Goal: Task Accomplishment & Management: Manage account settings

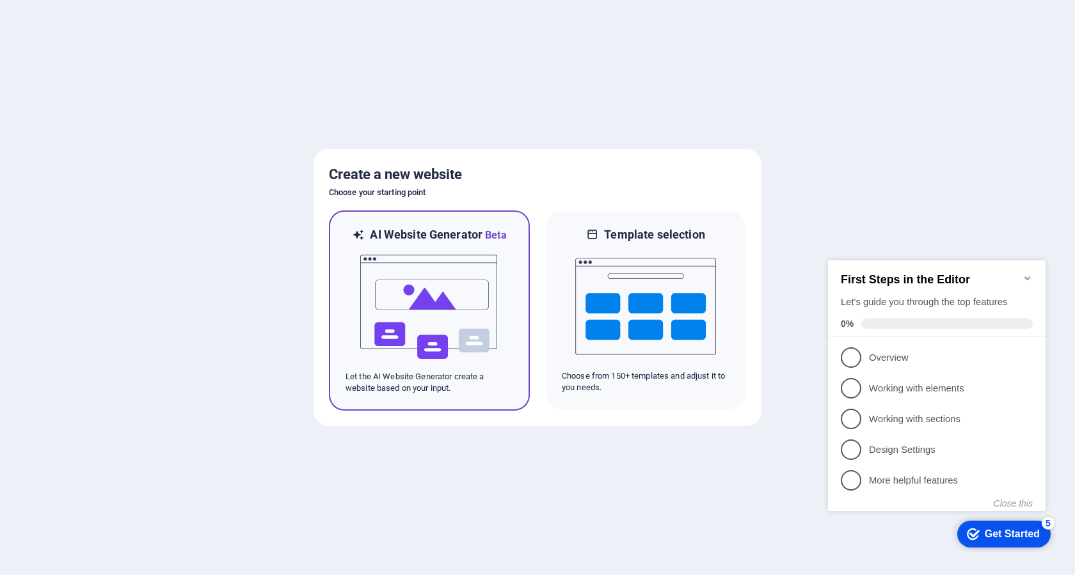
click at [473, 310] on img at bounding box center [429, 307] width 141 height 128
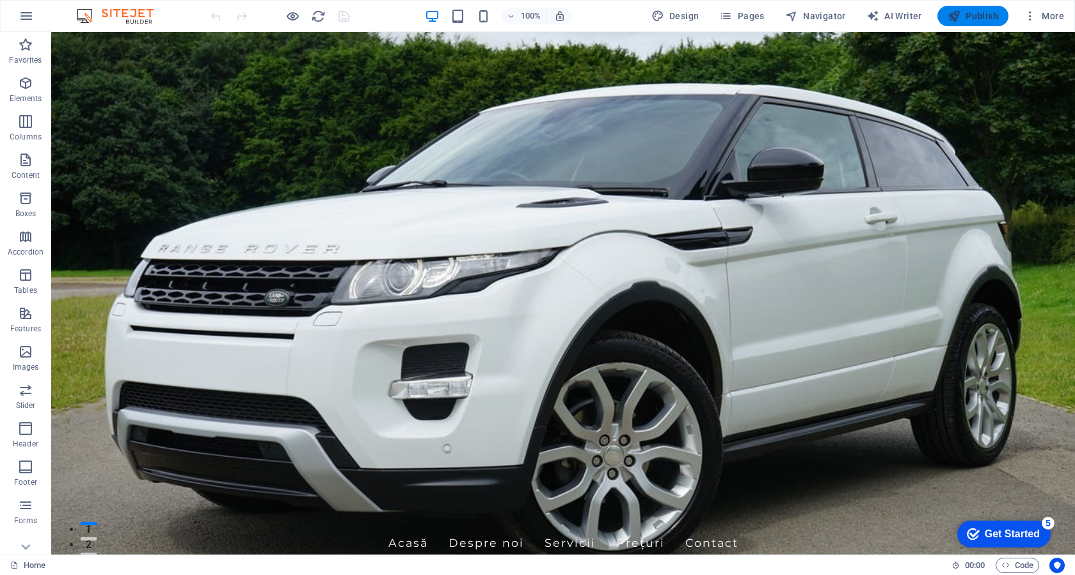
click at [973, 20] on span "Publish" at bounding box center [972, 16] width 51 height 13
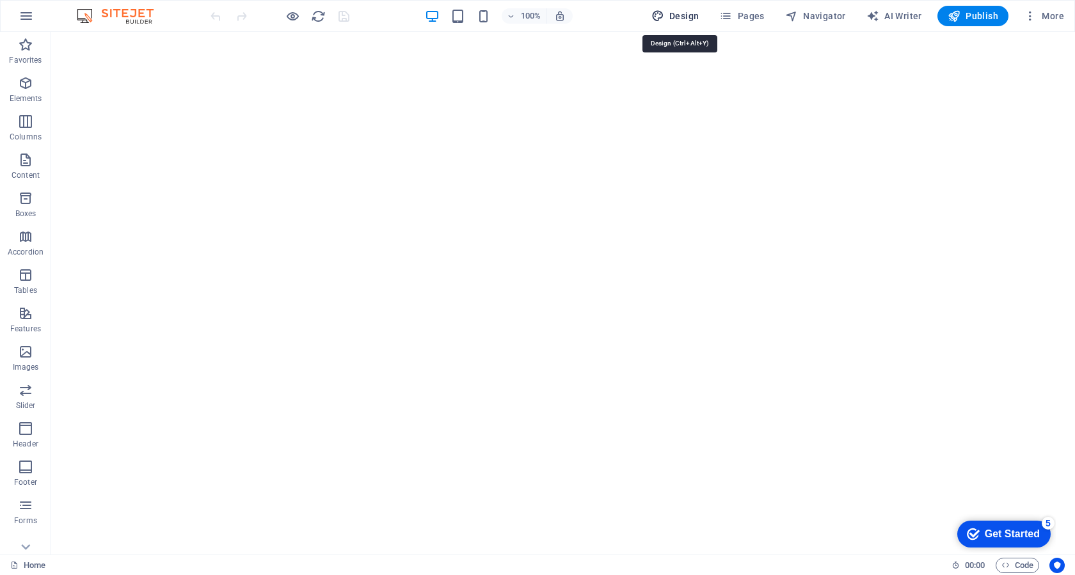
click at [688, 16] on span "Design" at bounding box center [675, 16] width 48 height 13
select select "px"
select select "200"
select select "px"
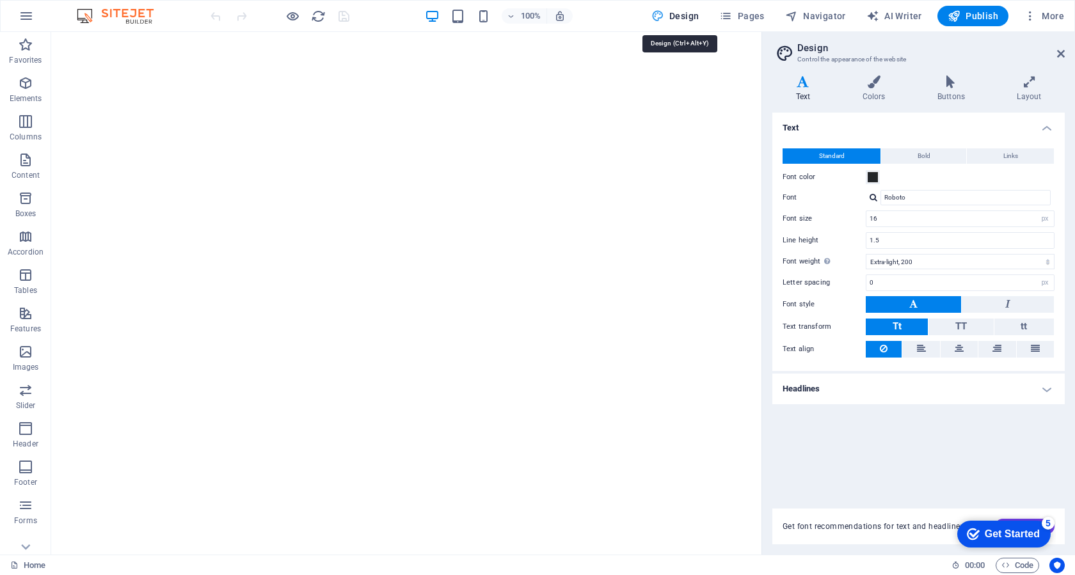
click at [688, 16] on span "Design" at bounding box center [675, 16] width 48 height 13
click at [732, 13] on icon "button" at bounding box center [725, 16] width 13 height 13
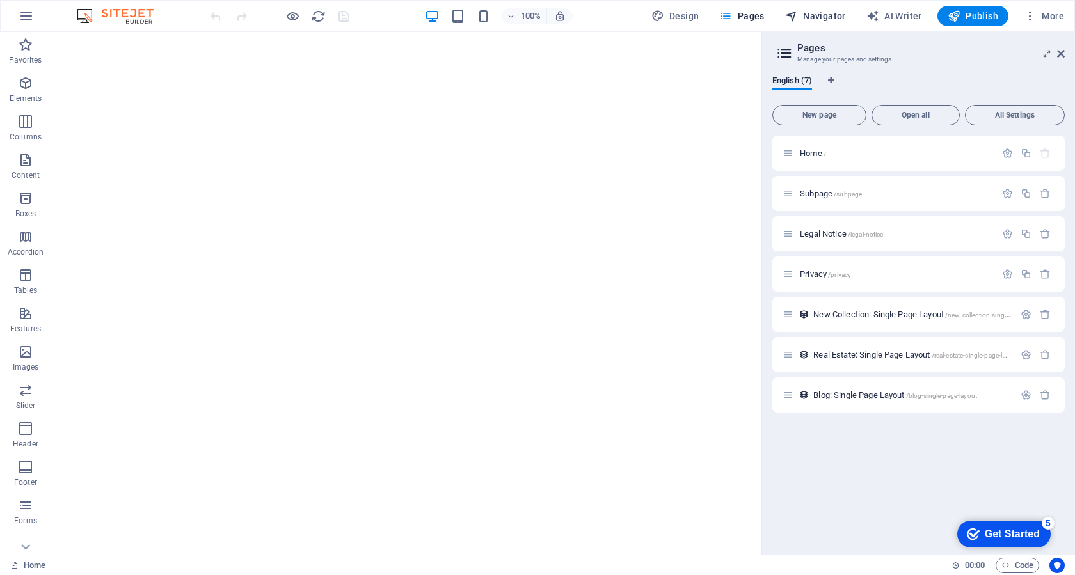
click at [808, 16] on span "Navigator" at bounding box center [815, 16] width 61 height 13
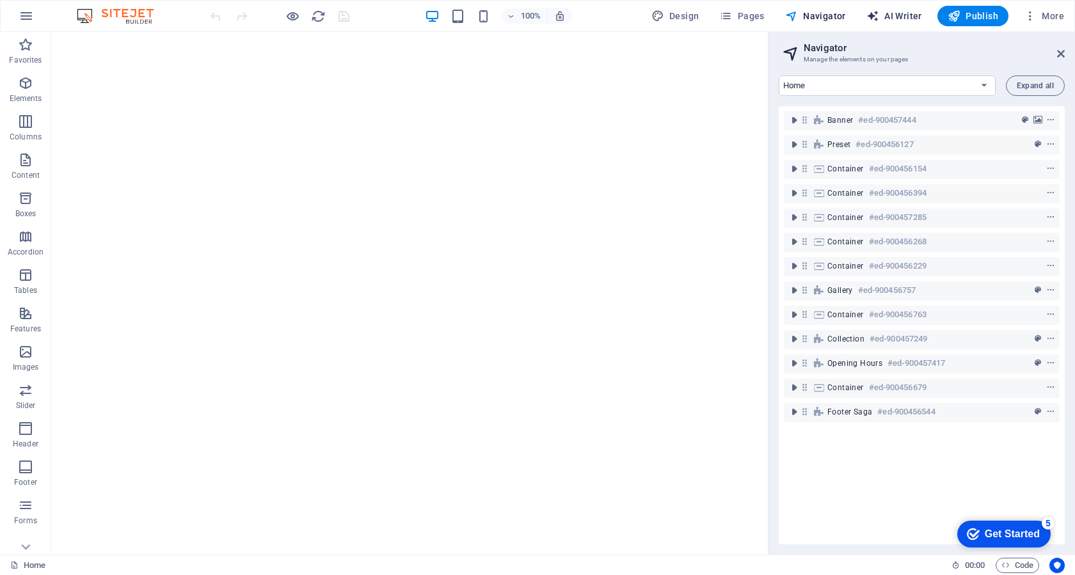
click at [901, 12] on span "AI Writer" at bounding box center [894, 16] width 56 height 13
select select "English"
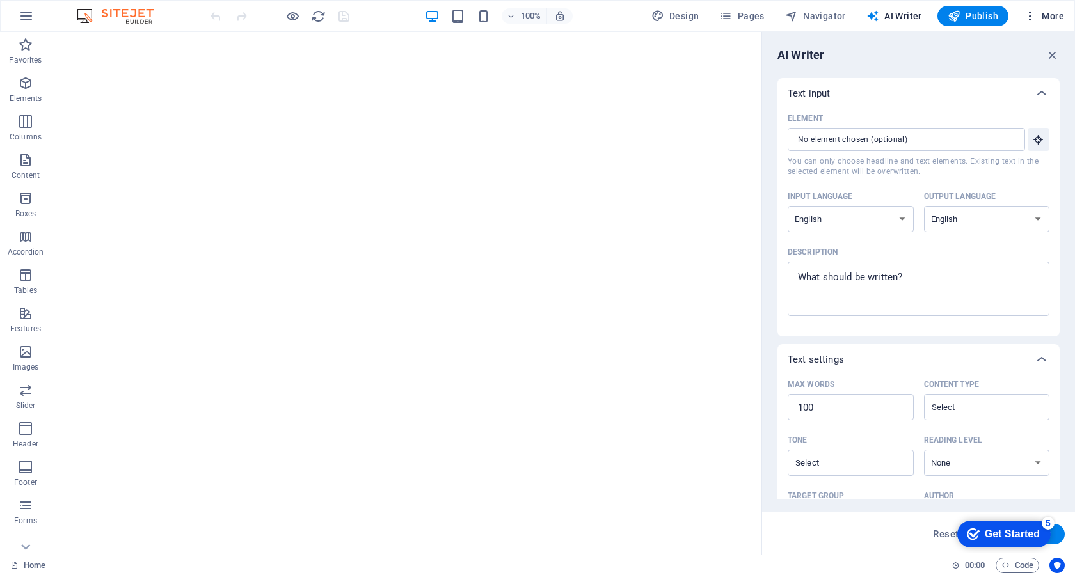
click at [1029, 13] on icon "button" at bounding box center [1029, 16] width 13 height 13
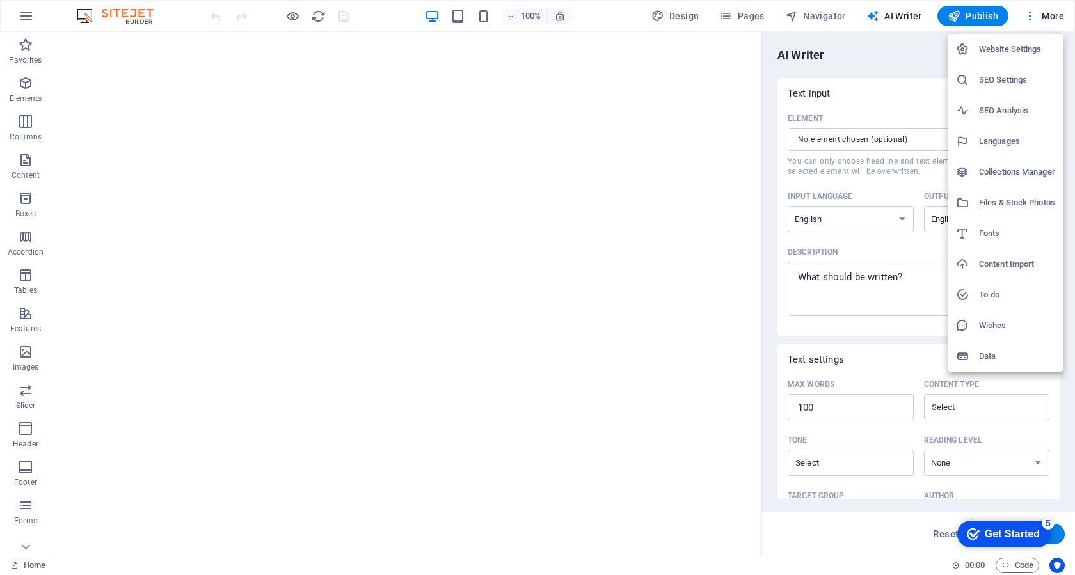
click at [1025, 47] on h6 "Website Settings" at bounding box center [1017, 49] width 76 height 15
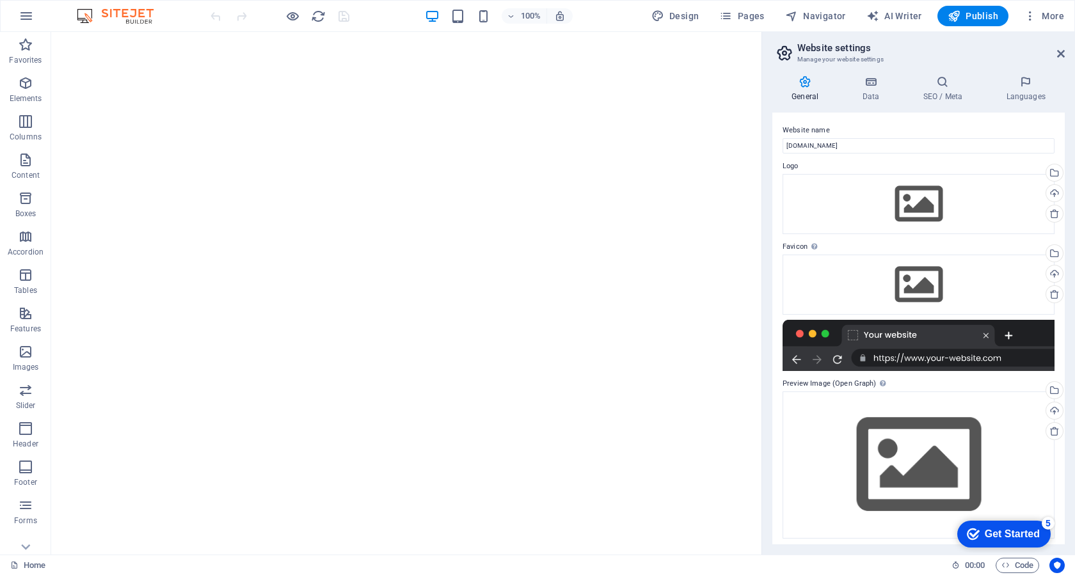
scroll to position [4, 0]
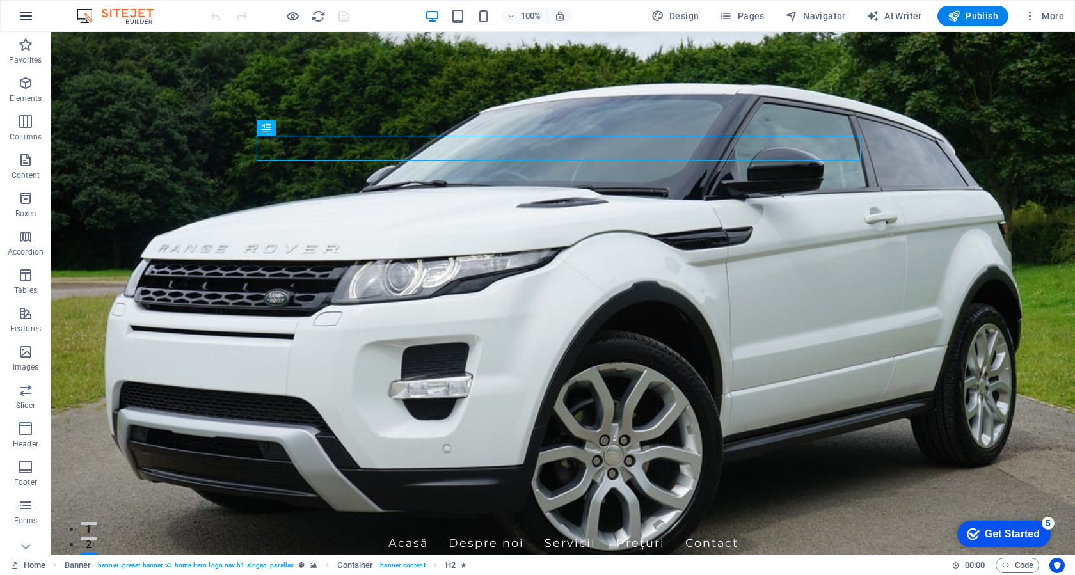
click at [20, 11] on icon "button" at bounding box center [26, 15] width 15 height 15
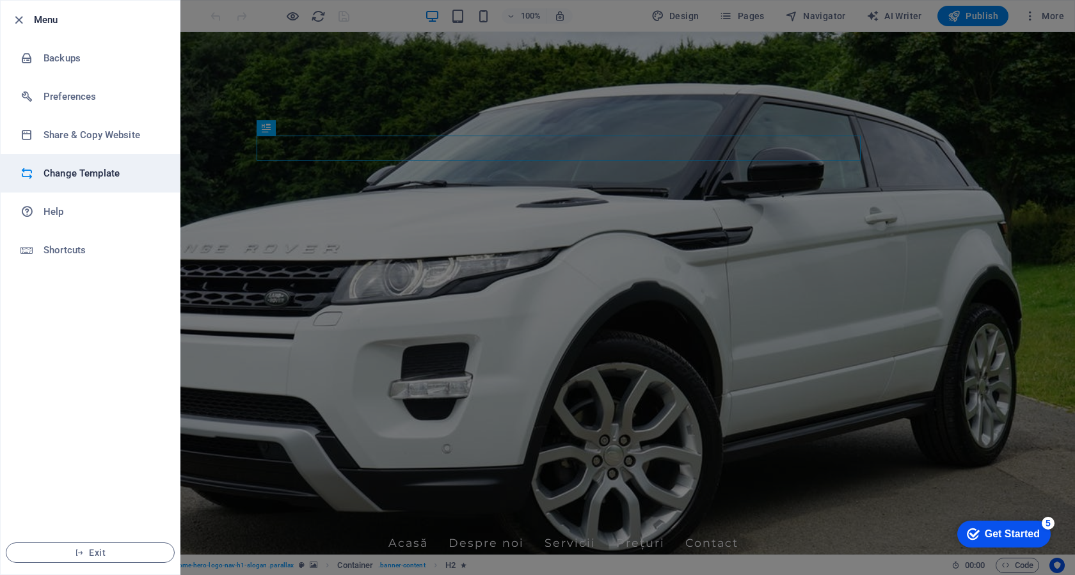
click at [79, 175] on h6 "Change Template" at bounding box center [102, 173] width 118 height 15
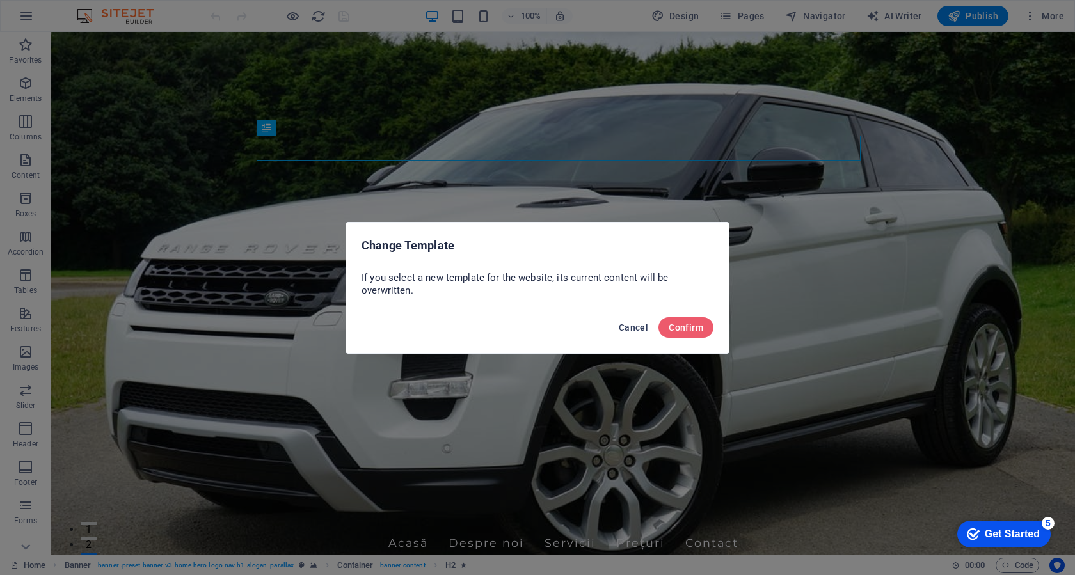
click at [630, 331] on span "Cancel" at bounding box center [632, 327] width 29 height 10
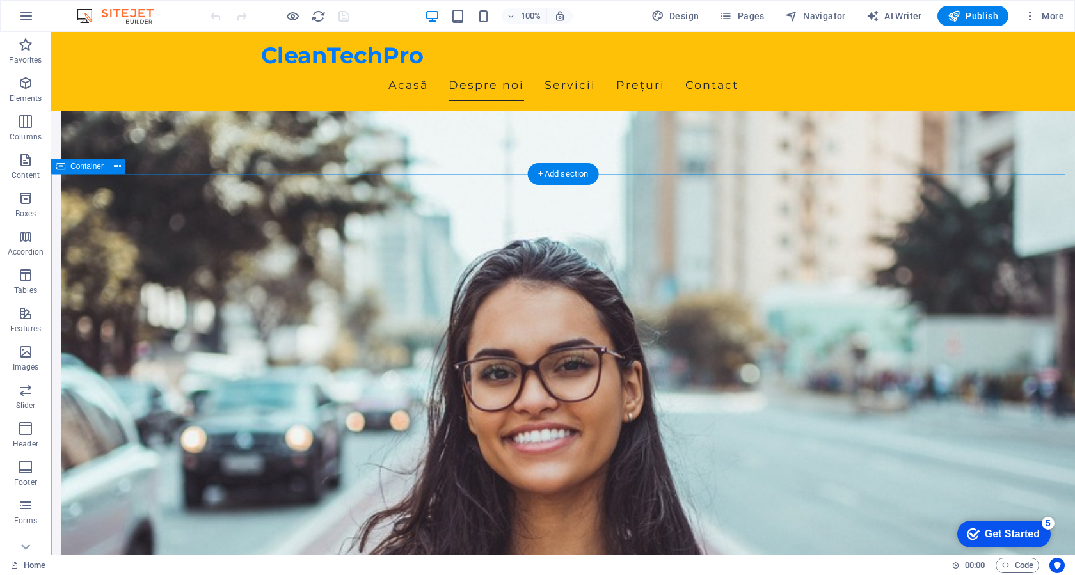
scroll to position [448, 0]
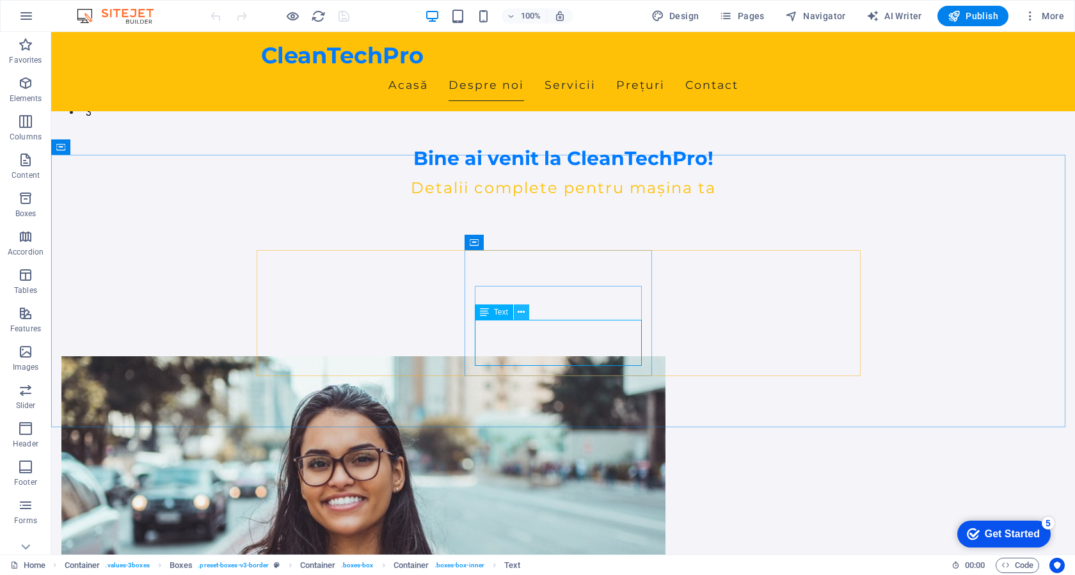
click at [523, 315] on icon at bounding box center [520, 312] width 7 height 13
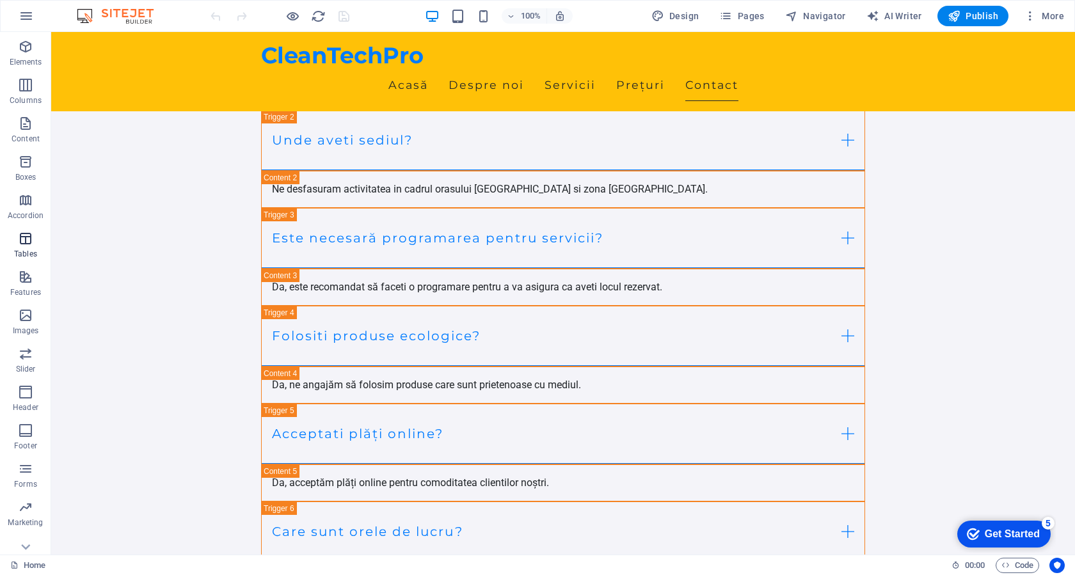
scroll to position [53, 0]
click at [24, 424] on p "Footer" at bounding box center [25, 429] width 23 height 10
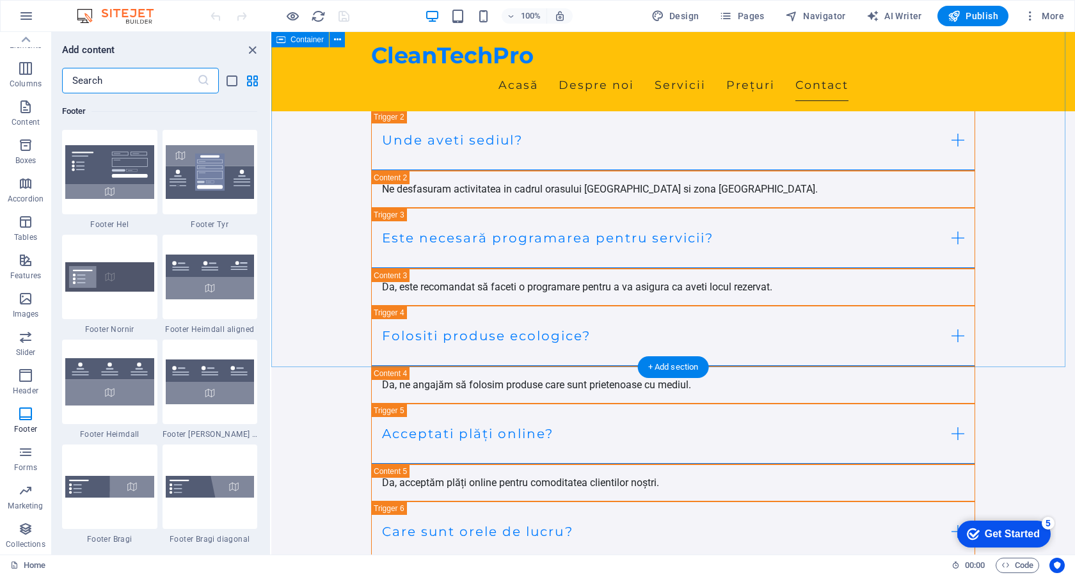
scroll to position [4935, 0]
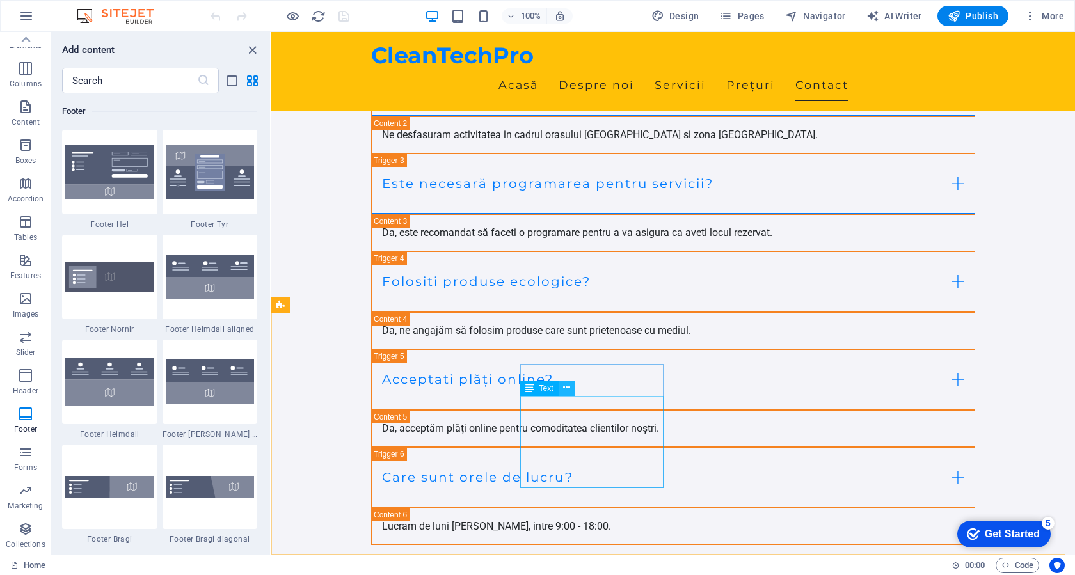
click at [562, 391] on button at bounding box center [566, 388] width 15 height 15
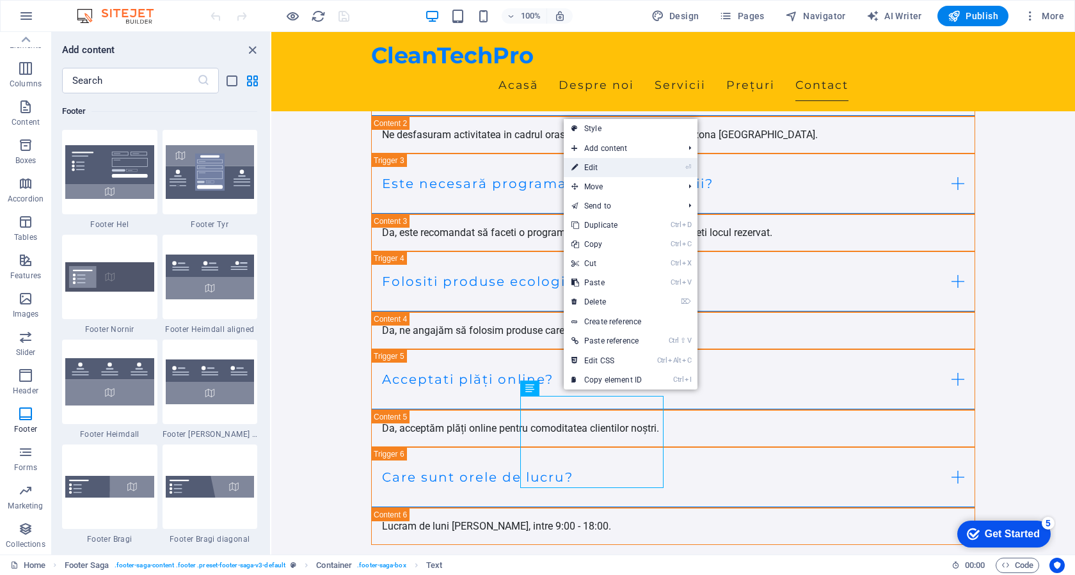
click at [617, 161] on link "⏎ Edit" at bounding box center [606, 167] width 86 height 19
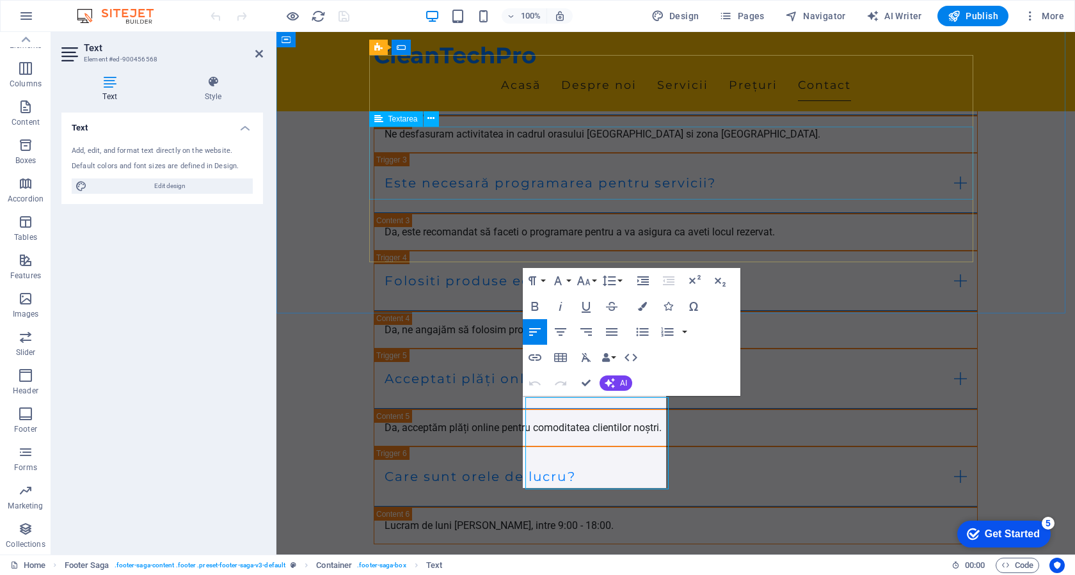
scroll to position [4934, 0]
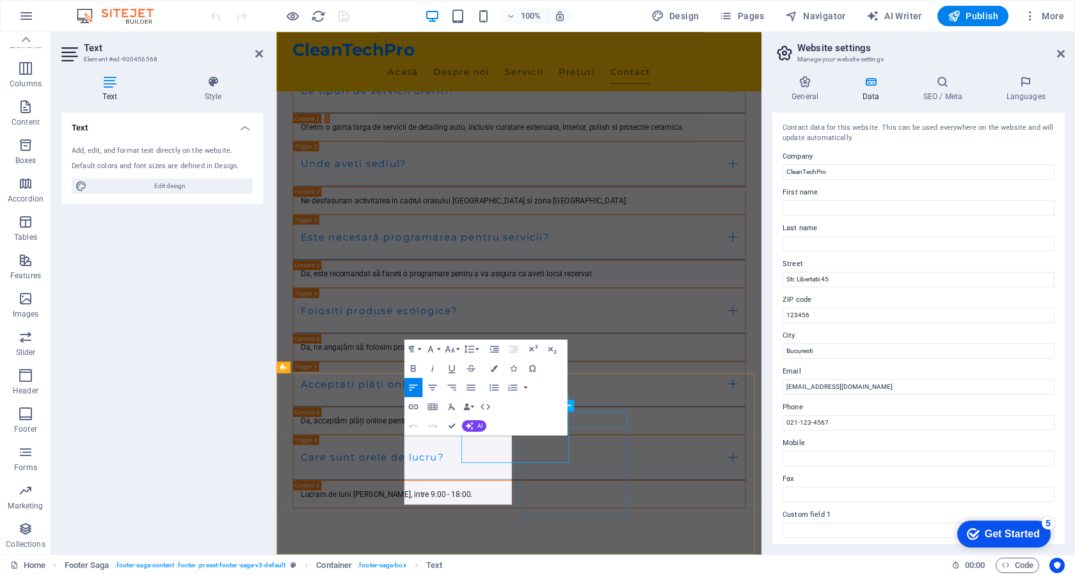
scroll to position [4816, 0]
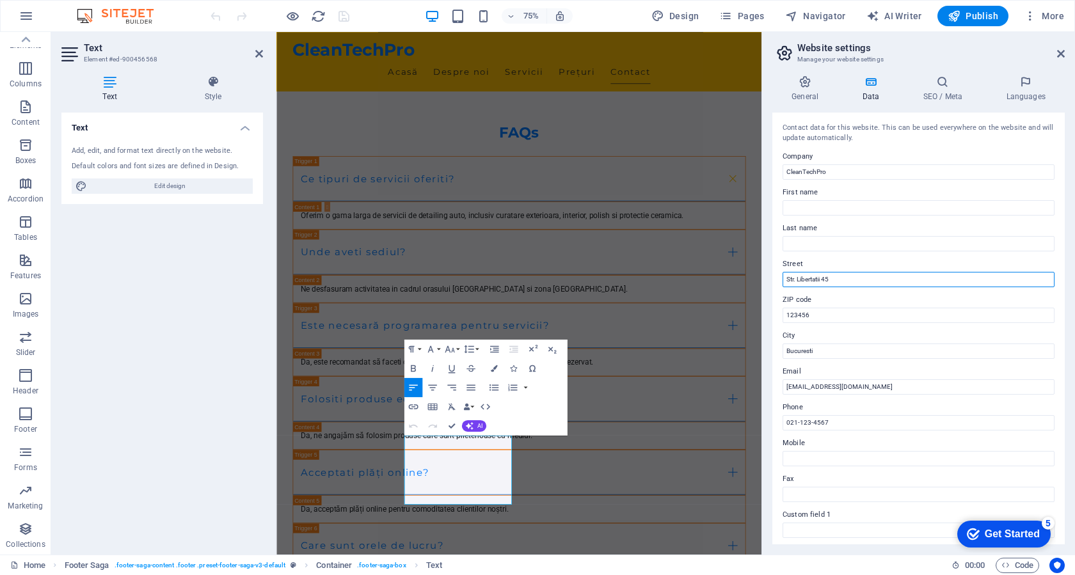
click at [885, 281] on input "Str. Libertatii 45" at bounding box center [918, 279] width 272 height 15
click at [663, 560] on div "Home Footer Saga . footer-saga-content .footer .preset-footer-saga-v3-default C…" at bounding box center [475, 565] width 931 height 15
click at [860, 280] on input "Str. Libertatii 45" at bounding box center [918, 279] width 272 height 15
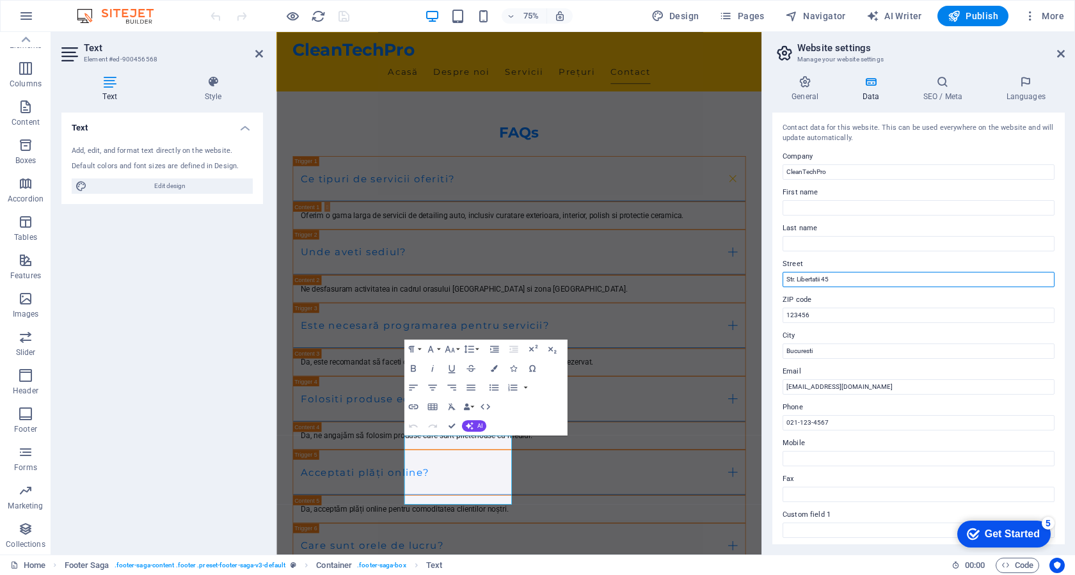
drag, startPoint x: 860, startPoint y: 280, endPoint x: 797, endPoint y: 283, distance: 63.4
click at [797, 283] on input "Str. Libertatii 45" at bounding box center [918, 279] width 272 height 15
type input "Str. Curata Nr.1"
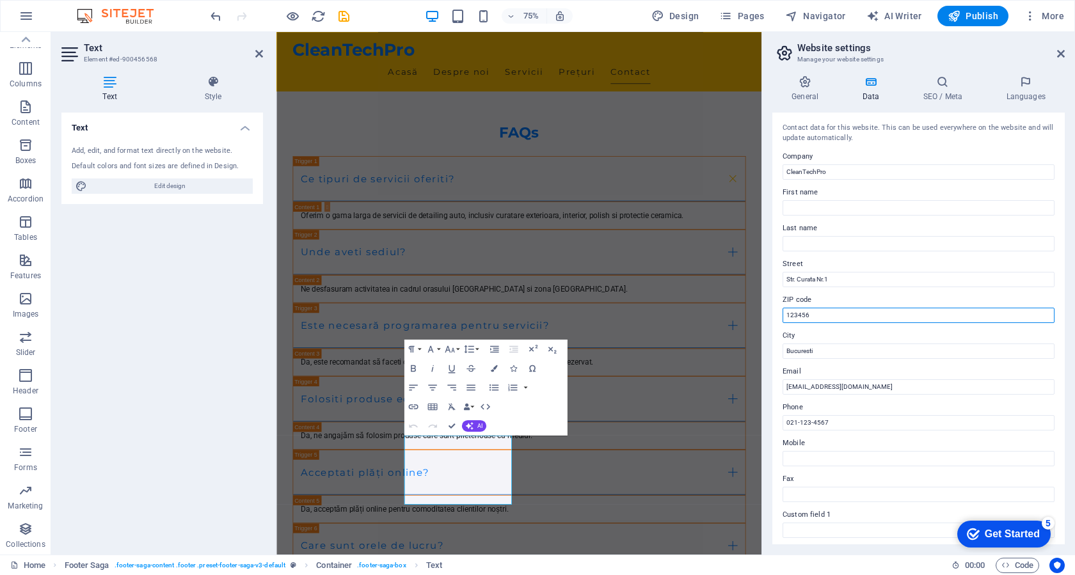
click at [826, 321] on input "123456" at bounding box center [918, 315] width 272 height 15
type input "777777"
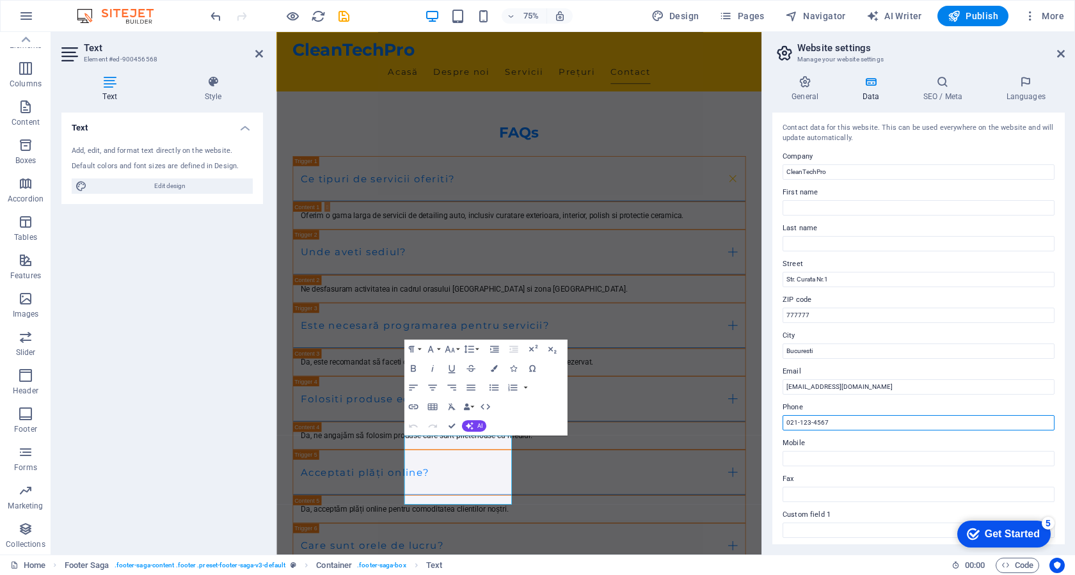
drag, startPoint x: 835, startPoint y: 421, endPoint x: 775, endPoint y: 419, distance: 60.8
click at [775, 419] on div "Contact data for this website. This can be used everywhere on the website and w…" at bounding box center [918, 329] width 292 height 432
type input "0"
type input "0731265014"
click at [828, 423] on input "0731265014" at bounding box center [918, 422] width 272 height 15
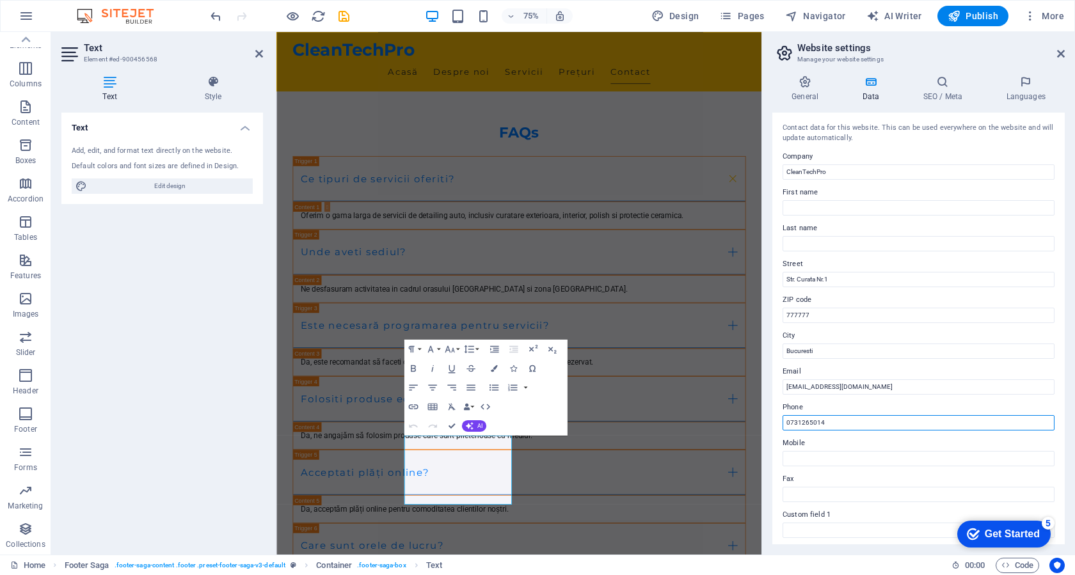
click at [828, 423] on input "0731265014" at bounding box center [918, 422] width 272 height 15
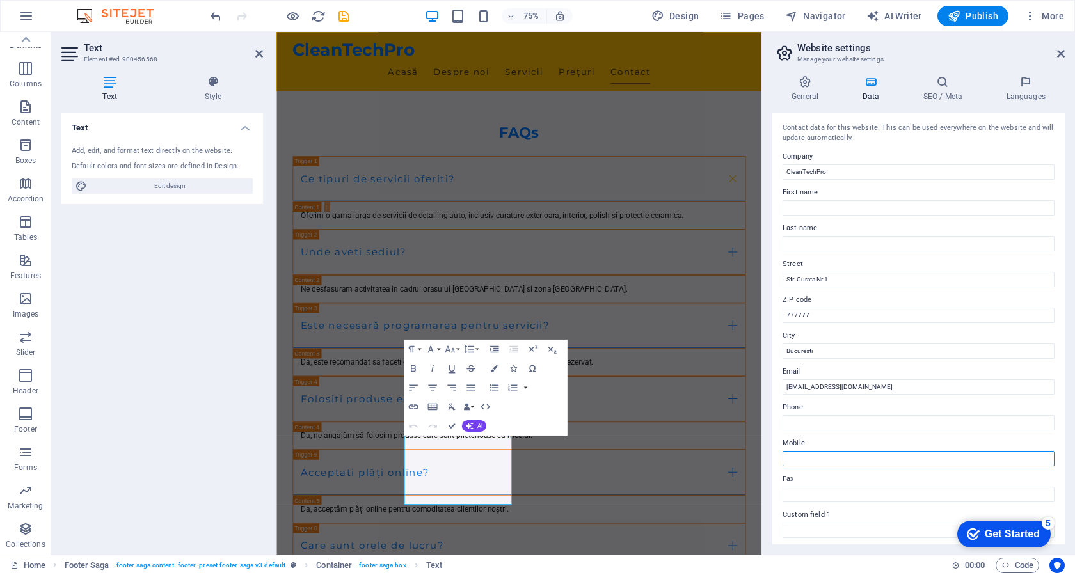
click at [819, 459] on input "Mobile" at bounding box center [918, 458] width 272 height 15
paste input "0731265014"
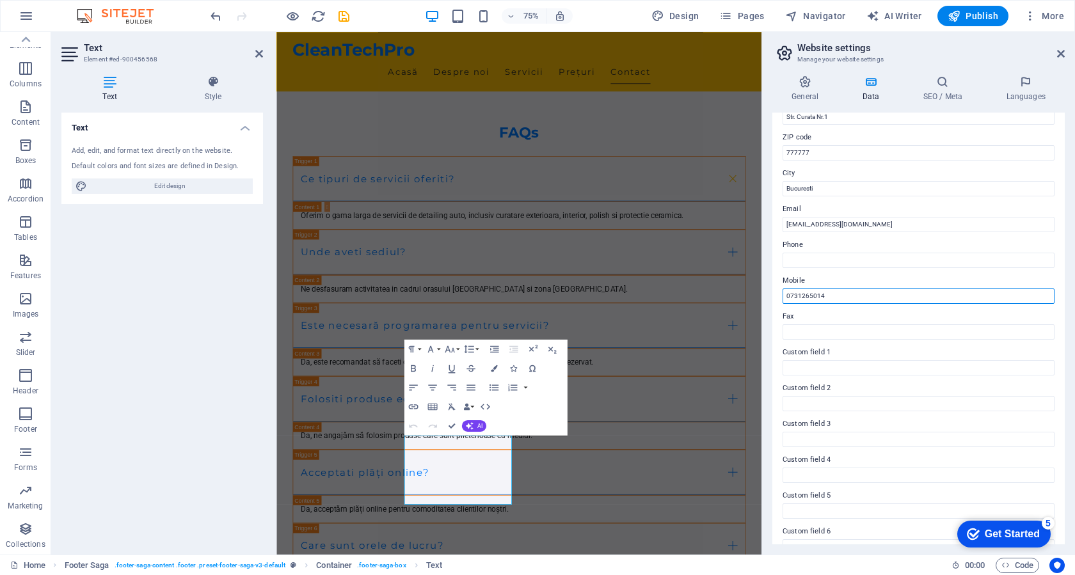
scroll to position [183, 0]
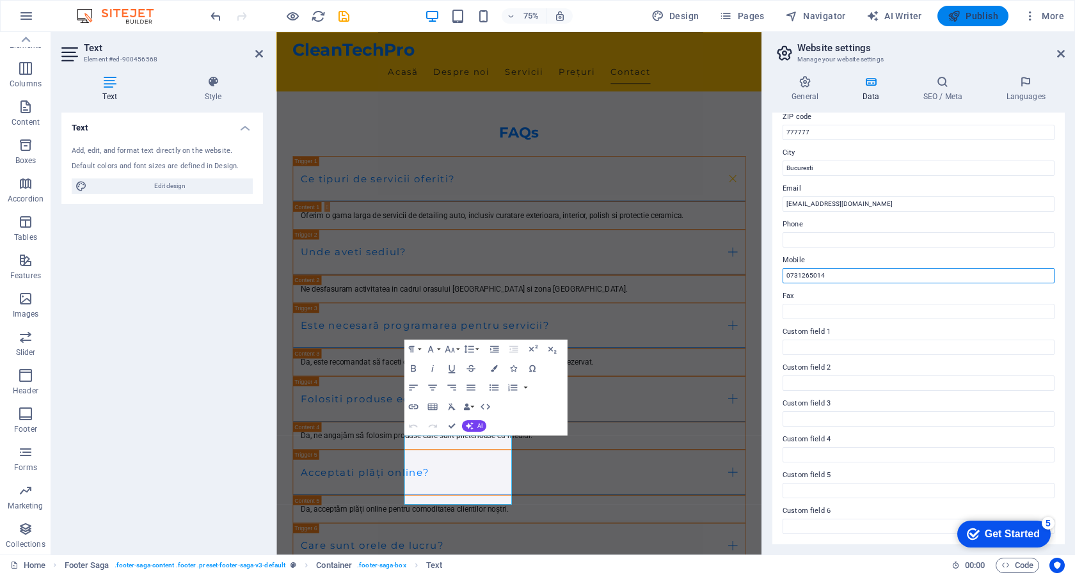
type input "0731265014"
click at [962, 13] on span "Publish" at bounding box center [972, 16] width 51 height 13
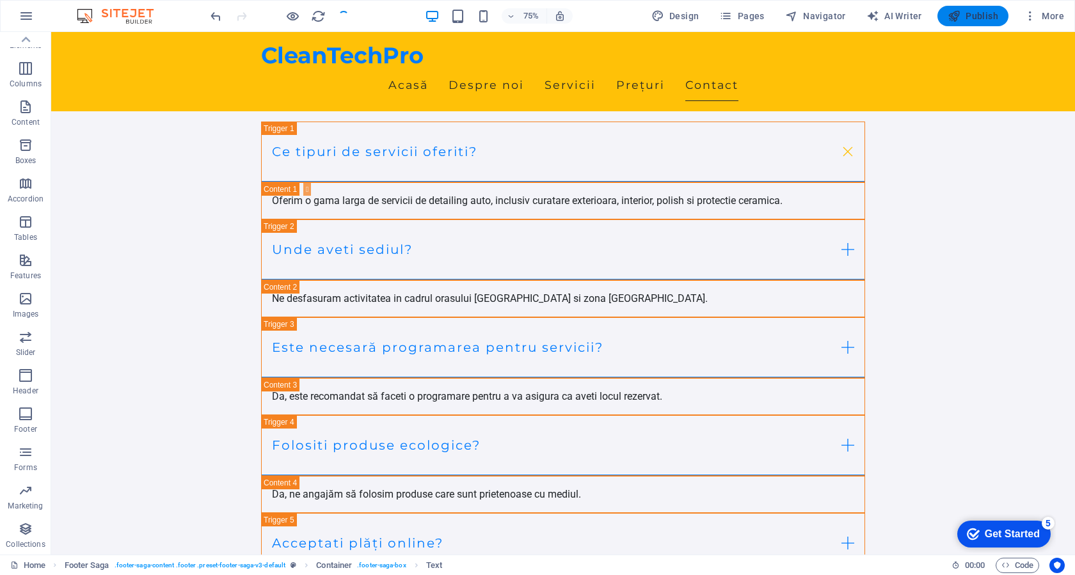
scroll to position [4979, 0]
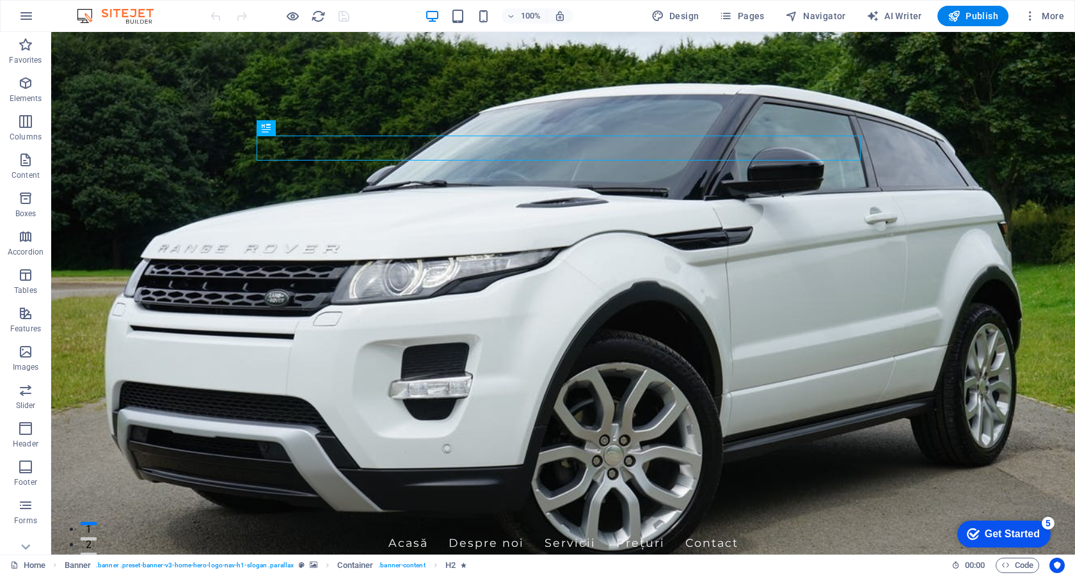
click at [984, 535] on div "Get Started" at bounding box center [1011, 534] width 55 height 12
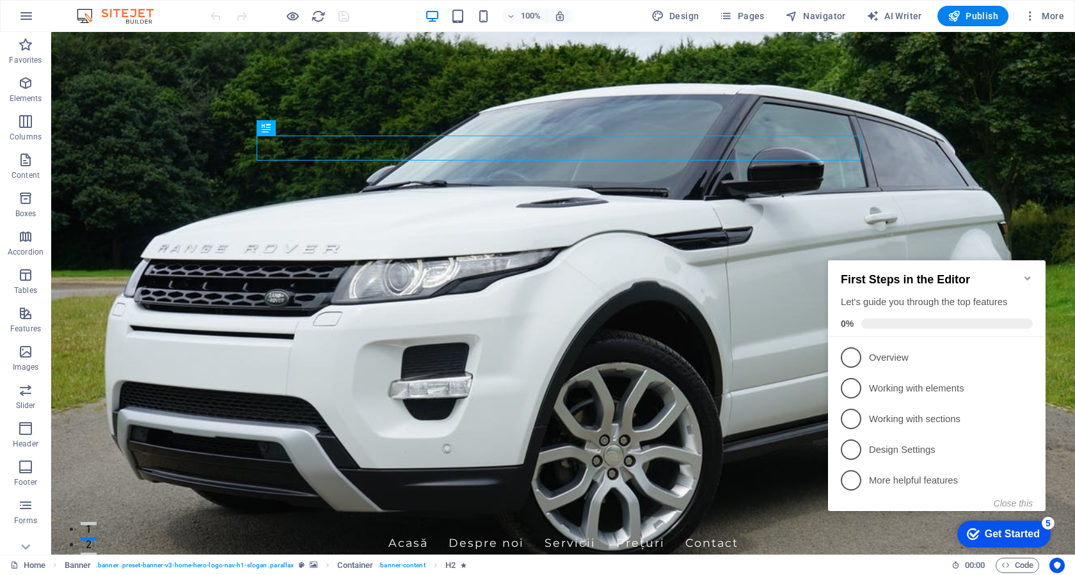
click at [984, 535] on div "Get Started" at bounding box center [1011, 534] width 55 height 12
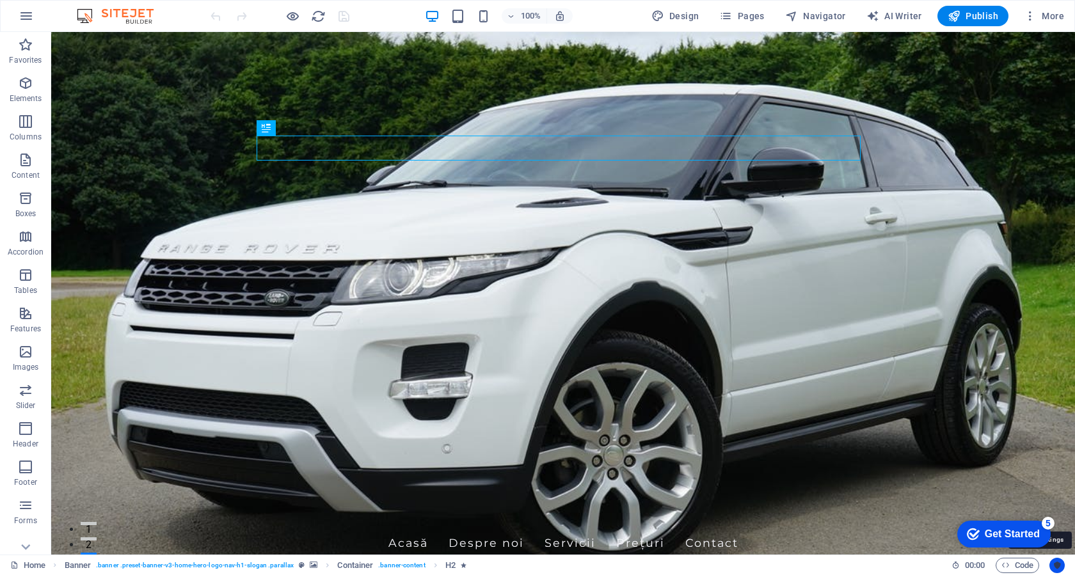
click at [1059, 565] on icon "Usercentrics" at bounding box center [1056, 565] width 9 height 9
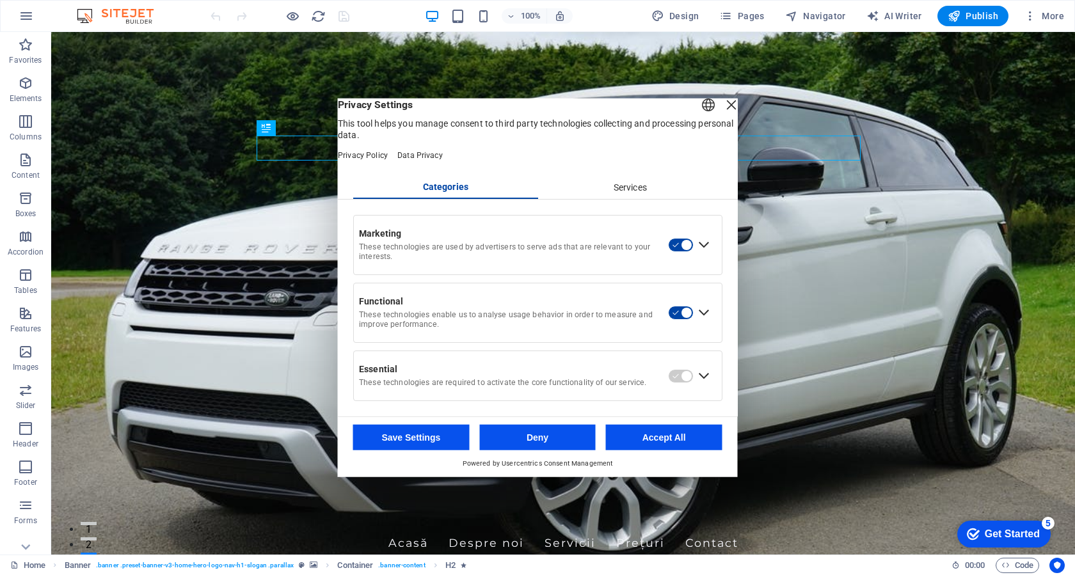
click at [722, 110] on div "Close Layer" at bounding box center [731, 104] width 18 height 18
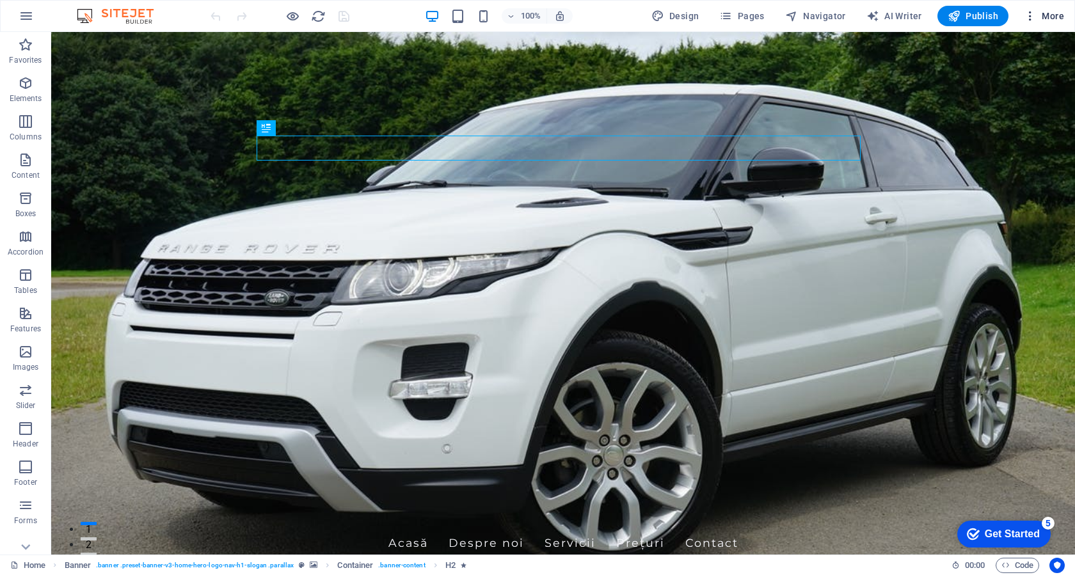
click at [1026, 18] on icon "button" at bounding box center [1029, 16] width 13 height 13
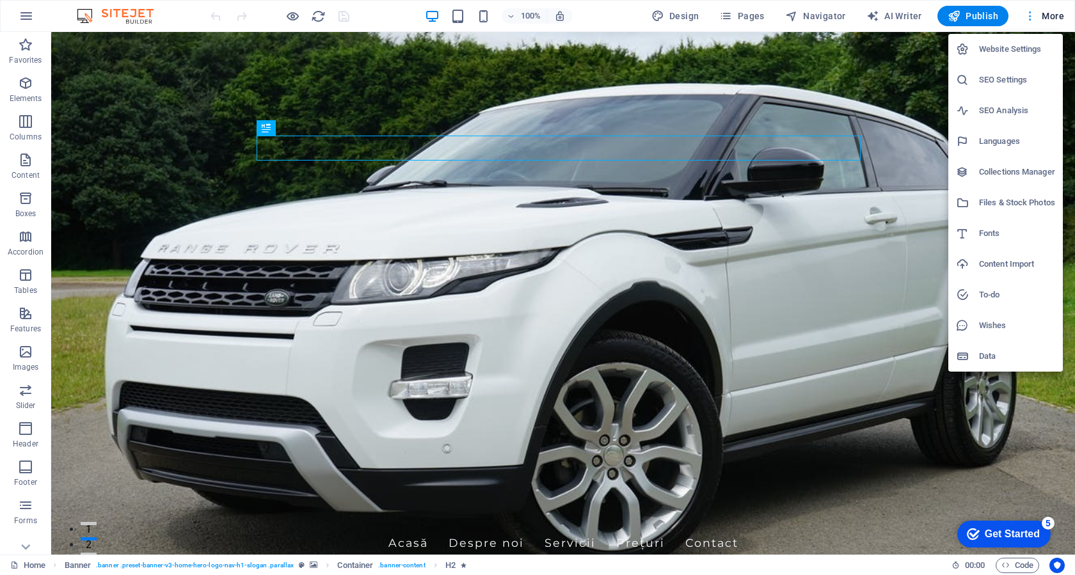
click at [1026, 18] on div at bounding box center [537, 287] width 1075 height 575
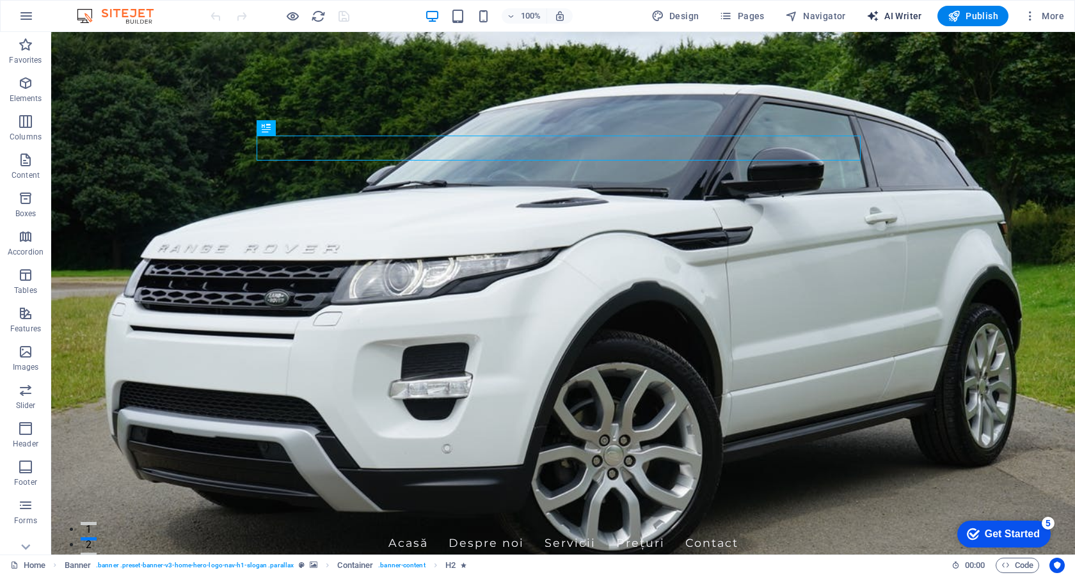
click at [901, 14] on span "AI Writer" at bounding box center [894, 16] width 56 height 13
select select "English"
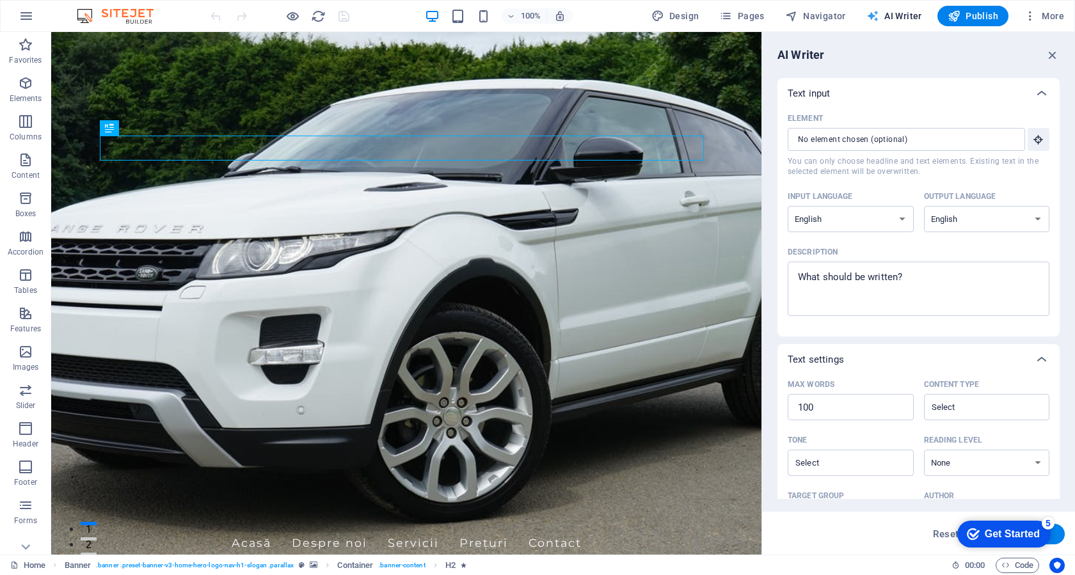
click at [901, 14] on span "AI Writer" at bounding box center [894, 16] width 56 height 13
click at [1050, 54] on icon "button" at bounding box center [1052, 55] width 14 height 14
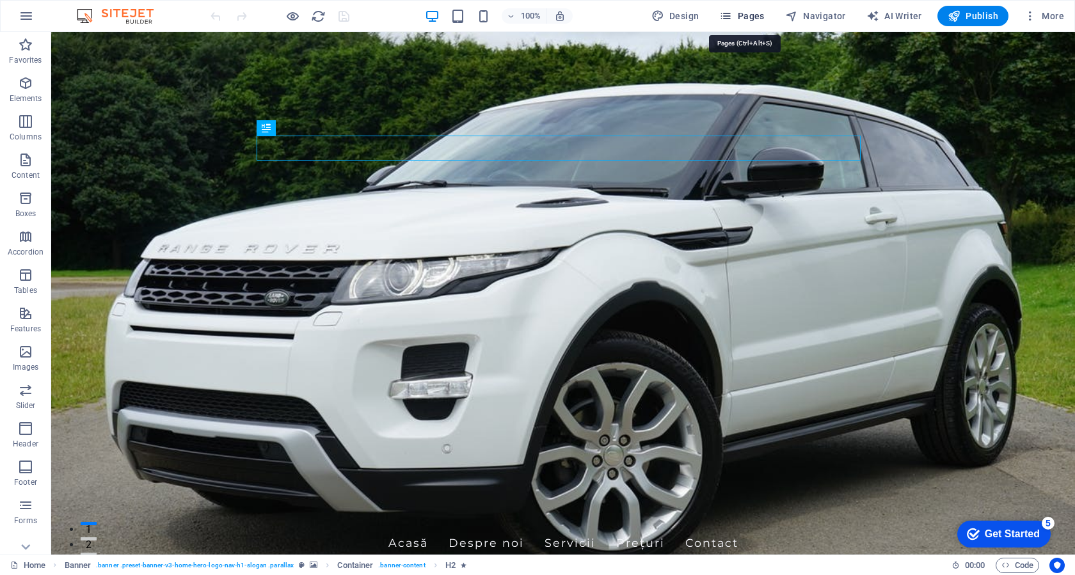
click at [753, 18] on span "Pages" at bounding box center [741, 16] width 45 height 13
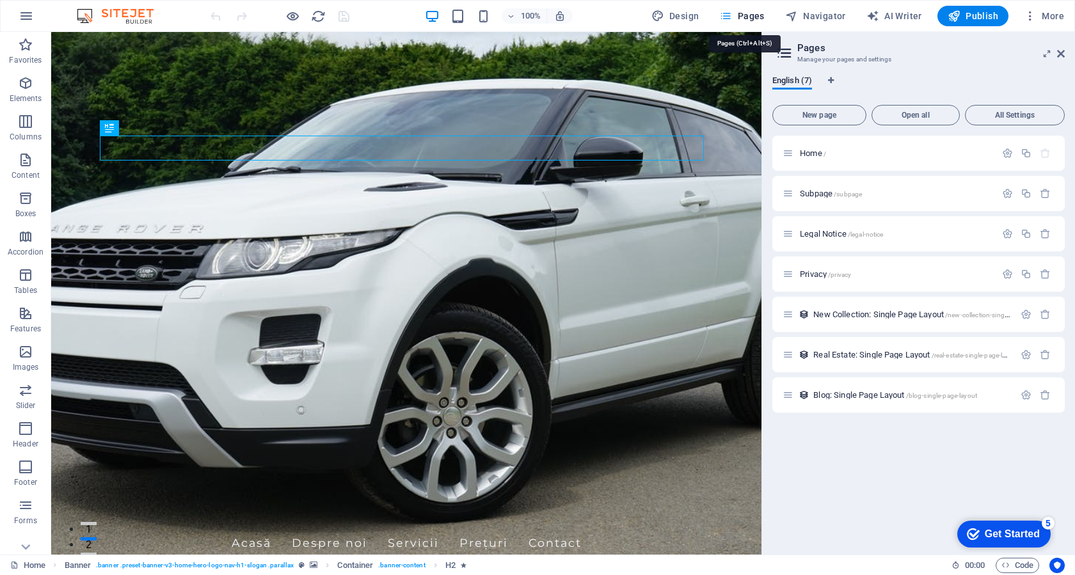
click at [753, 18] on span "Pages" at bounding box center [741, 16] width 45 height 13
click at [1058, 54] on icon at bounding box center [1061, 54] width 8 height 10
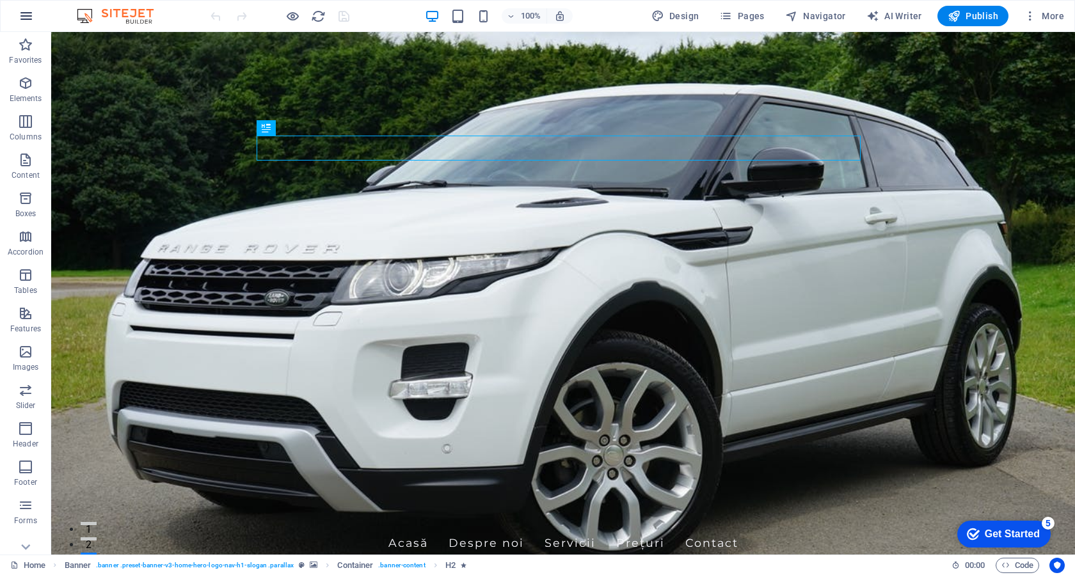
click at [22, 16] on icon "button" at bounding box center [26, 15] width 15 height 15
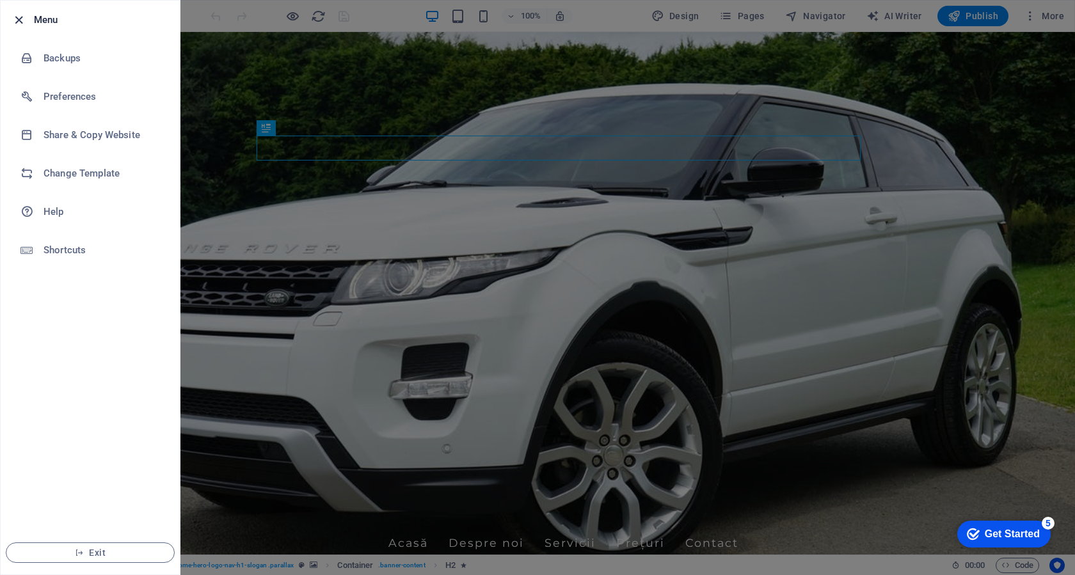
click at [16, 17] on icon "button" at bounding box center [19, 20] width 15 height 15
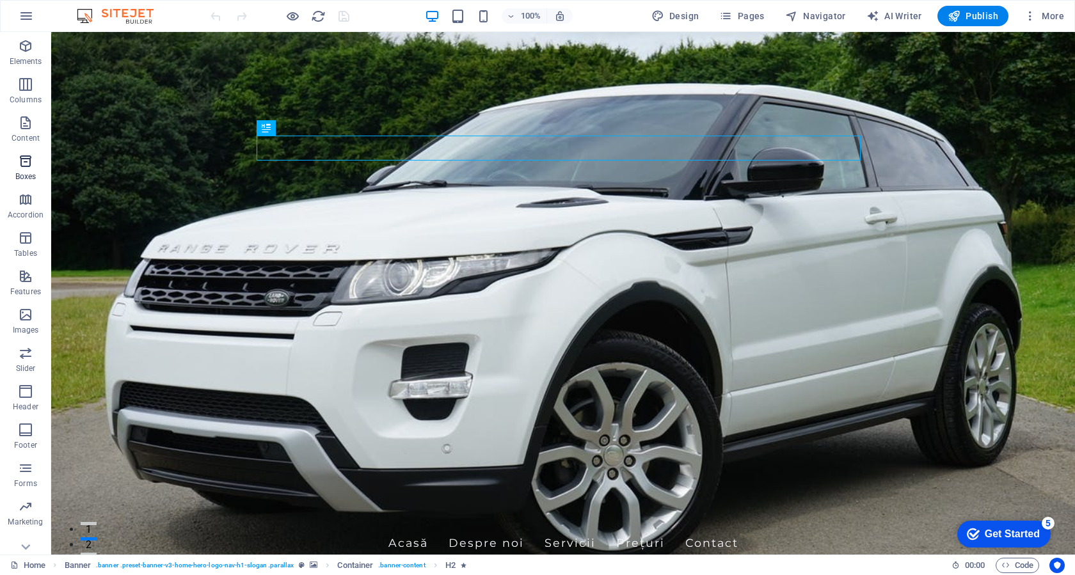
scroll to position [53, 0]
click at [22, 459] on icon "button" at bounding box center [25, 452] width 15 height 15
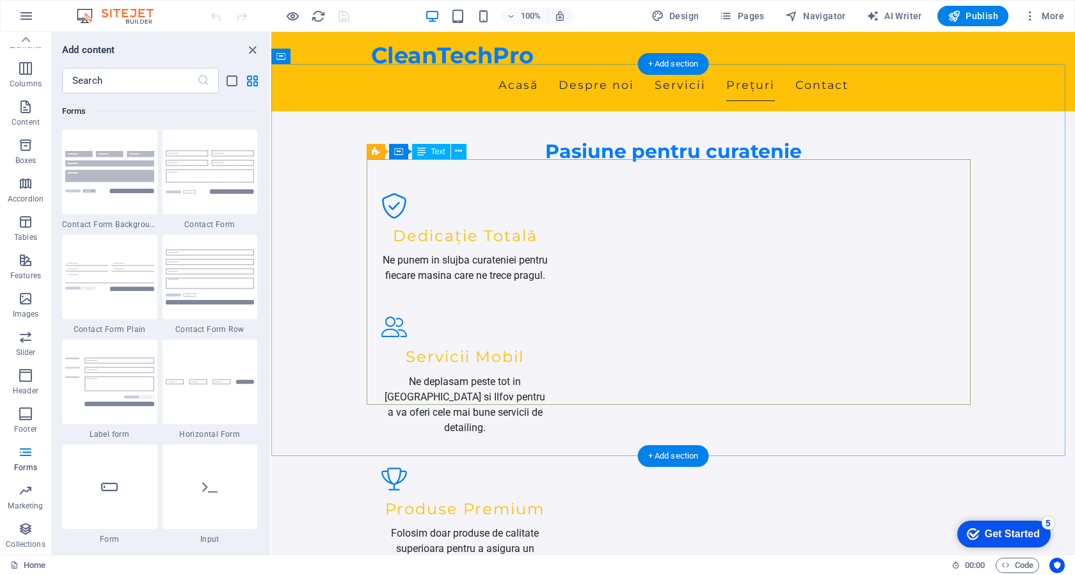
scroll to position [1599, 0]
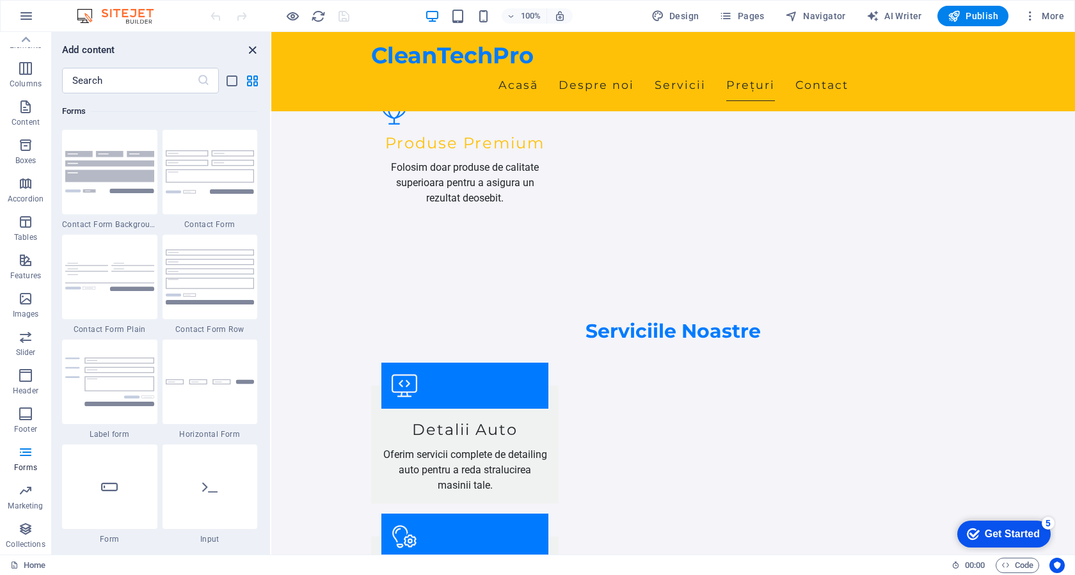
click at [249, 52] on icon "close panel" at bounding box center [252, 50] width 15 height 15
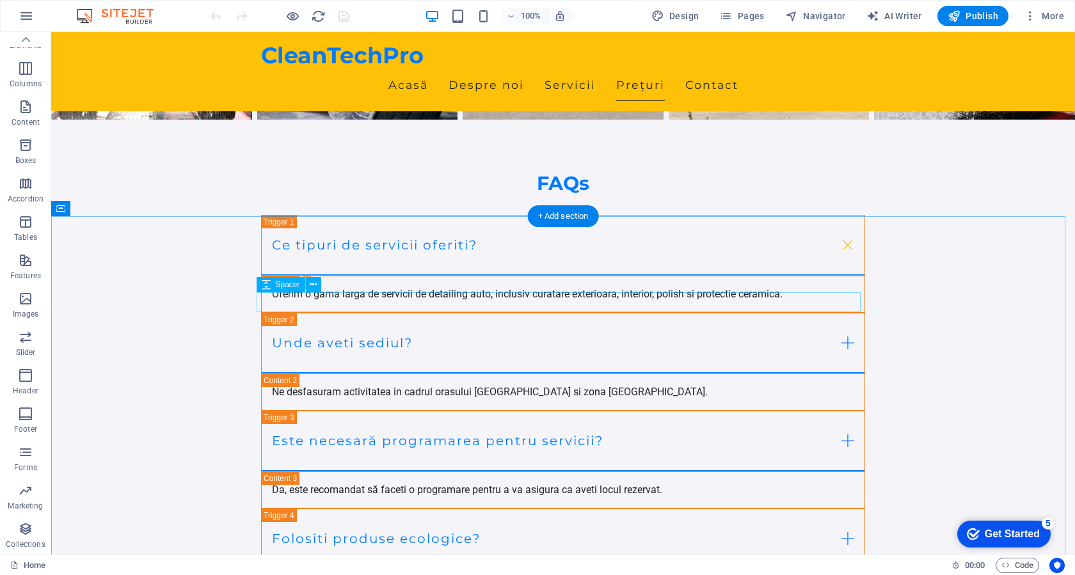
scroll to position [4659, 0]
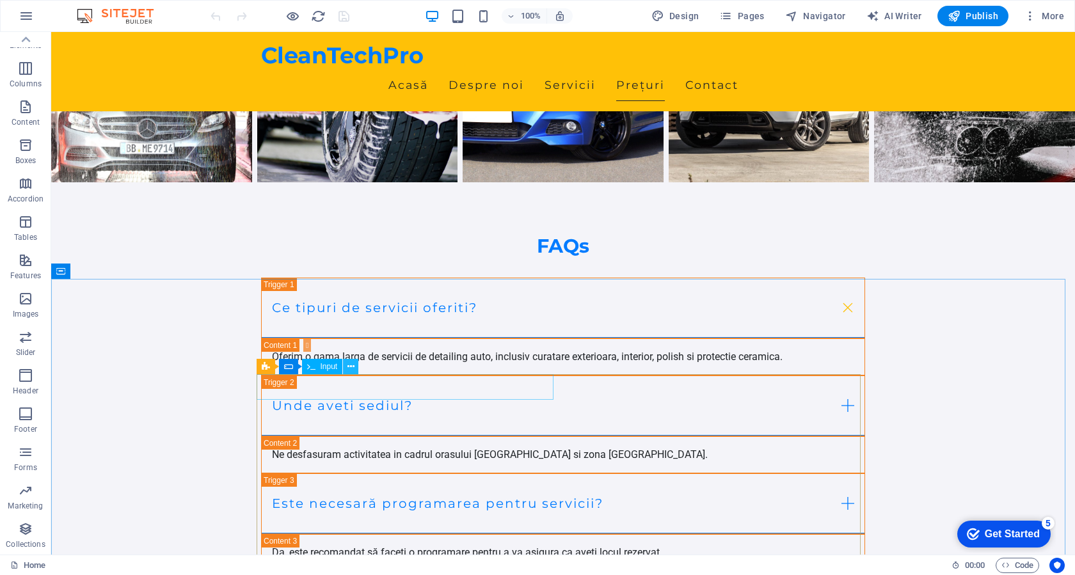
click at [350, 367] on icon at bounding box center [350, 366] width 7 height 13
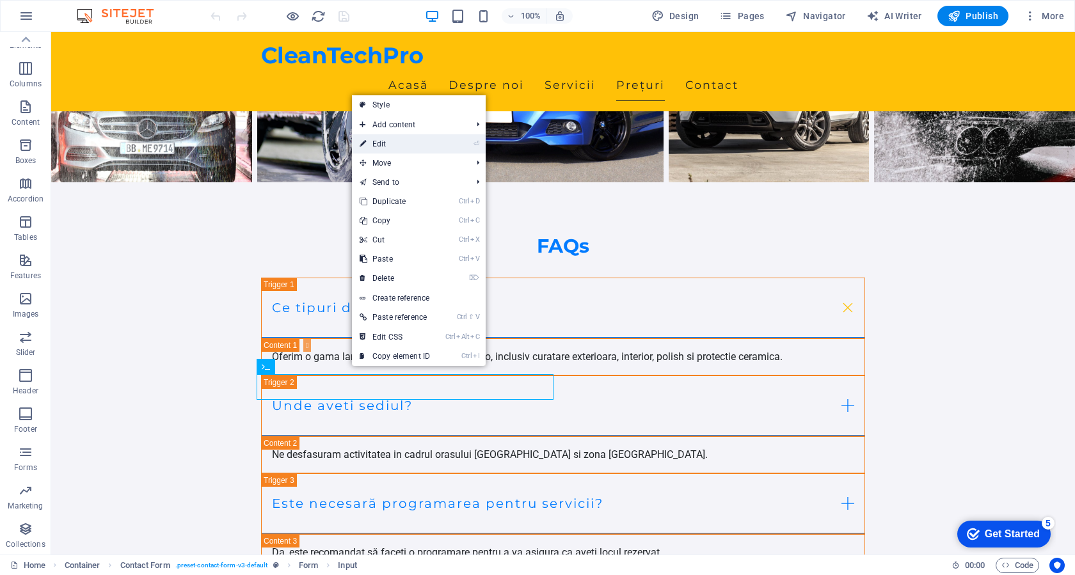
click at [426, 145] on link "⏎ Edit" at bounding box center [395, 143] width 86 height 19
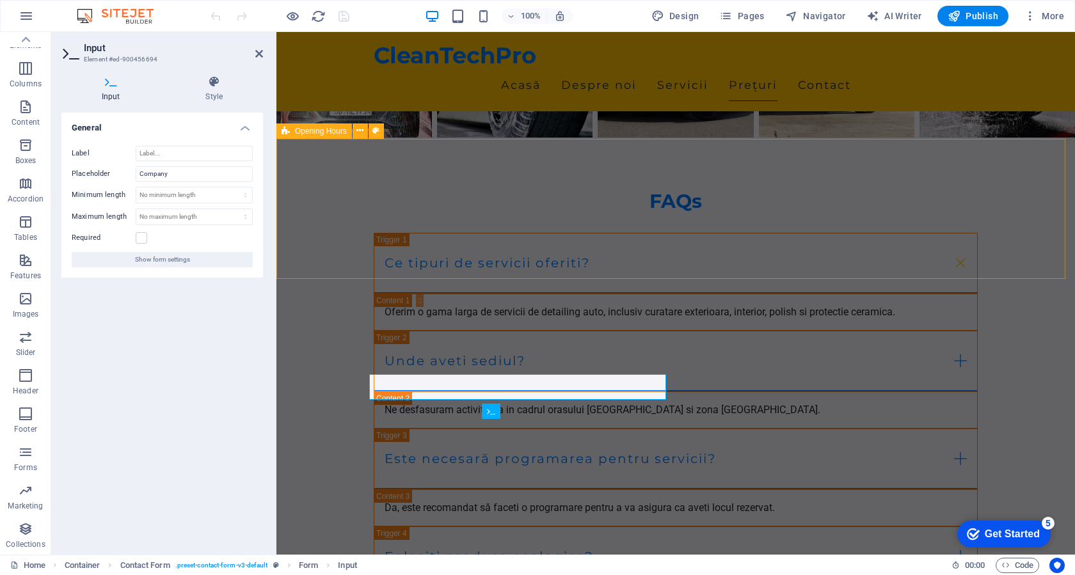
scroll to position [4615, 0]
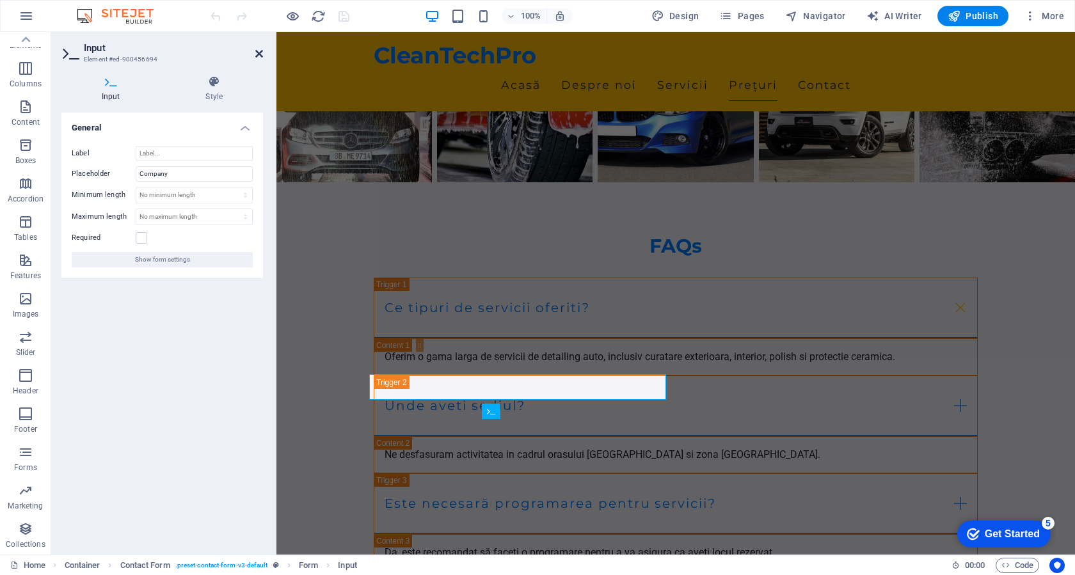
click at [258, 51] on icon at bounding box center [259, 54] width 8 height 10
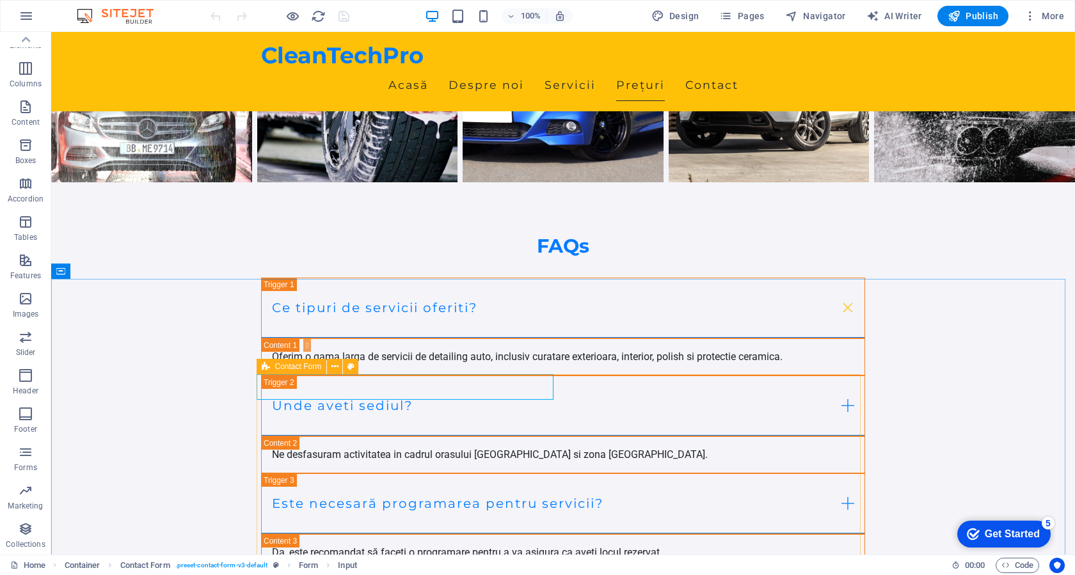
click at [265, 367] on icon at bounding box center [266, 366] width 8 height 15
click at [276, 367] on span "Contact Form" at bounding box center [298, 367] width 47 height 8
click at [353, 368] on icon at bounding box center [350, 366] width 7 height 13
select select "rem"
select select "preset-contact-form-v3-default"
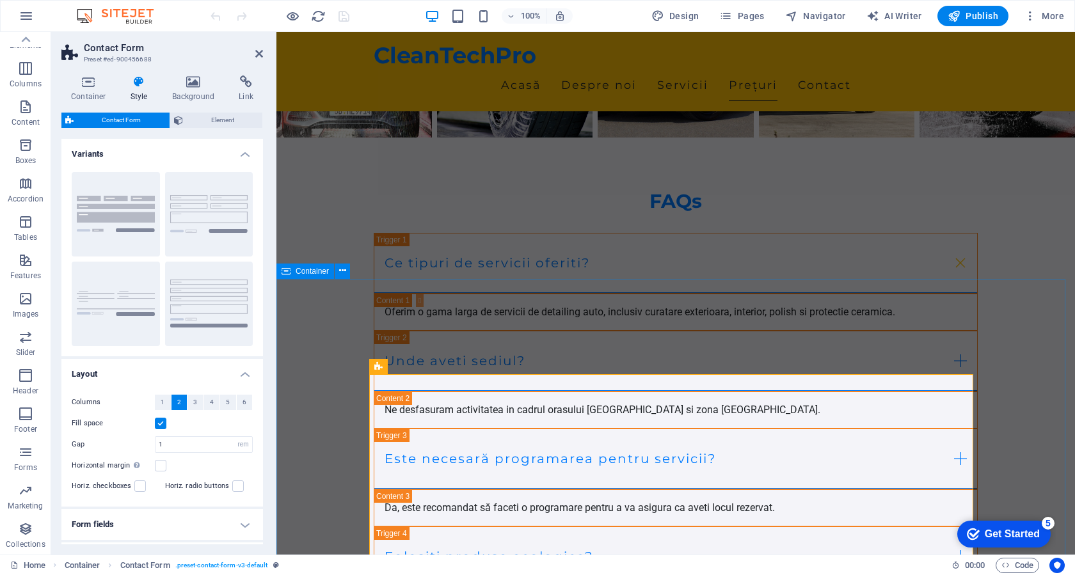
scroll to position [4615, 0]
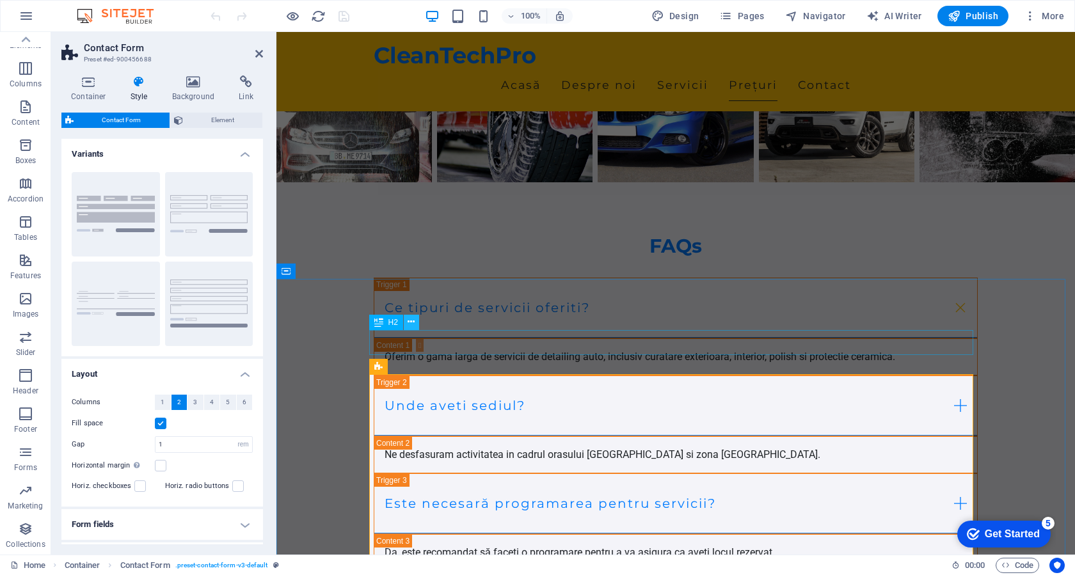
click at [407, 321] on icon at bounding box center [410, 321] width 7 height 13
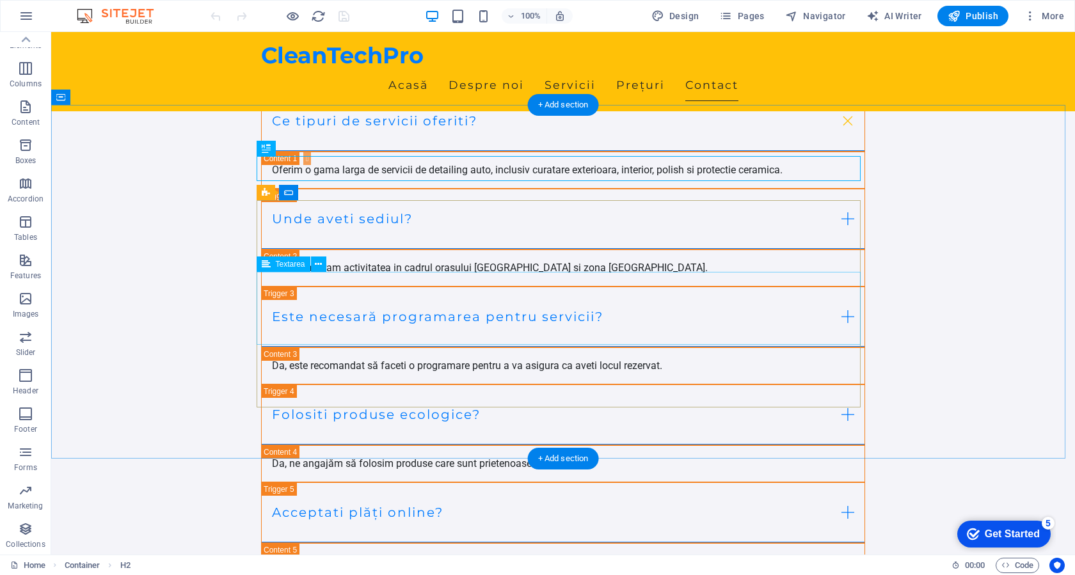
scroll to position [4851, 0]
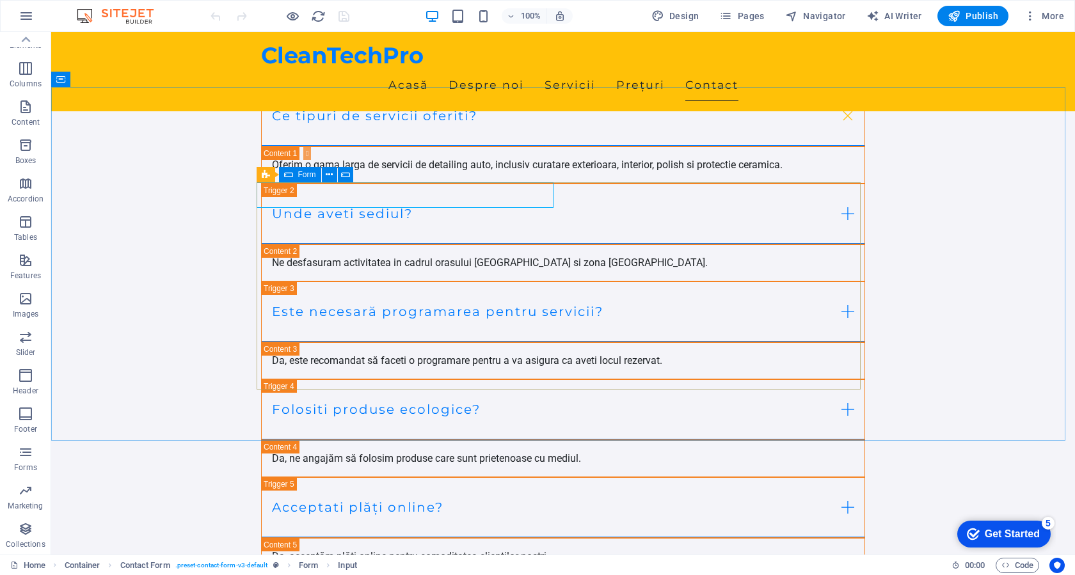
click at [293, 173] on div "Form" at bounding box center [300, 174] width 42 height 15
click at [331, 174] on span "Input" at bounding box center [328, 175] width 17 height 8
click at [346, 173] on button at bounding box center [350, 174] width 15 height 15
click at [266, 176] on icon at bounding box center [266, 174] width 8 height 15
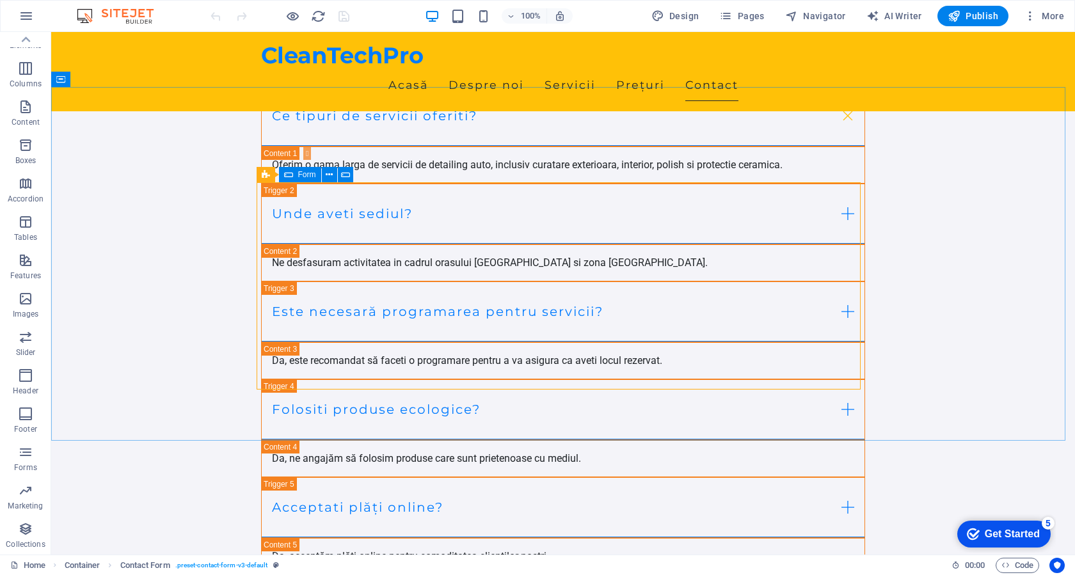
click at [295, 174] on div "Form" at bounding box center [300, 174] width 42 height 15
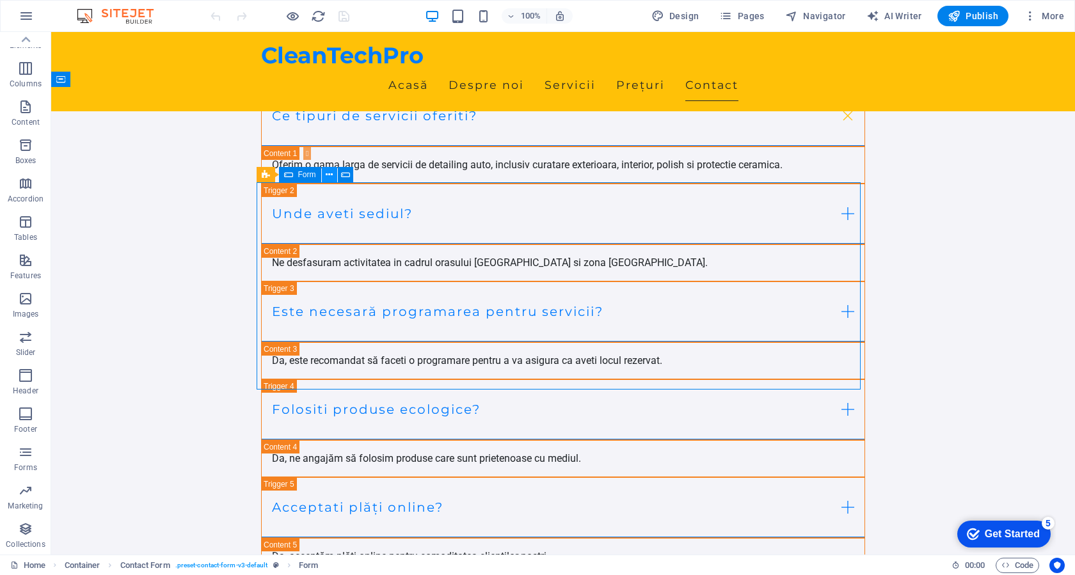
click at [331, 175] on icon at bounding box center [329, 174] width 7 height 13
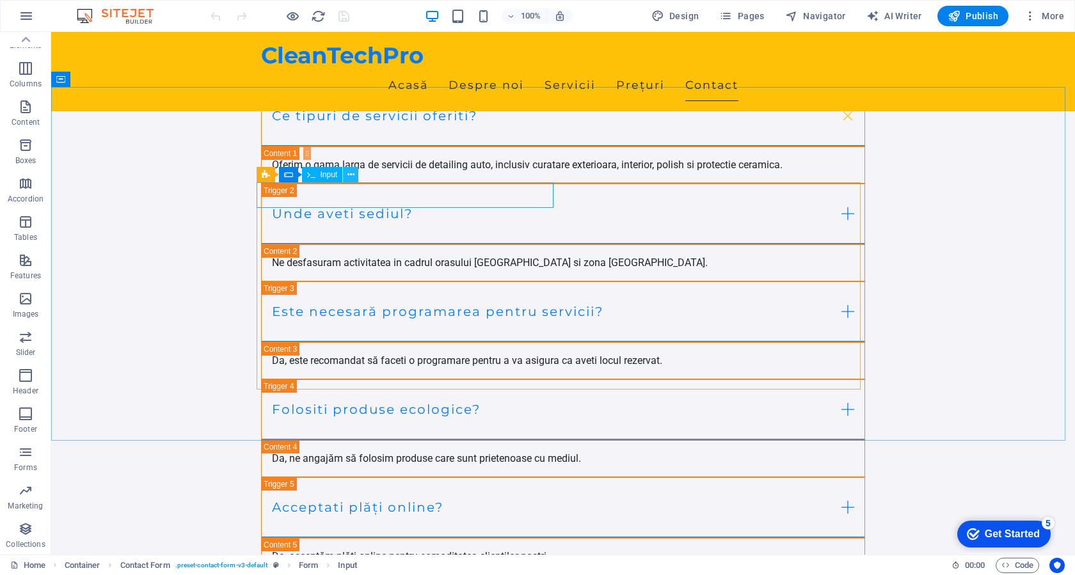
click at [353, 178] on icon at bounding box center [350, 174] width 7 height 13
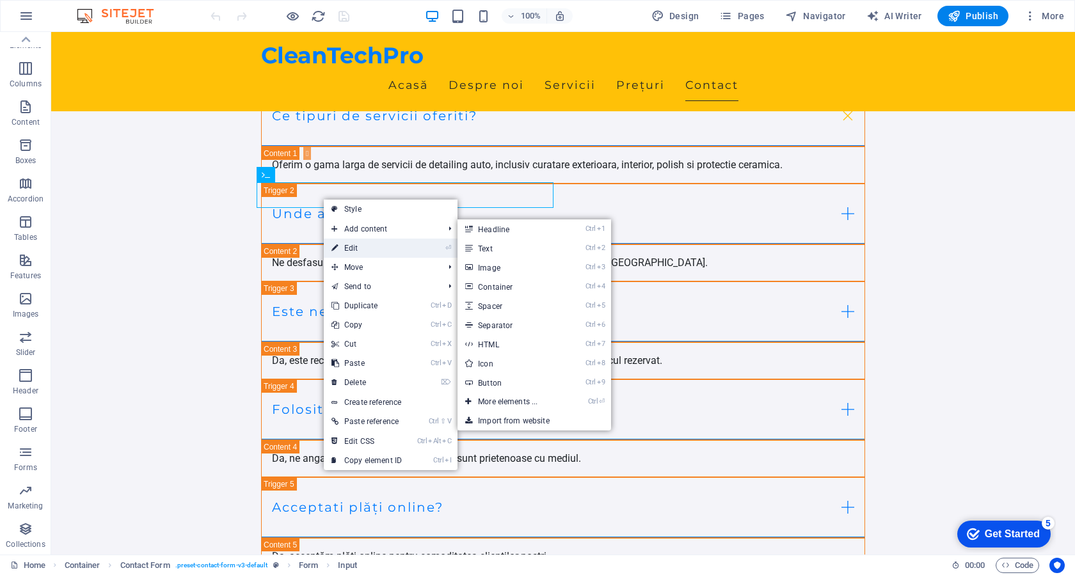
click at [361, 248] on link "⏎ Edit" at bounding box center [367, 248] width 86 height 19
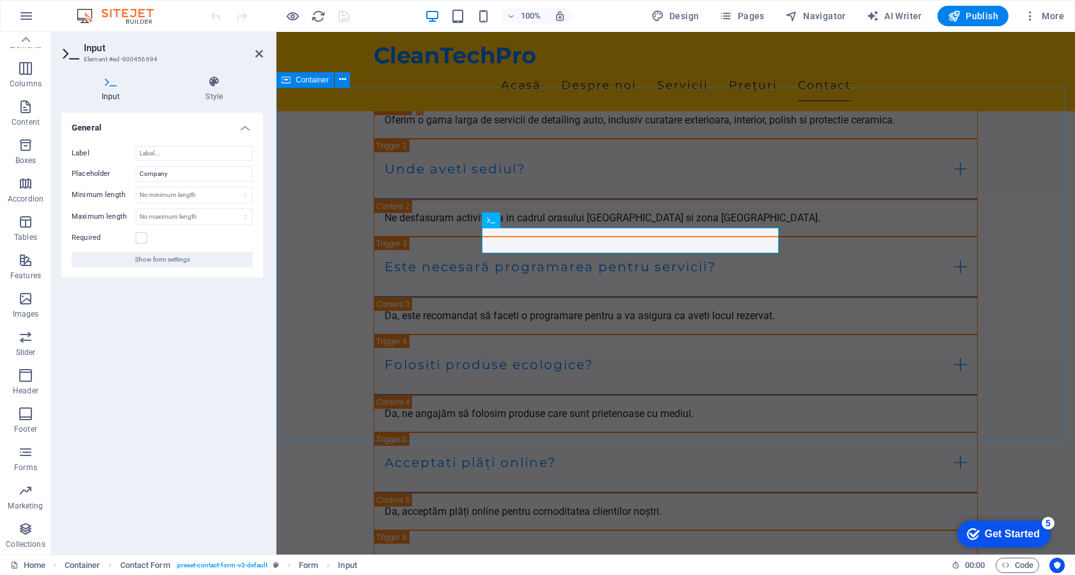
scroll to position [4806, 0]
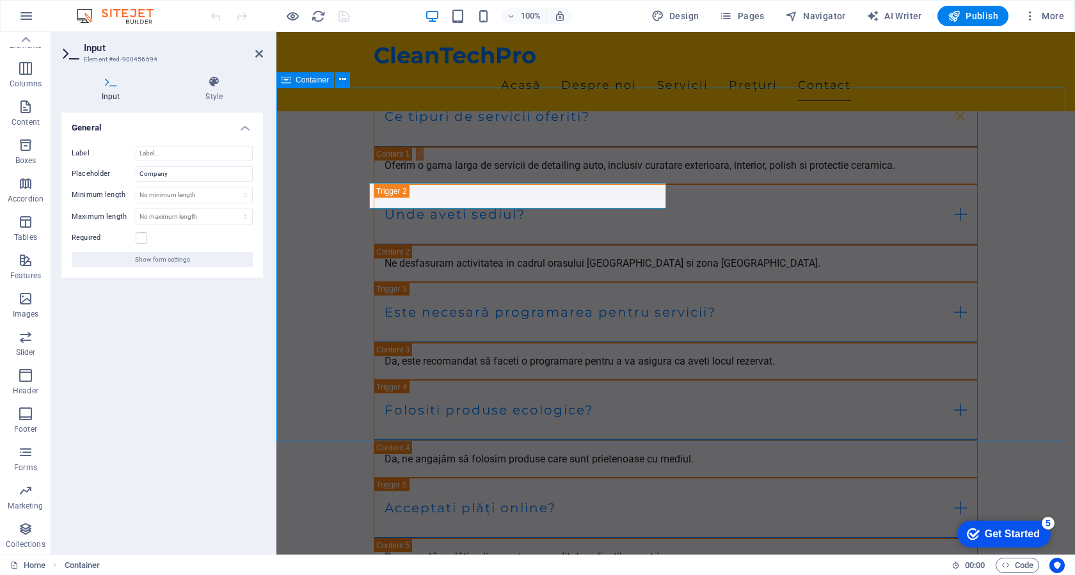
scroll to position [4851, 0]
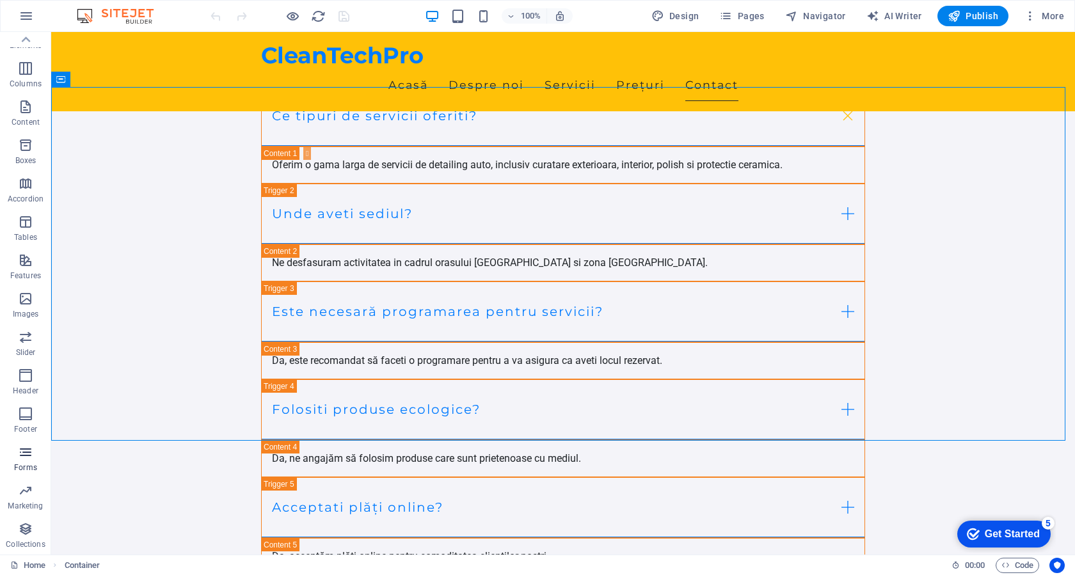
click at [29, 460] on span "Forms" at bounding box center [25, 460] width 51 height 31
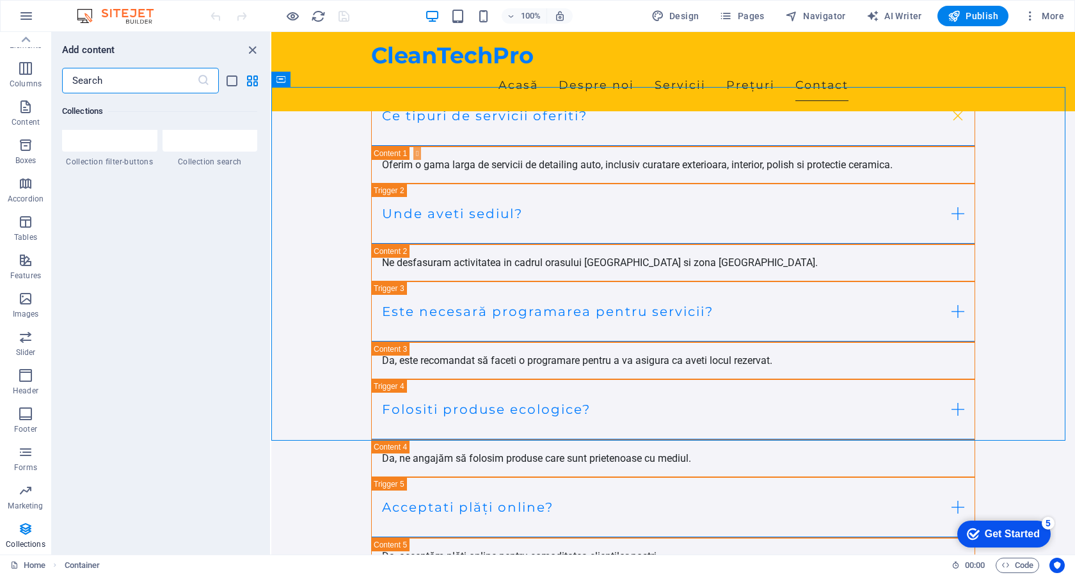
scroll to position [12258, 0]
click at [33, 22] on icon "button" at bounding box center [26, 15] width 15 height 15
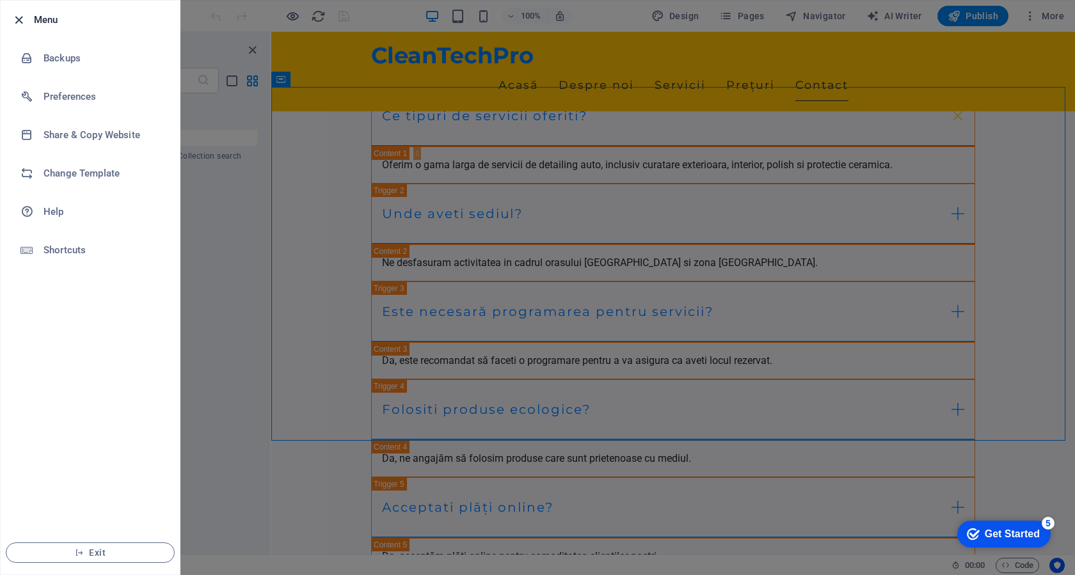
click at [21, 21] on icon "button" at bounding box center [19, 20] width 15 height 15
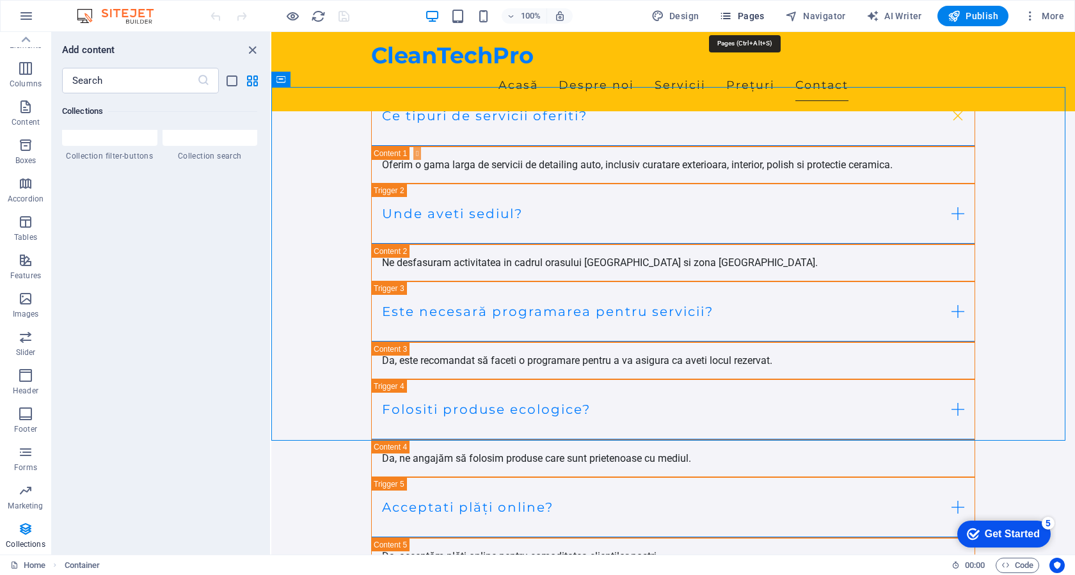
click at [739, 20] on span "Pages" at bounding box center [741, 16] width 45 height 13
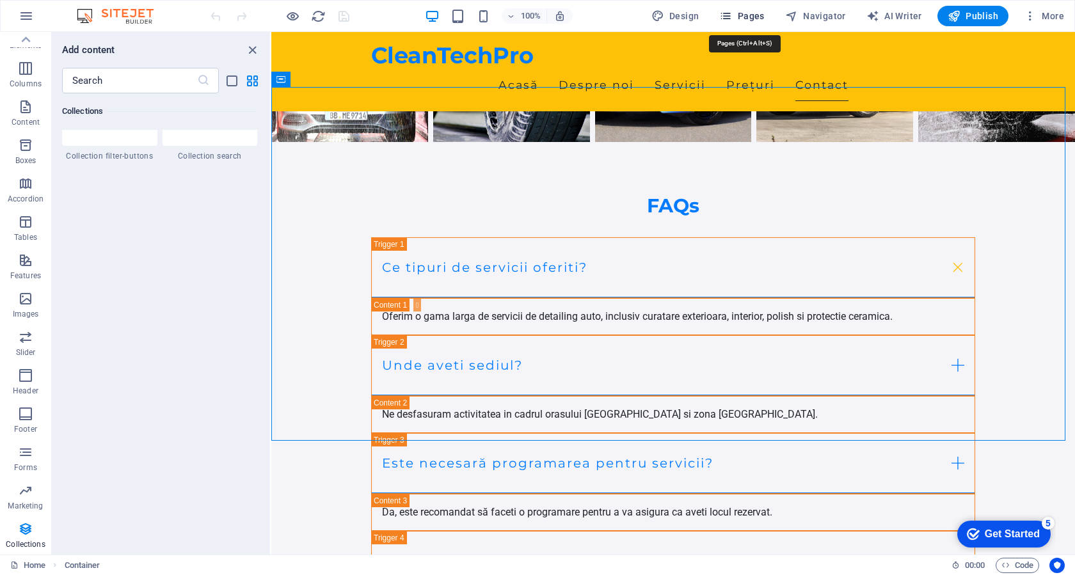
scroll to position [4817, 0]
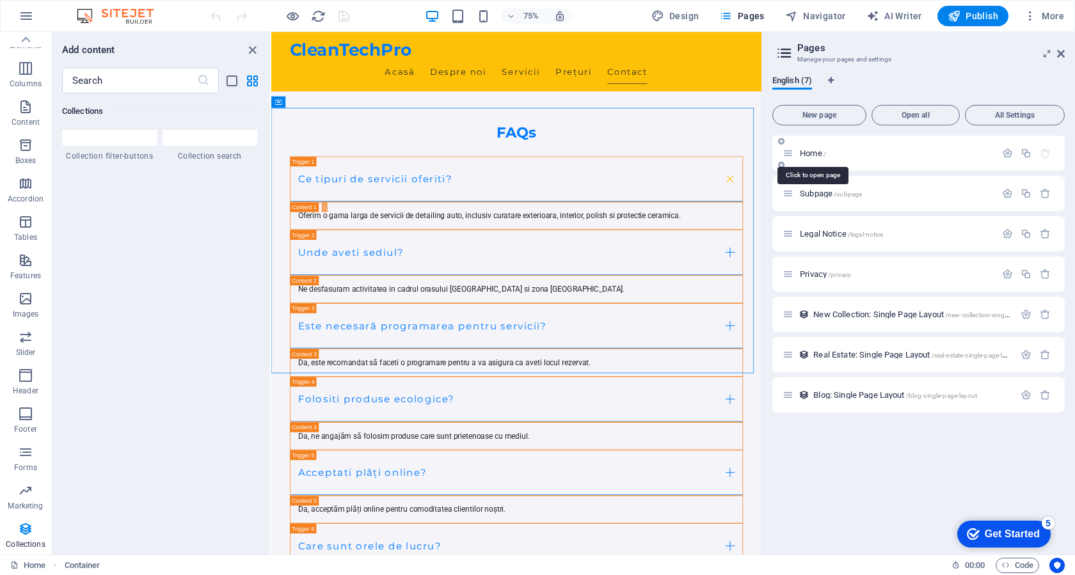
click at [801, 150] on span "Home /" at bounding box center [812, 153] width 26 height 10
click at [810, 156] on span "Home /" at bounding box center [812, 153] width 26 height 10
click at [1061, 50] on icon at bounding box center [1061, 54] width 8 height 10
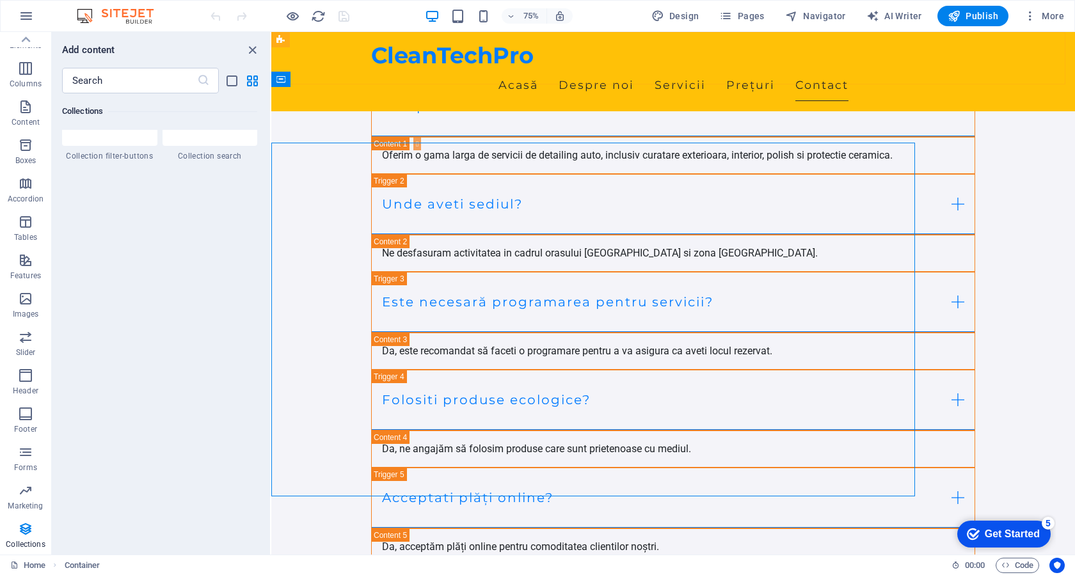
scroll to position [4807, 0]
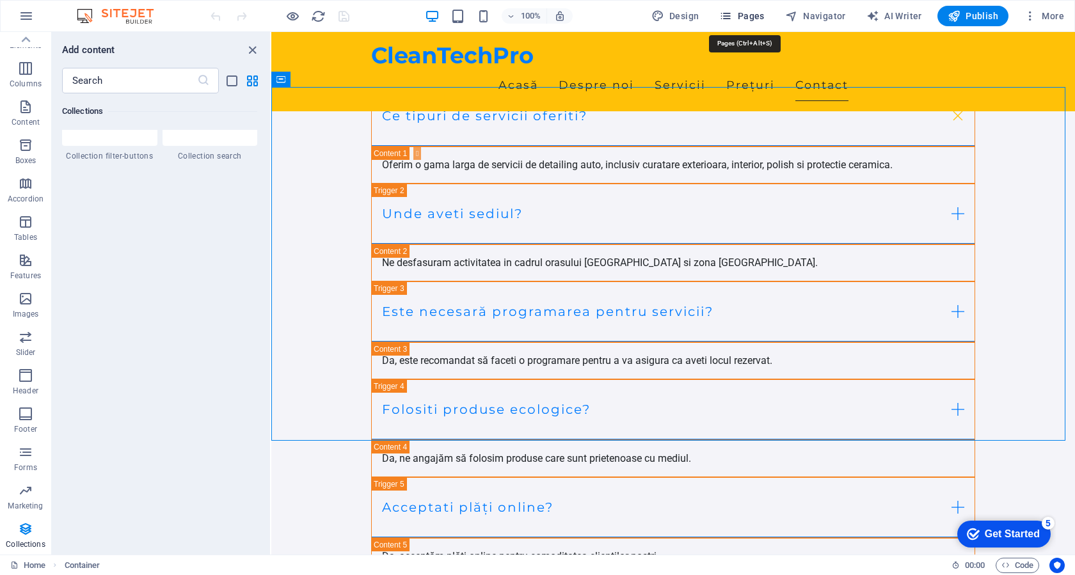
click at [730, 19] on icon "button" at bounding box center [725, 16] width 13 height 13
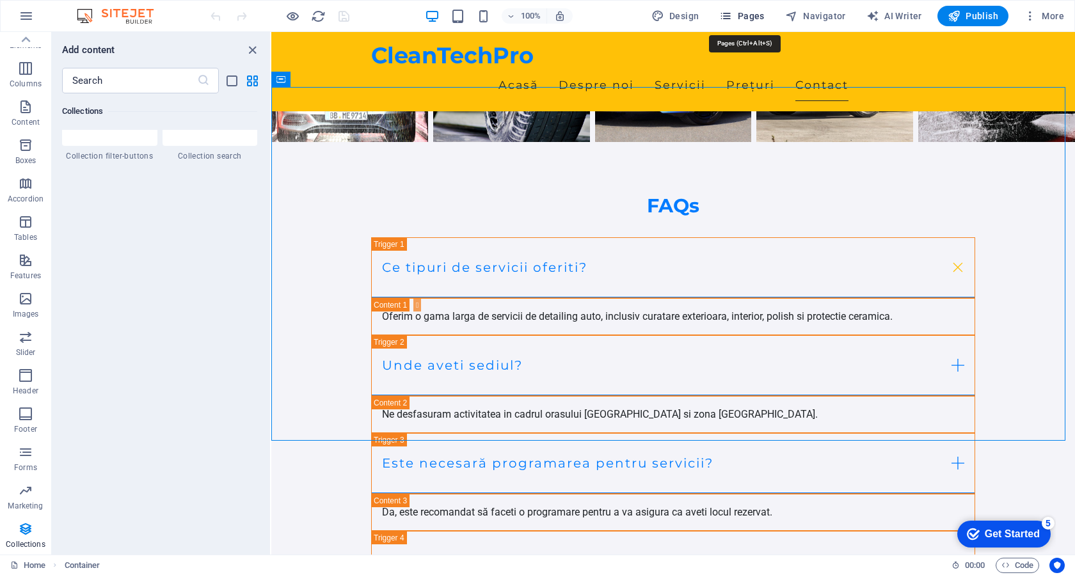
scroll to position [4817, 0]
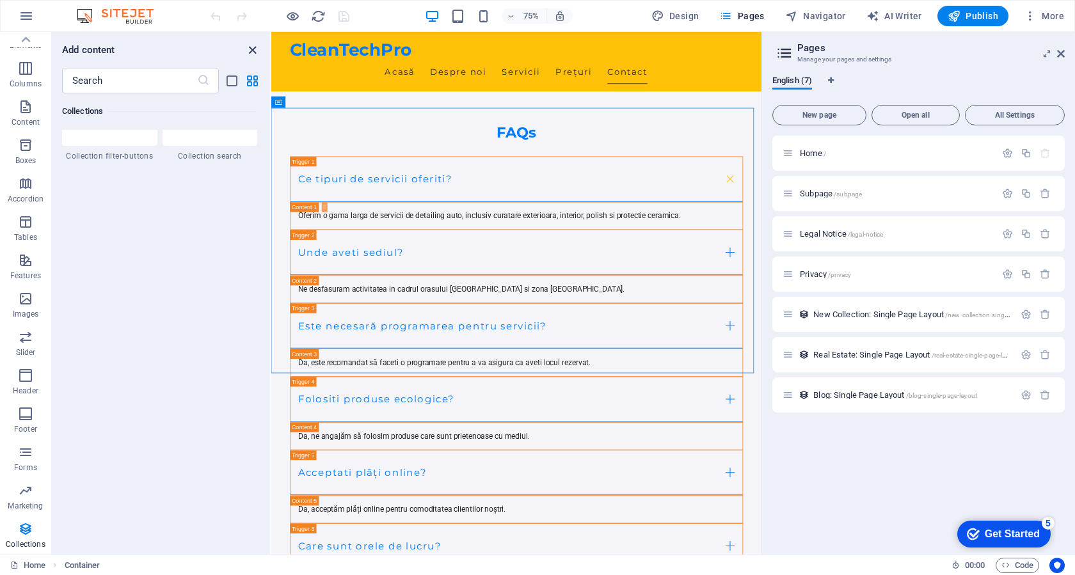
click at [252, 49] on icon "close panel" at bounding box center [252, 50] width 15 height 15
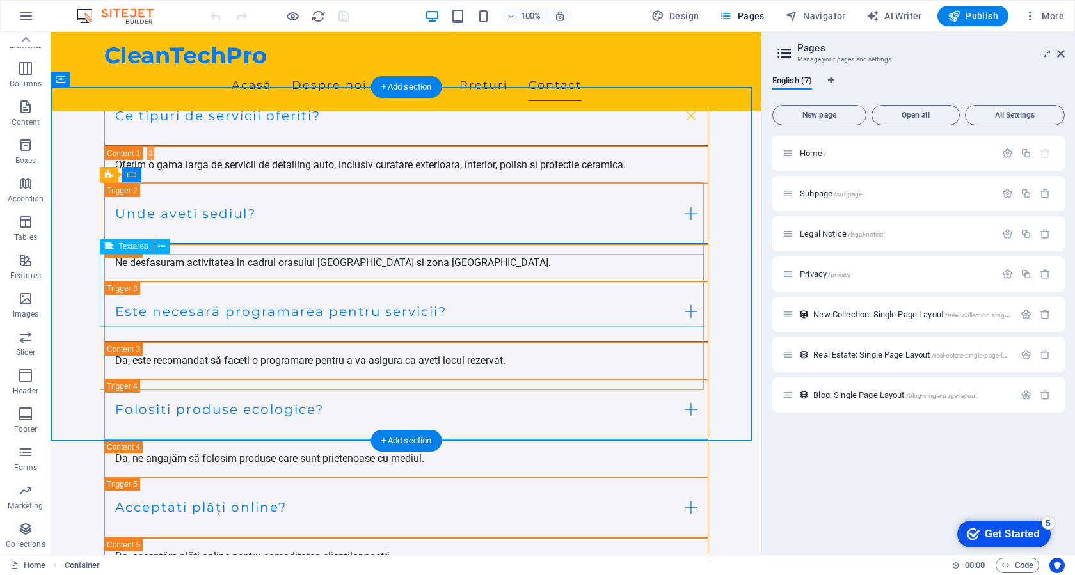
scroll to position [4917, 0]
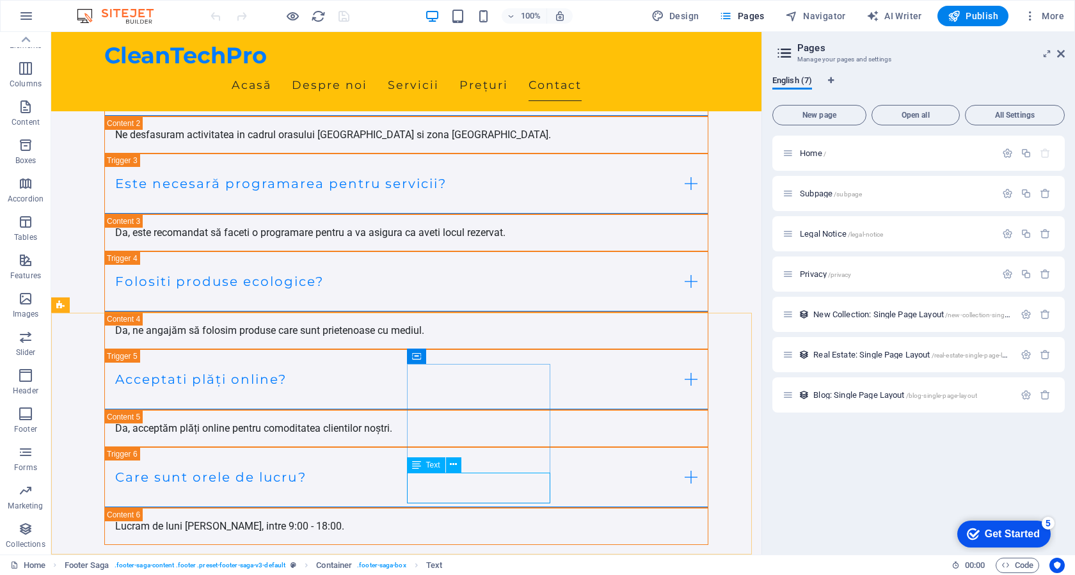
click at [427, 466] on span "Text" at bounding box center [433, 465] width 14 height 8
click at [452, 464] on icon at bounding box center [453, 464] width 7 height 13
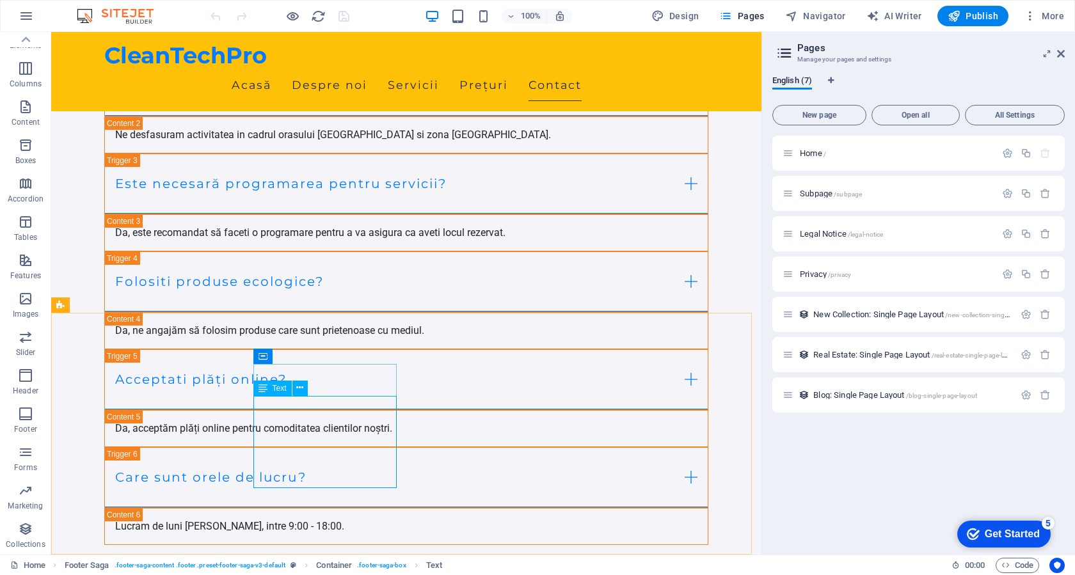
click at [260, 386] on icon at bounding box center [262, 388] width 9 height 15
click at [263, 390] on icon at bounding box center [262, 388] width 9 height 15
drag, startPoint x: 316, startPoint y: 422, endPoint x: 264, endPoint y: 427, distance: 52.7
click at [262, 388] on icon at bounding box center [262, 388] width 9 height 15
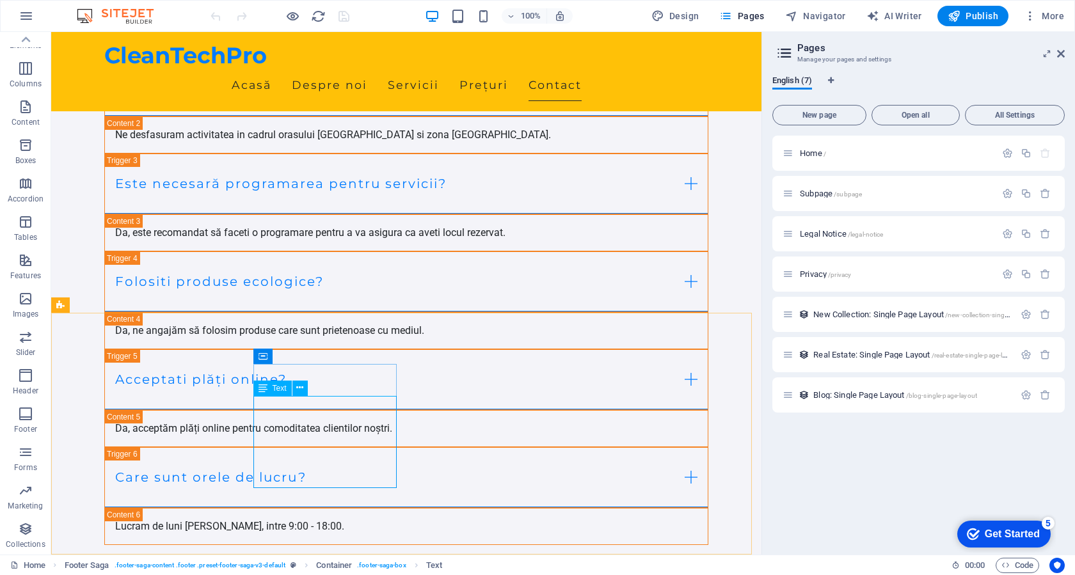
click at [262, 388] on div "H2 Banner Container Preset H3 Spacer Menu Bar Menu Logo Placeholder Container C…" at bounding box center [406, 293] width 710 height 523
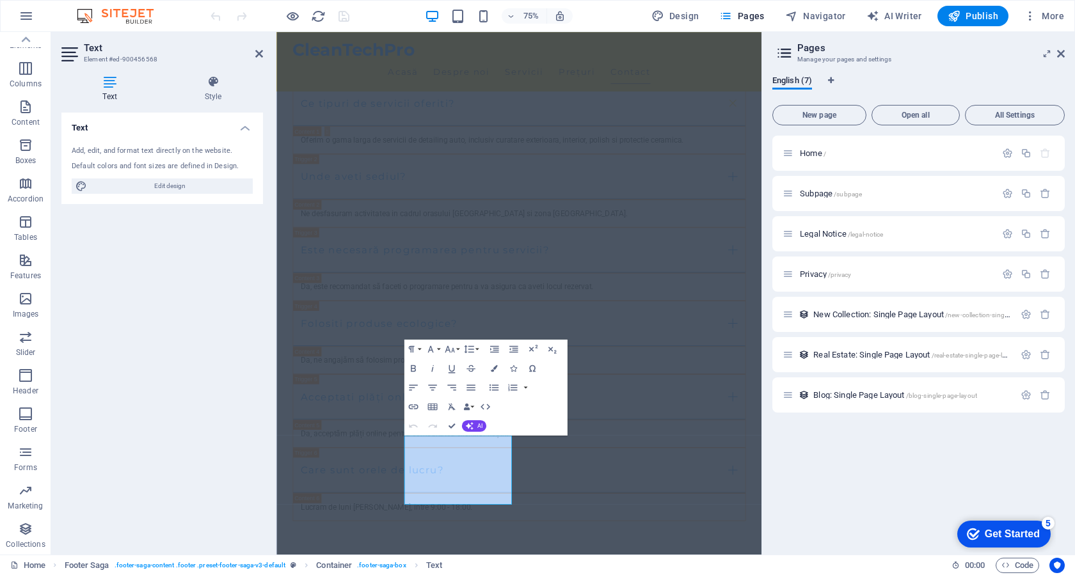
scroll to position [4816, 0]
click at [471, 429] on icon "button" at bounding box center [470, 426] width 8 height 8
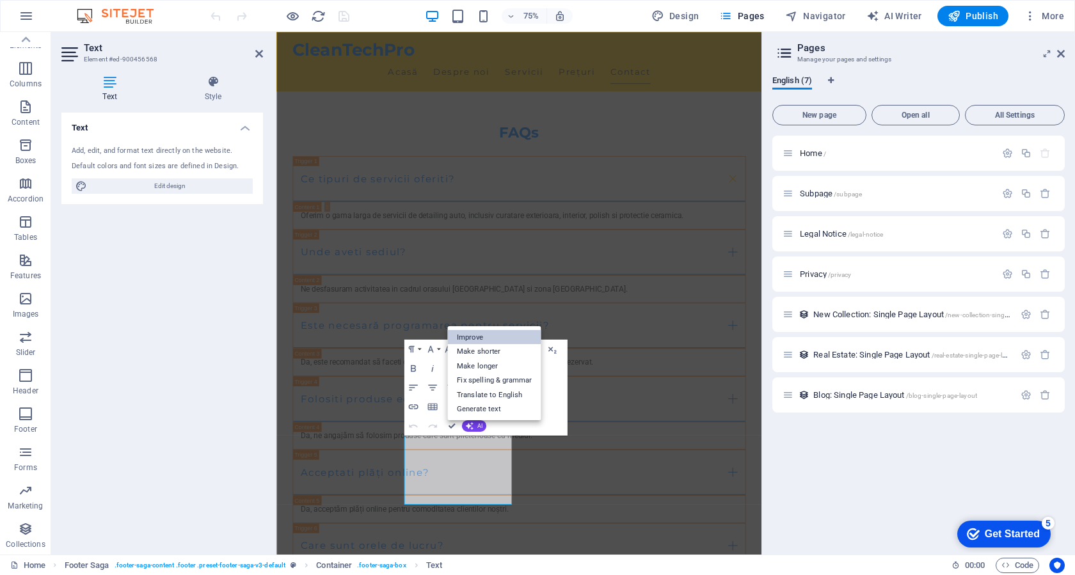
click at [477, 334] on link "Improve" at bounding box center [493, 337] width 93 height 15
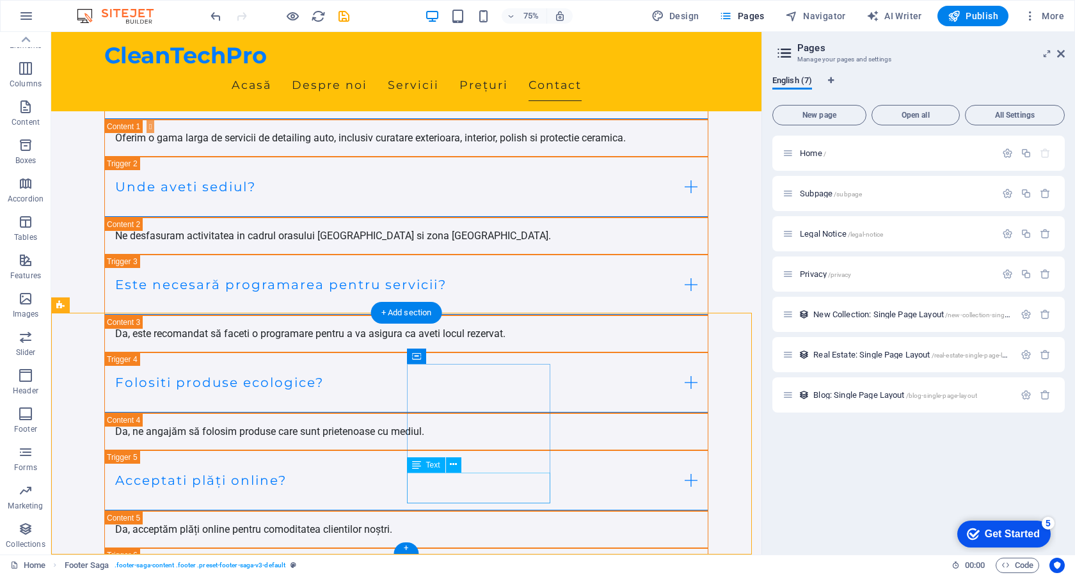
scroll to position [4917, 0]
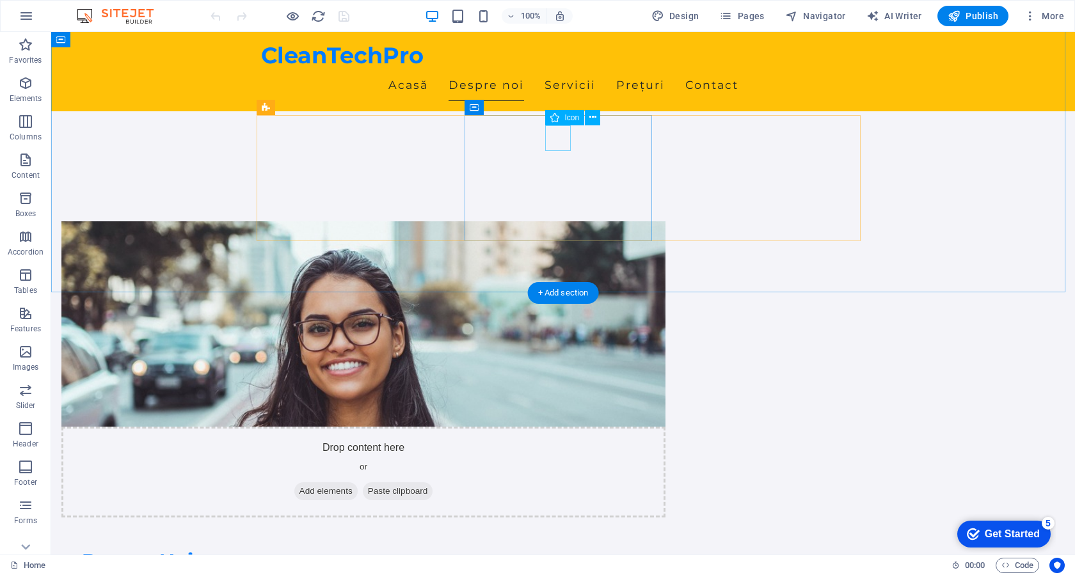
scroll to position [512, 0]
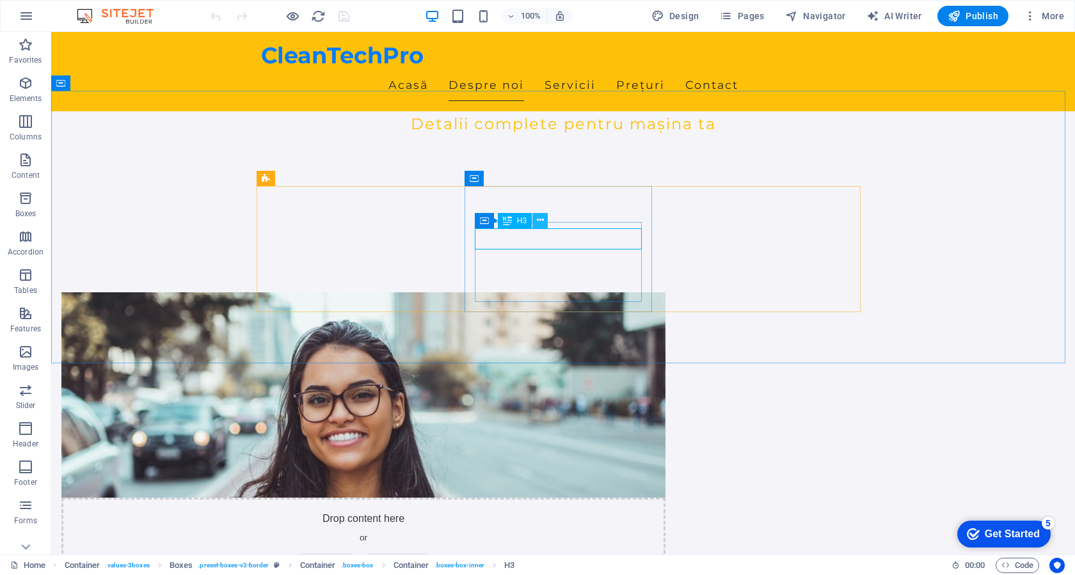
click at [540, 220] on icon at bounding box center [540, 220] width 7 height 13
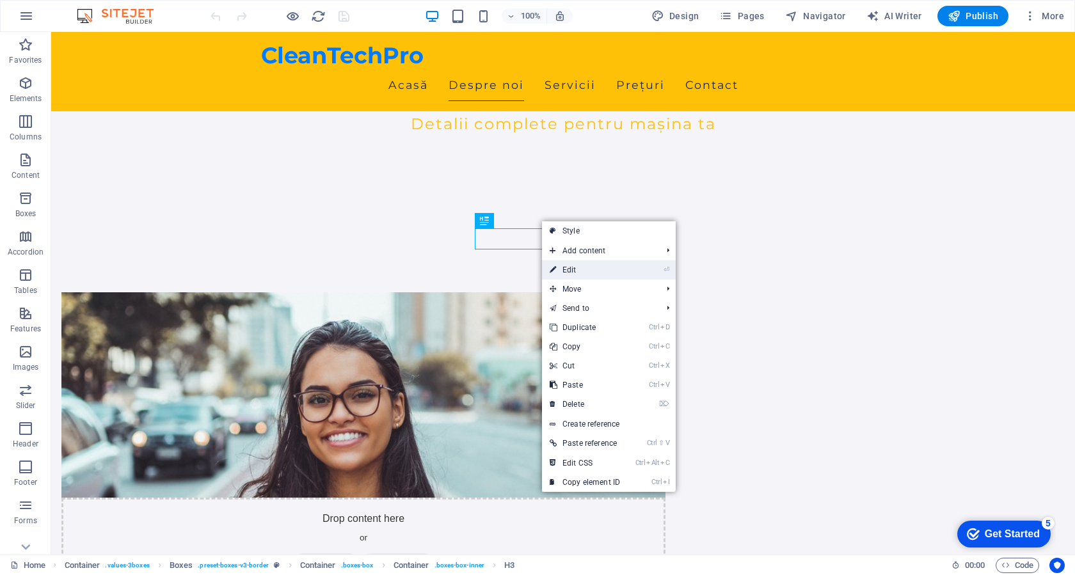
click at [571, 267] on link "⏎ Edit" at bounding box center [585, 269] width 86 height 19
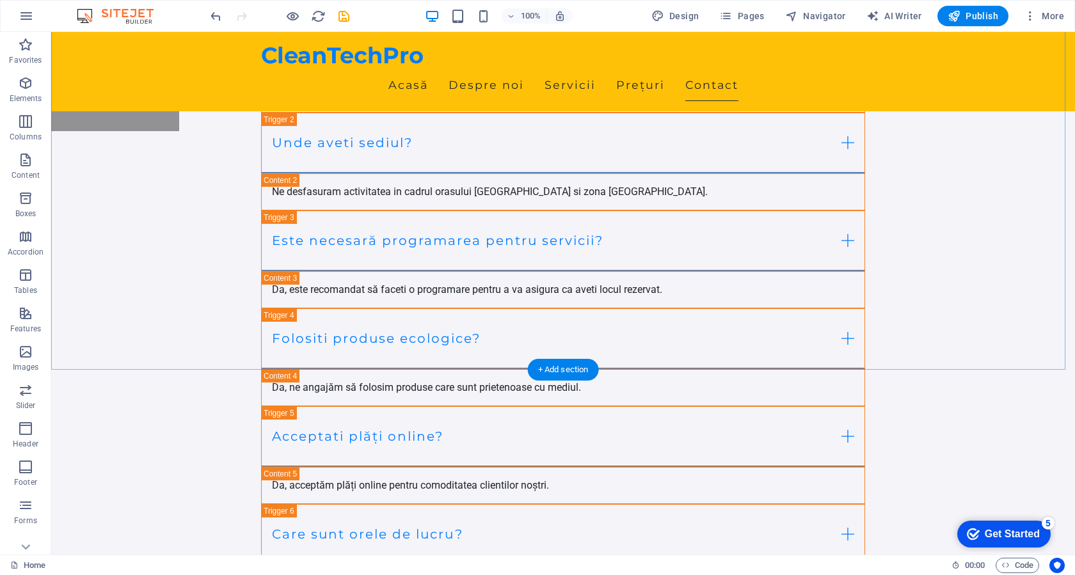
scroll to position [4979, 0]
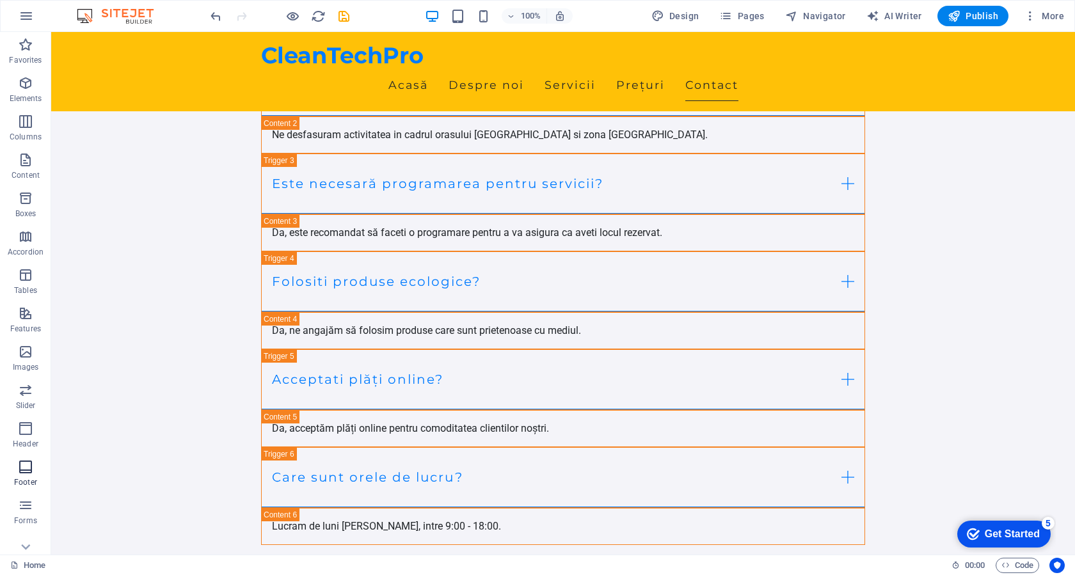
click at [31, 478] on p "Footer" at bounding box center [25, 482] width 23 height 10
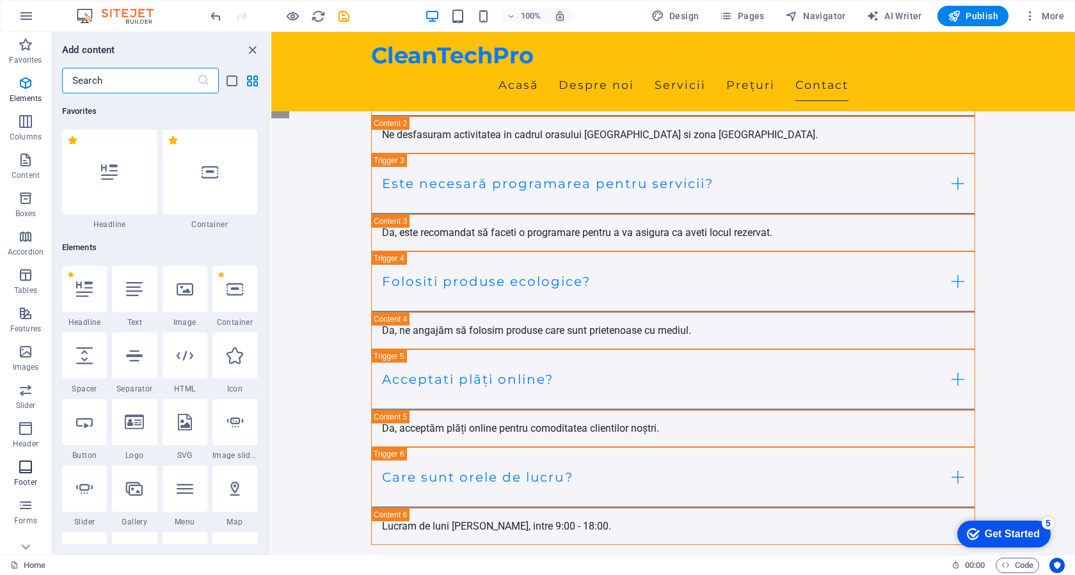
scroll to position [8468, 0]
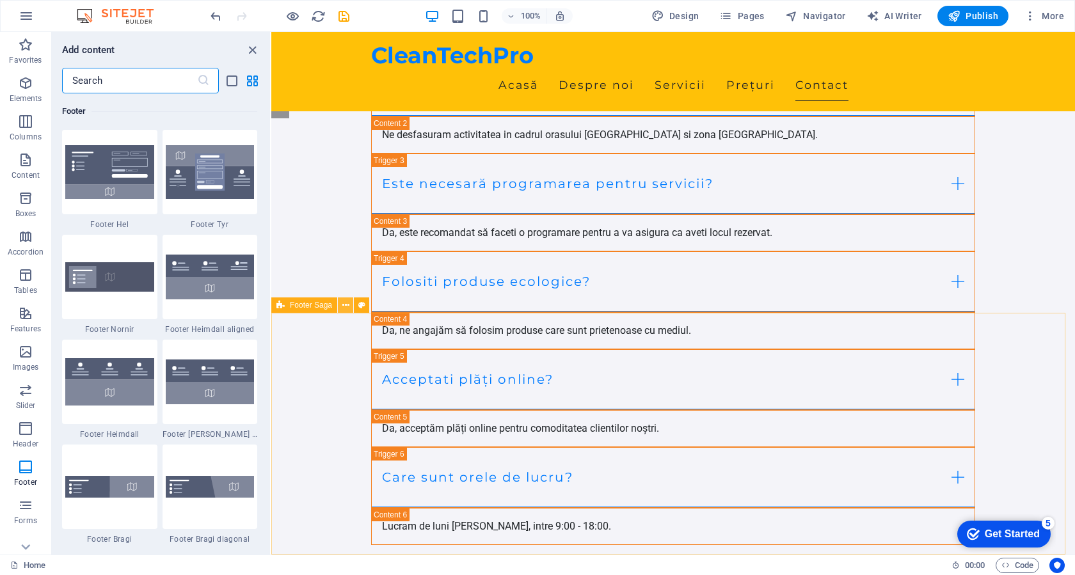
click at [348, 308] on icon at bounding box center [345, 305] width 7 height 13
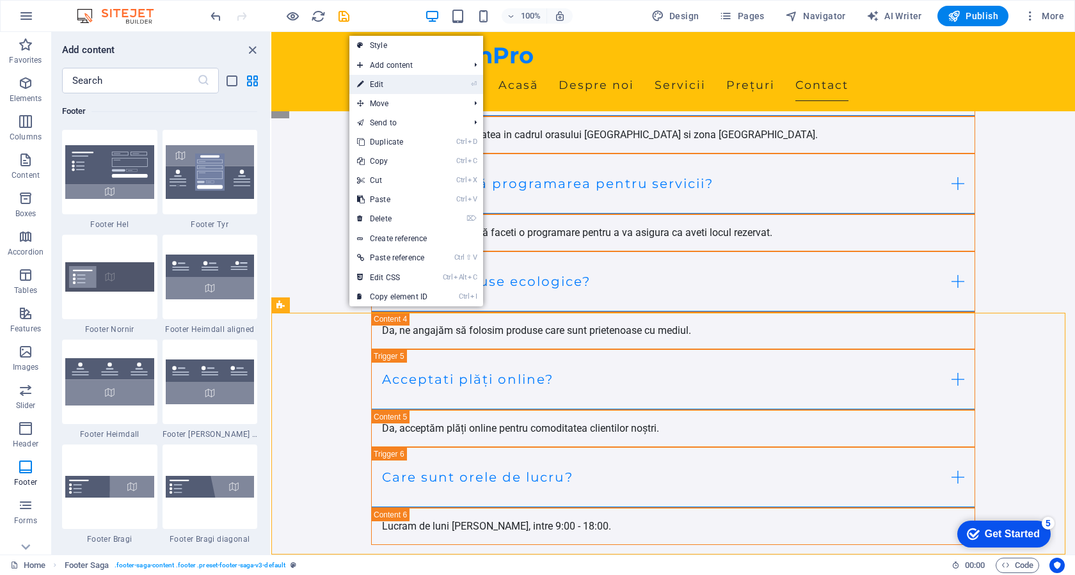
click at [414, 79] on link "⏎ Edit" at bounding box center [392, 84] width 86 height 19
select select "footer"
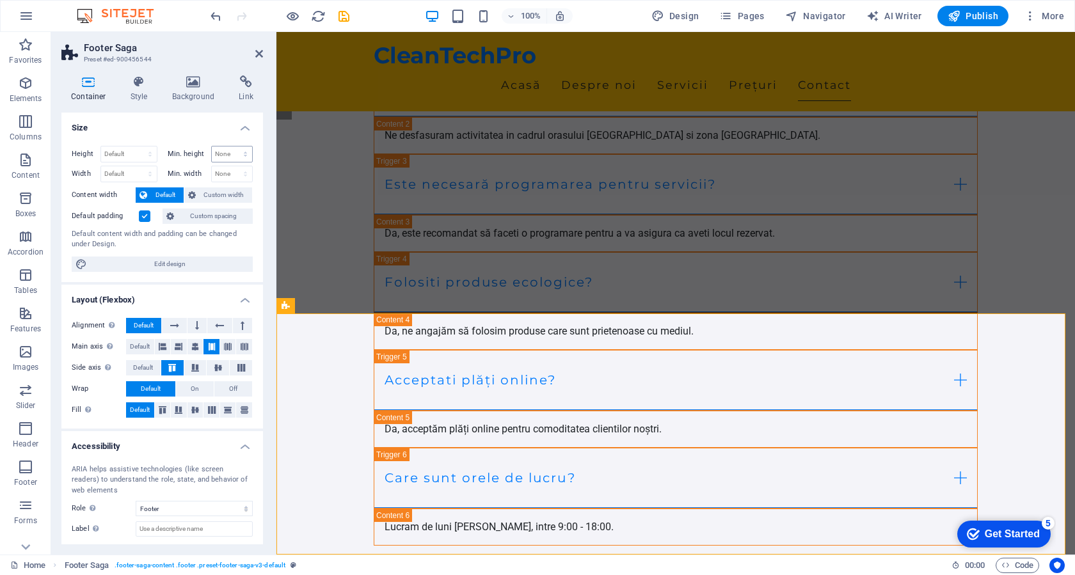
scroll to position [64, 0]
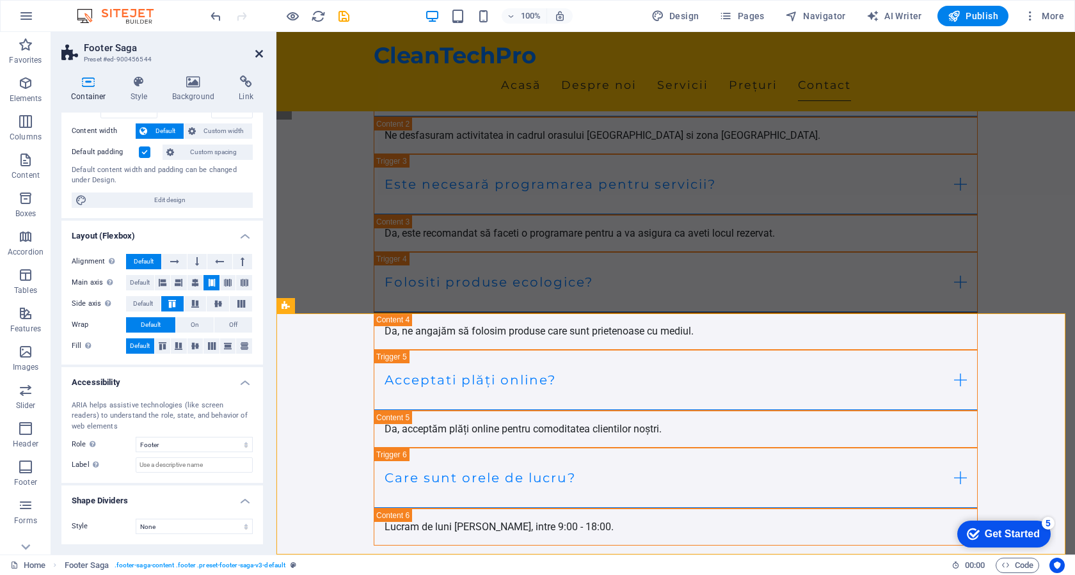
click at [260, 50] on icon at bounding box center [259, 54] width 8 height 10
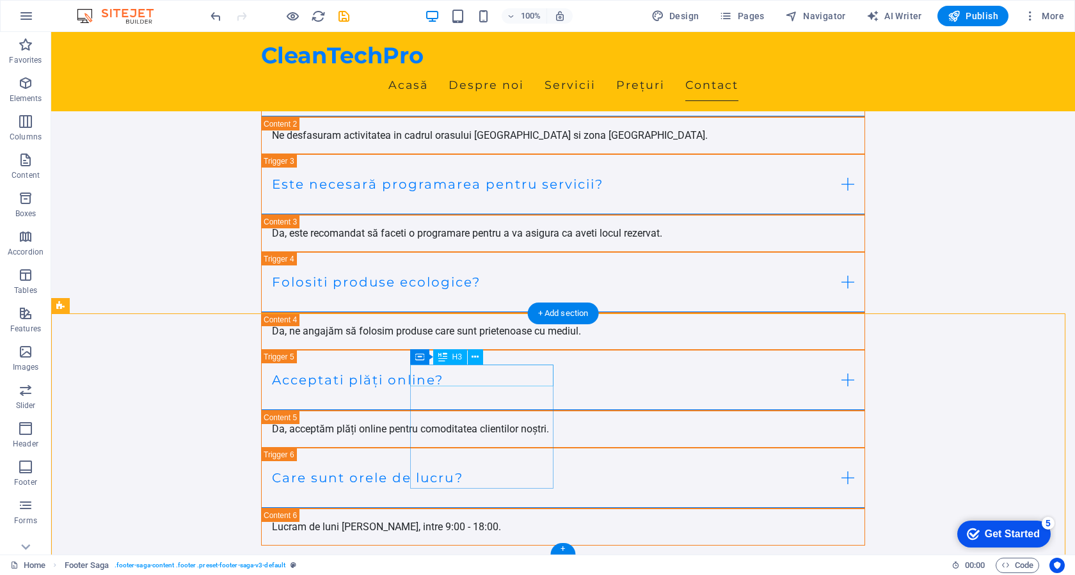
scroll to position [4979, 0]
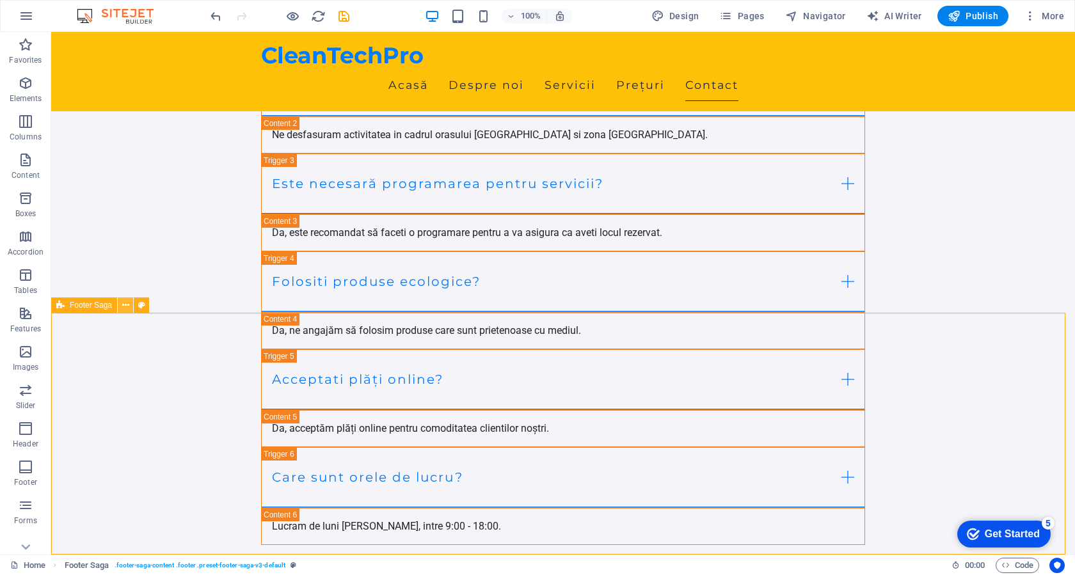
click at [126, 309] on icon at bounding box center [125, 305] width 7 height 13
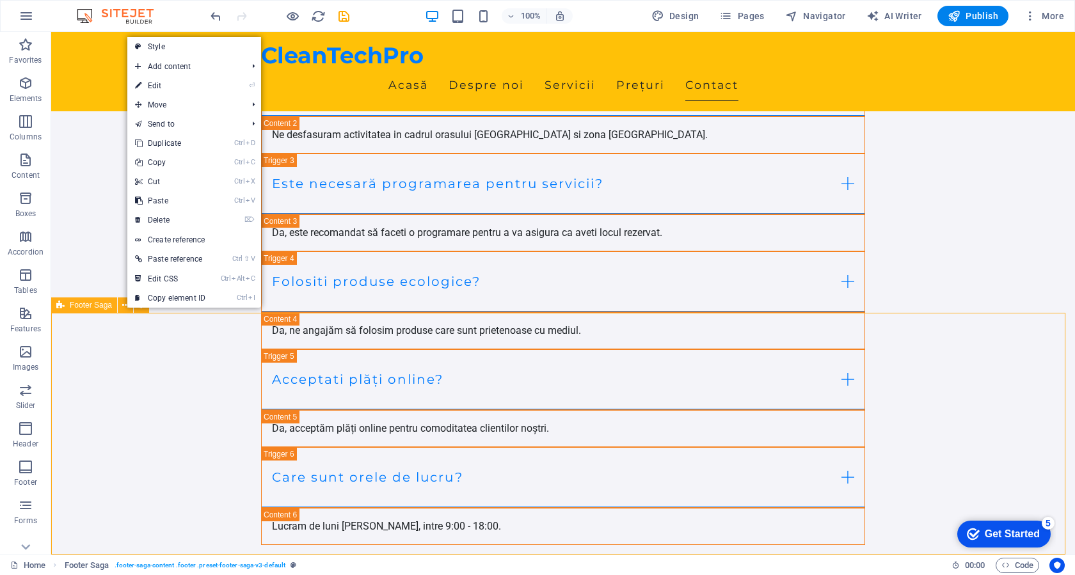
click at [69, 306] on div "Footer Saga" at bounding box center [84, 304] width 66 height 15
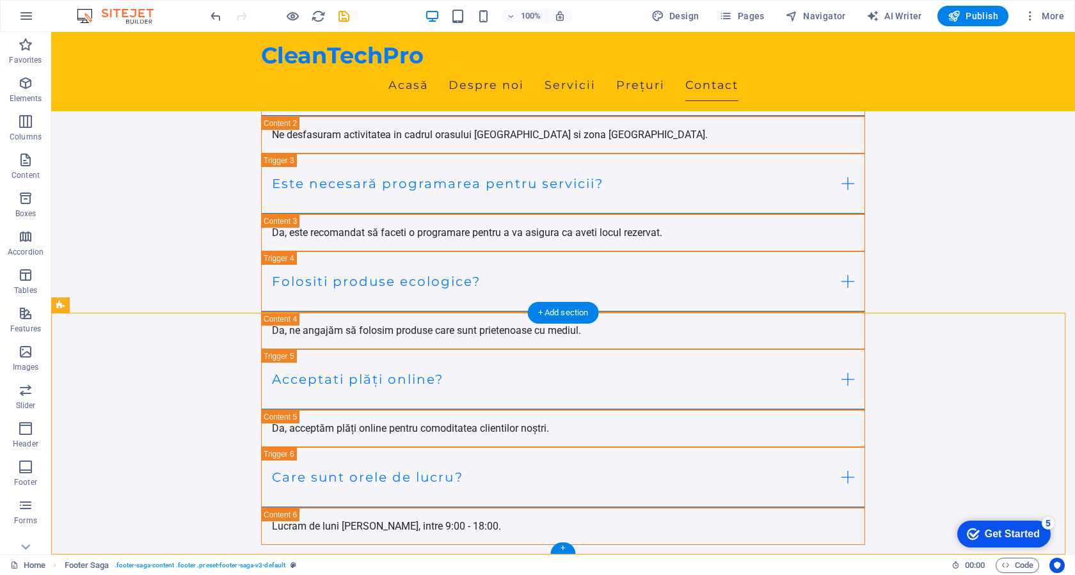
drag, startPoint x: 120, startPoint y: 338, endPoint x: 74, endPoint y: 344, distance: 47.0
click at [124, 308] on icon at bounding box center [125, 305] width 7 height 13
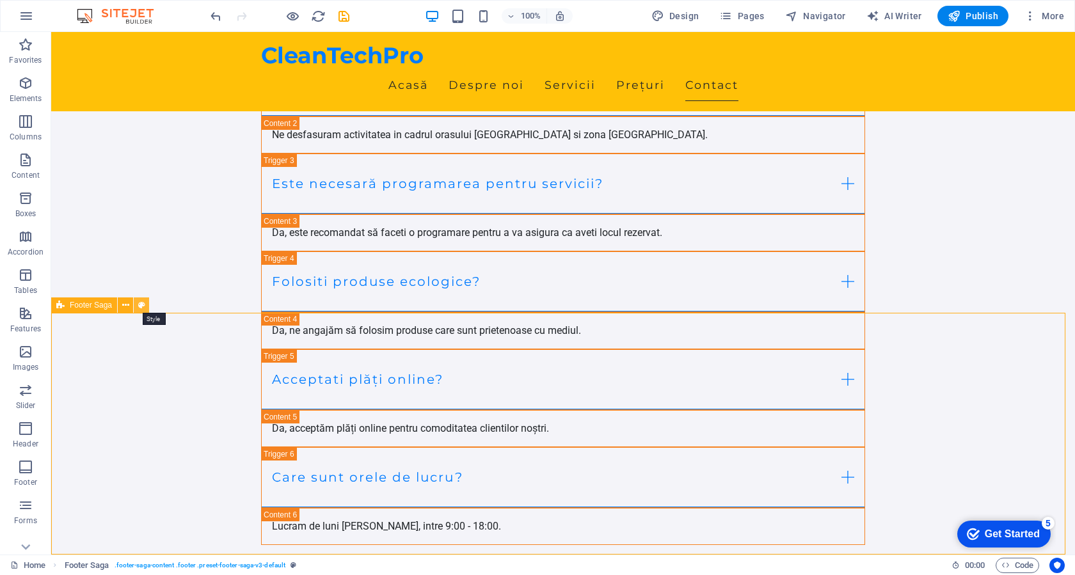
click at [141, 307] on icon at bounding box center [141, 305] width 7 height 13
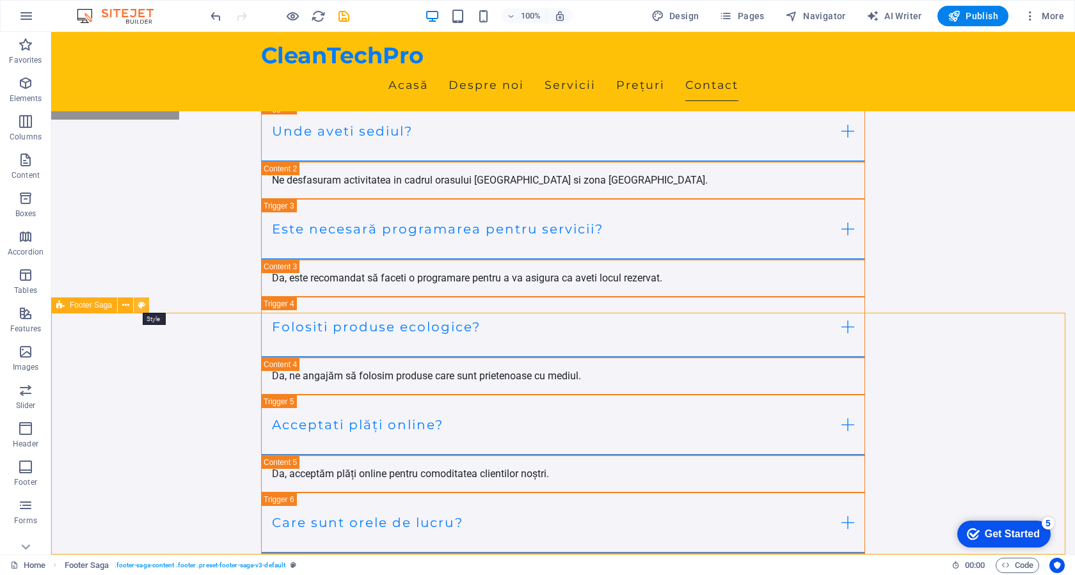
select select "rem"
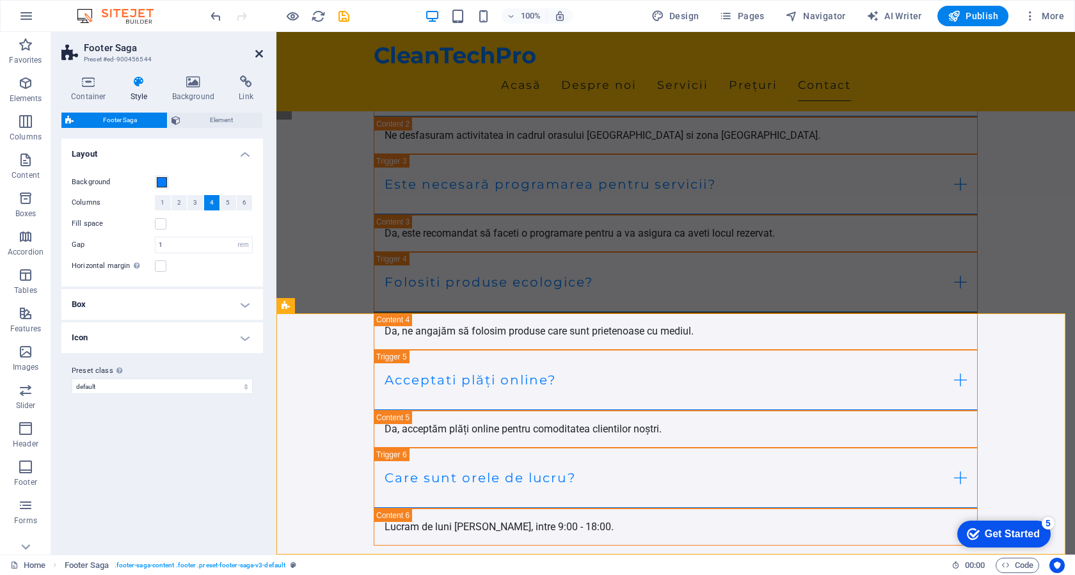
click at [259, 50] on icon at bounding box center [259, 54] width 8 height 10
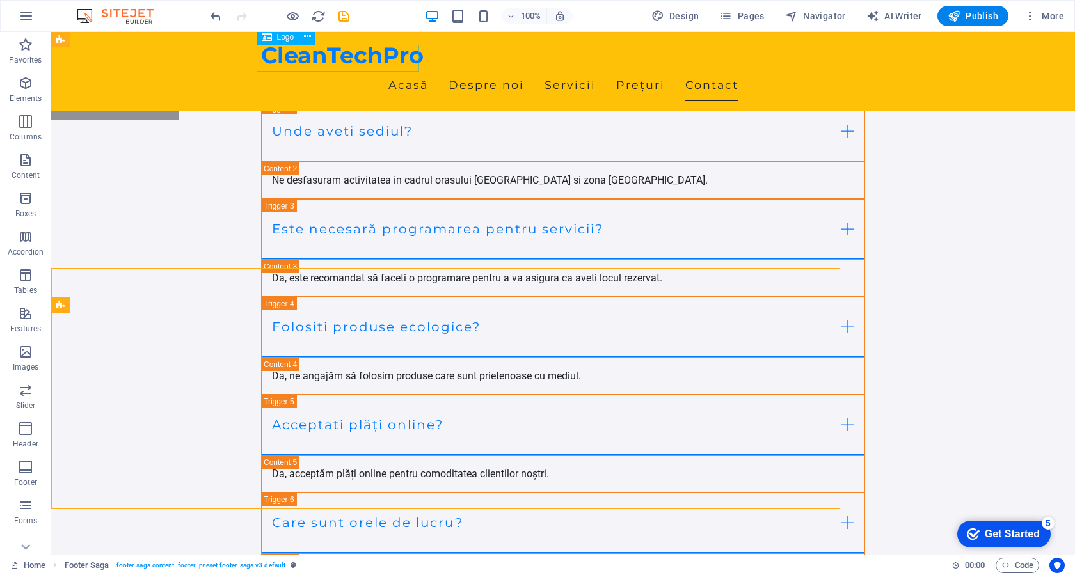
scroll to position [4979, 0]
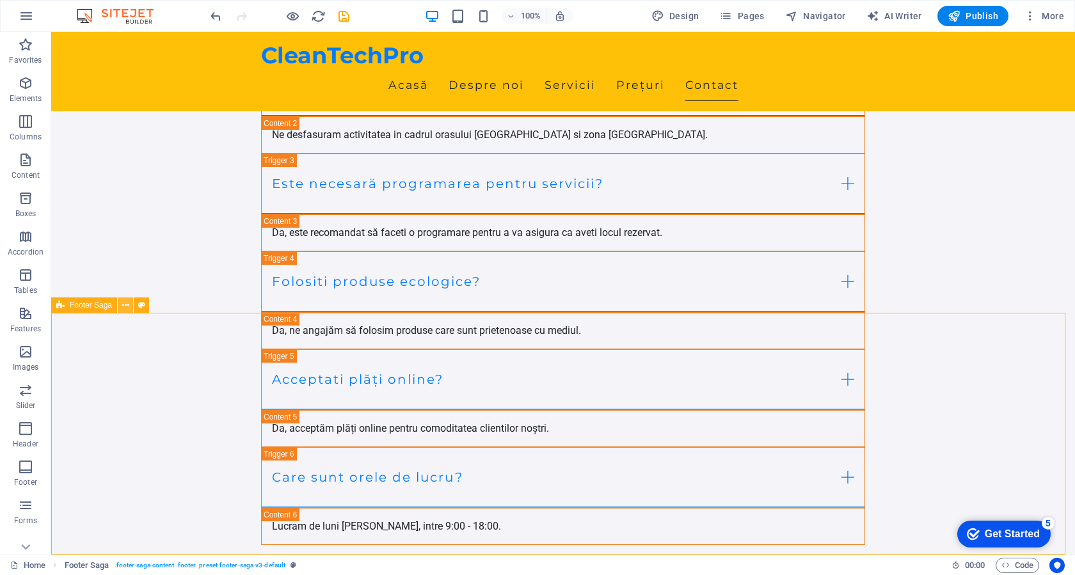
click at [127, 311] on icon at bounding box center [125, 305] width 7 height 13
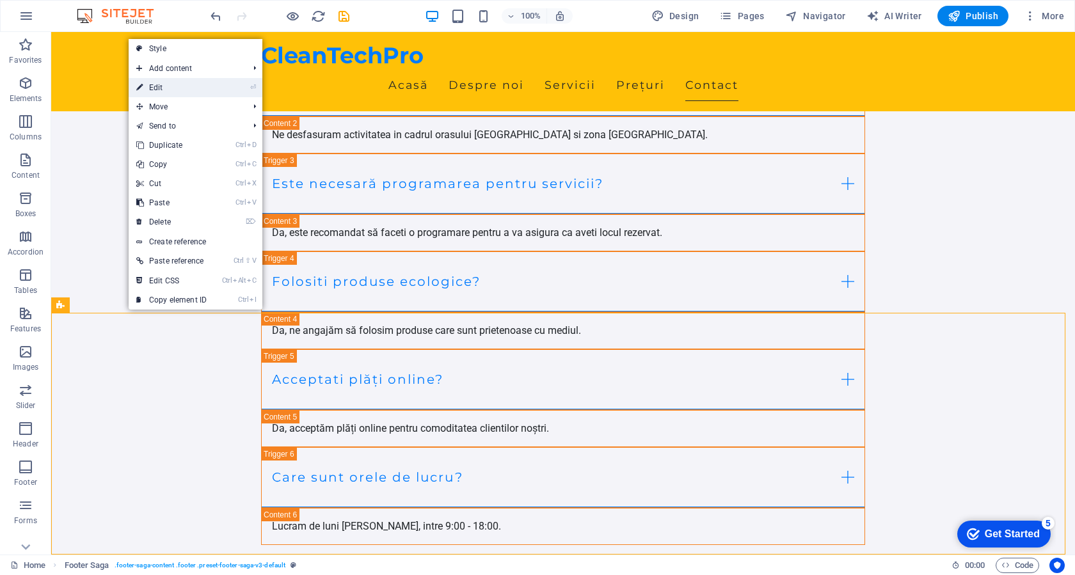
click at [172, 86] on link "⏎ Edit" at bounding box center [172, 87] width 86 height 19
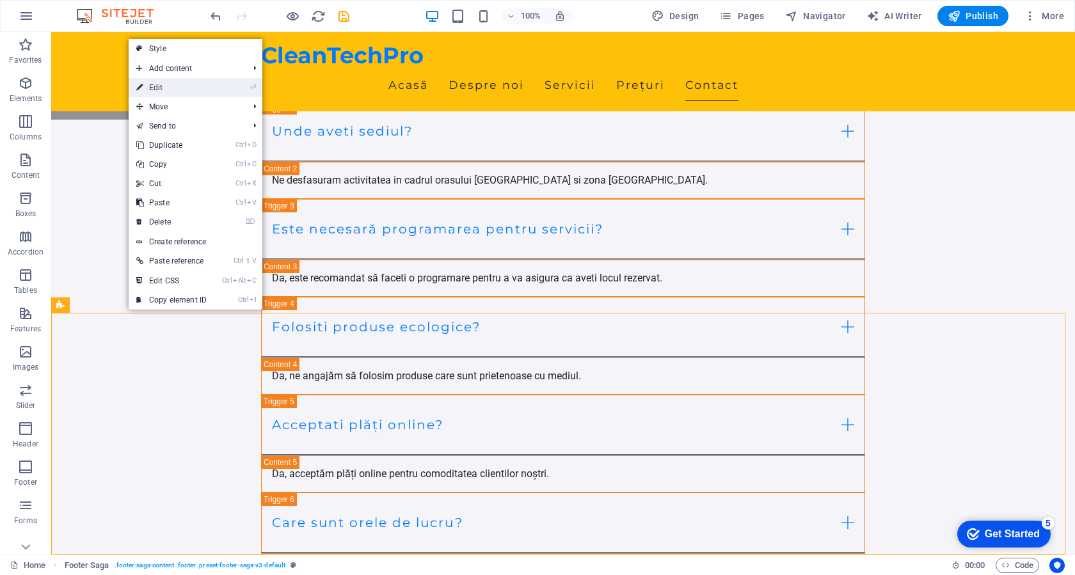
select select "rem"
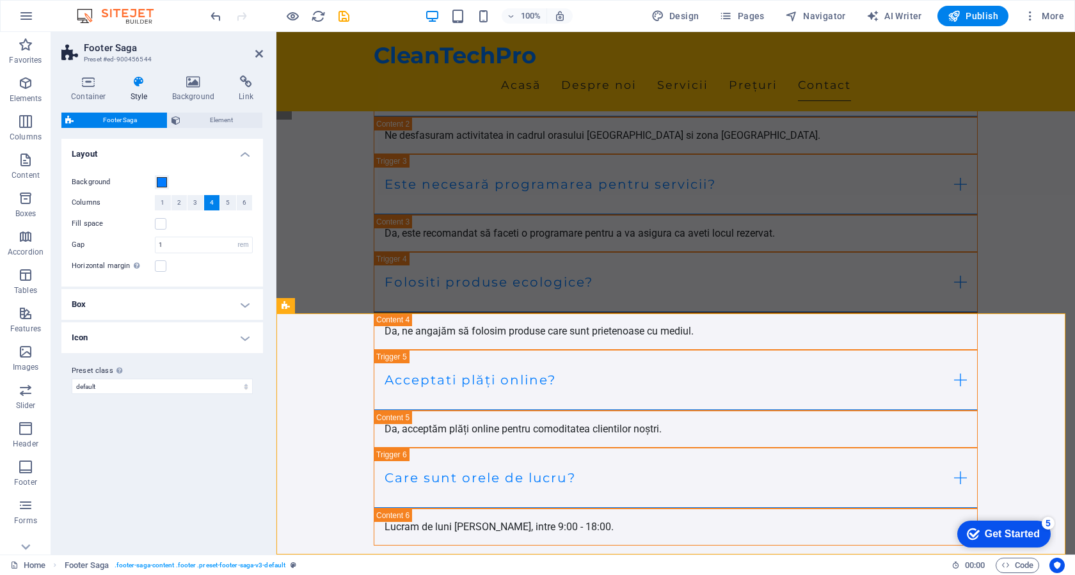
click at [182, 305] on h4 "Box" at bounding box center [161, 304] width 201 height 31
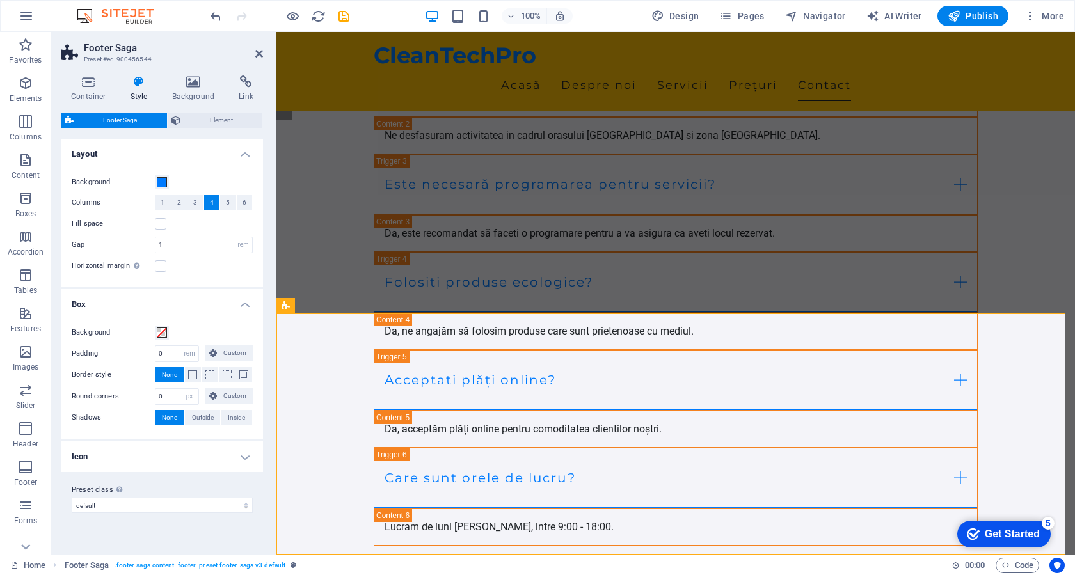
click at [185, 303] on h4 "Box" at bounding box center [161, 300] width 201 height 23
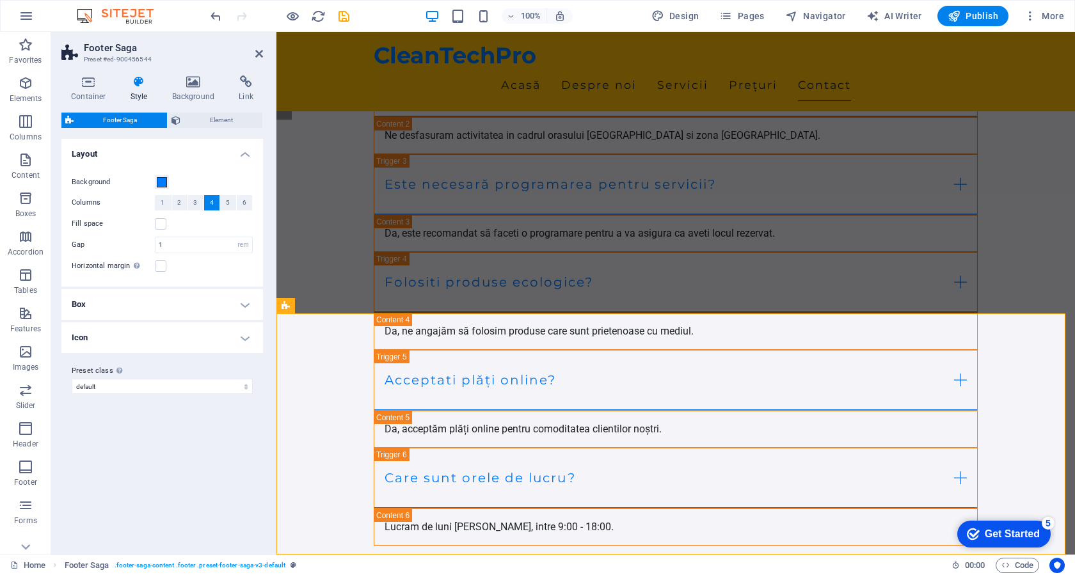
click at [215, 337] on h4 "Icon" at bounding box center [161, 337] width 201 height 31
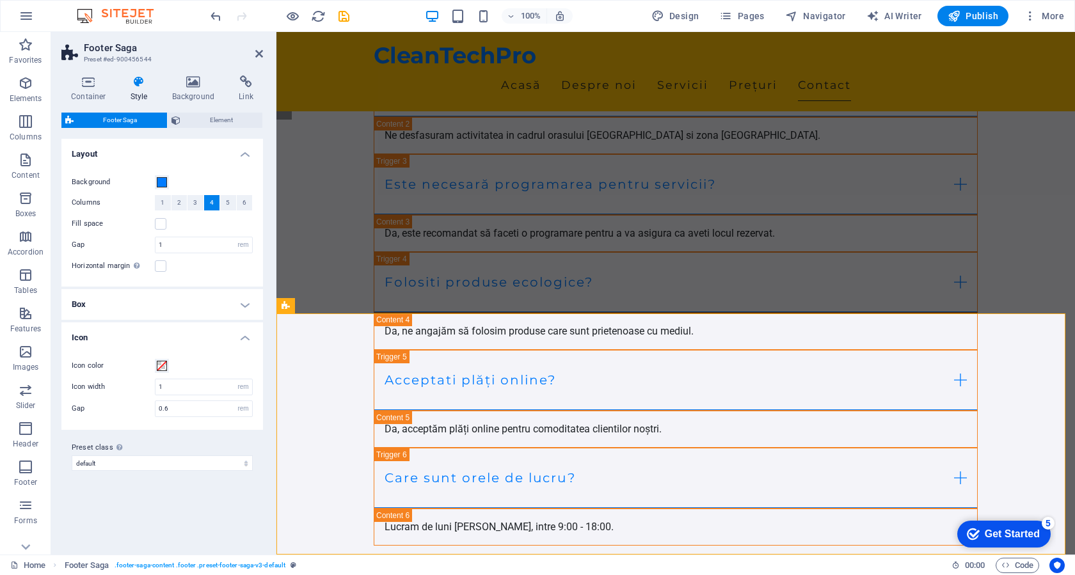
click at [219, 337] on h4 "Icon" at bounding box center [161, 333] width 201 height 23
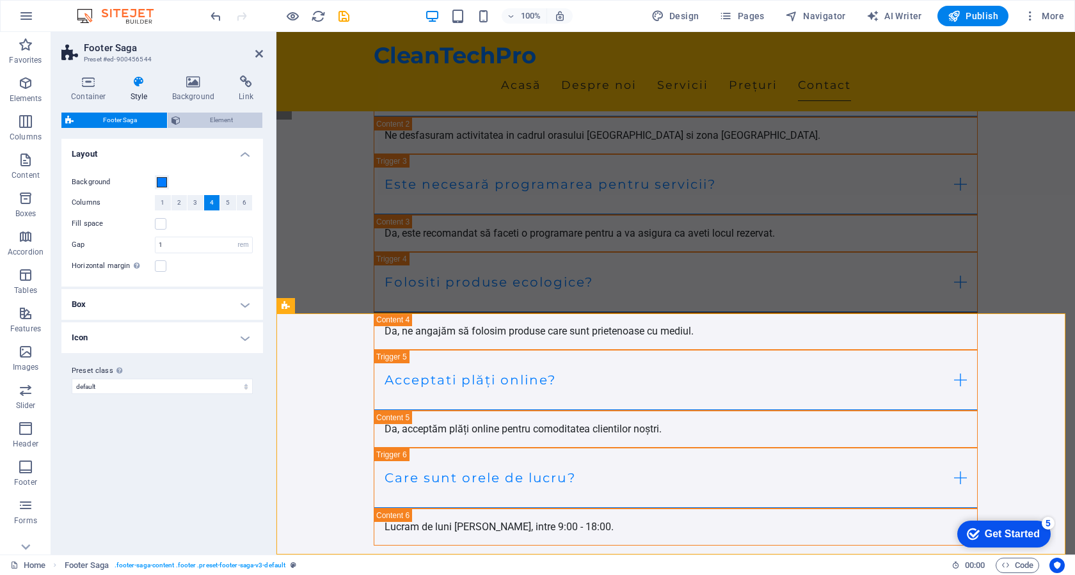
click at [226, 120] on span "Element" at bounding box center [221, 120] width 75 height 15
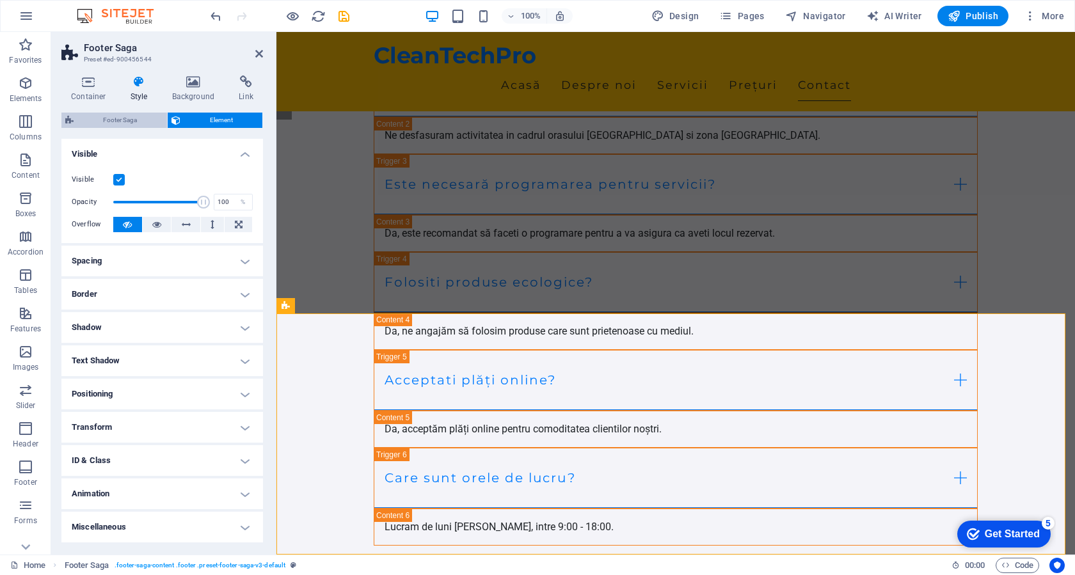
click at [114, 121] on span "Footer Saga" at bounding box center [120, 120] width 86 height 15
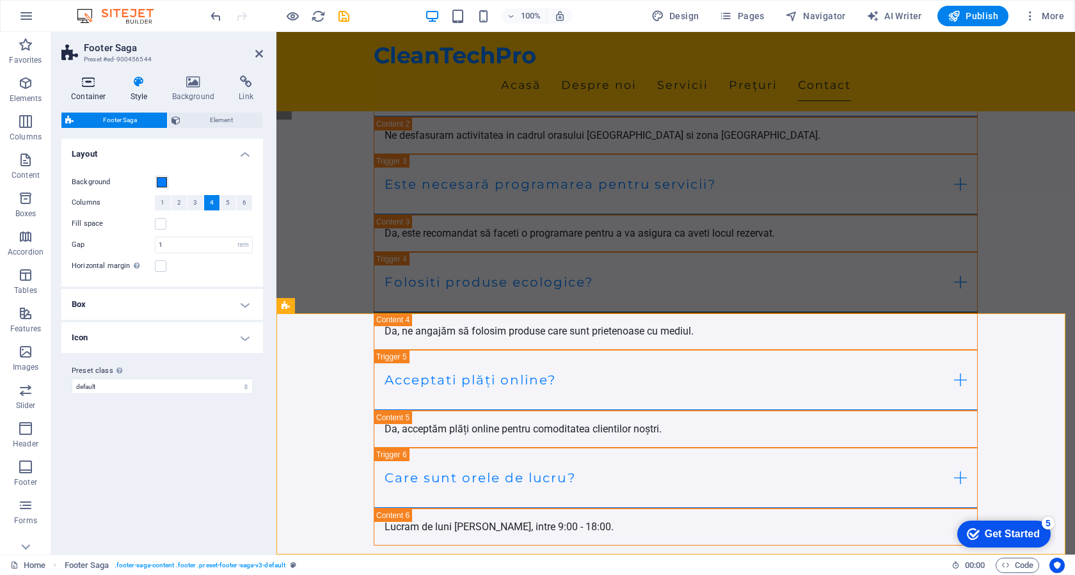
click at [95, 94] on h4 "Container" at bounding box center [90, 88] width 59 height 27
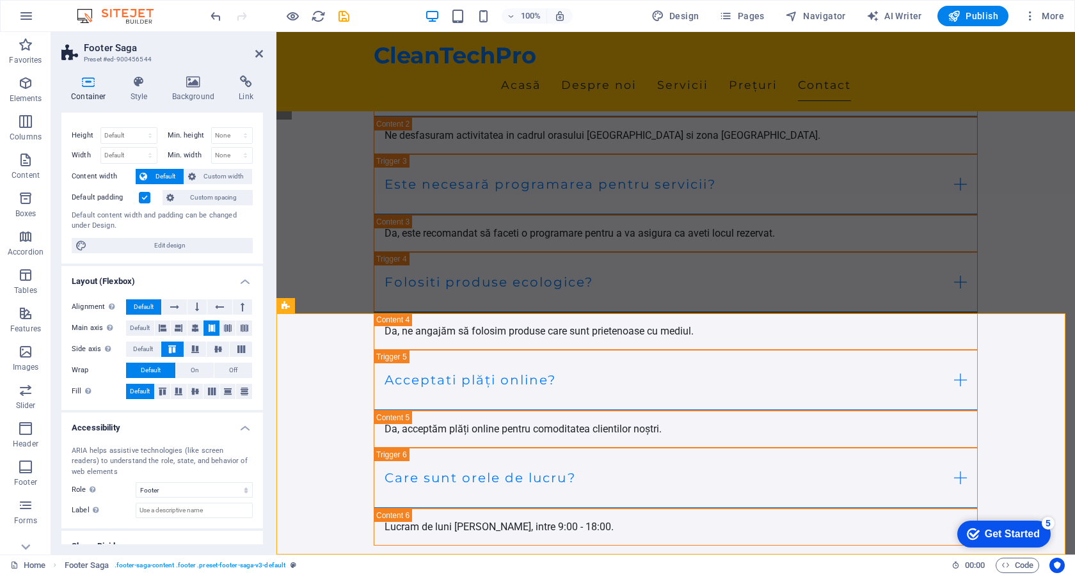
scroll to position [0, 0]
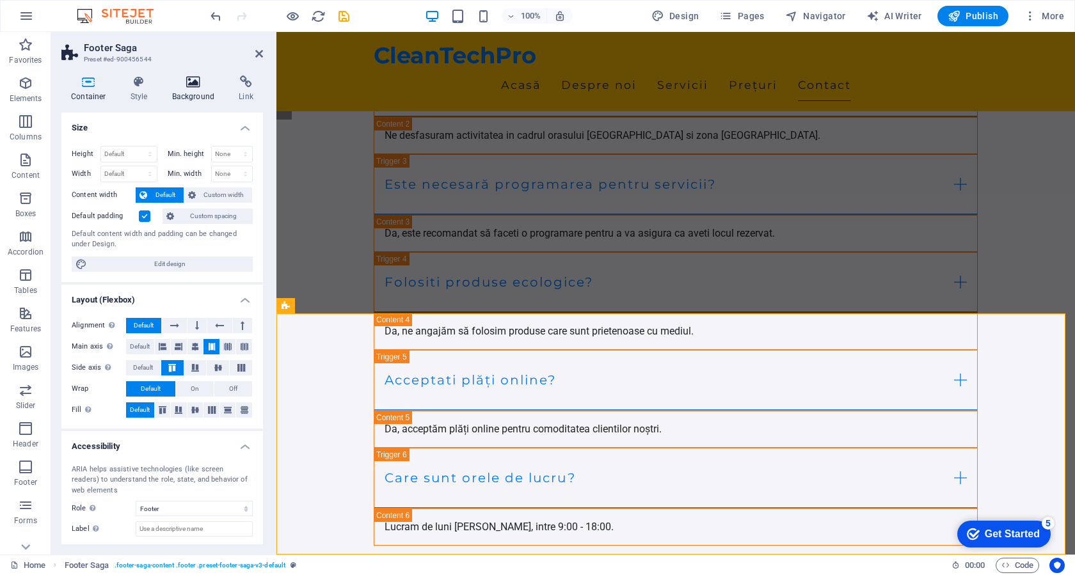
click at [187, 86] on icon at bounding box center [193, 81] width 62 height 13
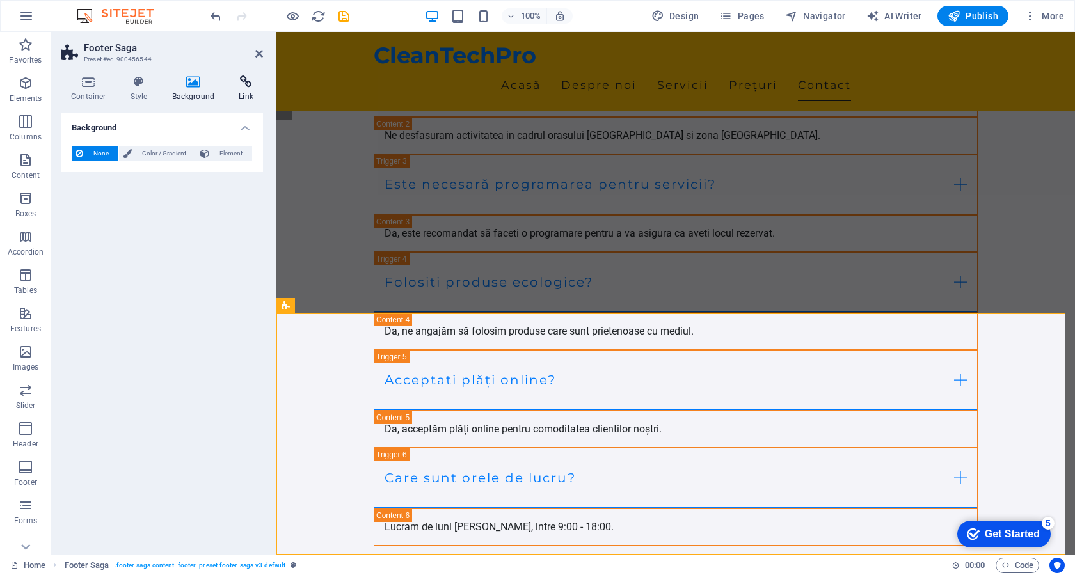
click at [243, 86] on icon at bounding box center [246, 81] width 34 height 13
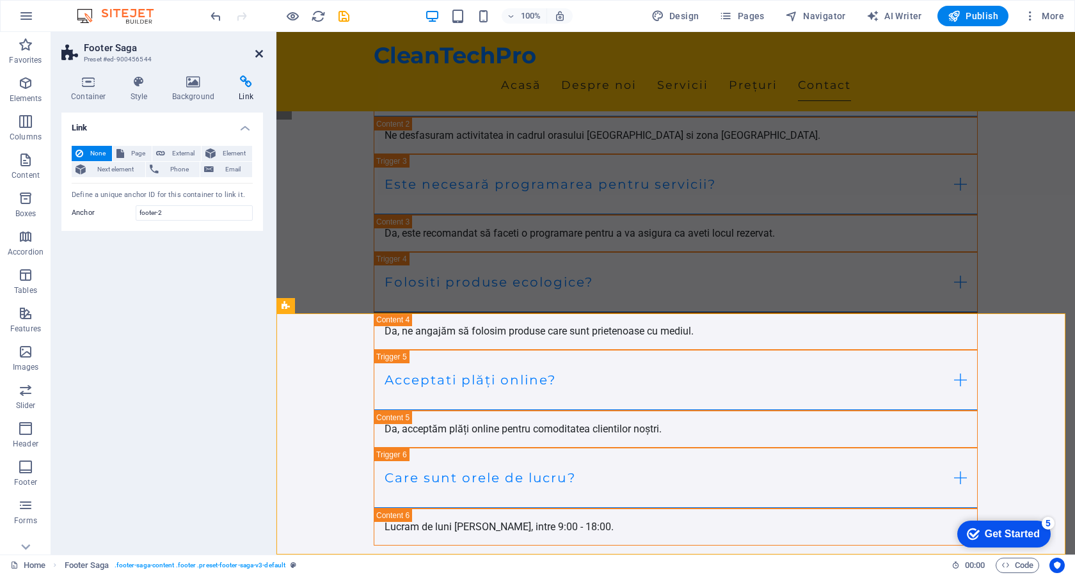
click at [256, 54] on icon at bounding box center [259, 54] width 8 height 10
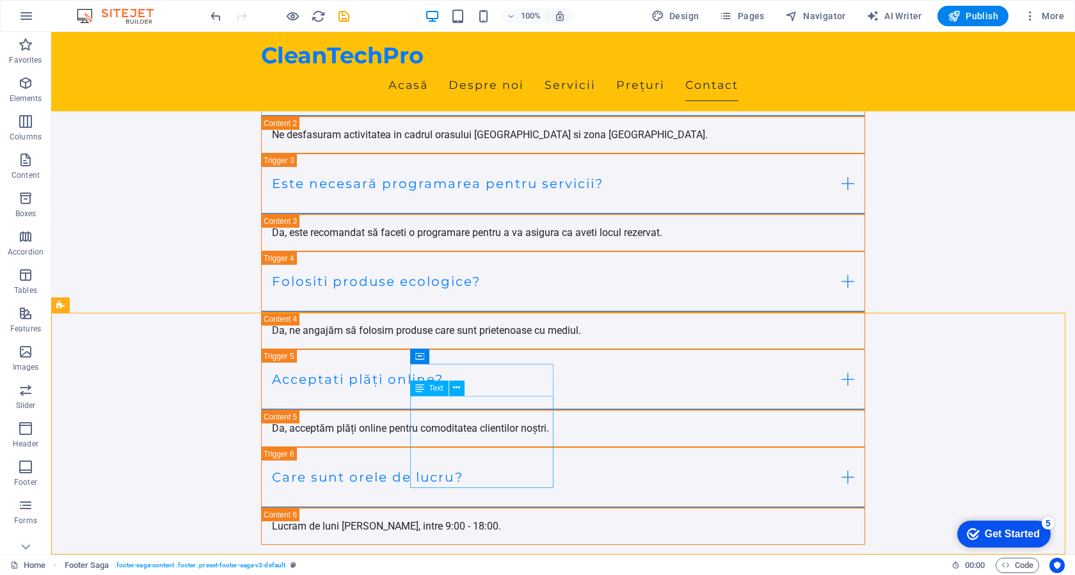
click at [435, 389] on span "Text" at bounding box center [436, 388] width 14 height 8
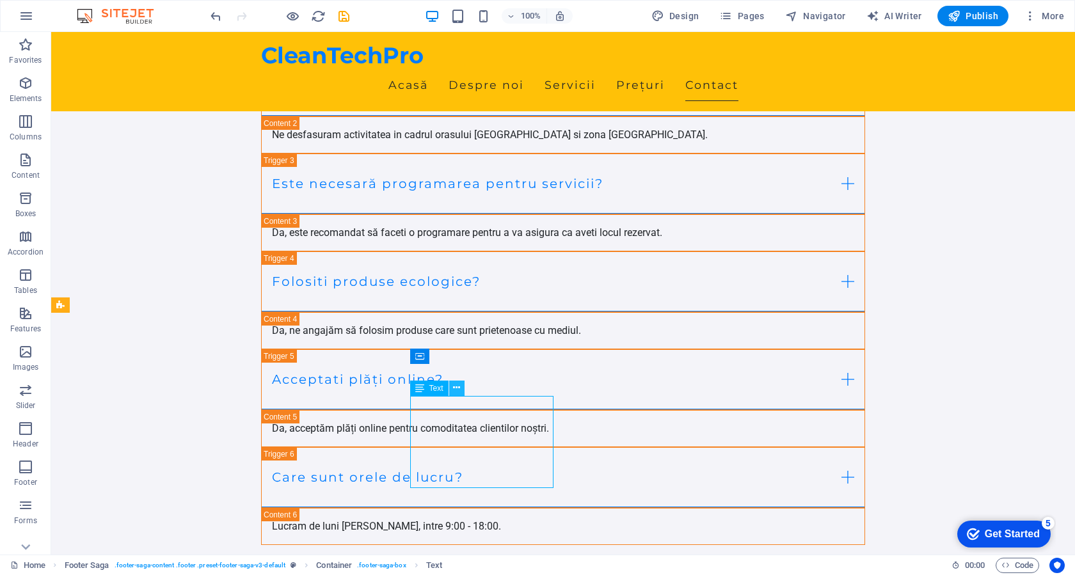
click at [453, 386] on icon at bounding box center [456, 387] width 7 height 13
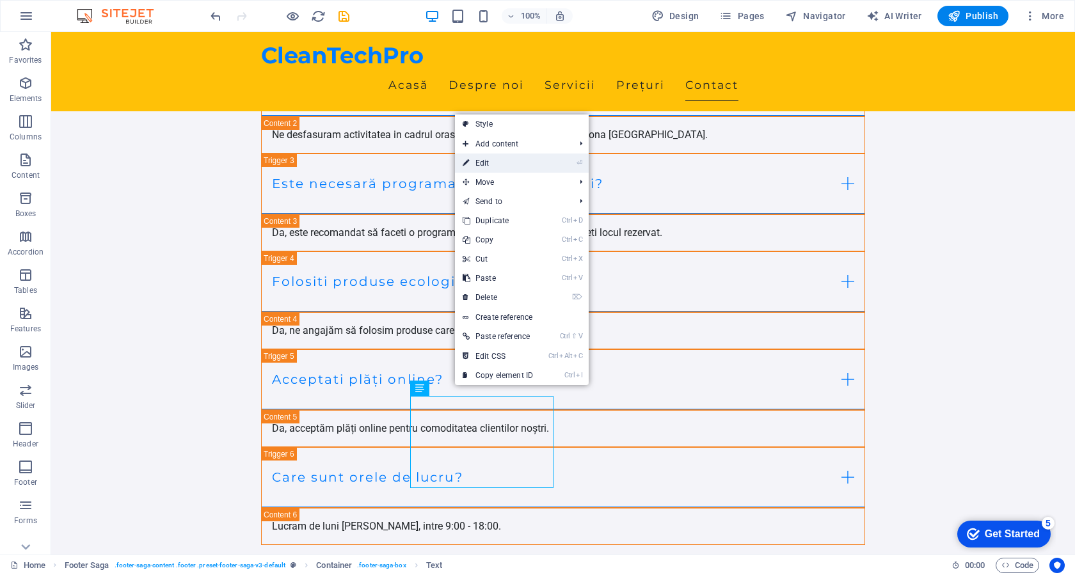
click at [517, 166] on link "⏎ Edit" at bounding box center [498, 163] width 86 height 19
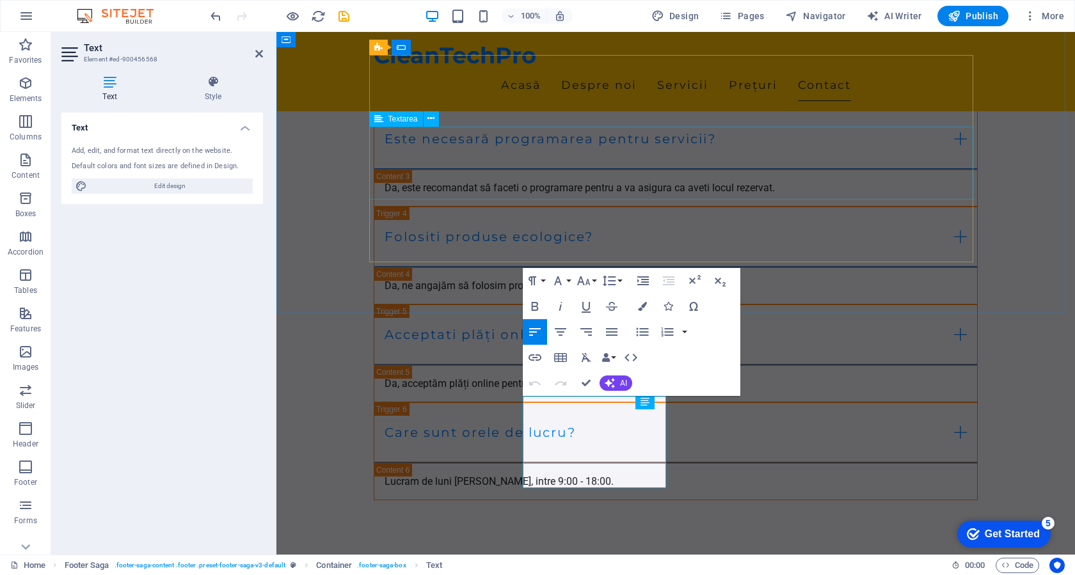
scroll to position [4934, 0]
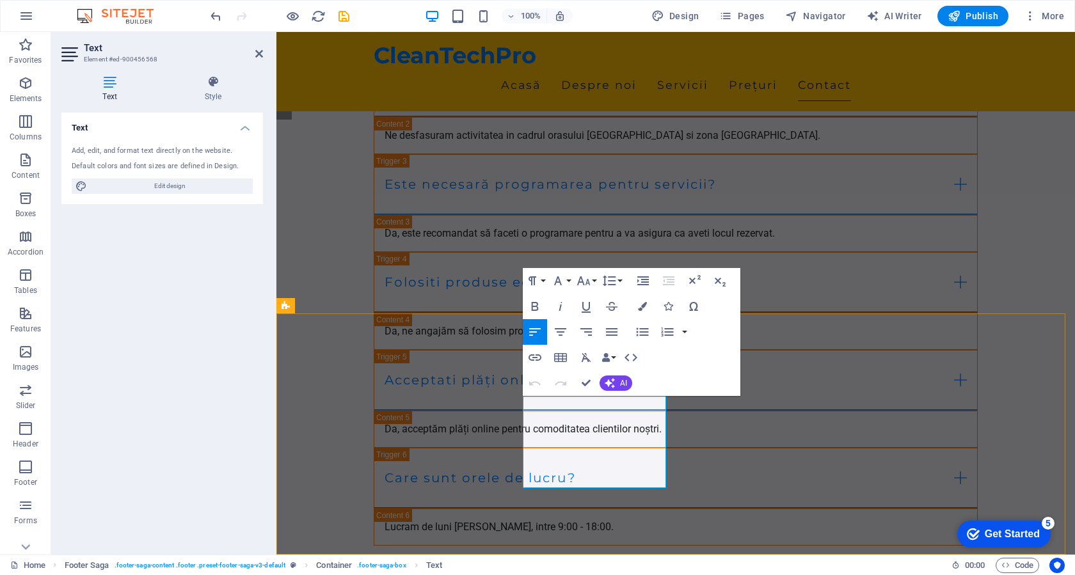
drag, startPoint x: 642, startPoint y: 464, endPoint x: 523, endPoint y: 464, distance: 119.0
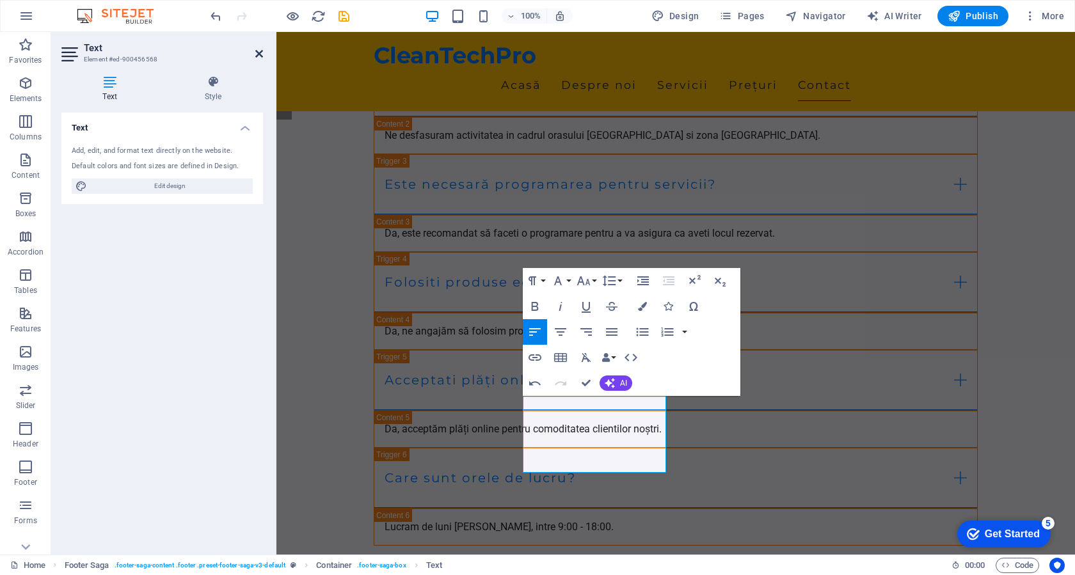
click at [259, 54] on icon at bounding box center [259, 54] width 8 height 10
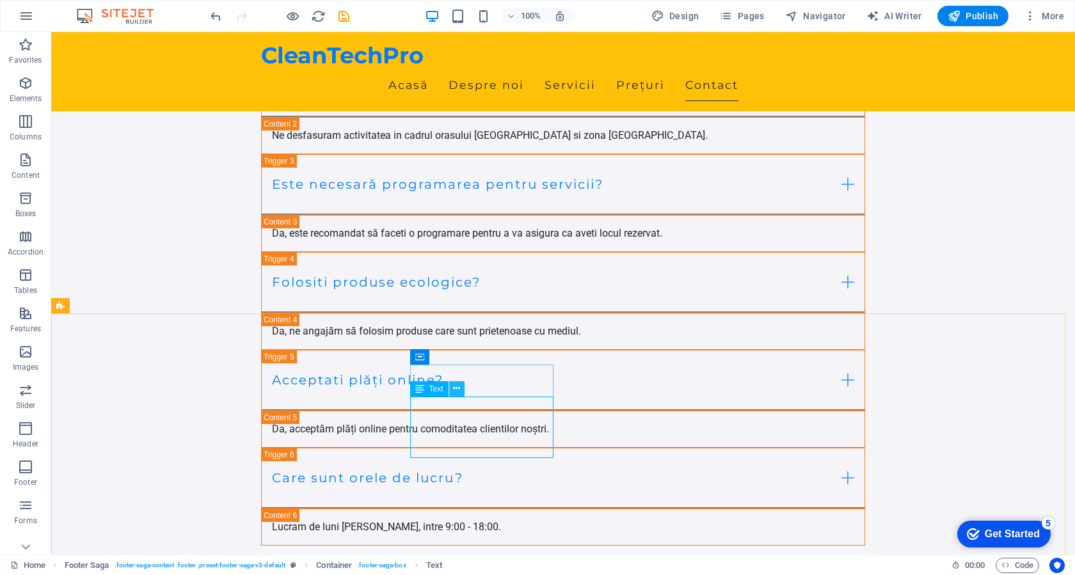
click at [459, 386] on icon at bounding box center [456, 388] width 7 height 13
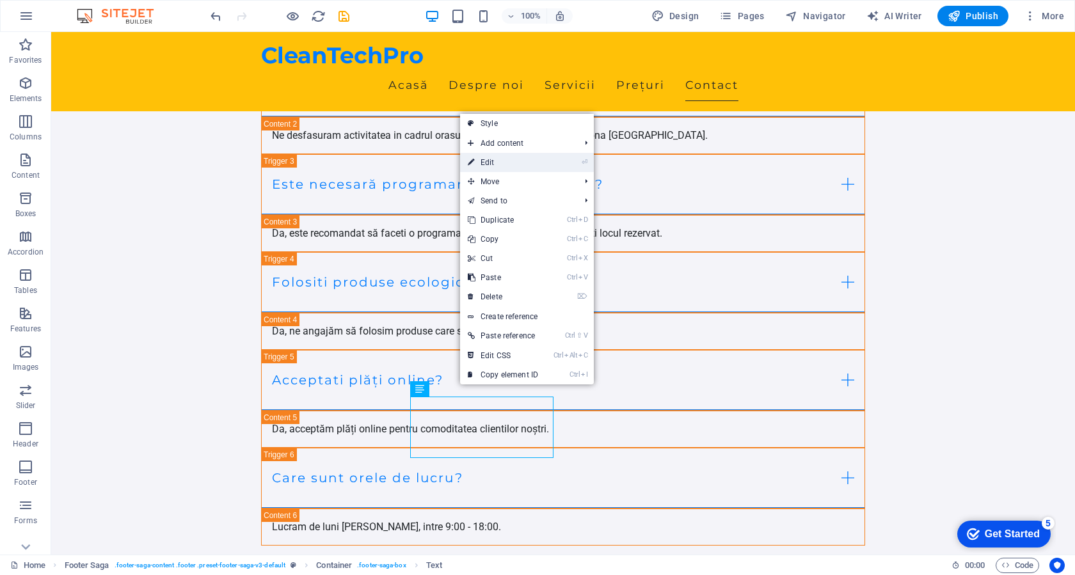
click at [503, 166] on link "⏎ Edit" at bounding box center [503, 162] width 86 height 19
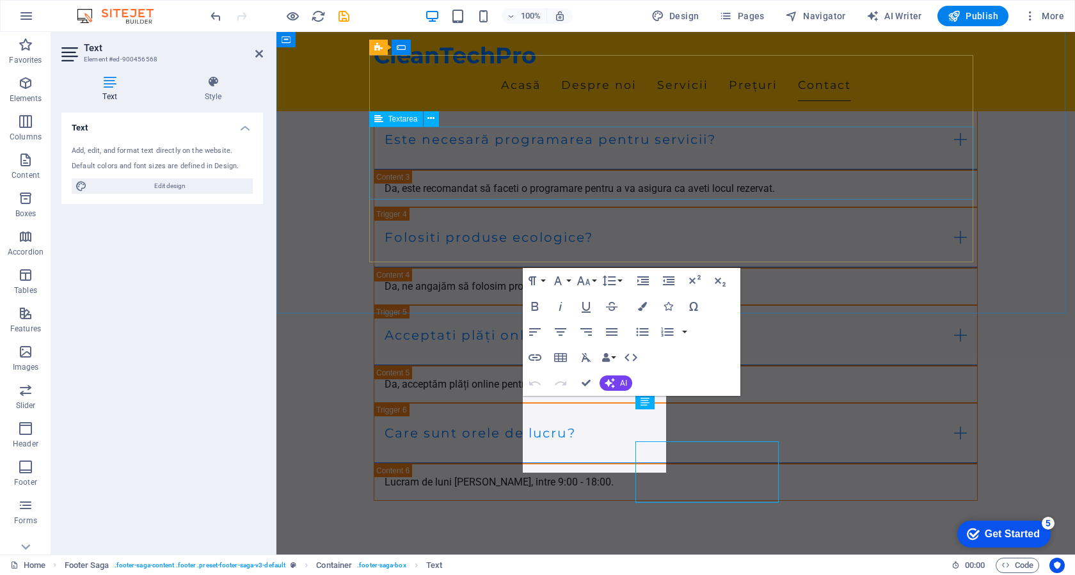
scroll to position [4934, 0]
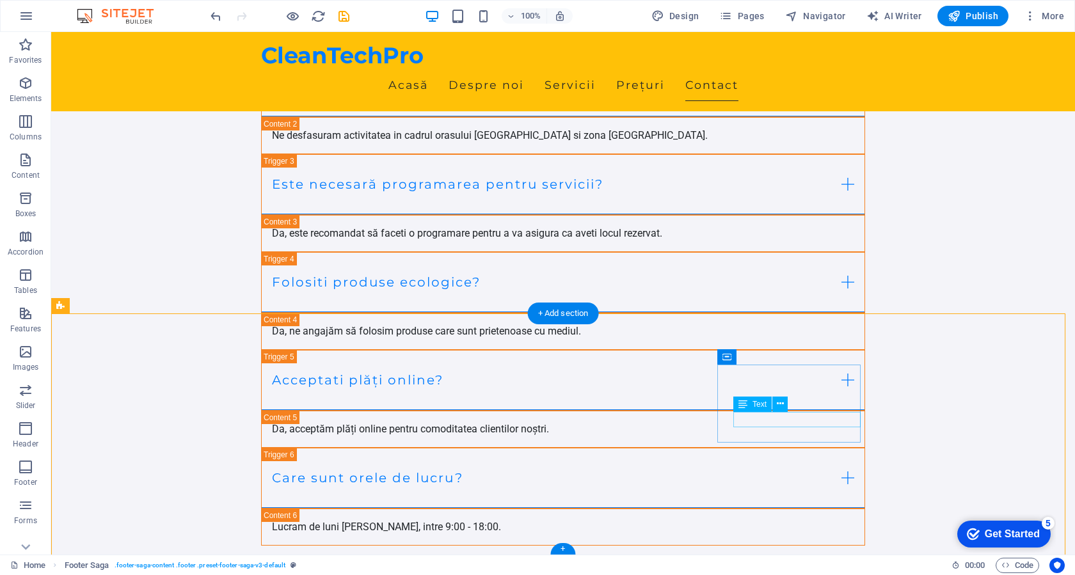
click at [778, 404] on icon at bounding box center [779, 403] width 7 height 13
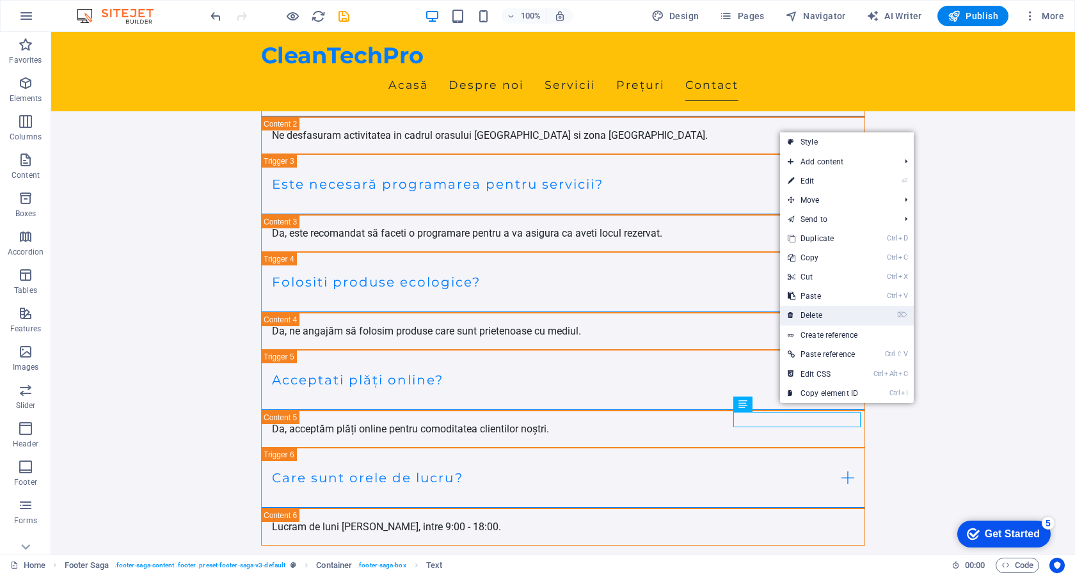
click at [815, 317] on link "⌦ Delete" at bounding box center [823, 315] width 86 height 19
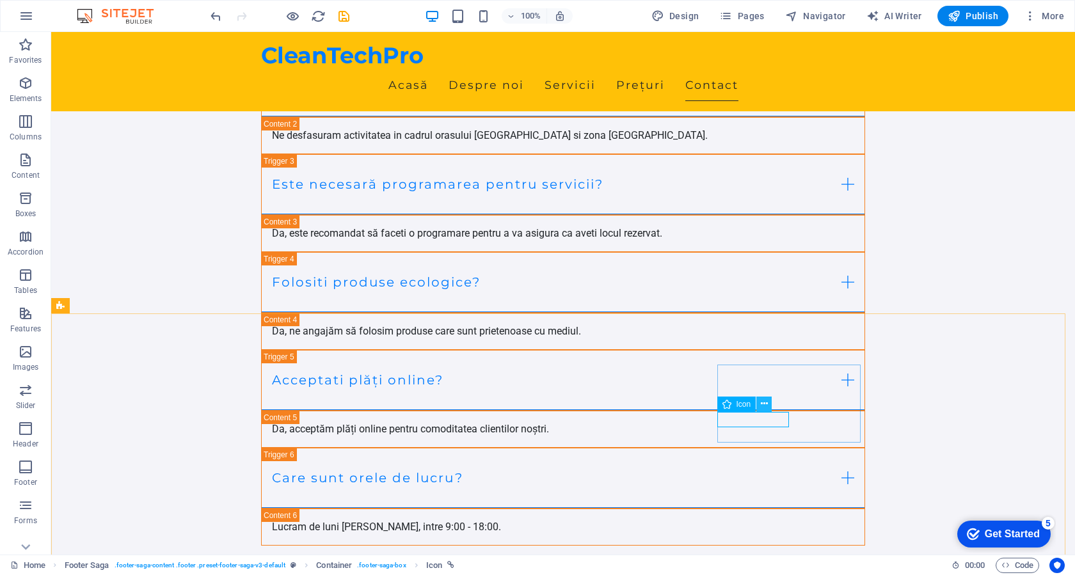
click at [762, 407] on icon at bounding box center [763, 403] width 7 height 13
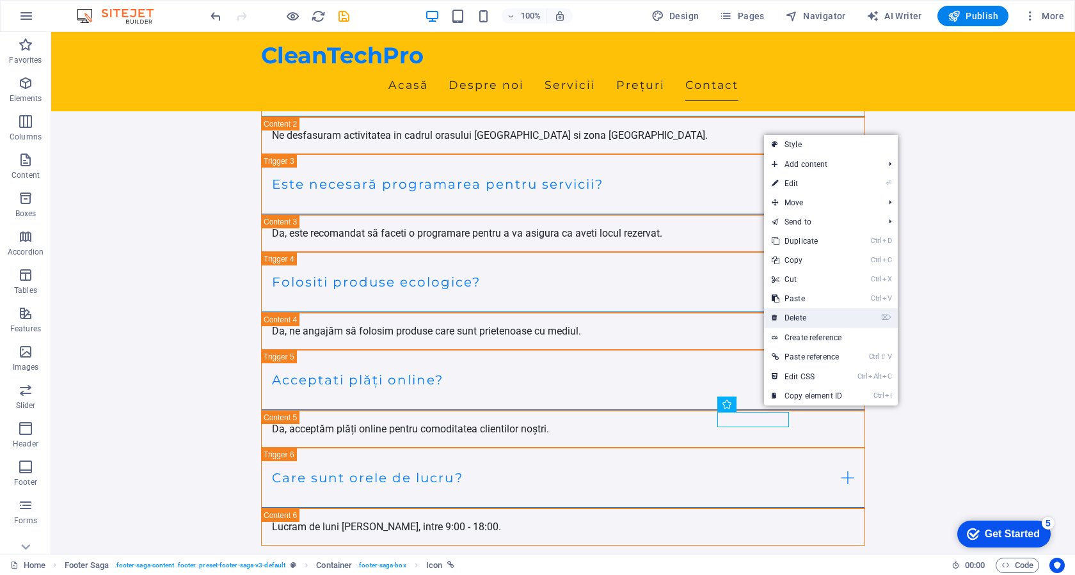
click at [799, 315] on link "⌦ Delete" at bounding box center [807, 317] width 86 height 19
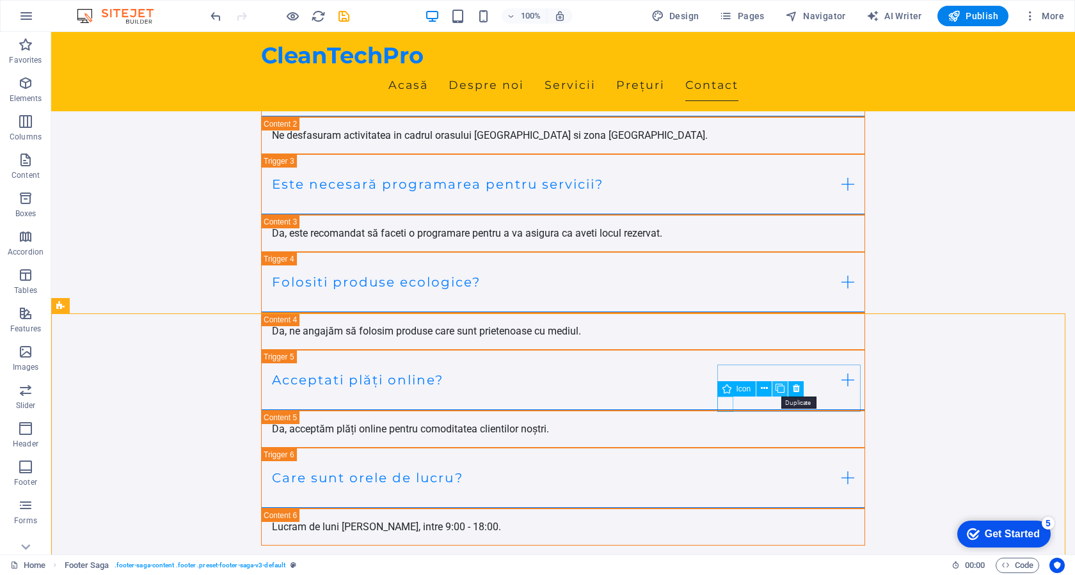
click at [778, 391] on icon at bounding box center [779, 388] width 9 height 13
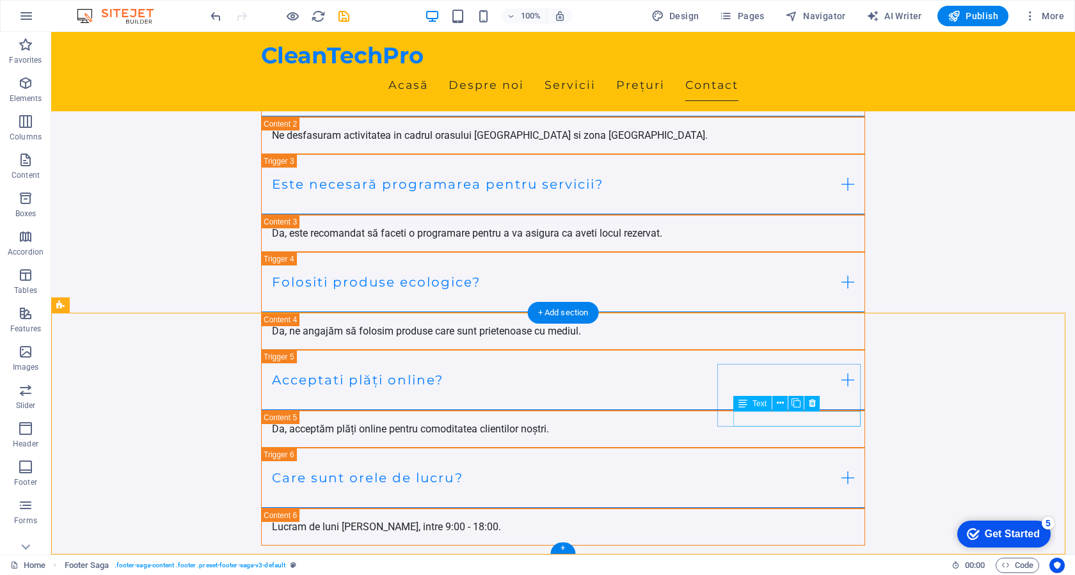
scroll to position [4979, 0]
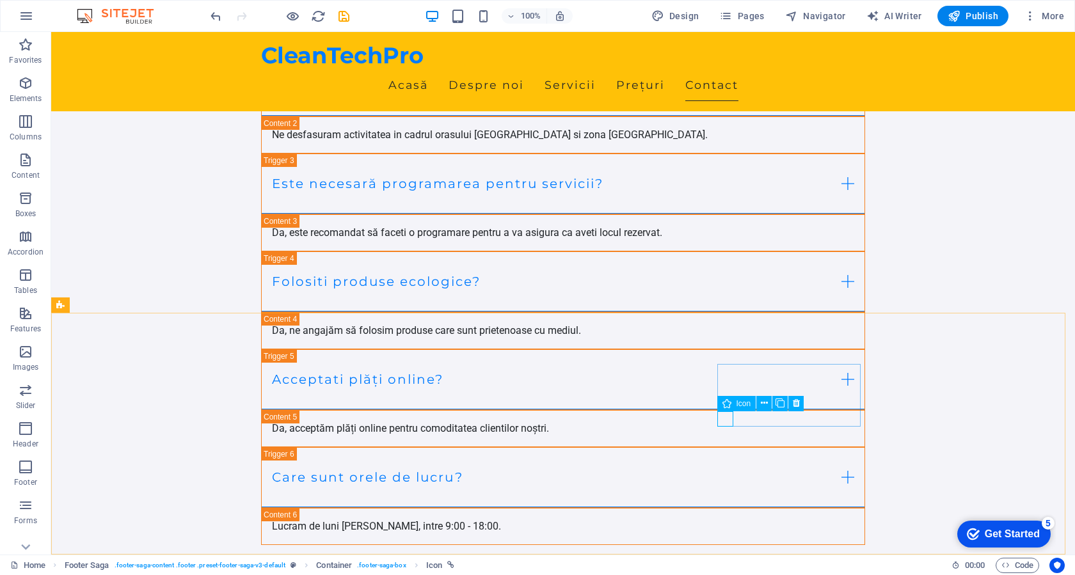
click at [744, 400] on span "Icon" at bounding box center [743, 404] width 15 height 8
click at [760, 404] on icon at bounding box center [763, 403] width 7 height 13
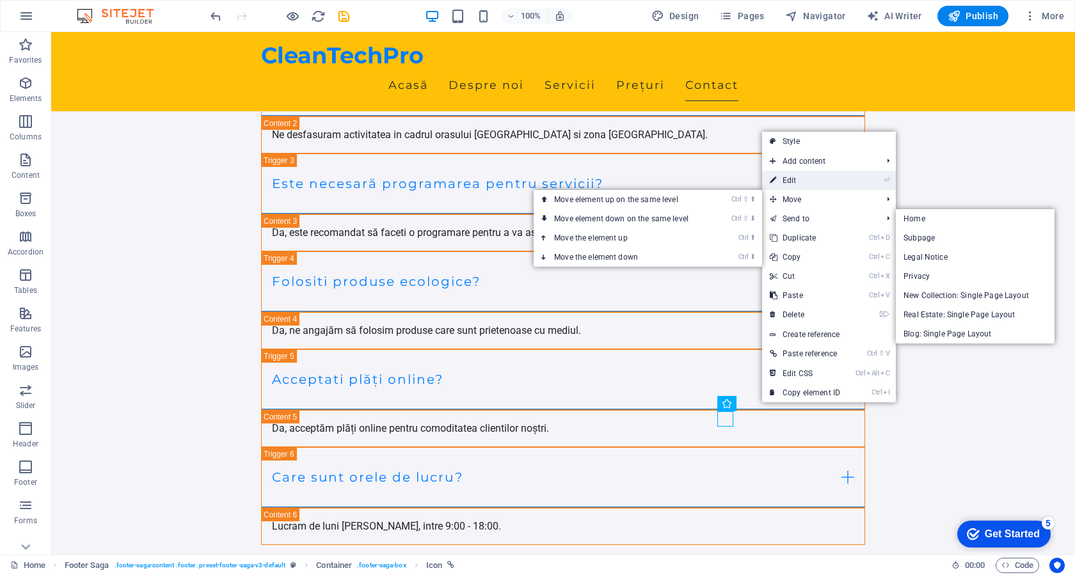
click at [804, 184] on link "⏎ Edit" at bounding box center [805, 180] width 86 height 19
select select "xMidYMid"
select select "px"
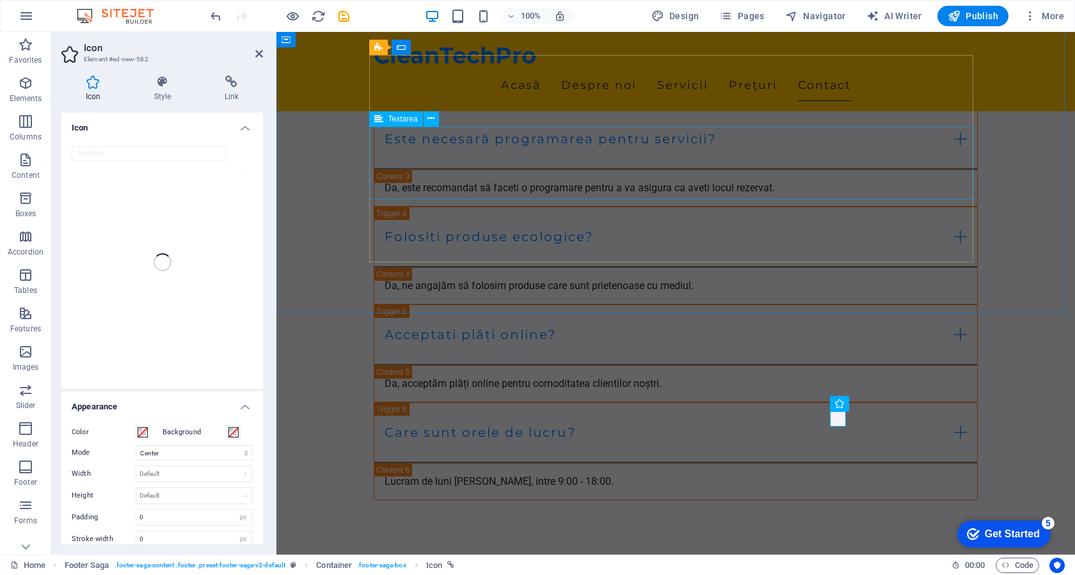
scroll to position [4934, 0]
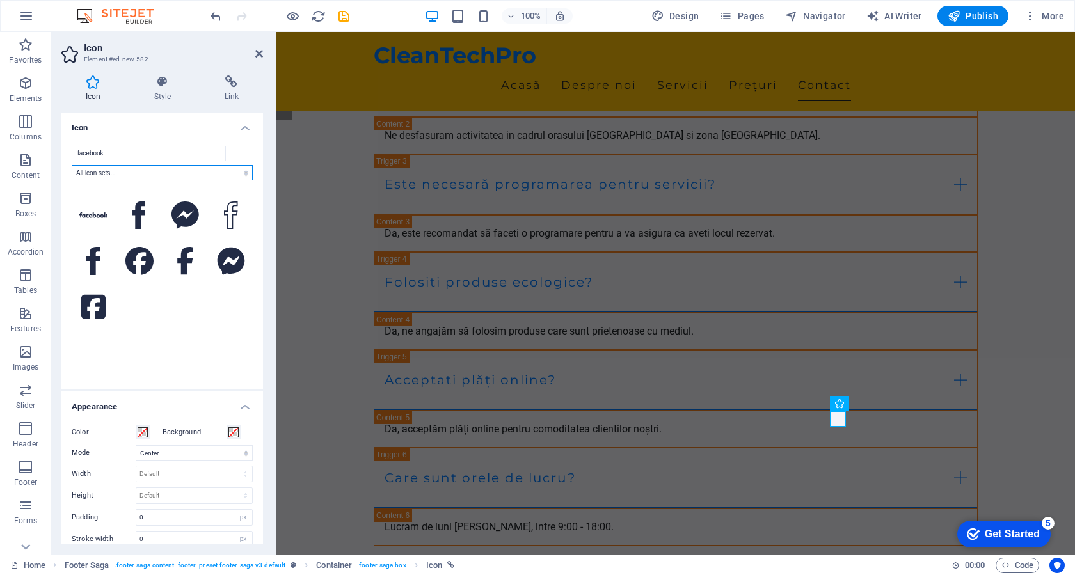
click at [183, 170] on select "All icon sets... IcoFont Ionicons FontAwesome Brands FontAwesome Duotone FontAw…" at bounding box center [162, 172] width 181 height 15
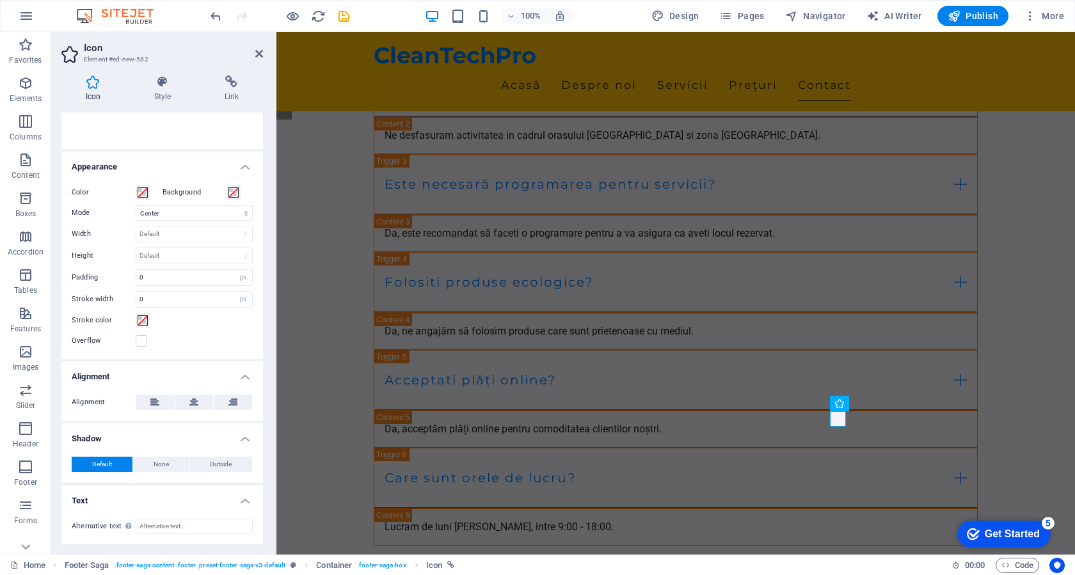
scroll to position [0, 0]
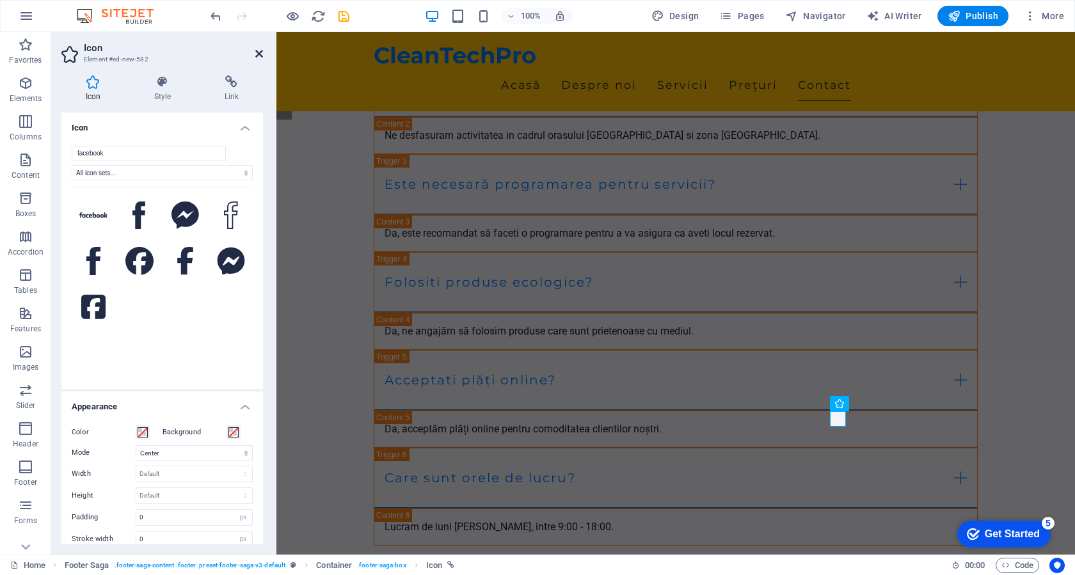
click at [259, 54] on icon at bounding box center [259, 54] width 8 height 10
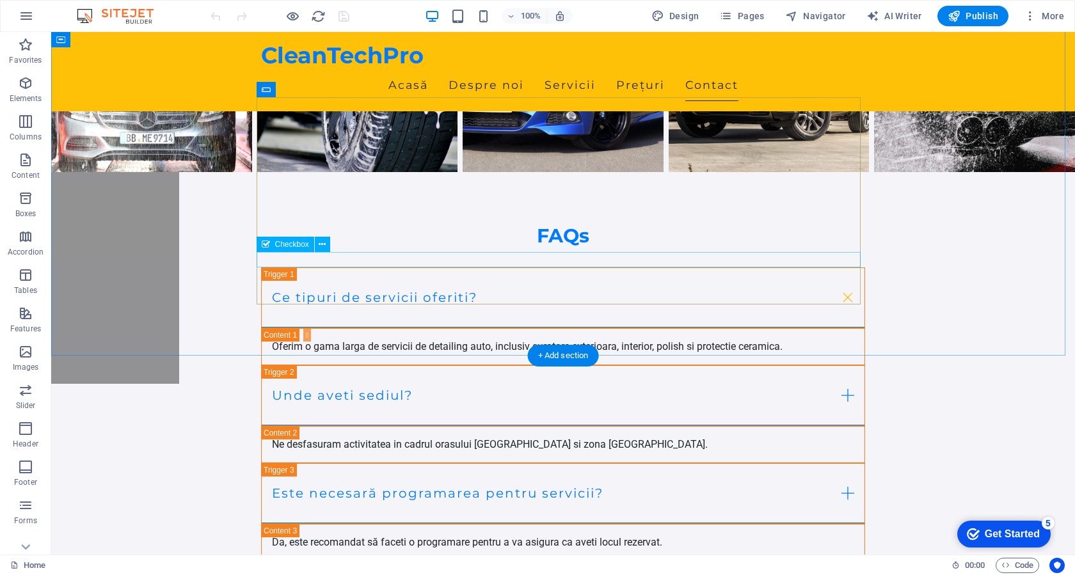
scroll to position [4979, 0]
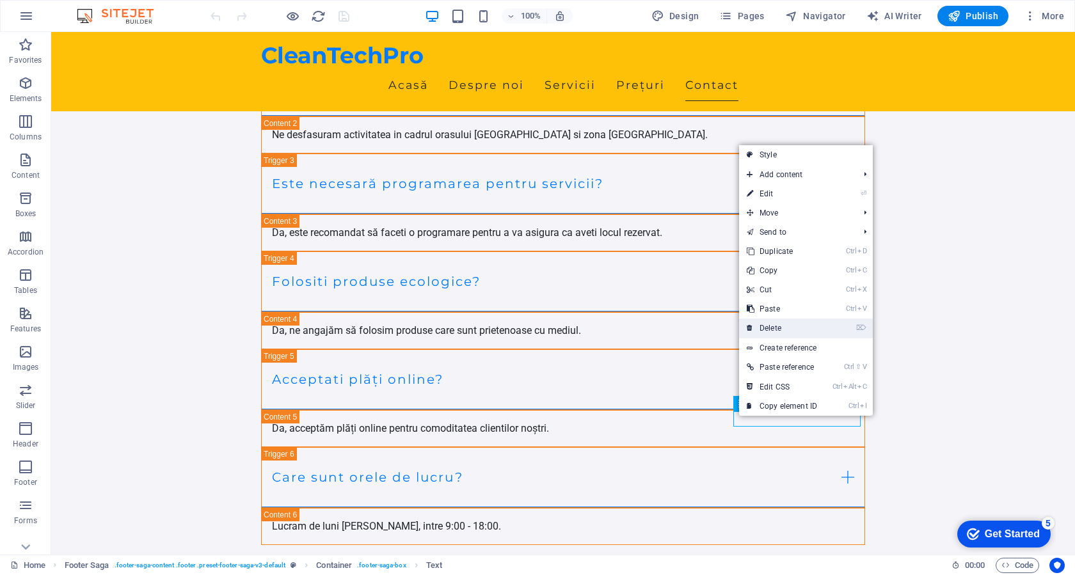
click at [785, 328] on link "⌦ Delete" at bounding box center [782, 328] width 86 height 19
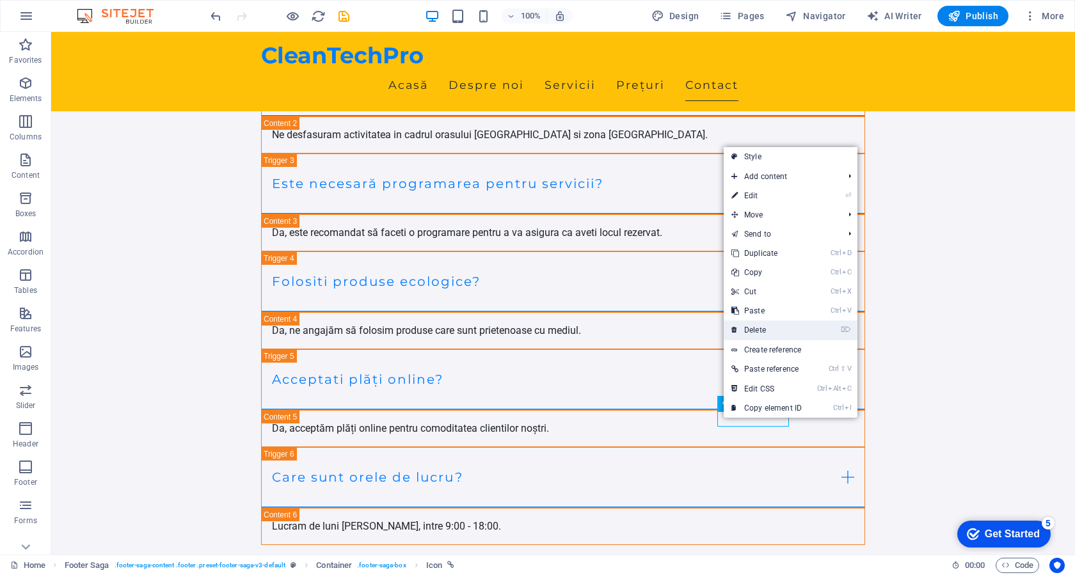
click at [765, 325] on link "⌦ Delete" at bounding box center [766, 329] width 86 height 19
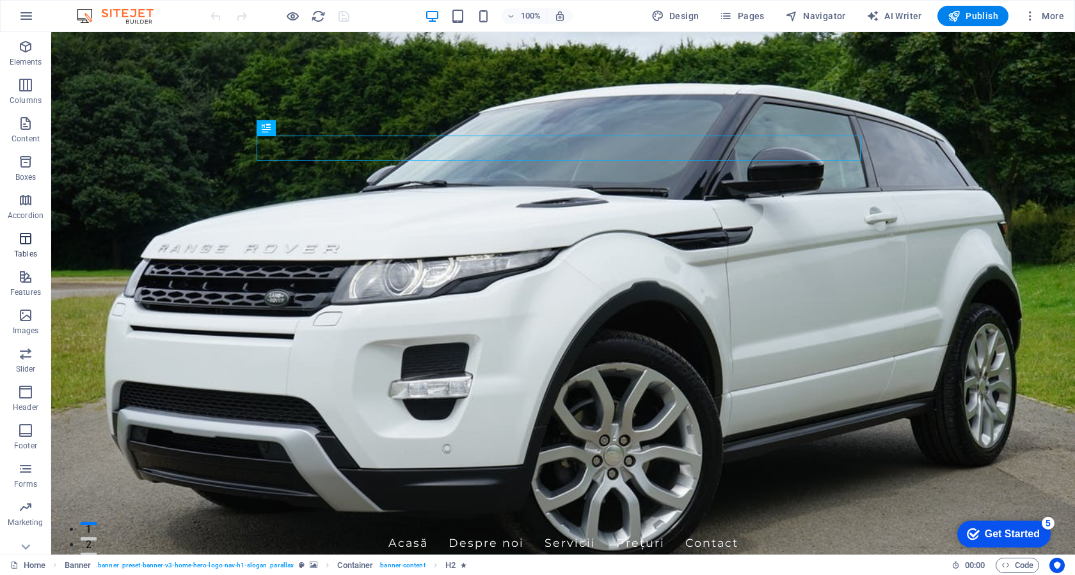
scroll to position [53, 0]
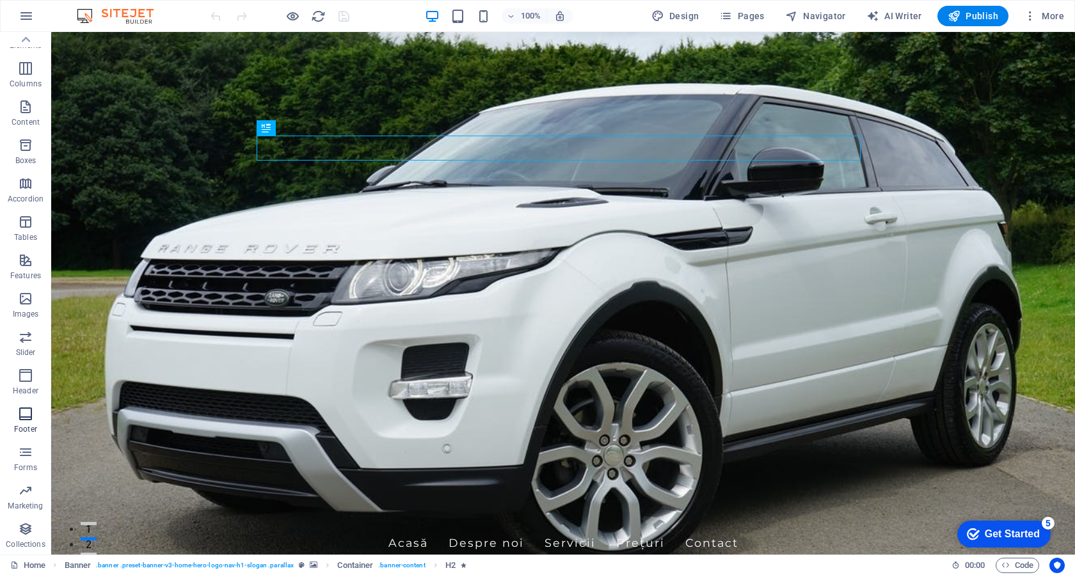
click at [29, 423] on span "Footer" at bounding box center [25, 421] width 51 height 31
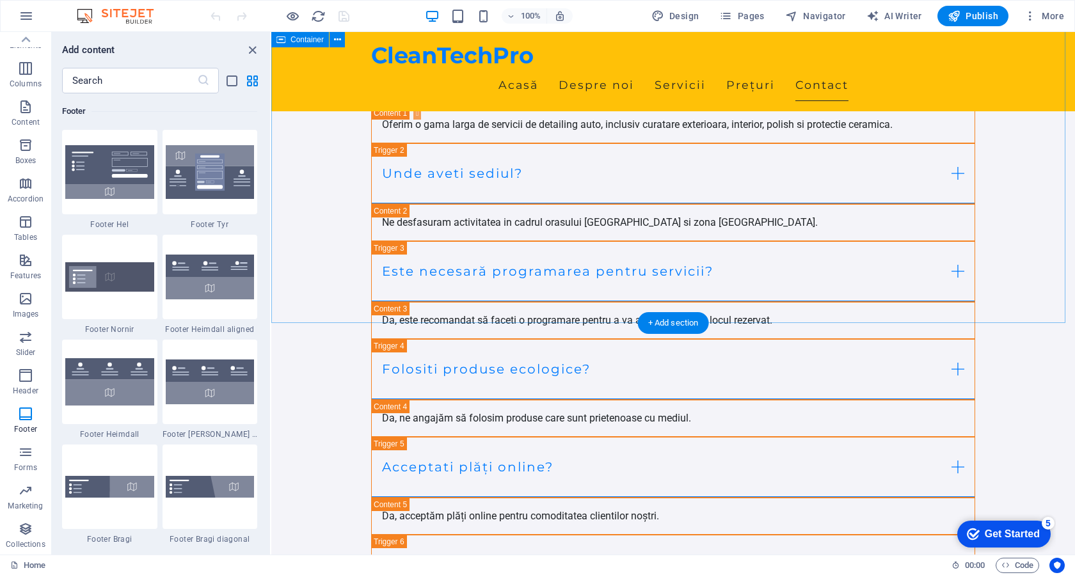
scroll to position [4925, 0]
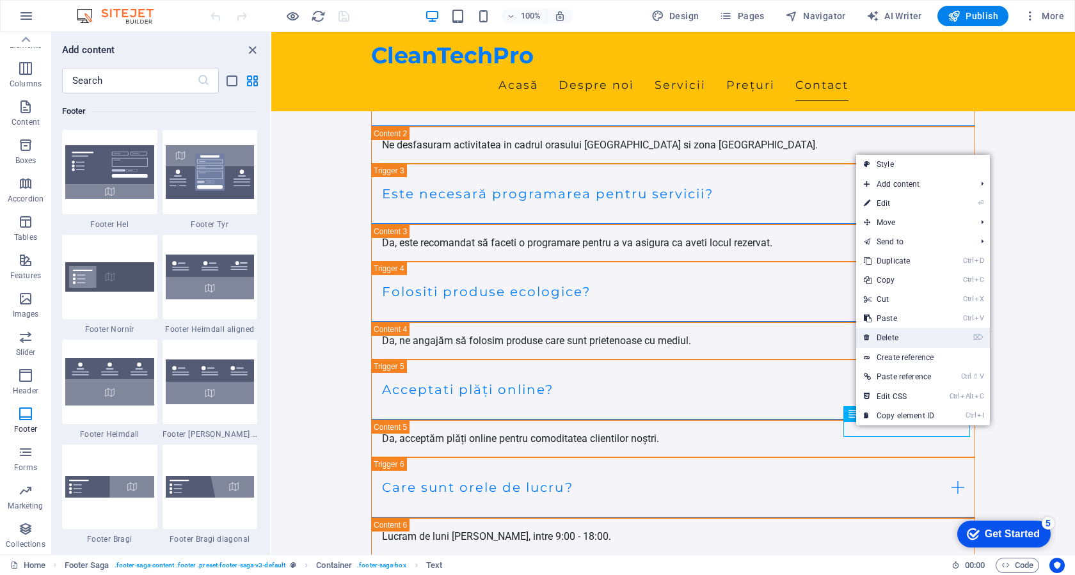
click at [901, 340] on link "⌦ Delete" at bounding box center [899, 337] width 86 height 19
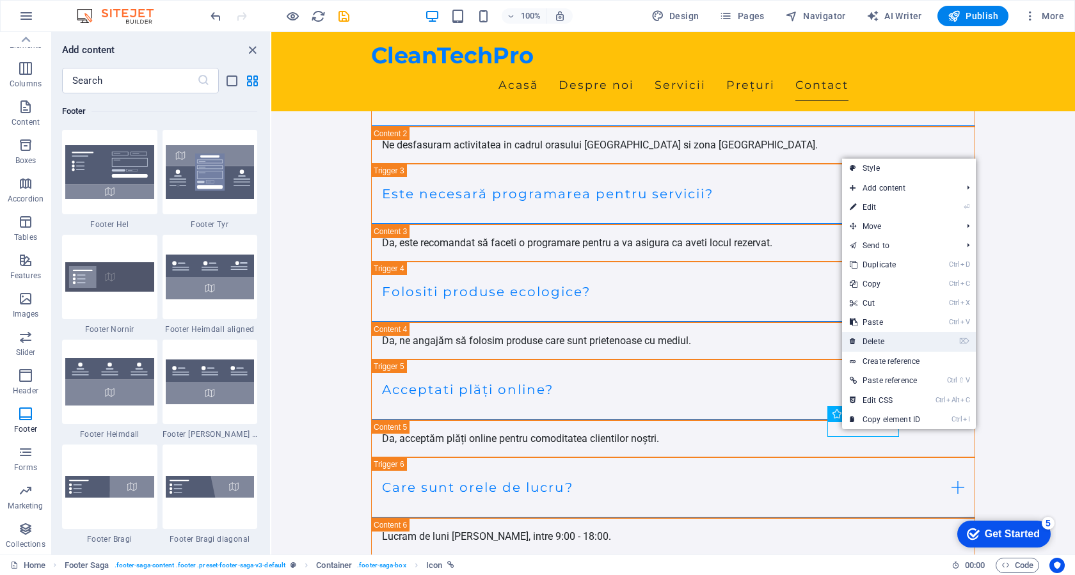
click at [881, 340] on link "⌦ Delete" at bounding box center [885, 341] width 86 height 19
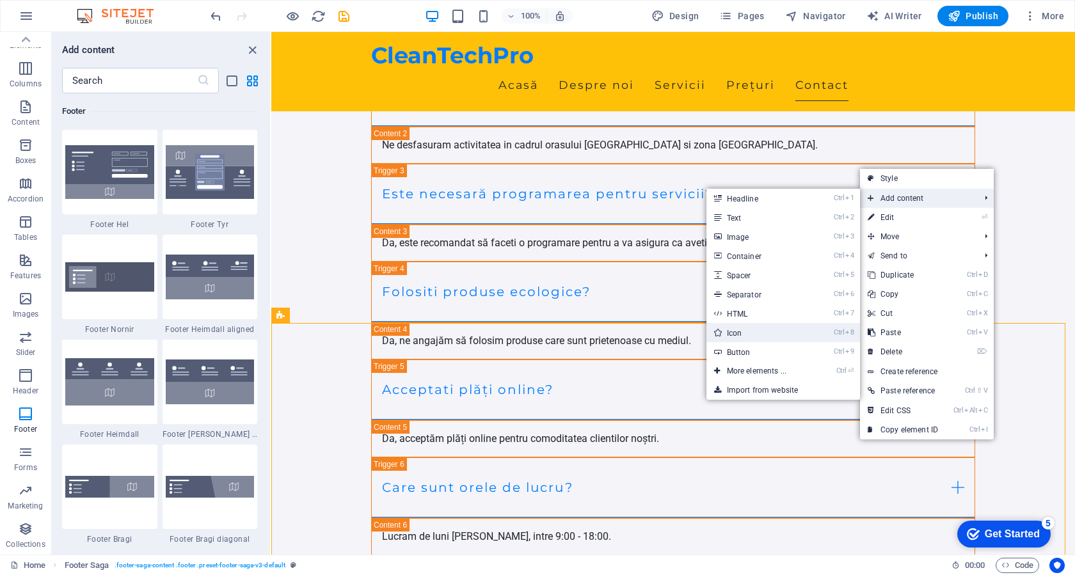
click at [753, 329] on link "Ctrl 8 Icon" at bounding box center [759, 332] width 106 height 19
select select "xMidYMid"
select select "px"
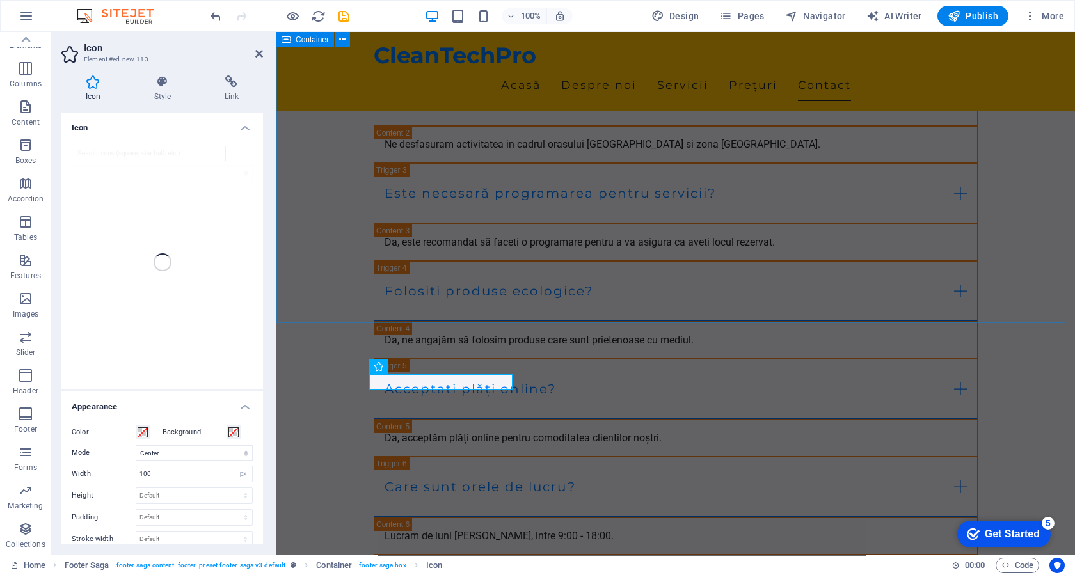
scroll to position [4924, 0]
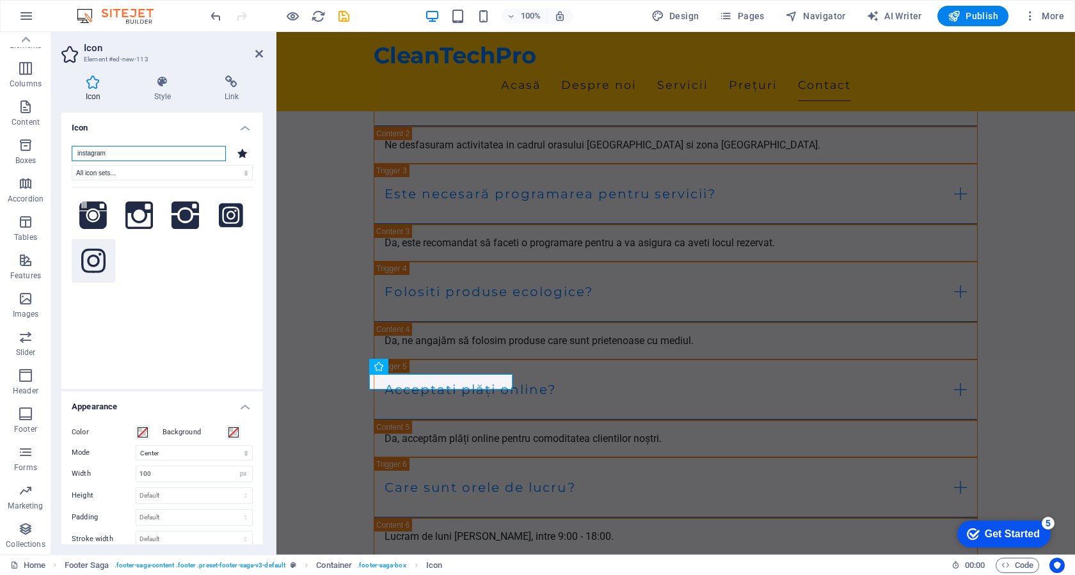
type input "instagram"
click at [93, 259] on icon at bounding box center [93, 261] width 24 height 28
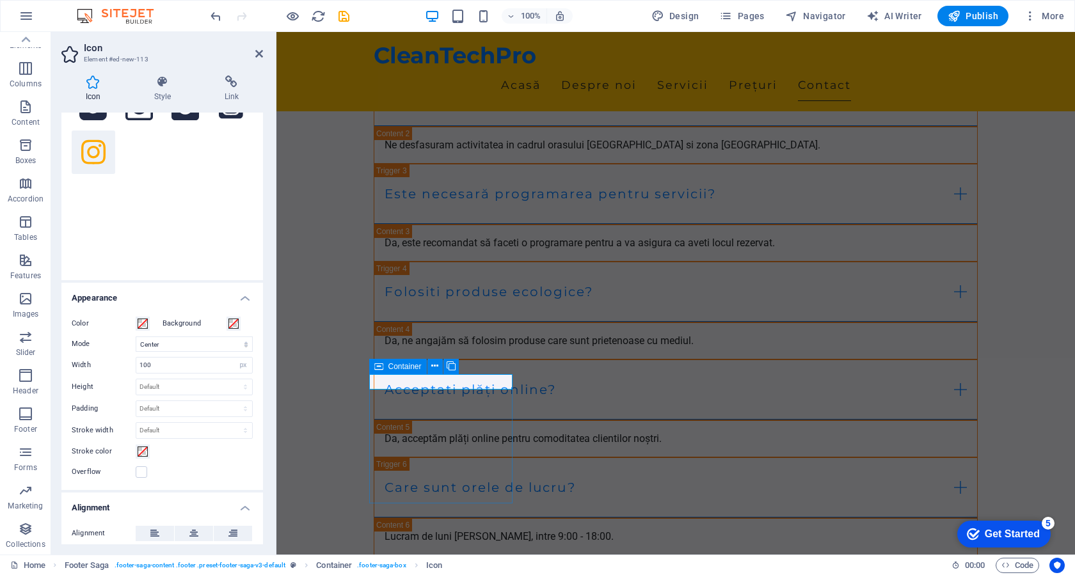
scroll to position [0, 0]
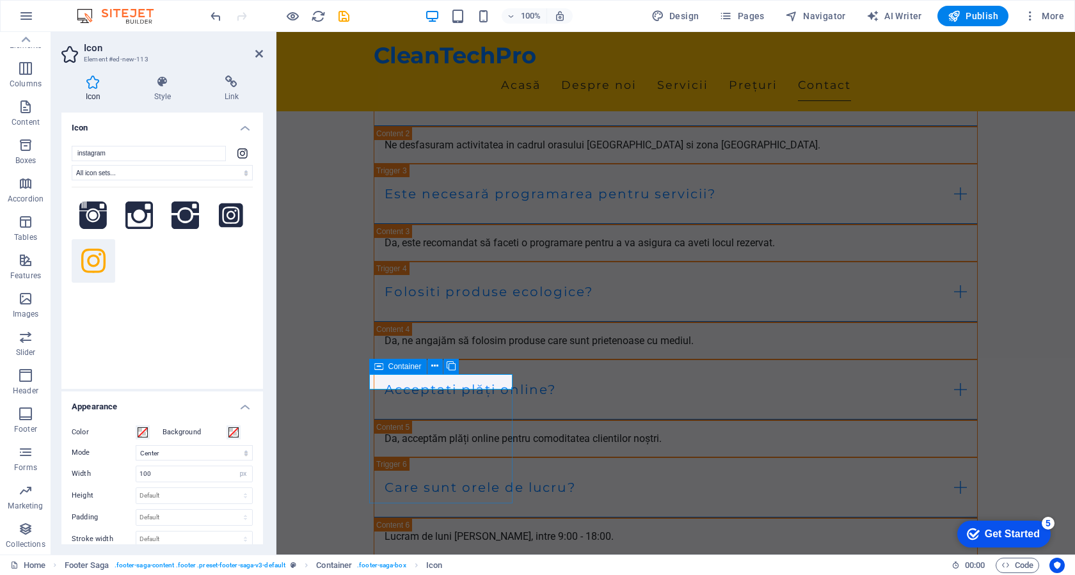
click at [83, 260] on icon at bounding box center [93, 261] width 24 height 24
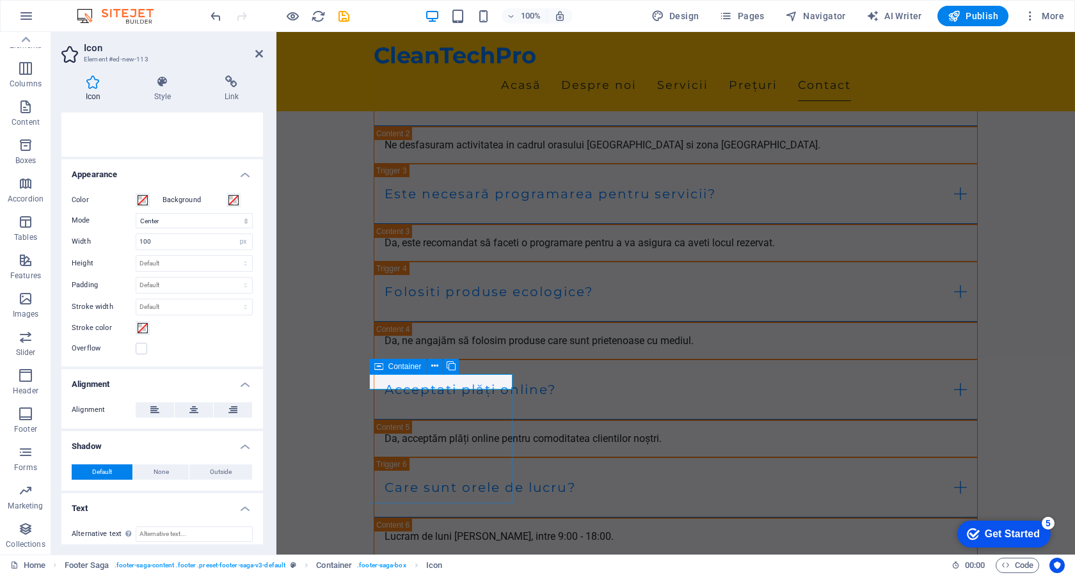
scroll to position [240, 0]
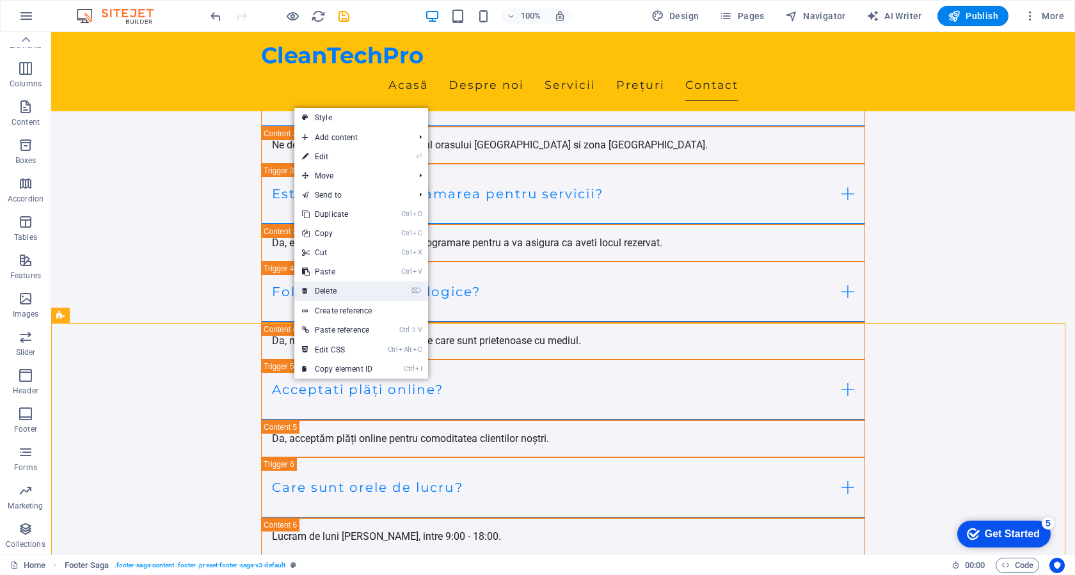
click at [333, 291] on link "⌦ Delete" at bounding box center [337, 290] width 86 height 19
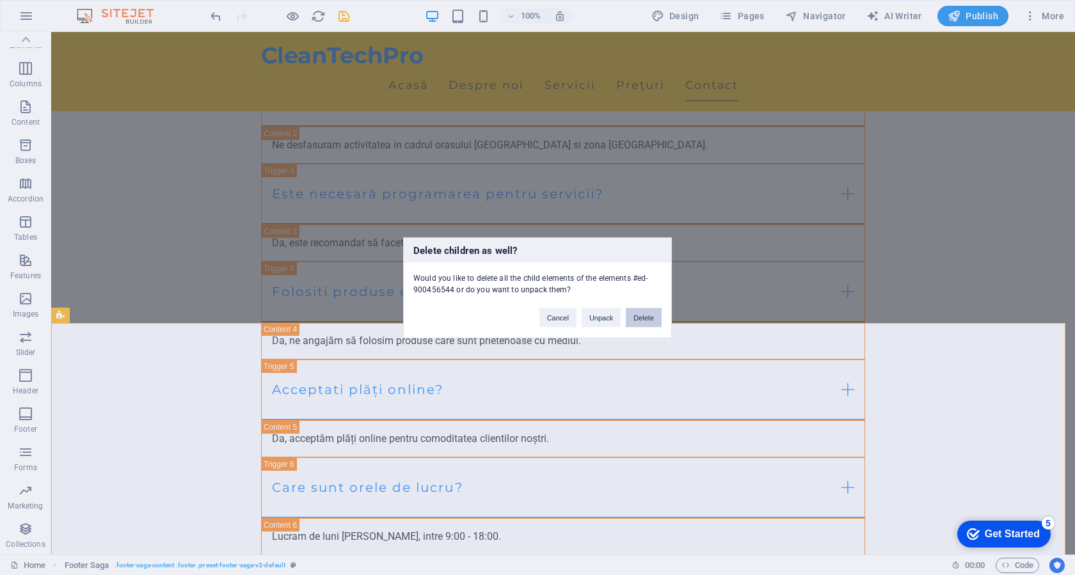
click at [647, 319] on button "Delete" at bounding box center [644, 317] width 36 height 19
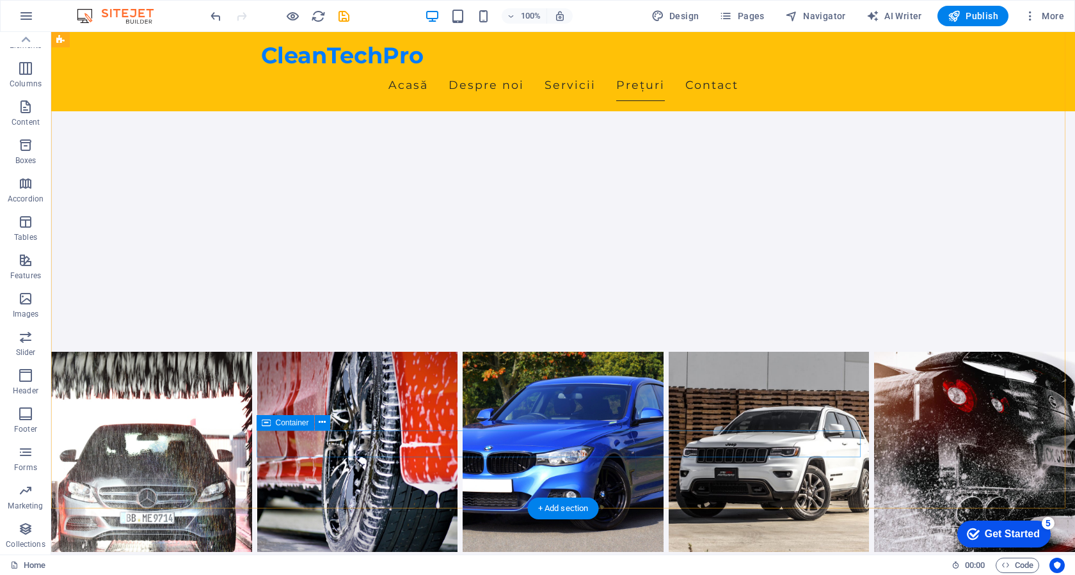
scroll to position [4674, 0]
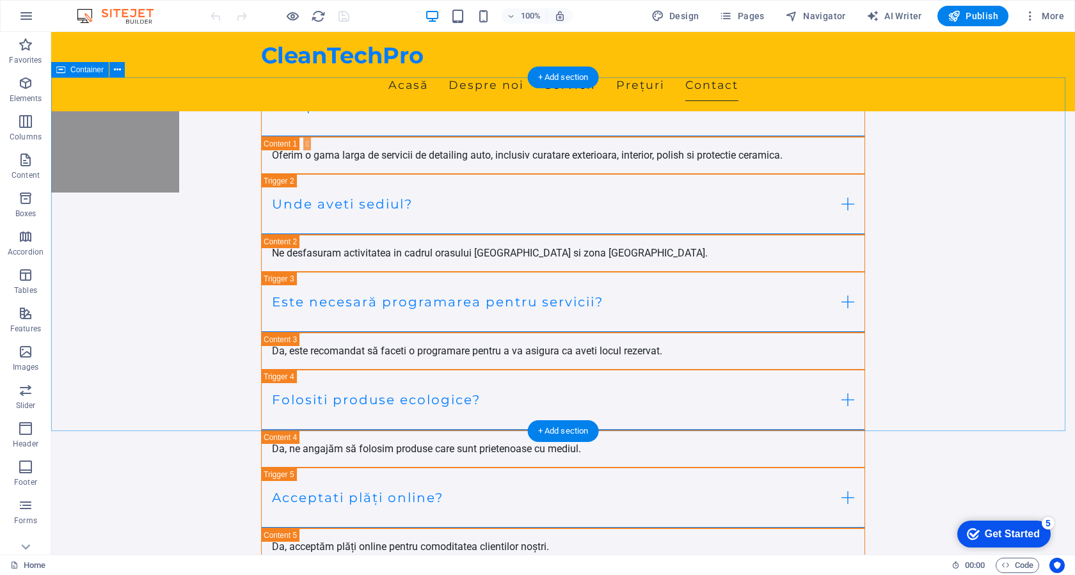
scroll to position [4979, 0]
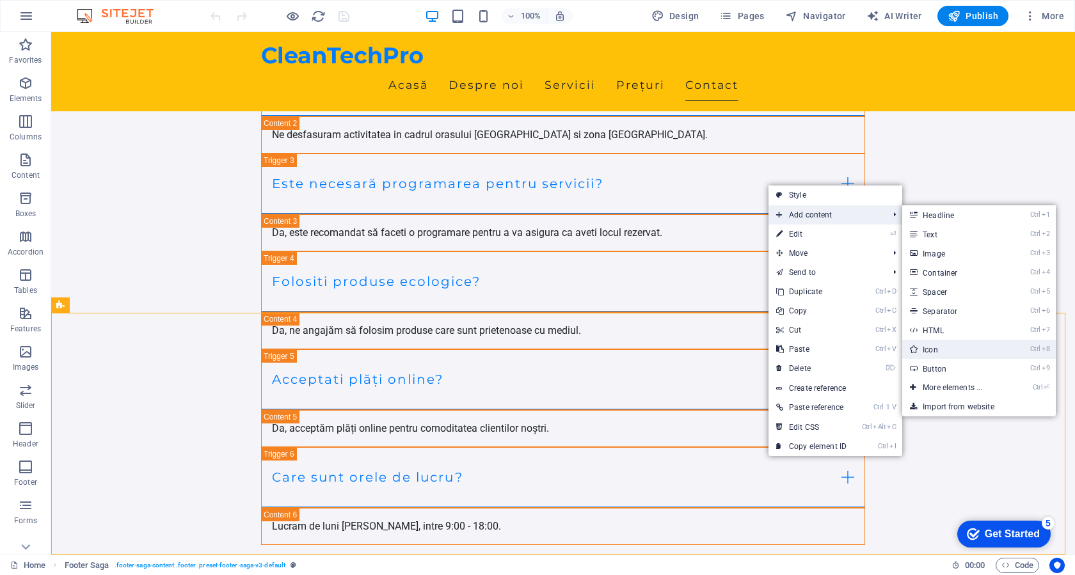
click at [962, 344] on link "Ctrl 8 Icon" at bounding box center [955, 349] width 106 height 19
select select "xMidYMid"
select select "px"
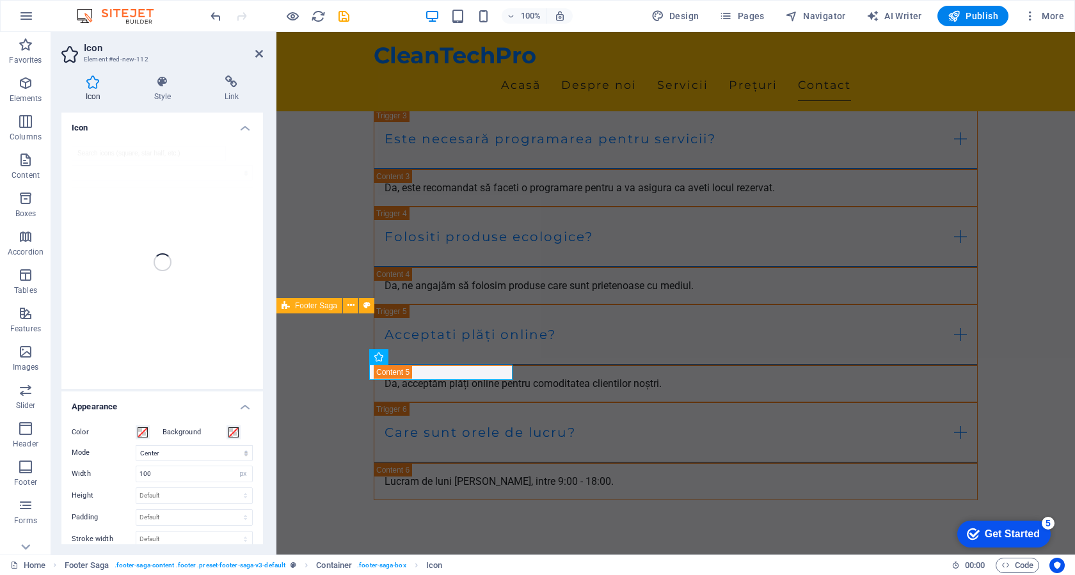
scroll to position [4934, 0]
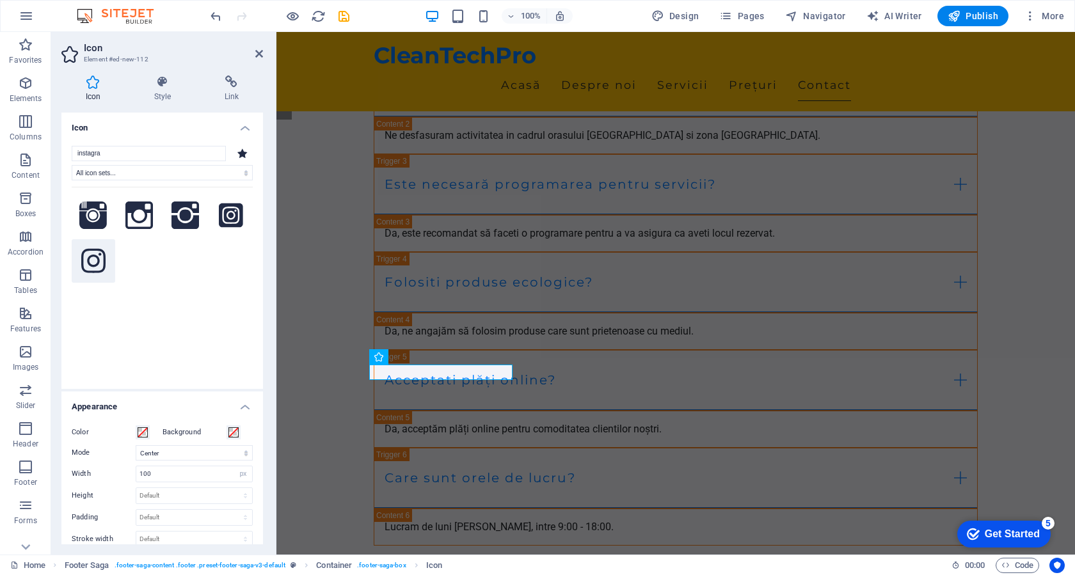
type input "instagra"
click at [89, 258] on icon at bounding box center [93, 261] width 24 height 24
click at [260, 56] on icon at bounding box center [259, 54] width 8 height 10
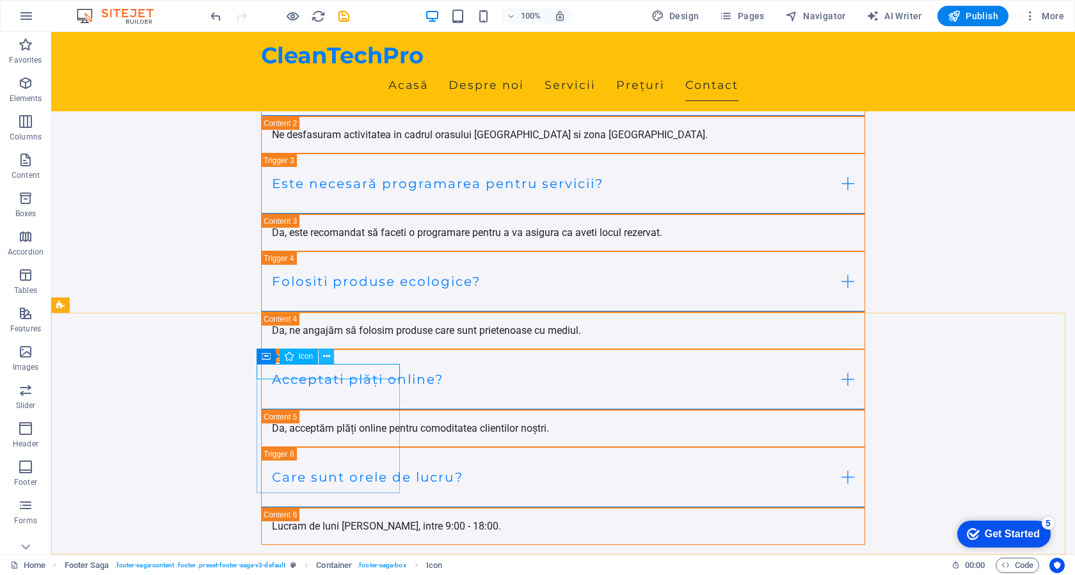
click at [327, 358] on icon at bounding box center [326, 356] width 7 height 13
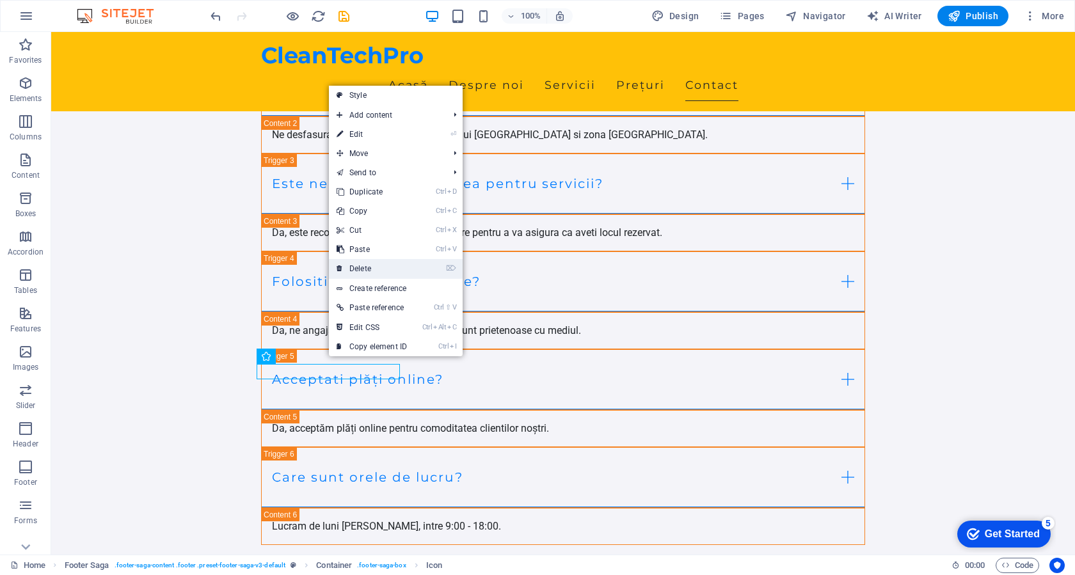
click at [372, 269] on link "⌦ Delete" at bounding box center [372, 268] width 86 height 19
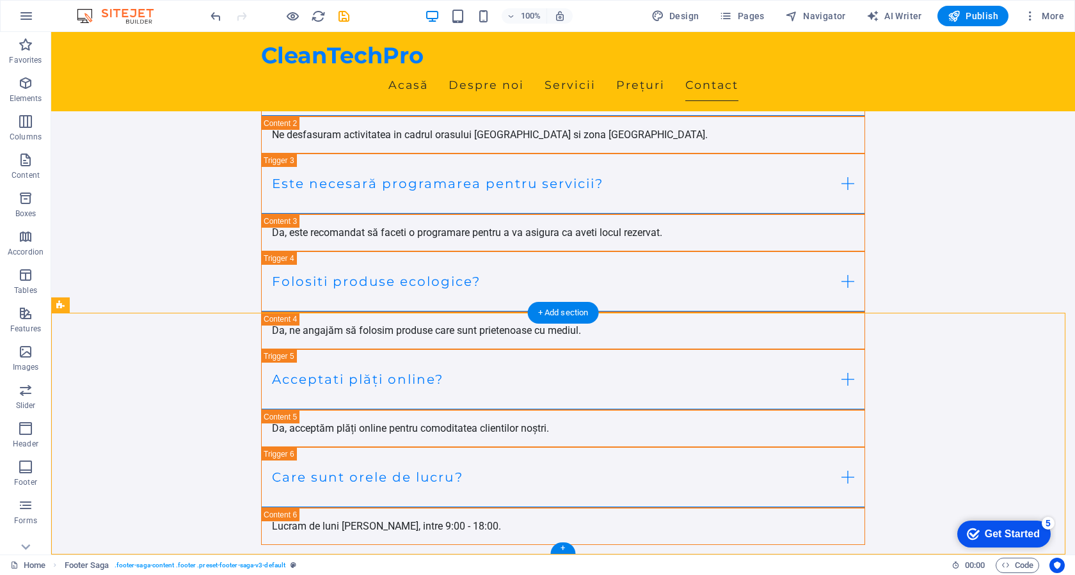
drag, startPoint x: 730, startPoint y: 434, endPoint x: 736, endPoint y: 407, distance: 27.5
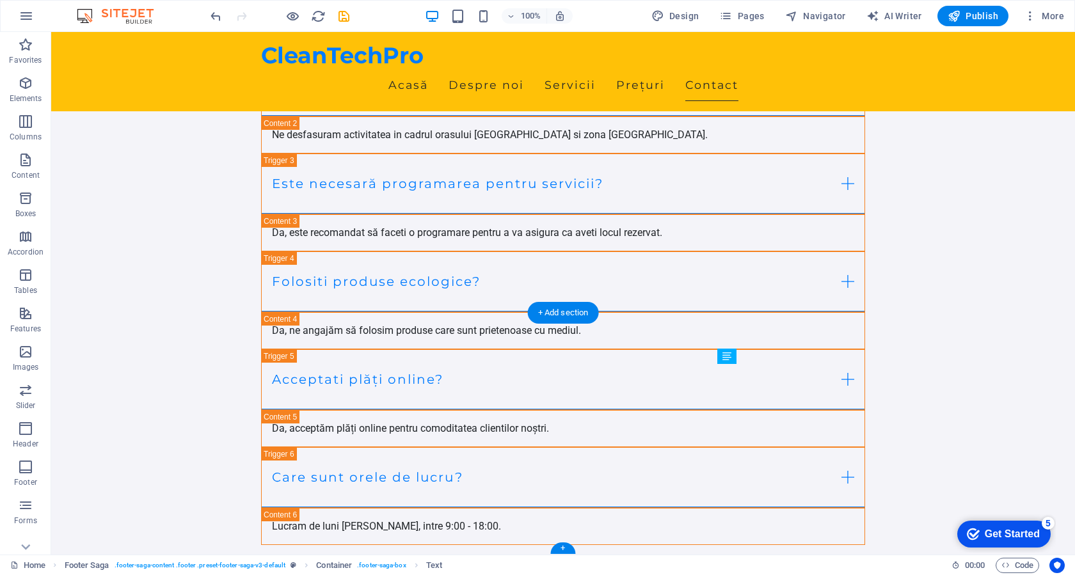
drag, startPoint x: 748, startPoint y: 437, endPoint x: 750, endPoint y: 407, distance: 29.5
drag, startPoint x: 759, startPoint y: 400, endPoint x: 850, endPoint y: 433, distance: 97.3
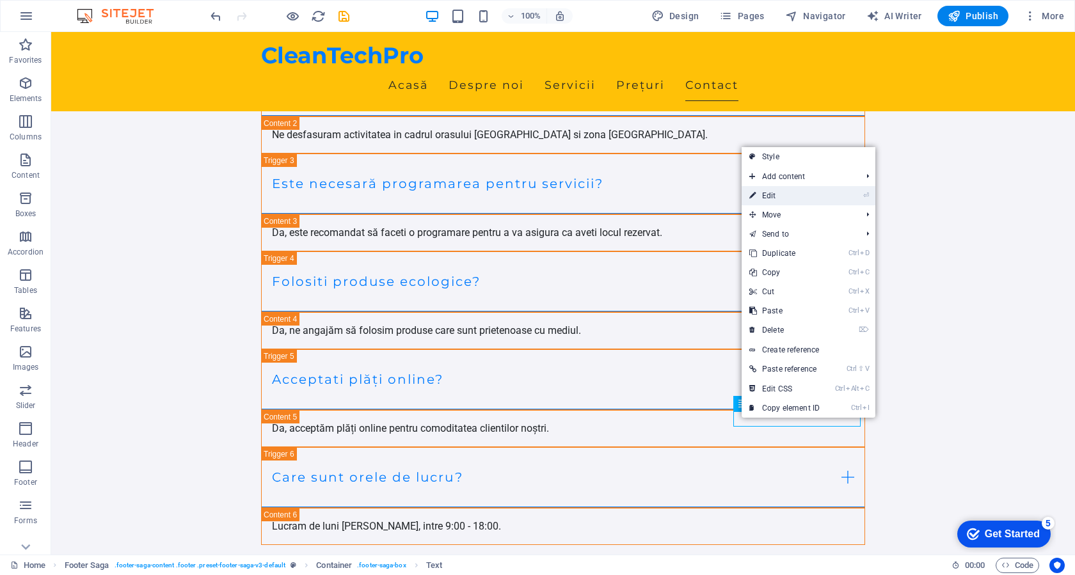
click at [766, 191] on link "⏎ Edit" at bounding box center [784, 195] width 86 height 19
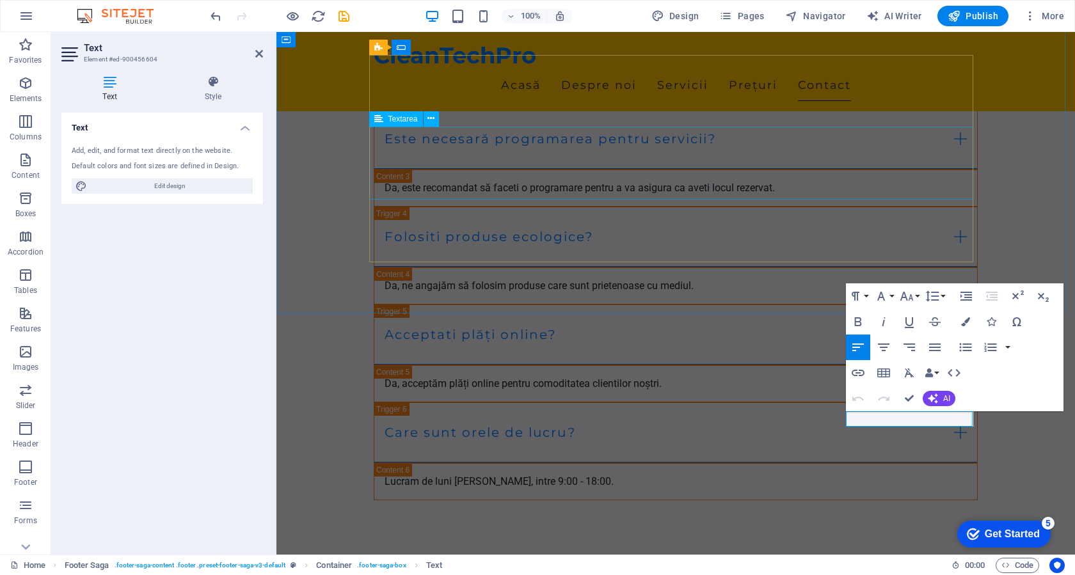
scroll to position [4934, 0]
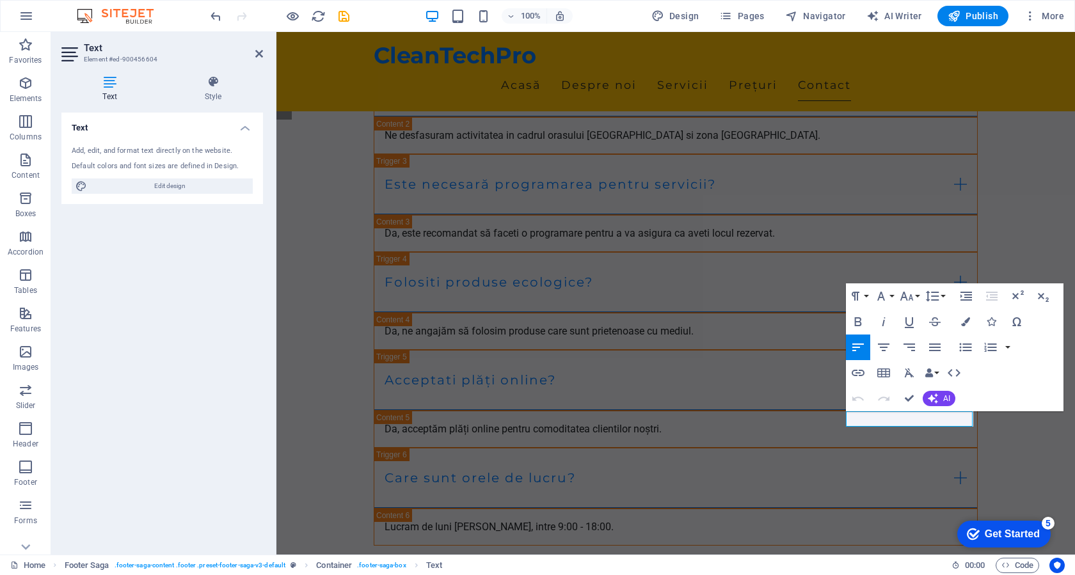
click at [134, 155] on div "Add, edit, and format text directly on the website." at bounding box center [162, 151] width 181 height 11
click at [167, 187] on span "Edit design" at bounding box center [170, 185] width 158 height 15
select select "px"
select select "200"
select select "px"
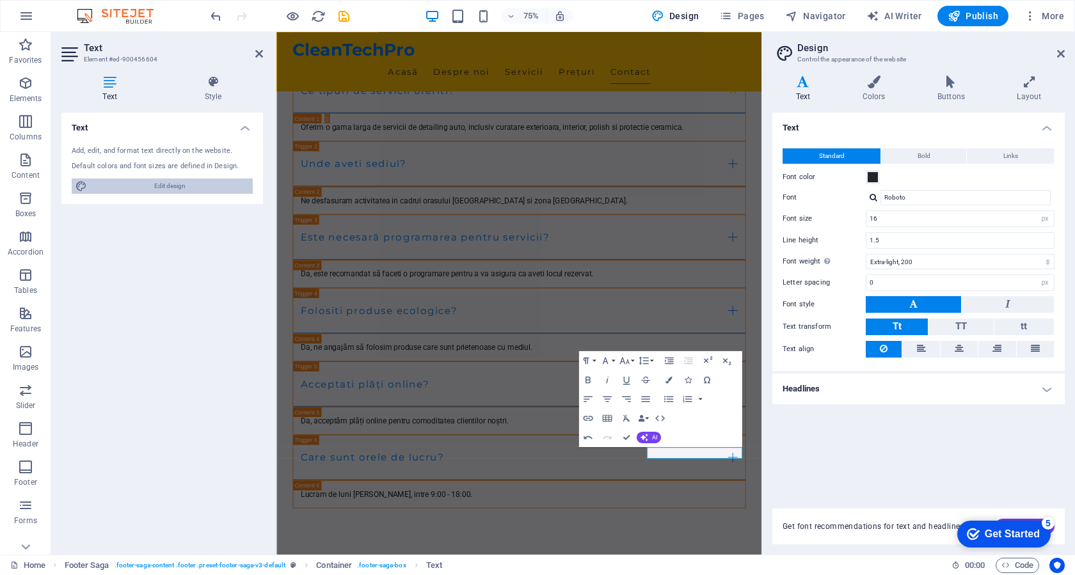
scroll to position [4816, 0]
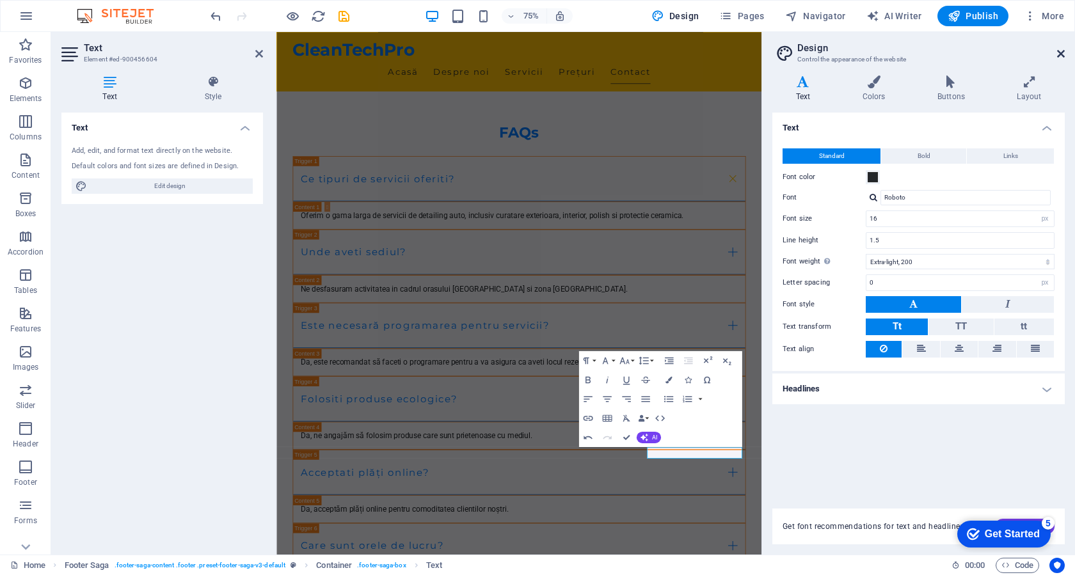
click at [1061, 55] on icon at bounding box center [1061, 54] width 8 height 10
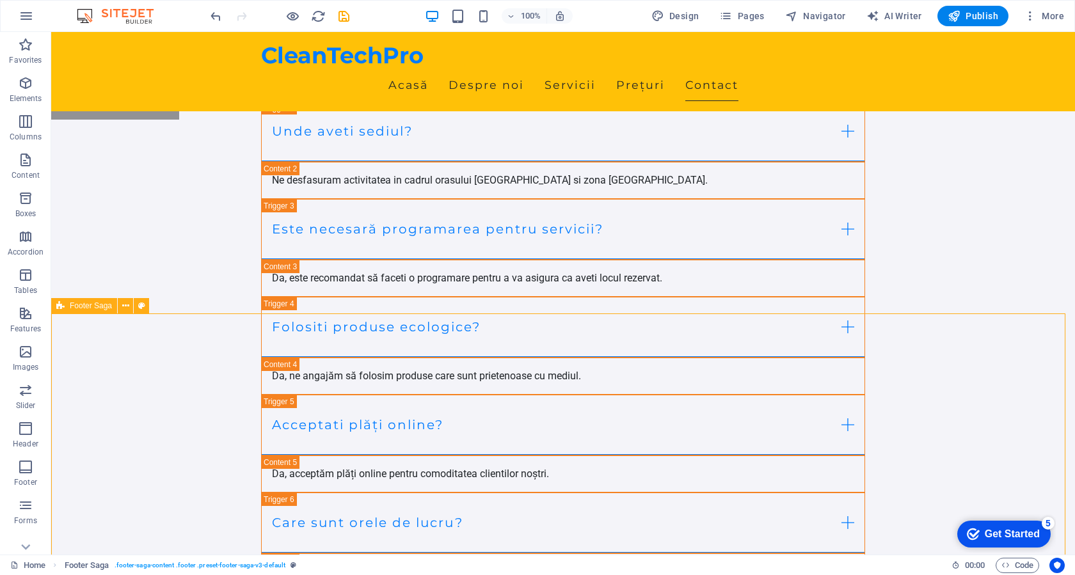
scroll to position [4979, 0]
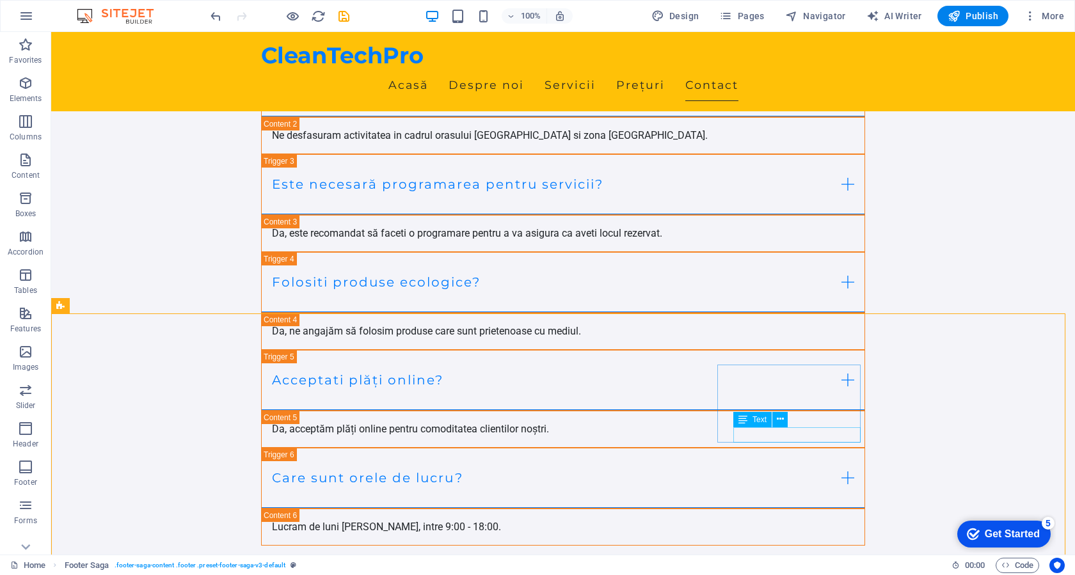
click at [753, 419] on span "Text" at bounding box center [759, 420] width 14 height 8
click at [779, 421] on icon at bounding box center [779, 419] width 7 height 13
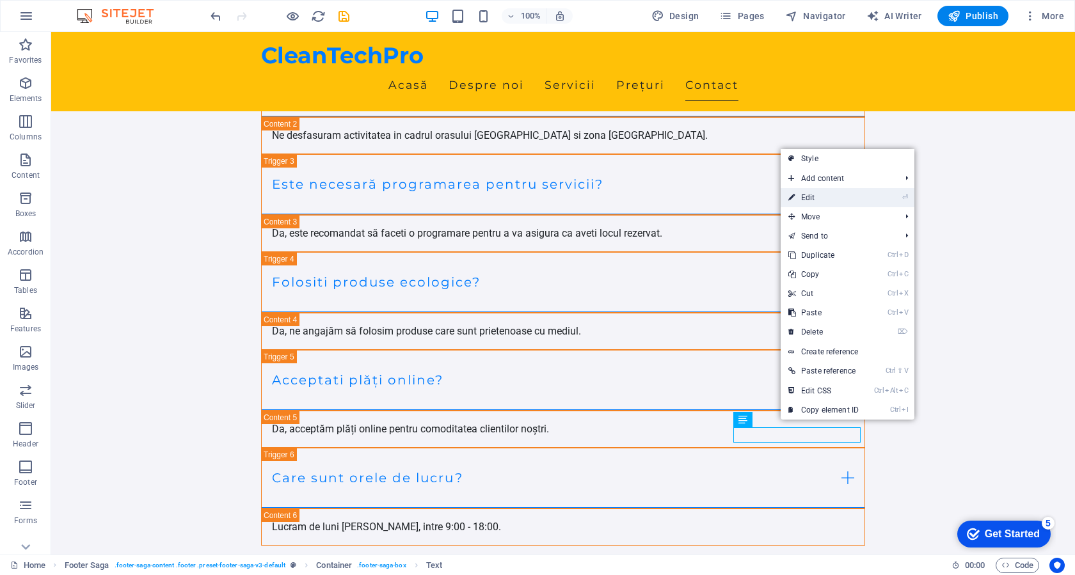
click at [839, 196] on link "⏎ Edit" at bounding box center [823, 197] width 86 height 19
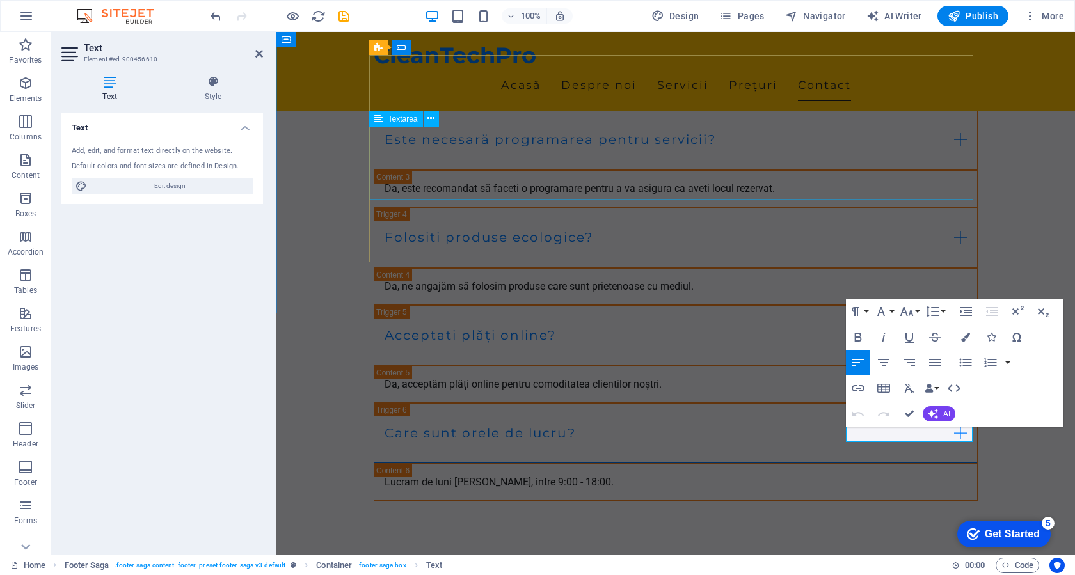
scroll to position [4934, 0]
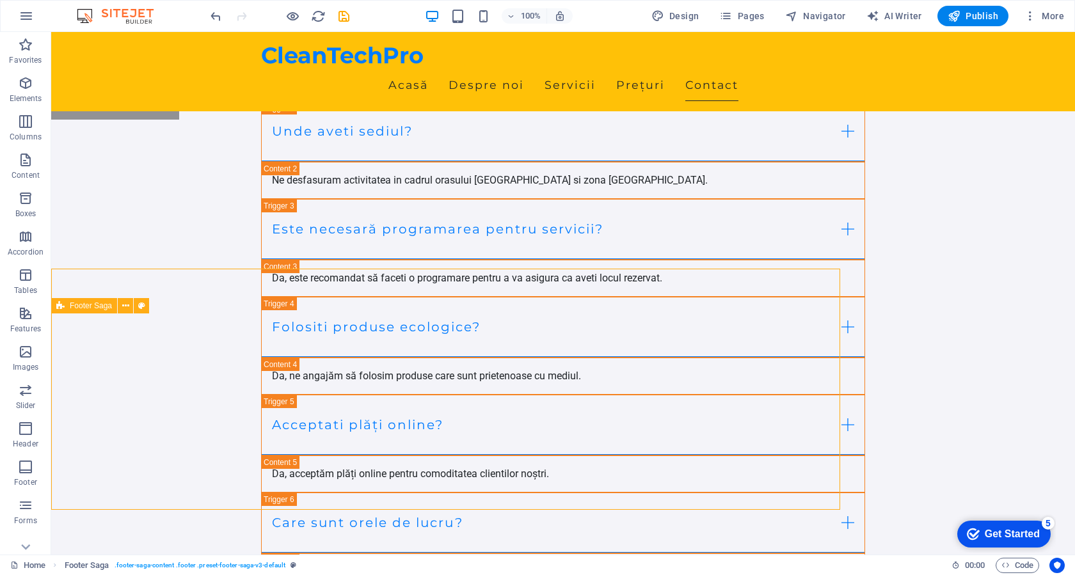
scroll to position [4979, 0]
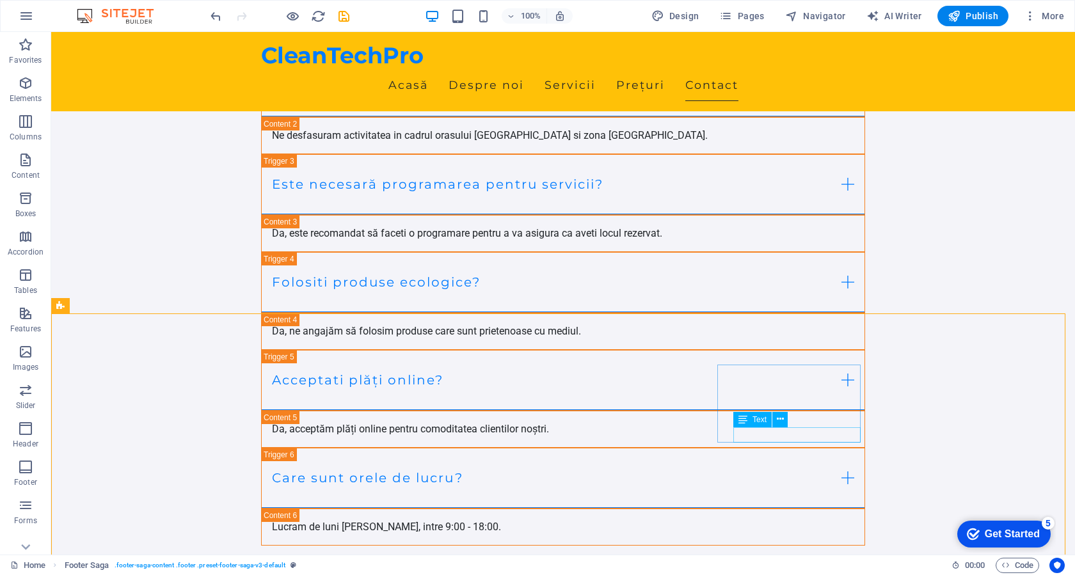
click at [744, 422] on icon at bounding box center [742, 419] width 9 height 15
click at [749, 418] on div "Text" at bounding box center [752, 419] width 38 height 15
click at [777, 417] on icon at bounding box center [779, 419] width 7 height 13
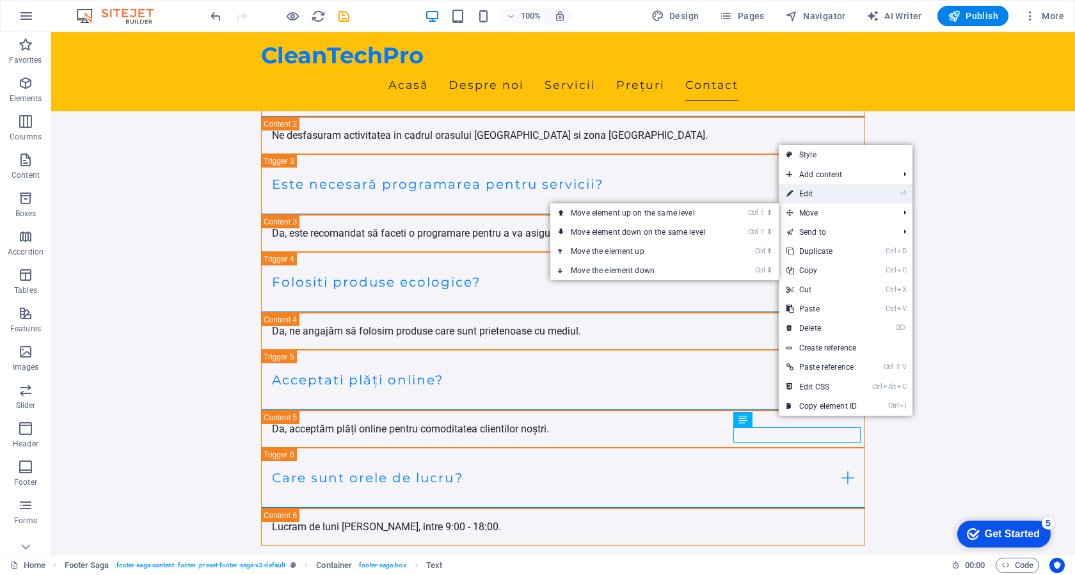
click at [818, 193] on link "⏎ Edit" at bounding box center [821, 193] width 86 height 19
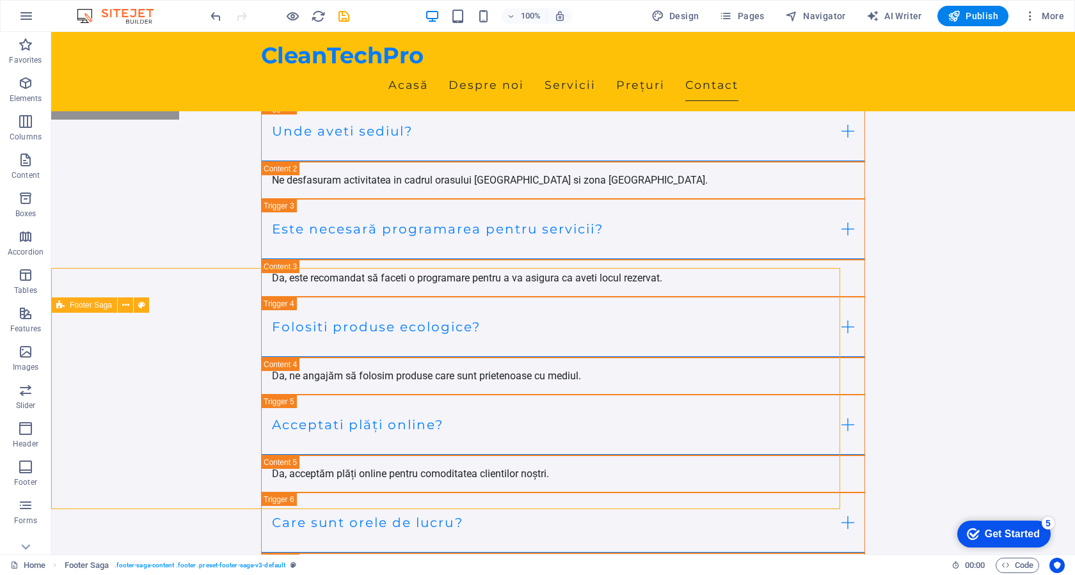
scroll to position [4979, 0]
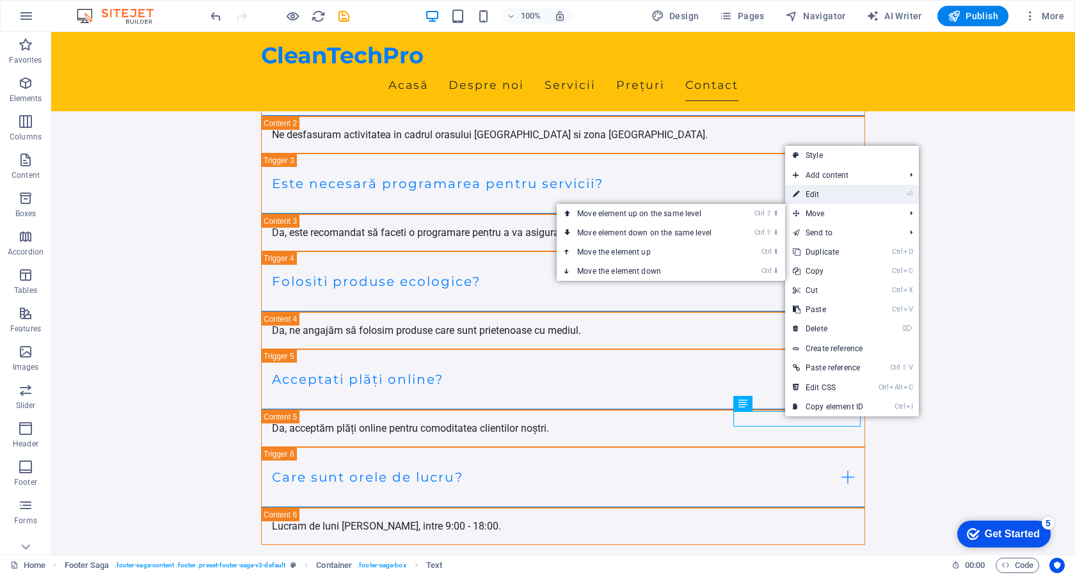
click at [849, 195] on link "⏎ Edit" at bounding box center [828, 194] width 86 height 19
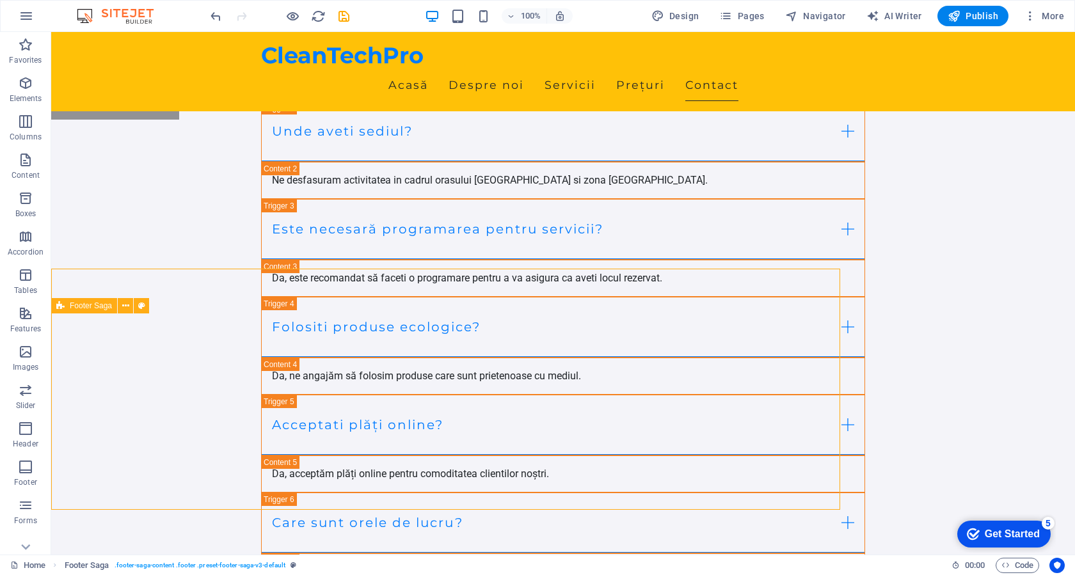
scroll to position [4979, 0]
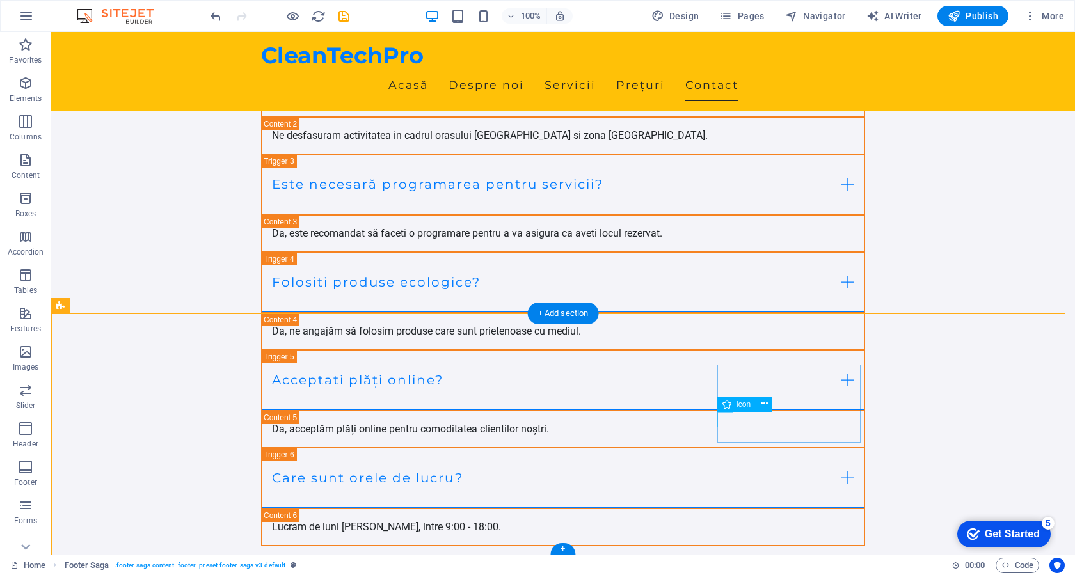
click at [764, 404] on icon at bounding box center [763, 403] width 7 height 13
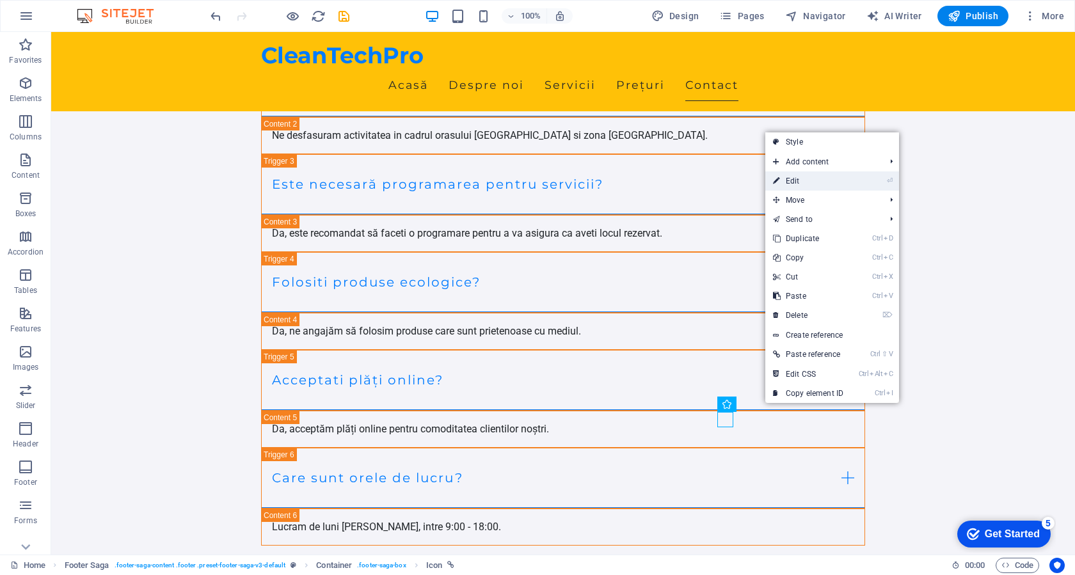
click at [815, 182] on link "⏎ Edit" at bounding box center [808, 180] width 86 height 19
select select "xMidYMid"
select select "px"
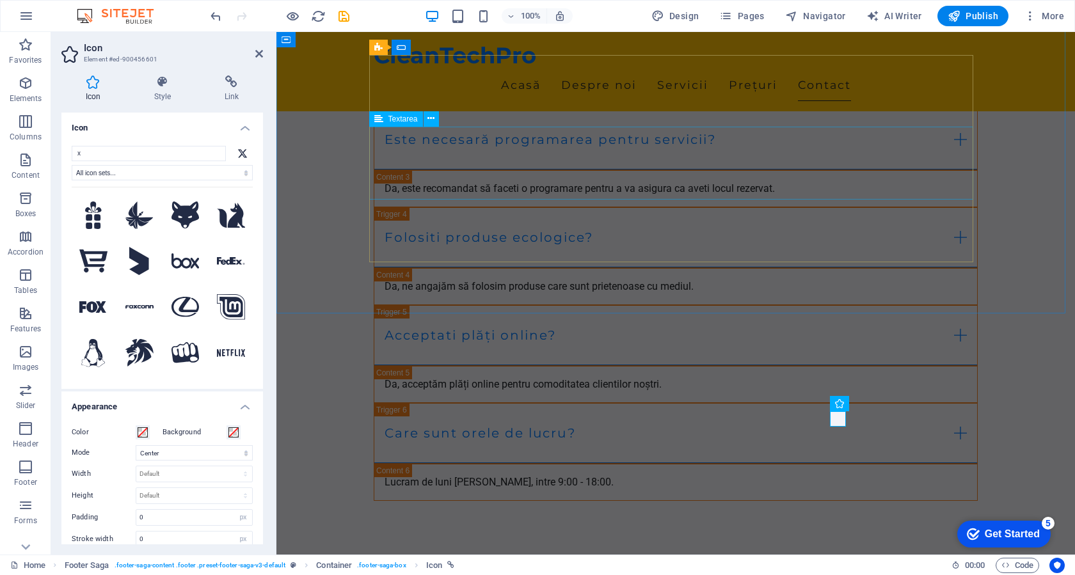
scroll to position [4934, 0]
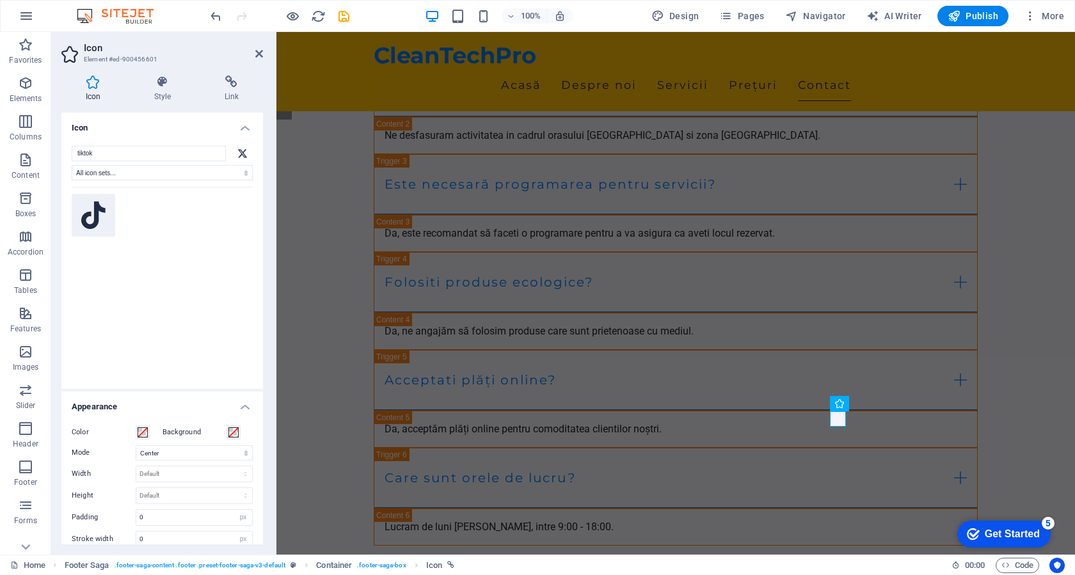
type input "tiktok"
click at [88, 219] on icon at bounding box center [93, 215] width 24 height 28
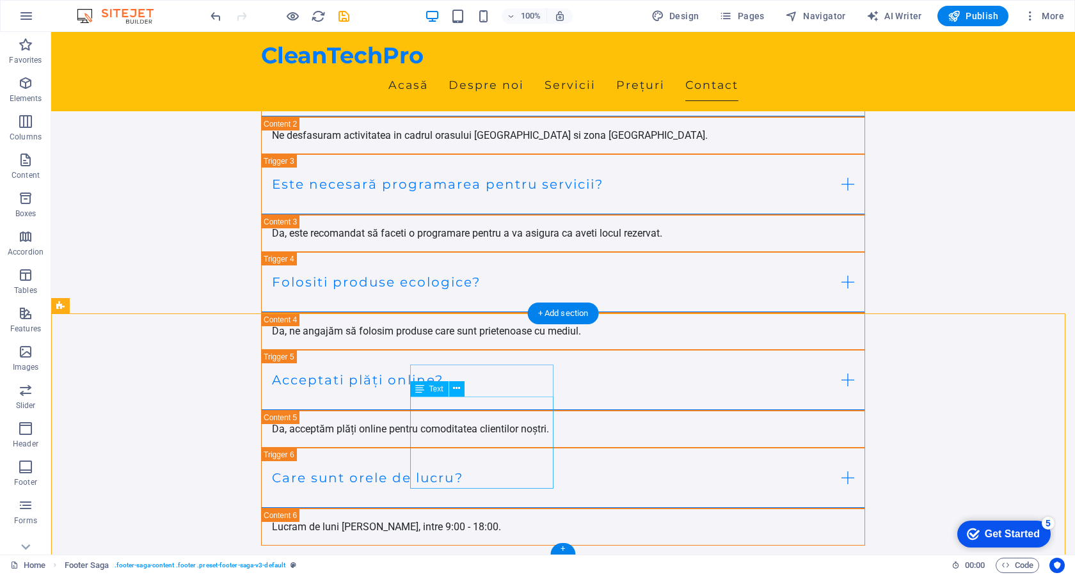
click at [457, 390] on icon at bounding box center [456, 388] width 7 height 13
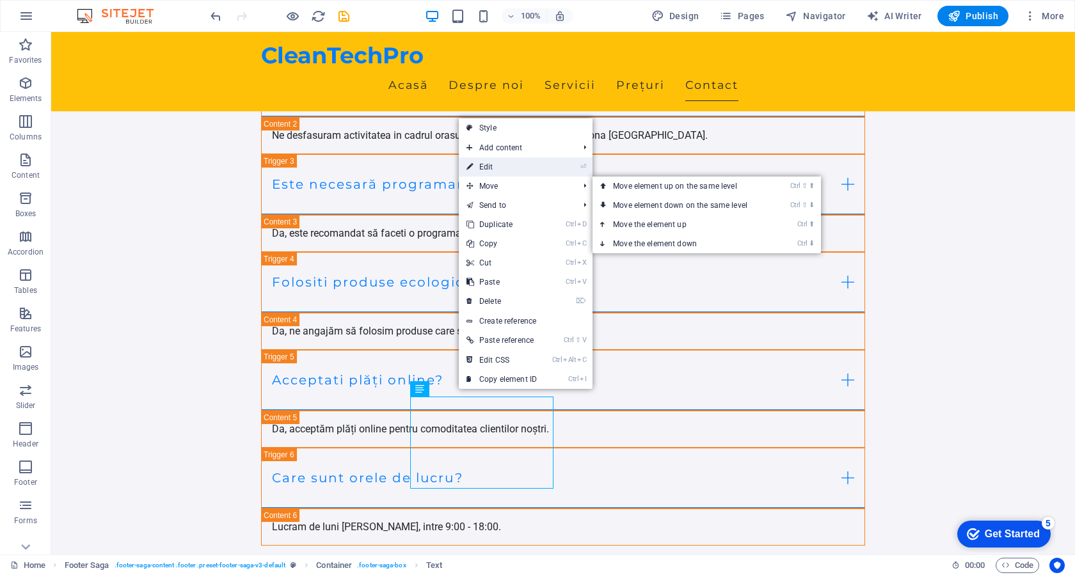
click at [505, 168] on link "⏎ Edit" at bounding box center [502, 166] width 86 height 19
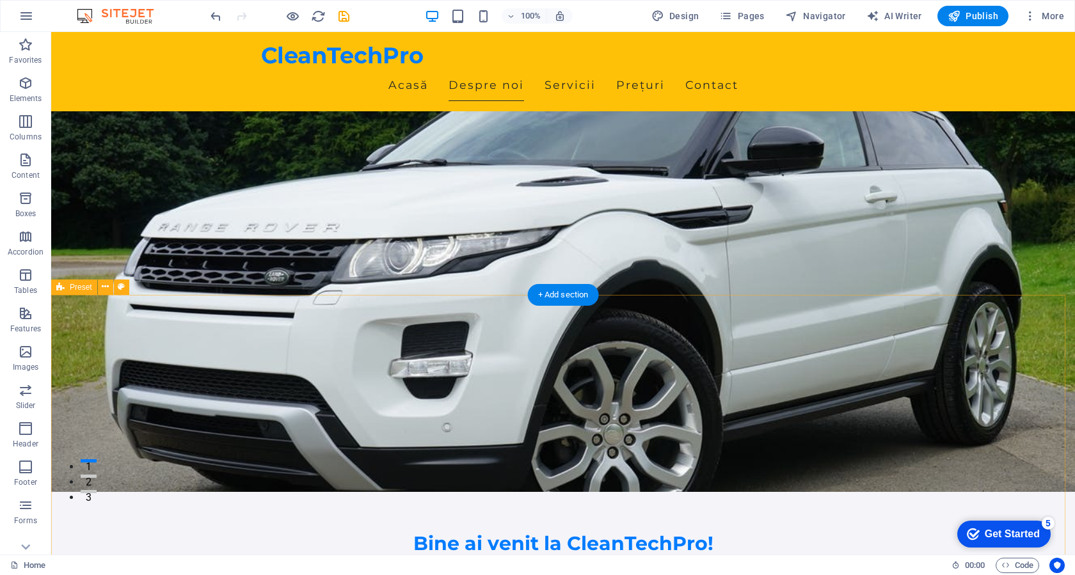
scroll to position [0, 0]
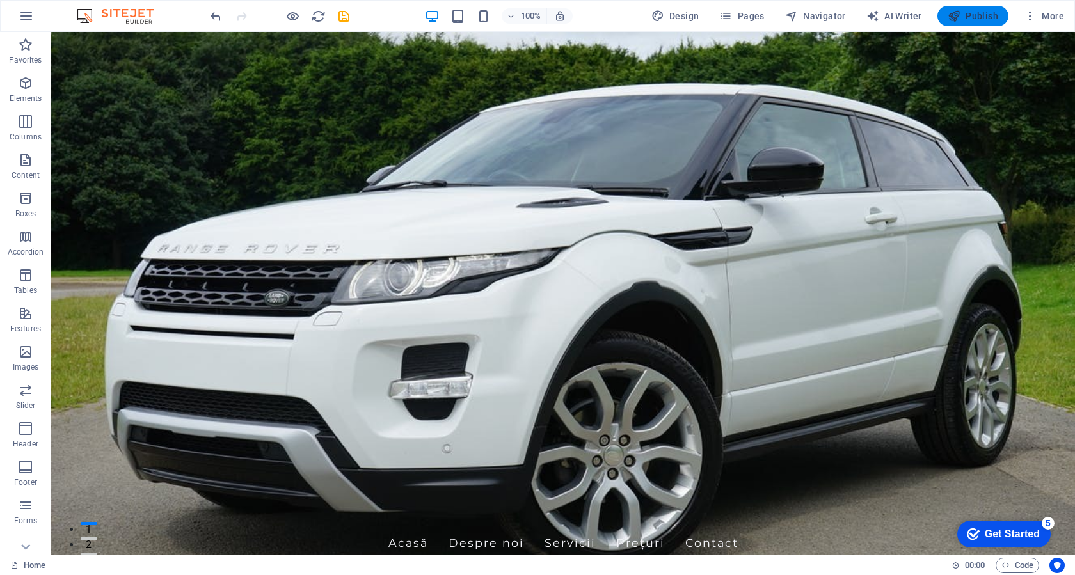
click at [971, 10] on span "Publish" at bounding box center [972, 16] width 51 height 13
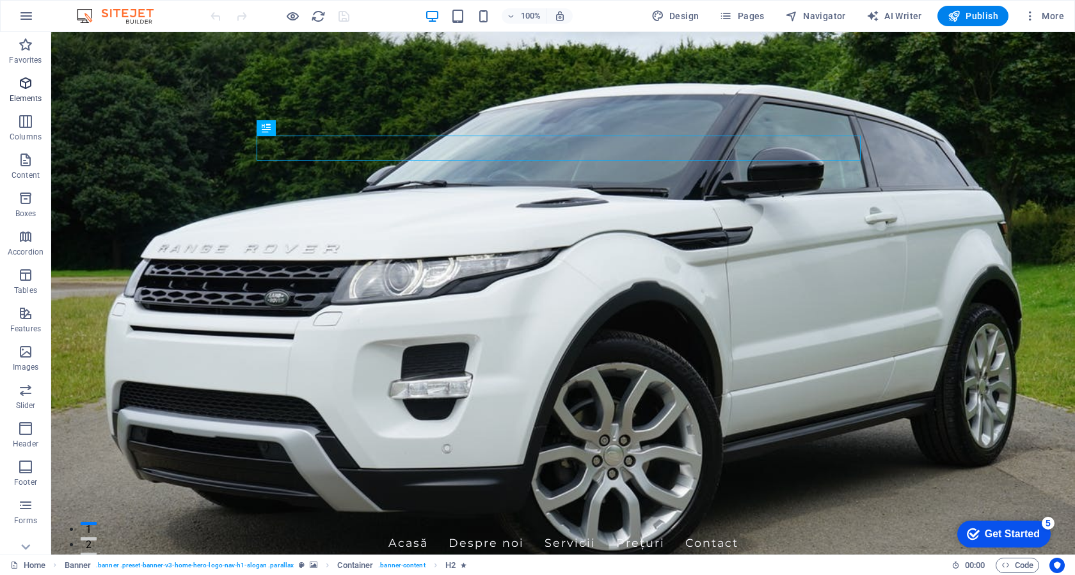
click at [26, 91] on span "Elements" at bounding box center [25, 90] width 51 height 31
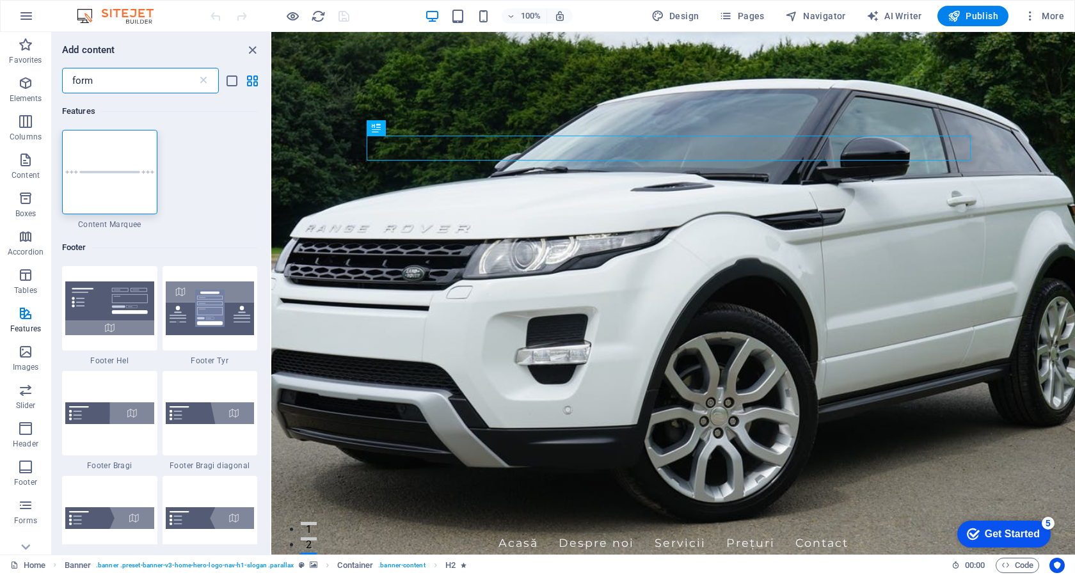
click at [127, 82] on input "form" at bounding box center [129, 81] width 135 height 26
type input "form"
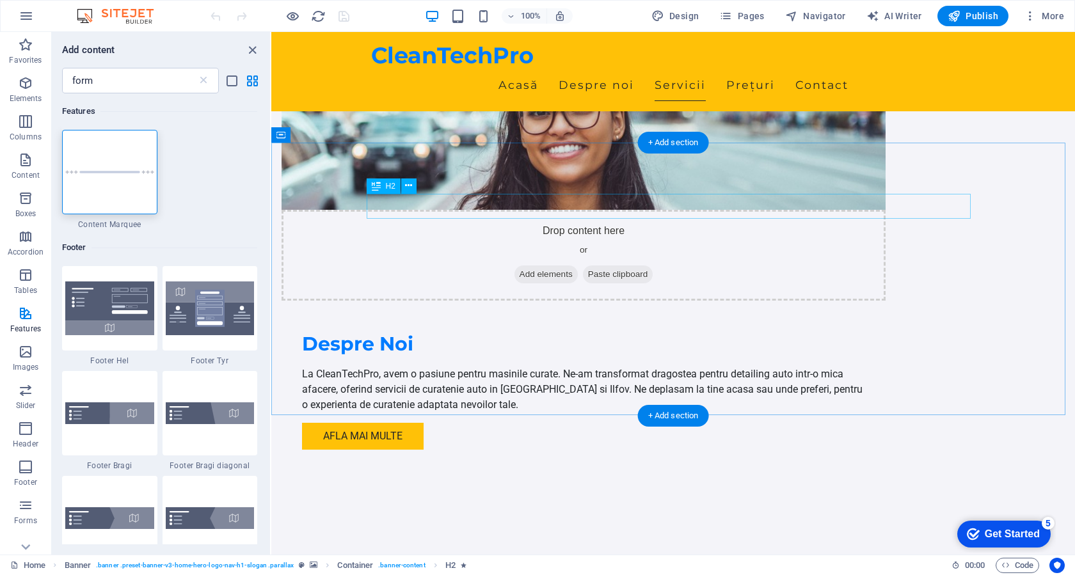
scroll to position [895, 0]
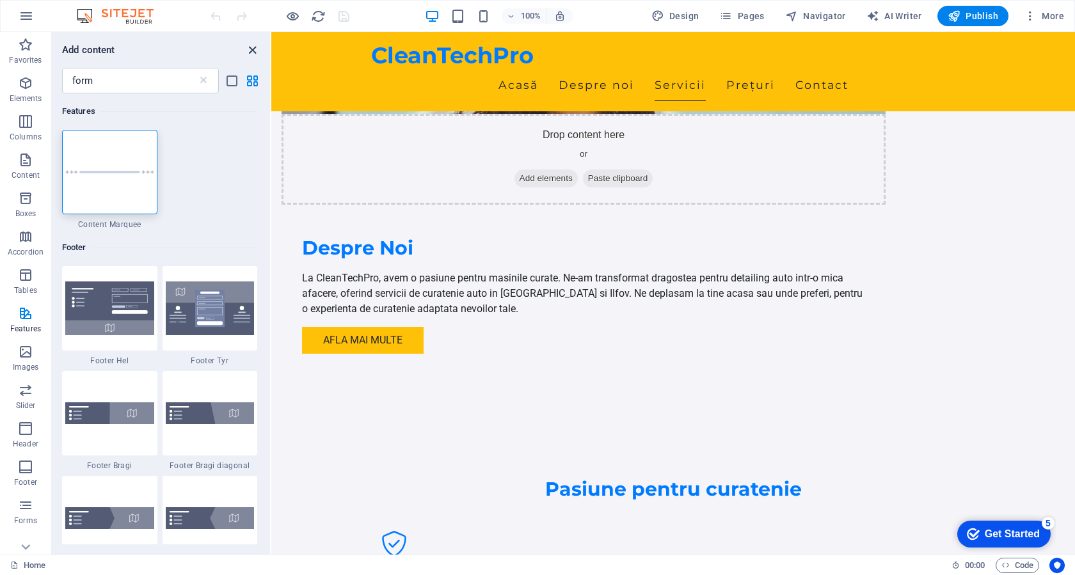
drag, startPoint x: 250, startPoint y: 49, endPoint x: 199, endPoint y: 17, distance: 60.3
click at [250, 49] on icon "close panel" at bounding box center [252, 50] width 15 height 15
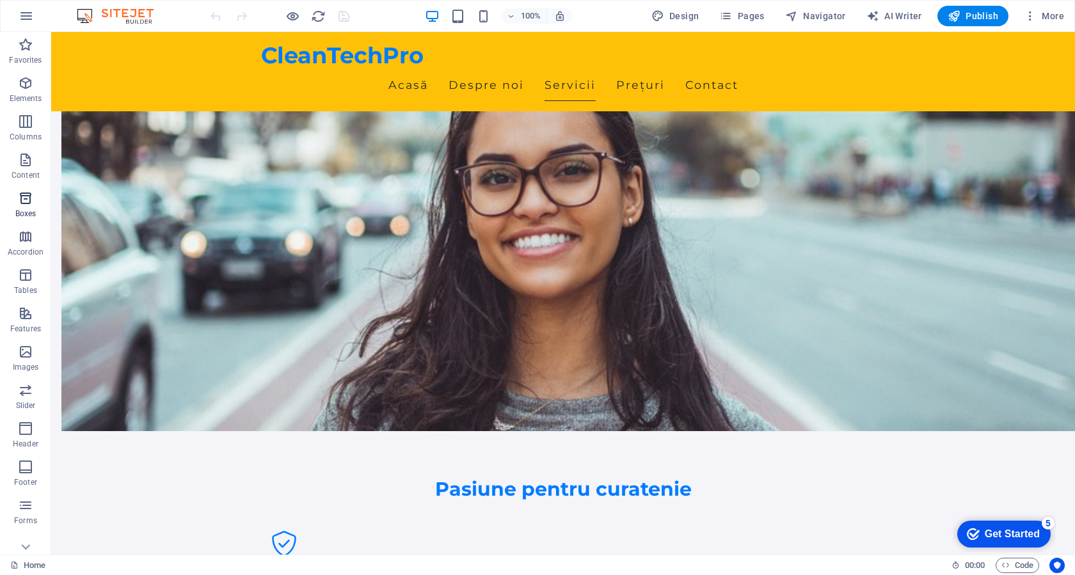
click at [26, 202] on icon "button" at bounding box center [25, 198] width 15 height 15
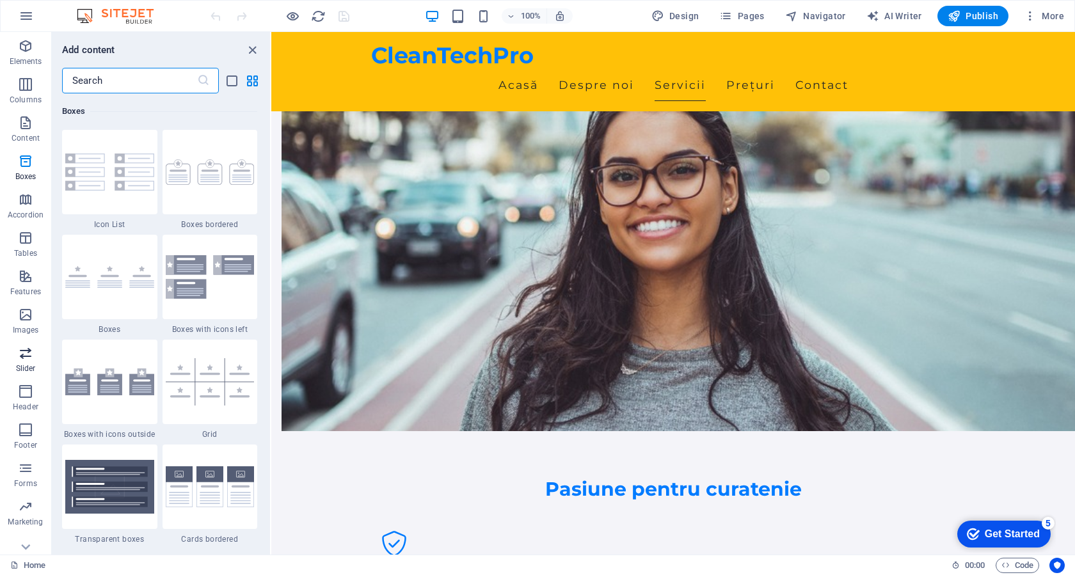
scroll to position [53, 0]
click at [27, 459] on icon "button" at bounding box center [25, 452] width 15 height 15
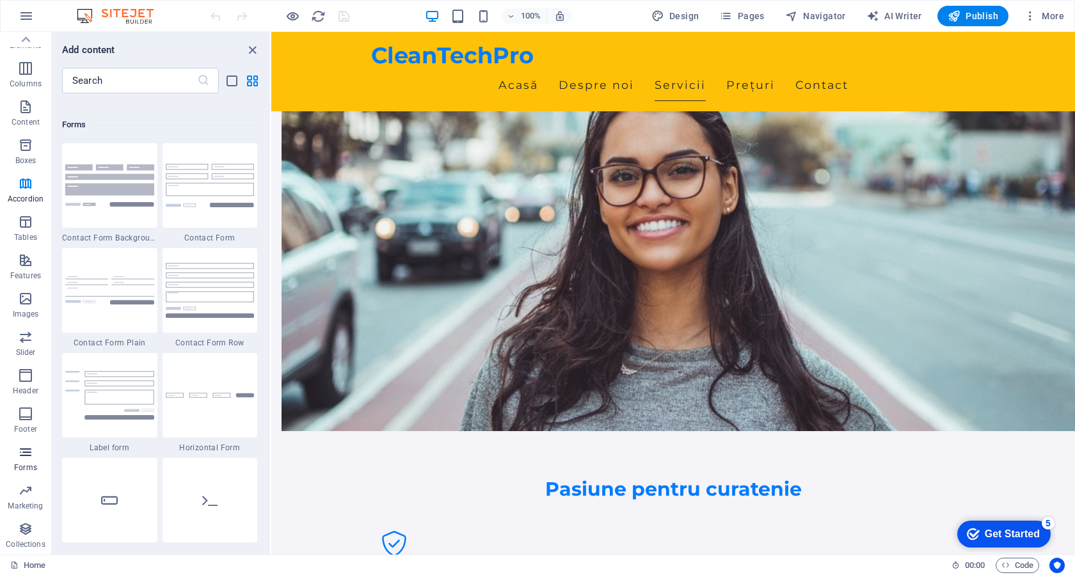
scroll to position [9338, 0]
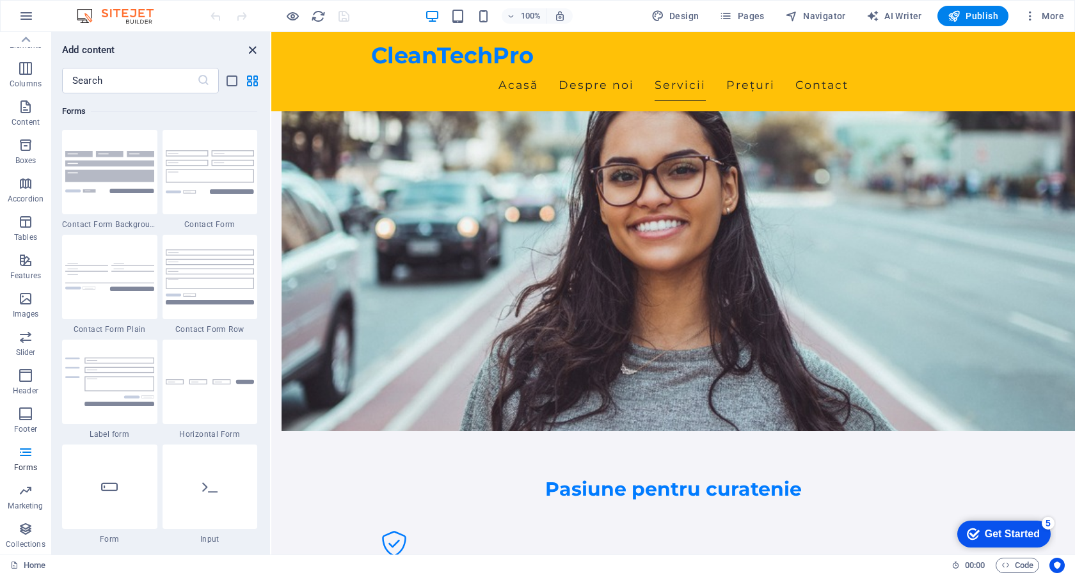
click at [251, 49] on icon "close panel" at bounding box center [252, 50] width 15 height 15
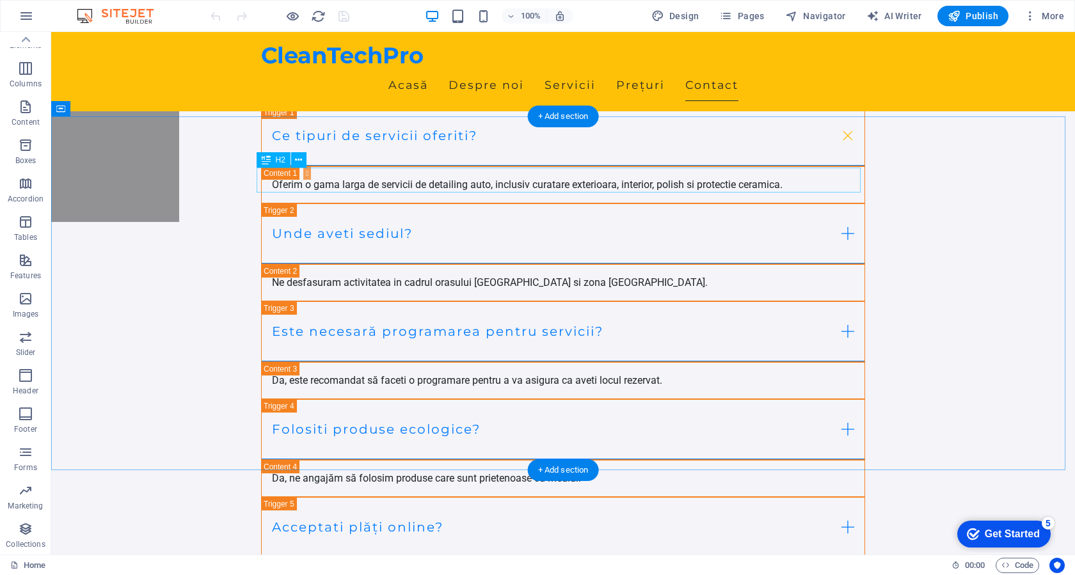
scroll to position [4861, 0]
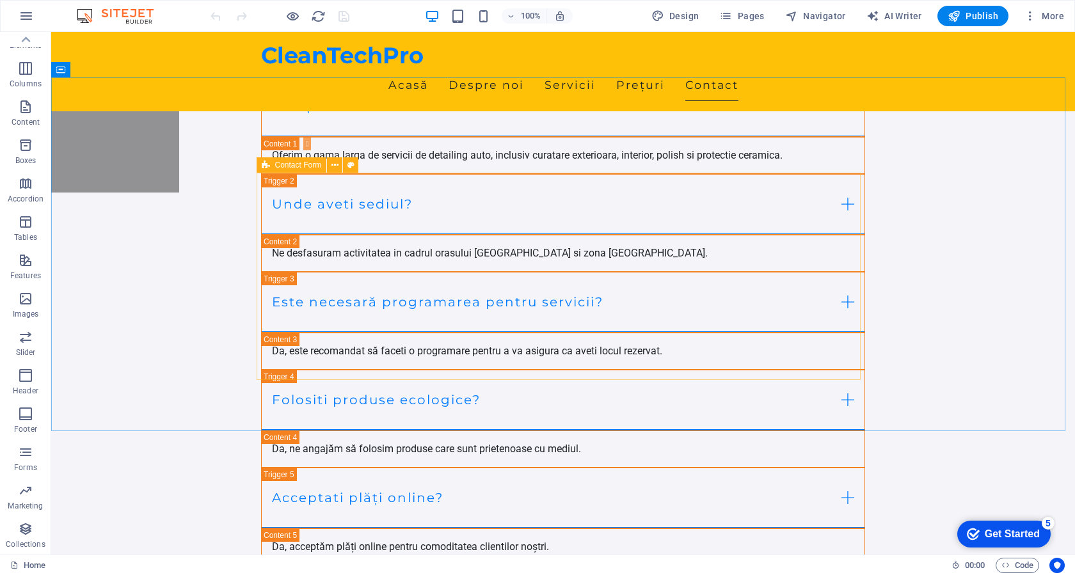
click at [285, 166] on span "Contact Form" at bounding box center [298, 165] width 47 height 8
click at [336, 168] on icon at bounding box center [334, 165] width 7 height 13
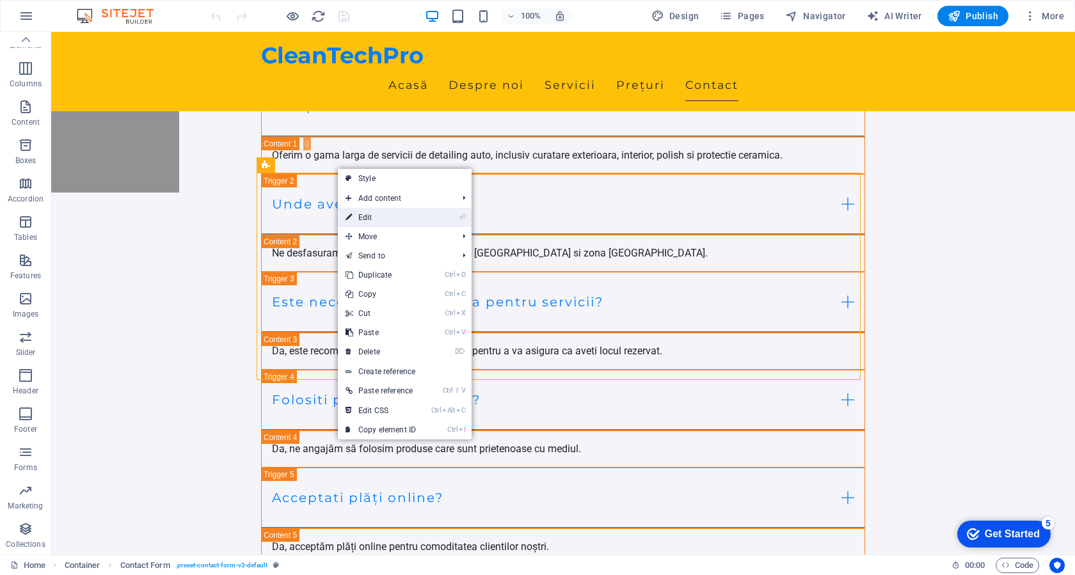
click at [381, 220] on link "⏎ Edit" at bounding box center [381, 217] width 86 height 19
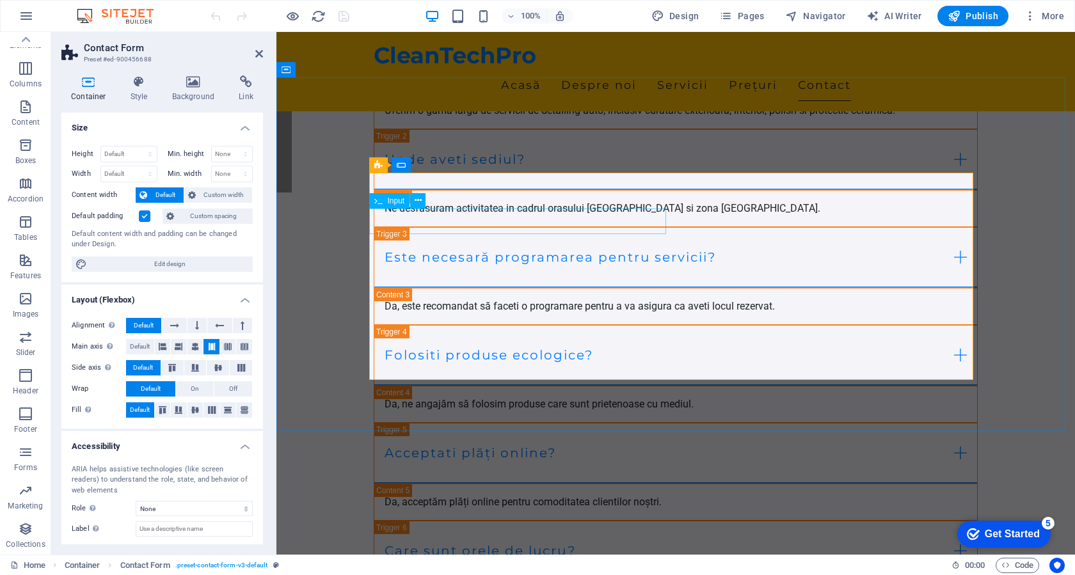
scroll to position [4816, 0]
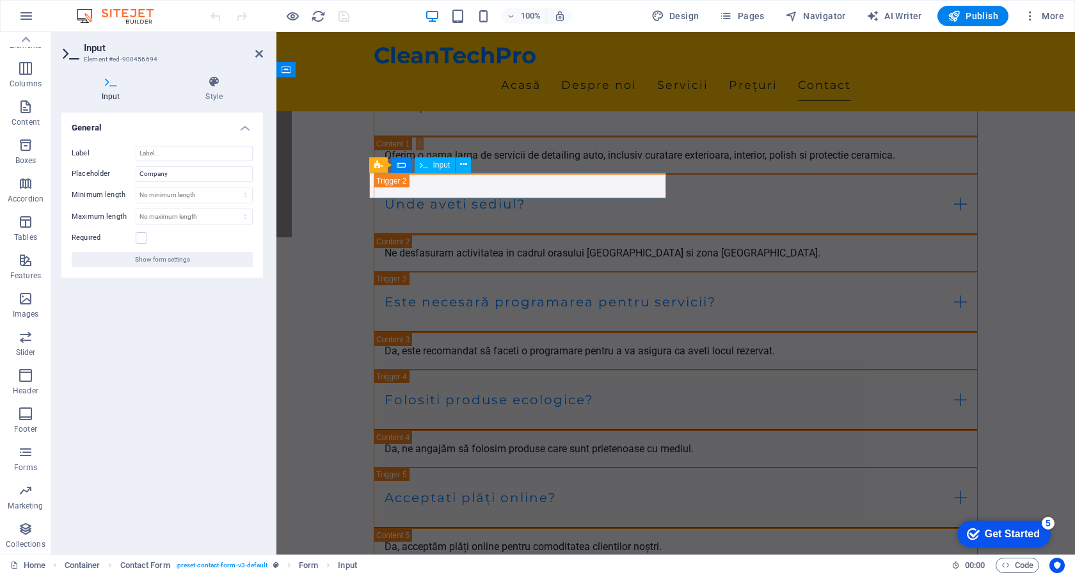
type input "Nume"
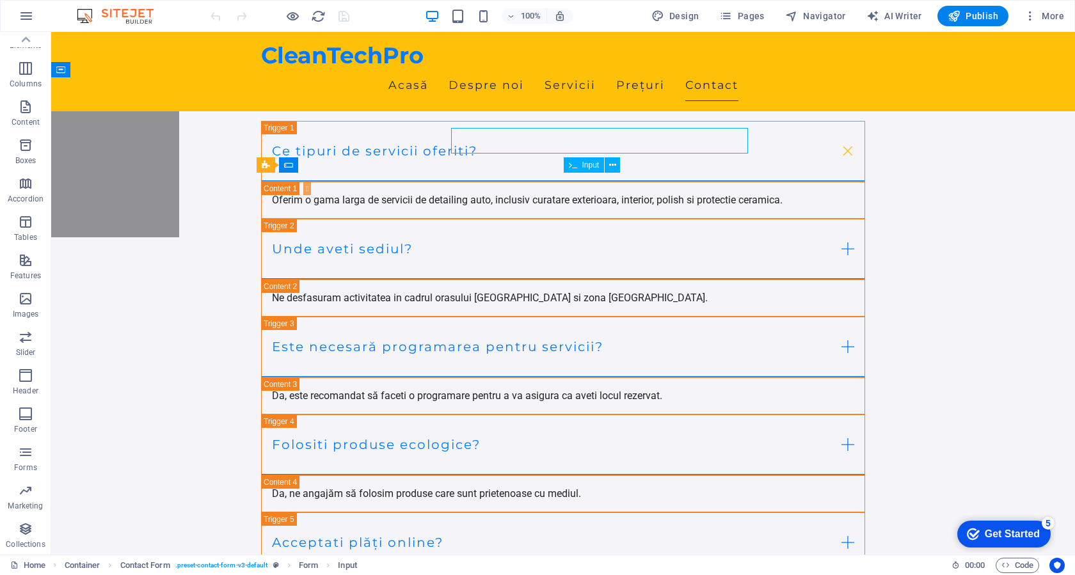
scroll to position [4861, 0]
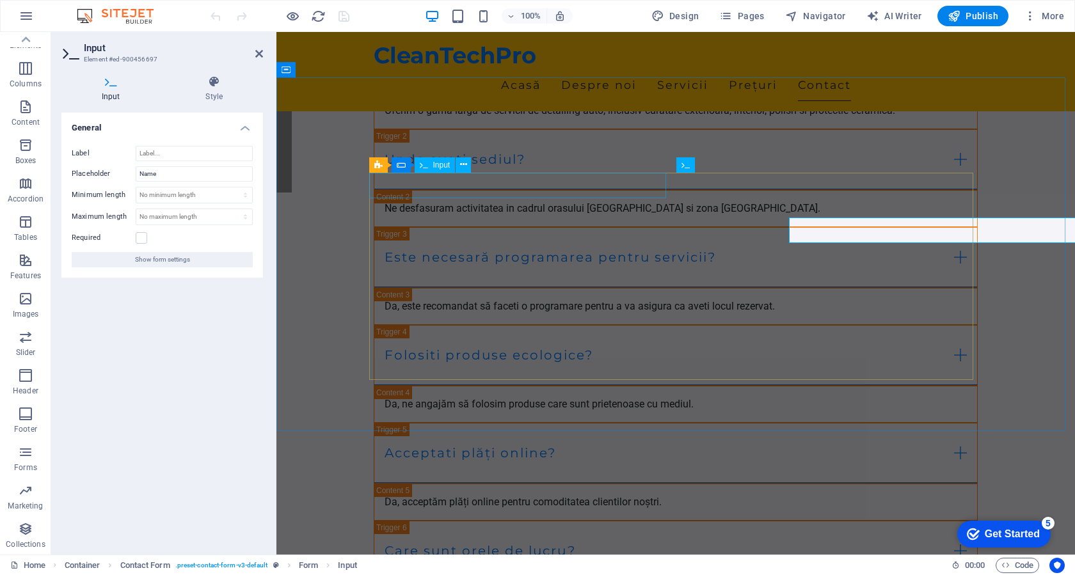
scroll to position [4816, 0]
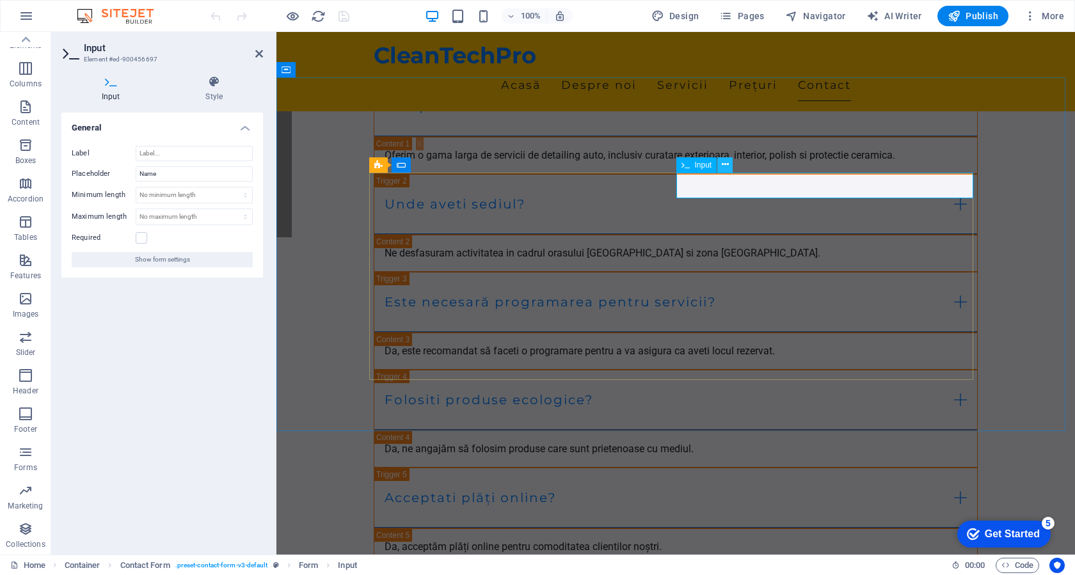
click at [725, 164] on icon at bounding box center [724, 164] width 7 height 13
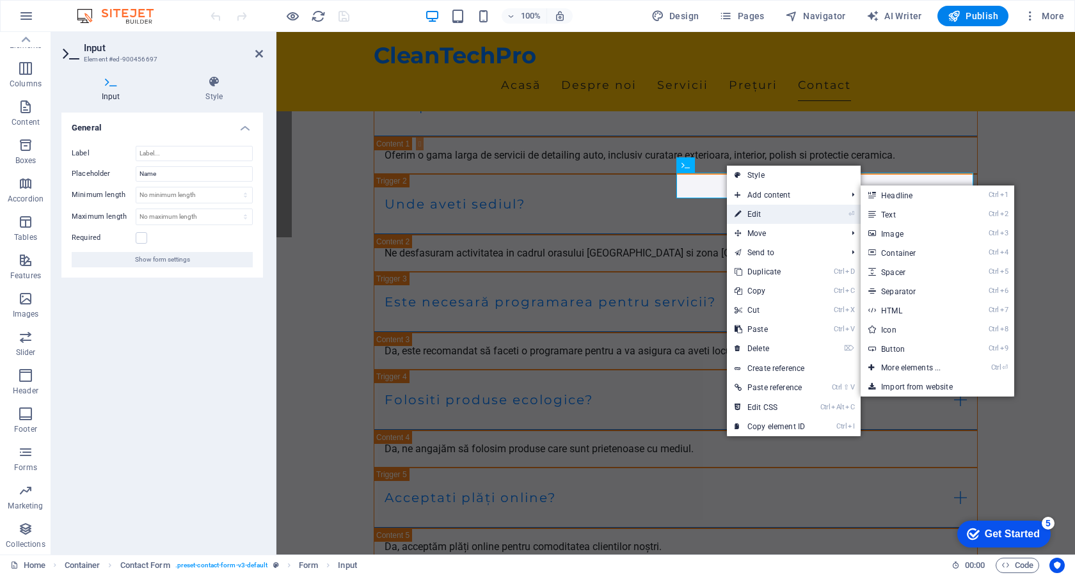
click at [744, 209] on link "⏎ Edit" at bounding box center [770, 214] width 86 height 19
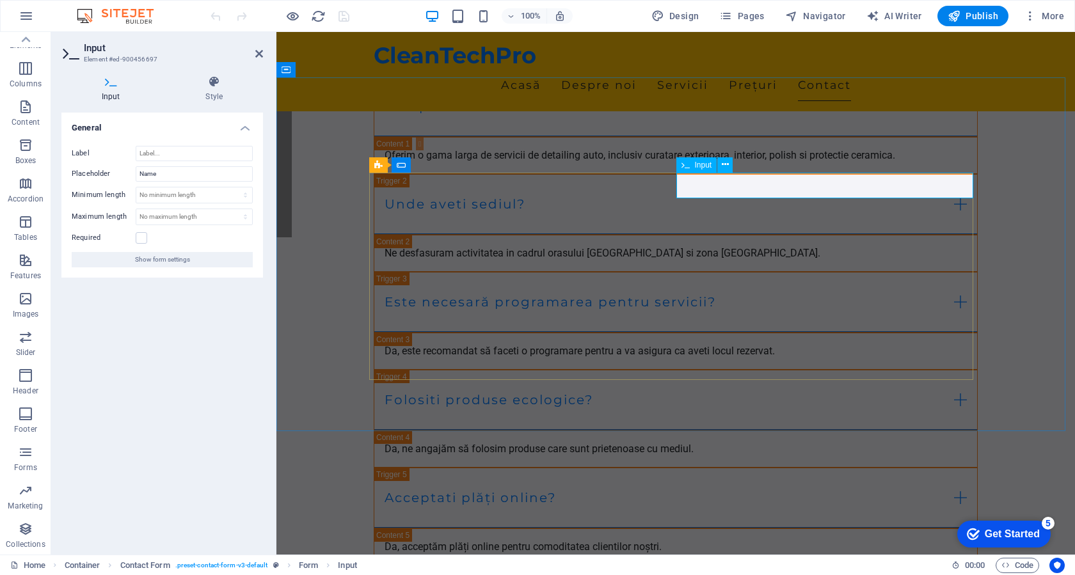
type input "Prenume"
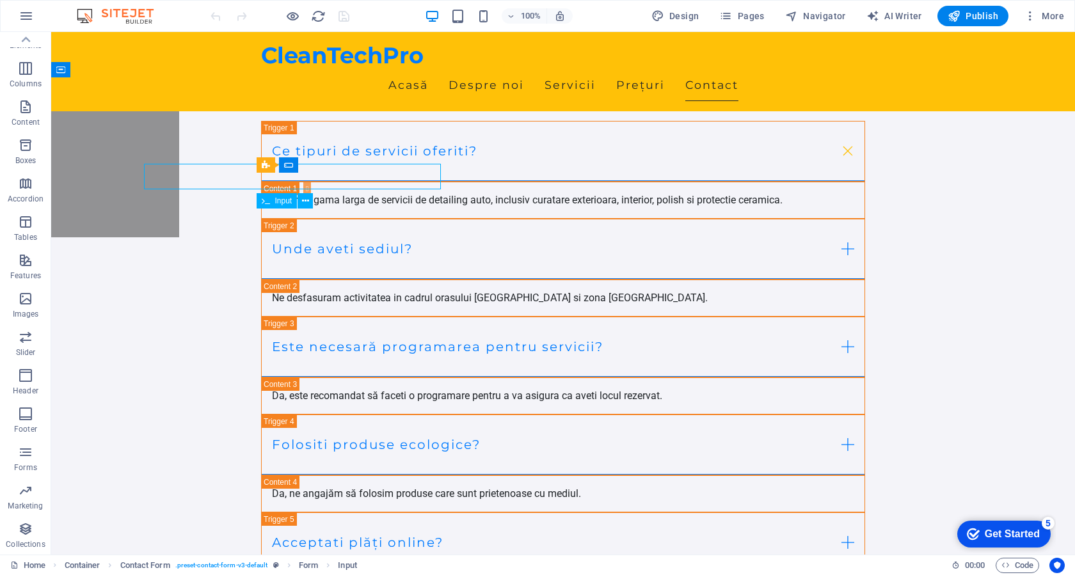
scroll to position [4861, 0]
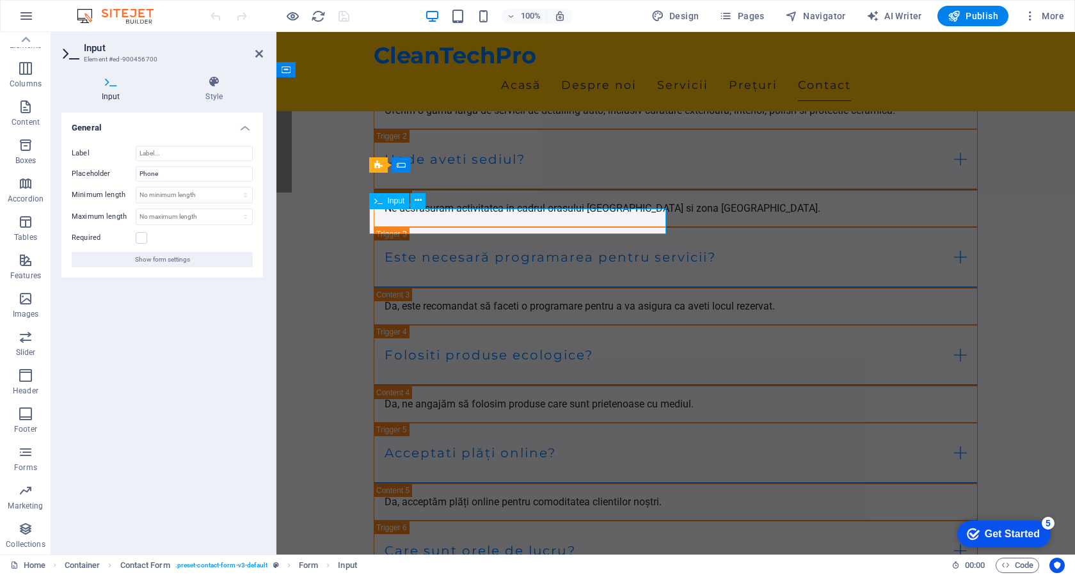
scroll to position [4816, 0]
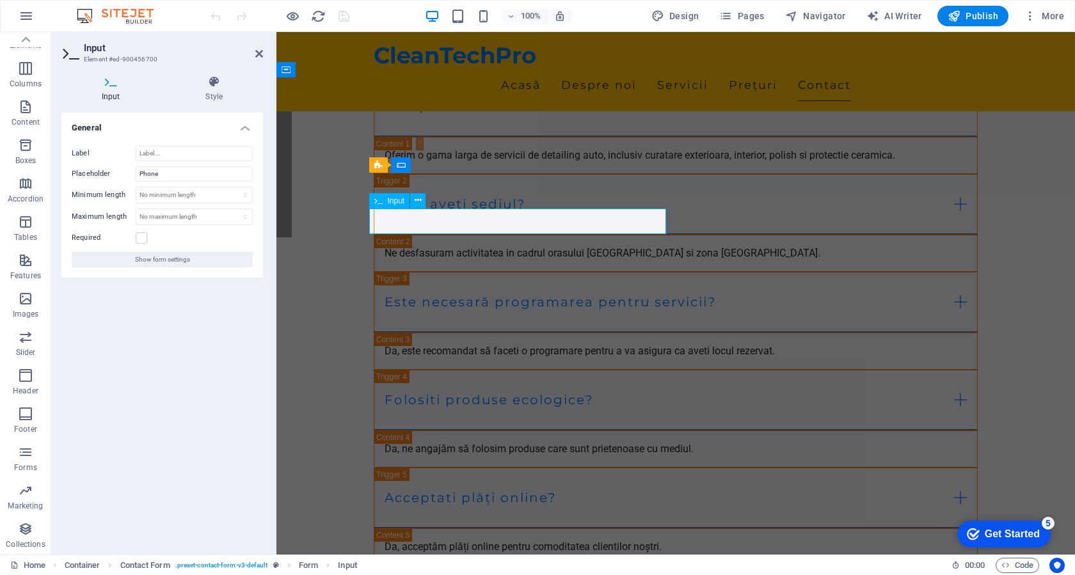
drag, startPoint x: 713, startPoint y: 219, endPoint x: 488, endPoint y: 219, distance: 225.1
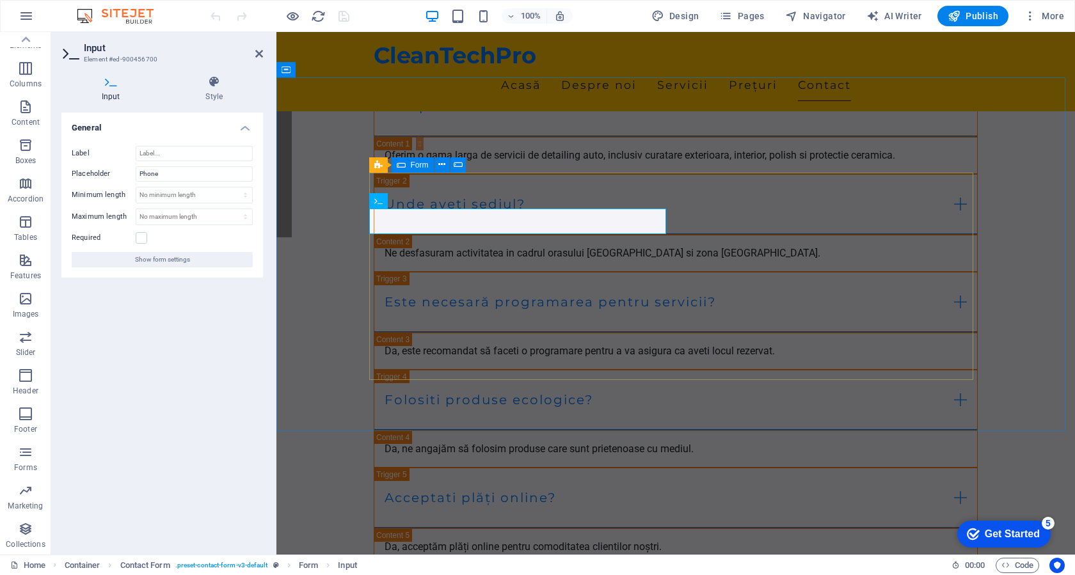
type input "r"
type input "Telefon"
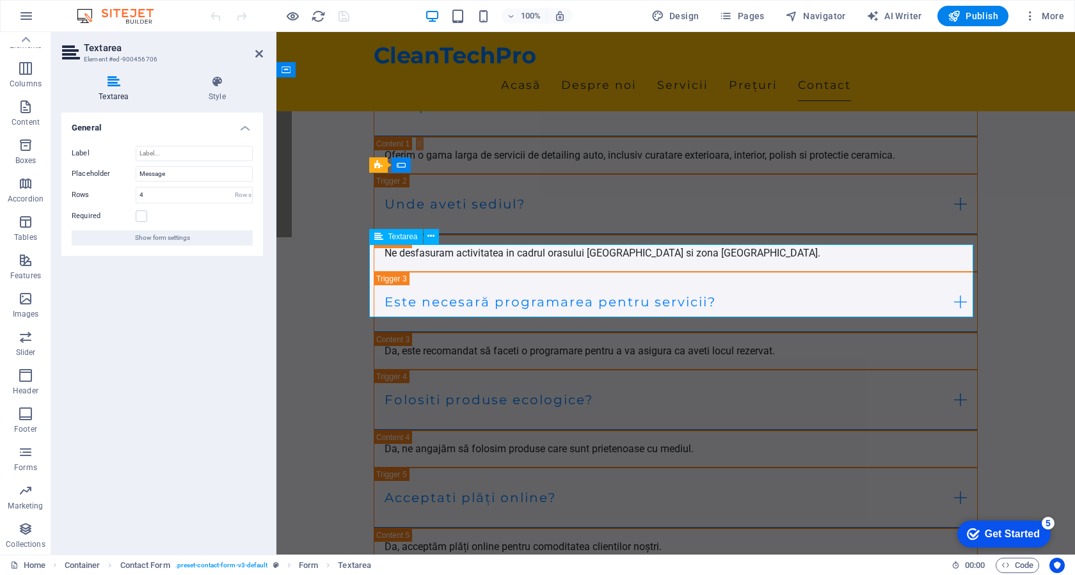
type textarea "Mesaj"
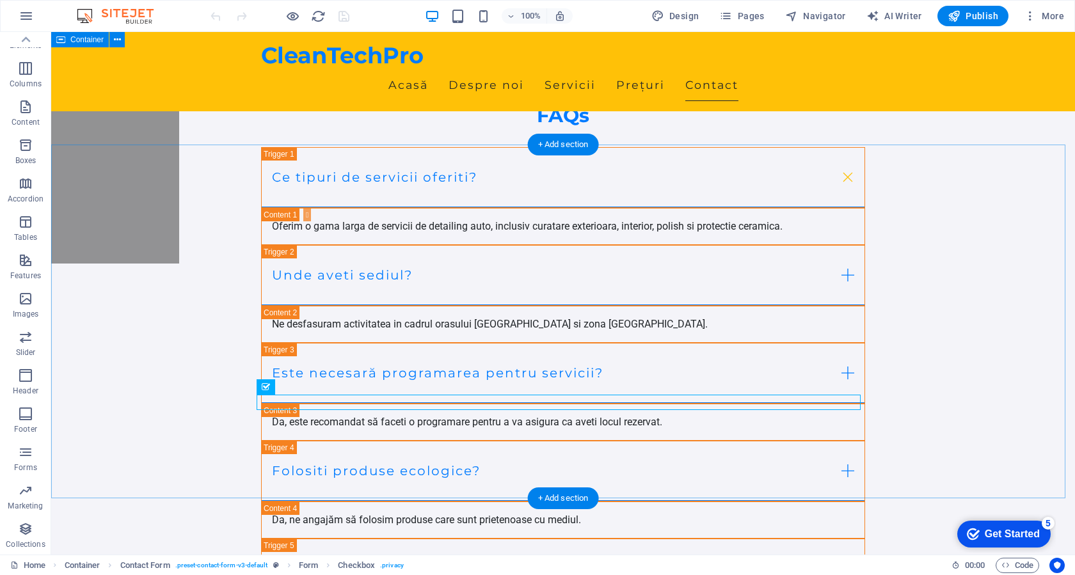
scroll to position [4787, 0]
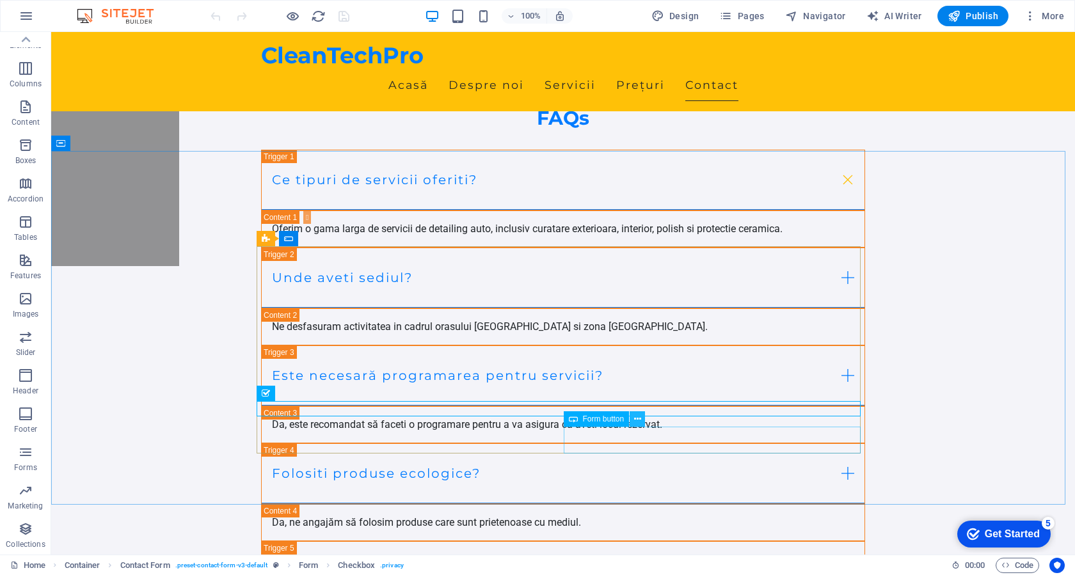
click at [634, 420] on icon at bounding box center [637, 419] width 7 height 13
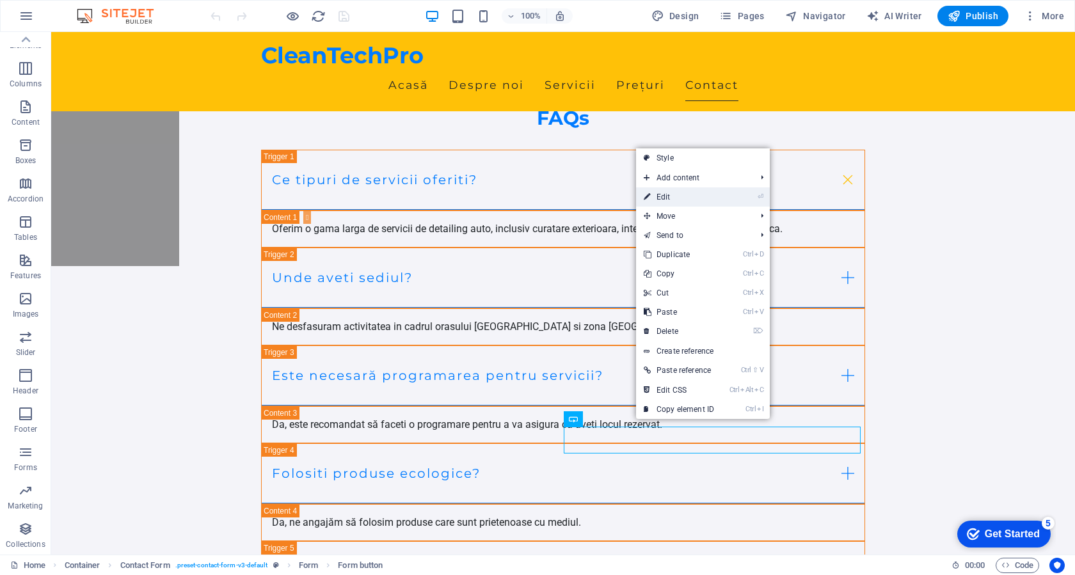
click at [715, 199] on link "⏎ Edit" at bounding box center [679, 196] width 86 height 19
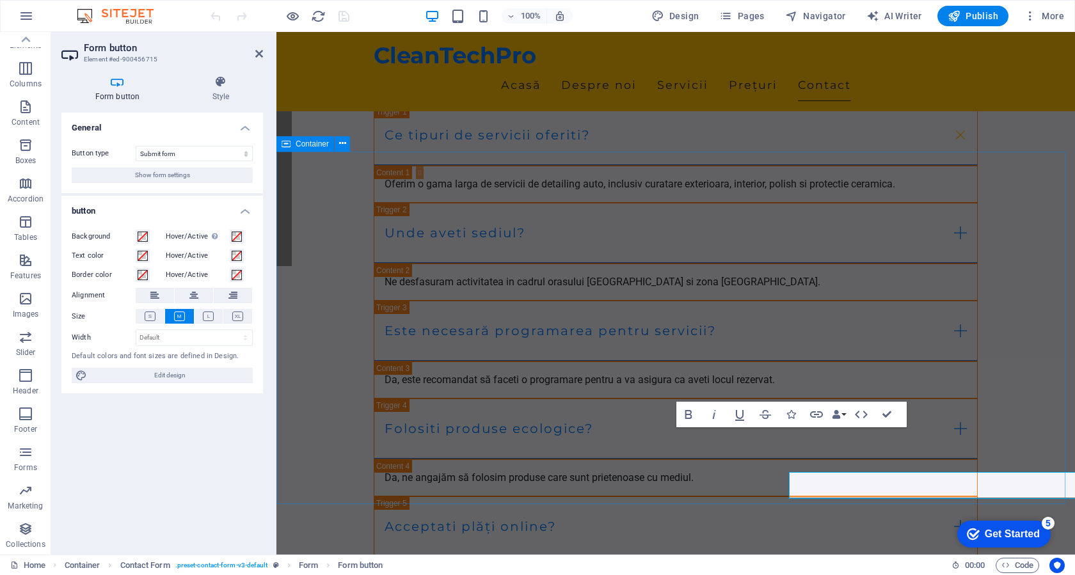
scroll to position [4742, 0]
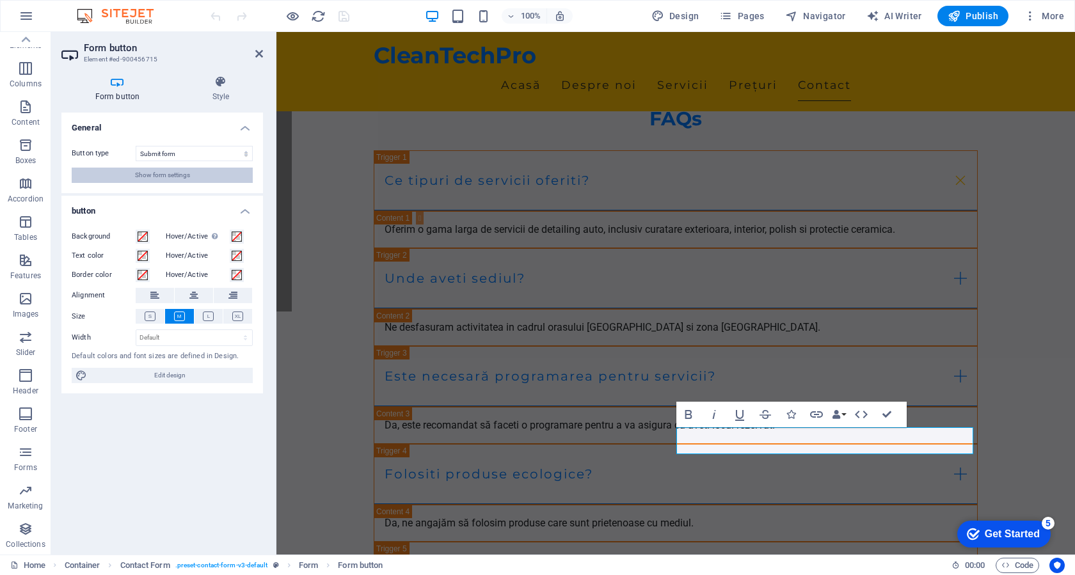
click at [203, 174] on button "Show form settings" at bounding box center [162, 175] width 181 height 15
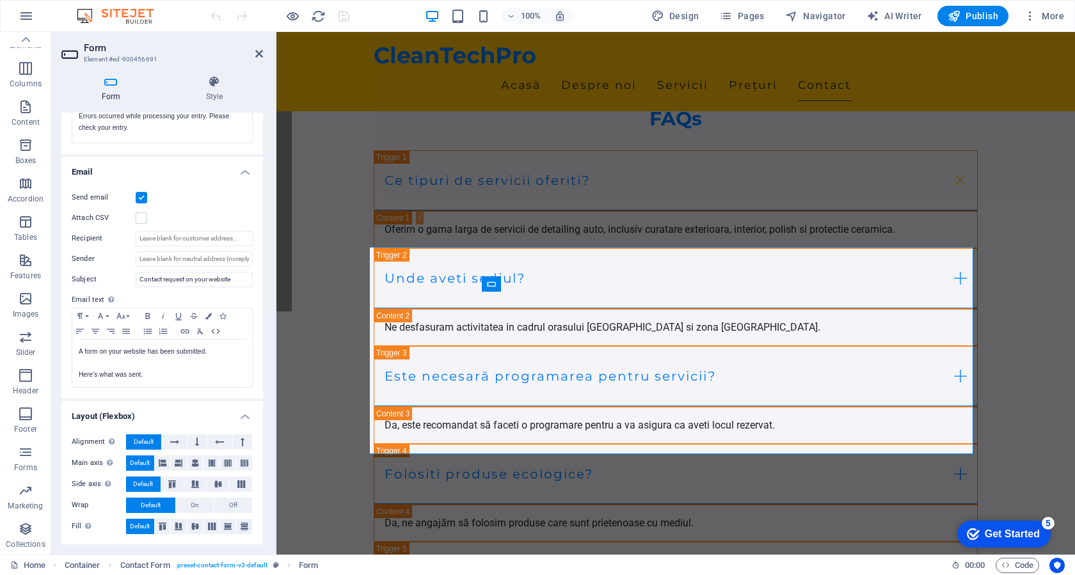
scroll to position [284, 0]
click at [444, 240] on icon at bounding box center [441, 238] width 7 height 13
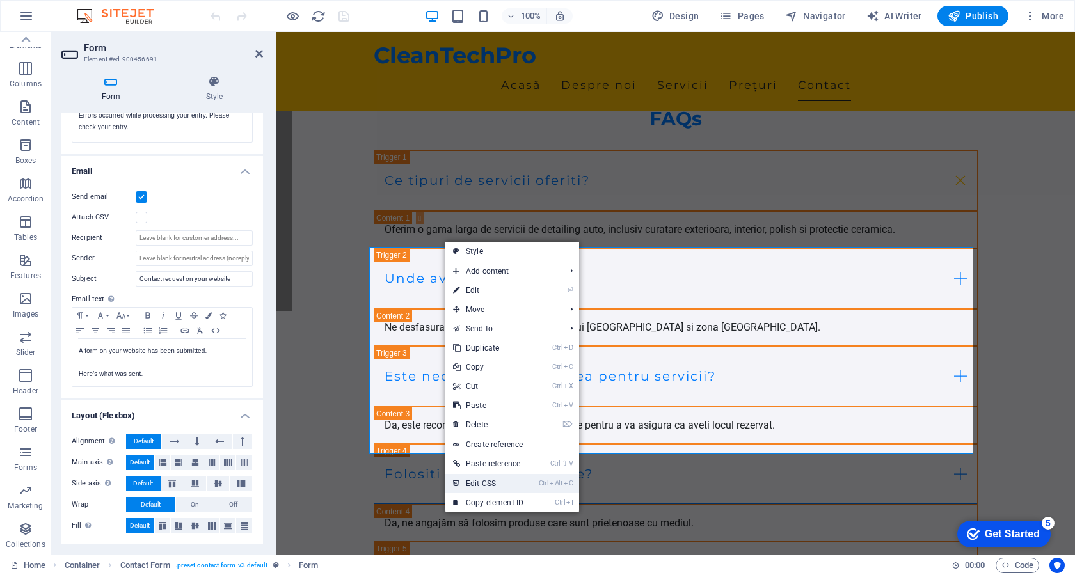
click at [501, 487] on link "Ctrl Alt C Edit CSS" at bounding box center [488, 483] width 86 height 19
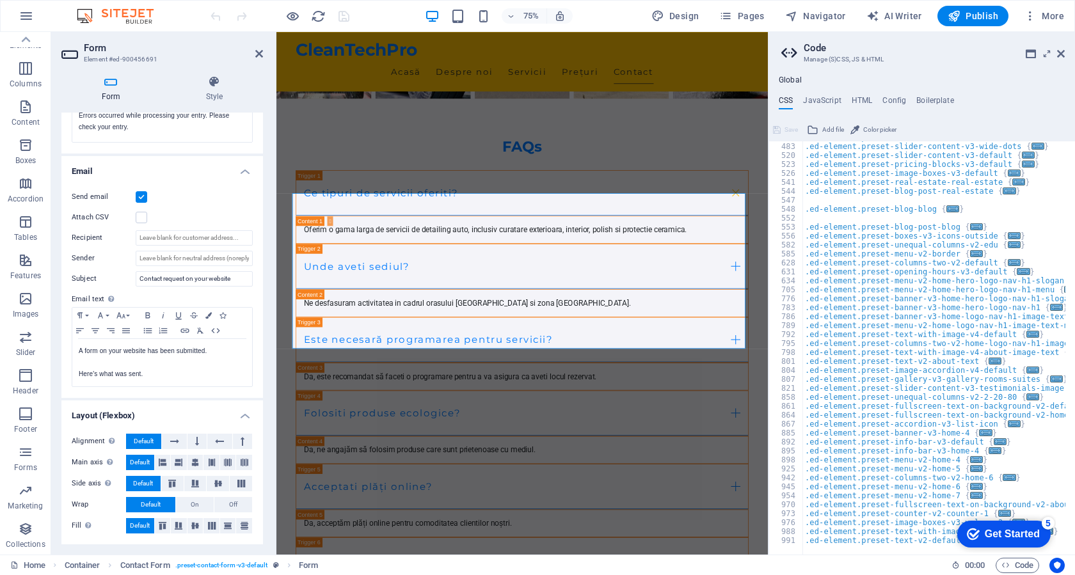
scroll to position [411, 0]
click at [814, 97] on h4 "JavaScript" at bounding box center [822, 103] width 38 height 14
type textarea "/* JS for preset "Menu V2" */"
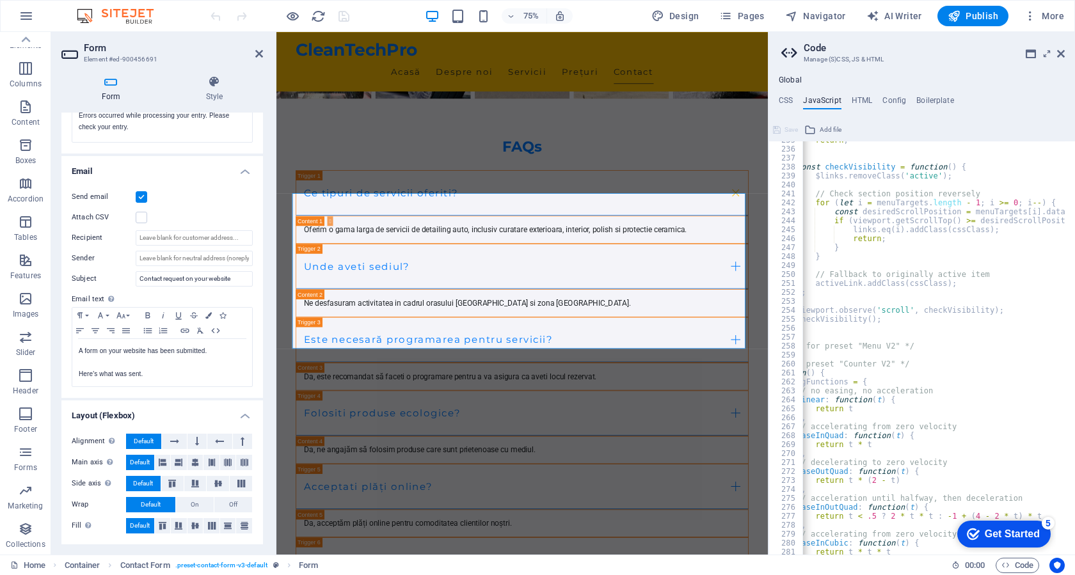
scroll to position [1986, 0]
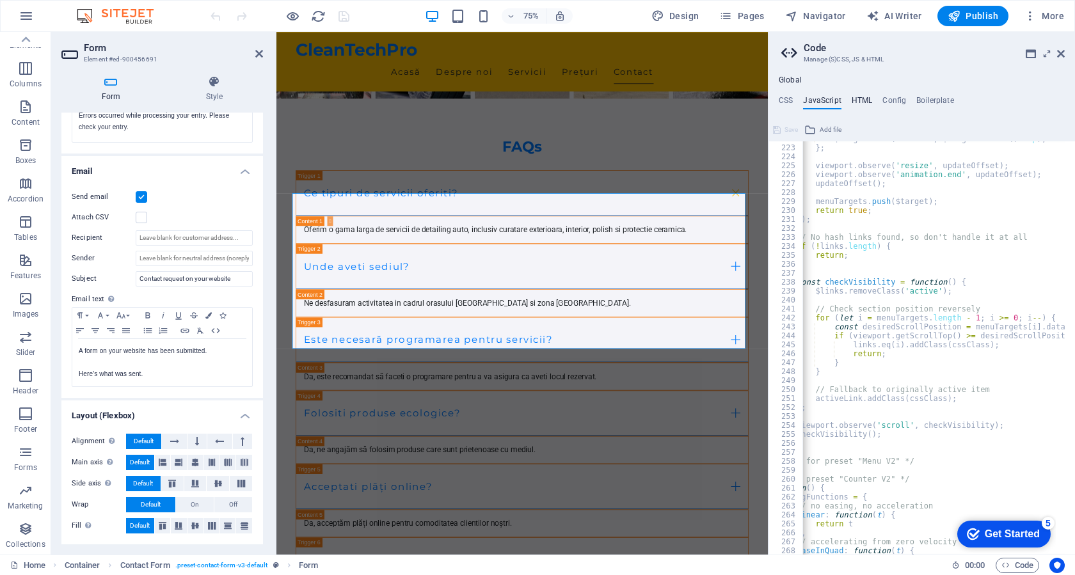
click at [859, 101] on h4 "HTML" at bounding box center [861, 103] width 21 height 14
type textarea "<a href="#main-content" class="wv-link-content button">Skip to main content</a>"
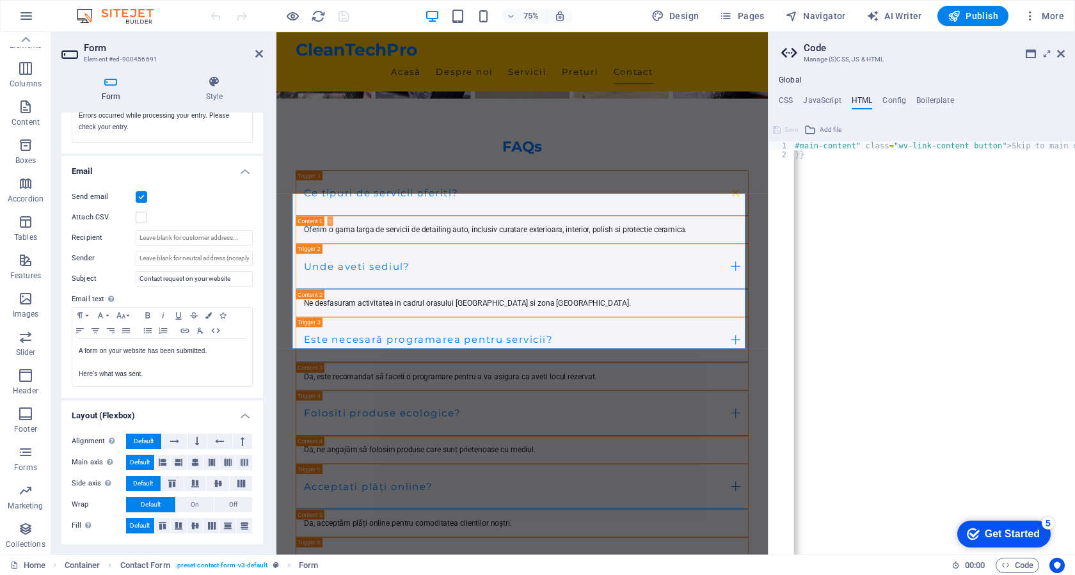
scroll to position [0, 0]
click at [895, 106] on h4 "Config" at bounding box center [894, 103] width 24 height 14
type textarea "$color-background: #F4F4F9;"
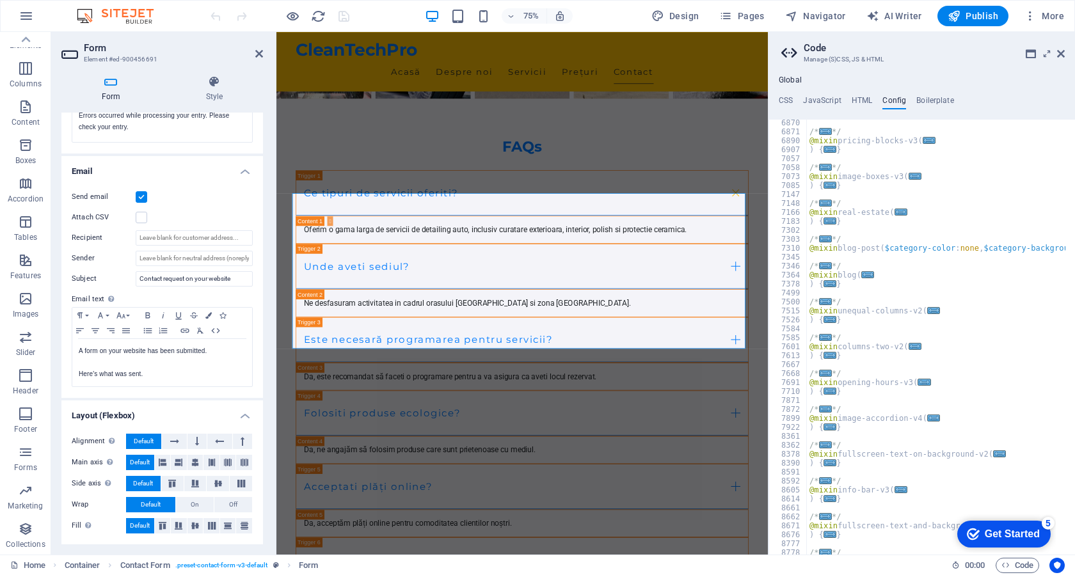
scroll to position [1670, 0]
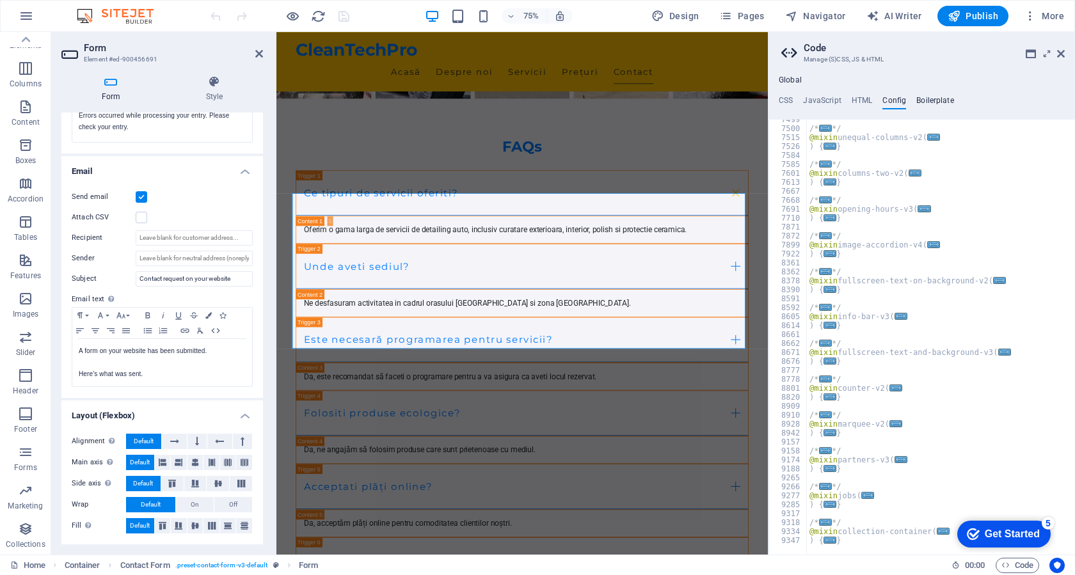
click at [943, 100] on h4 "Boilerplate" at bounding box center [935, 103] width 38 height 14
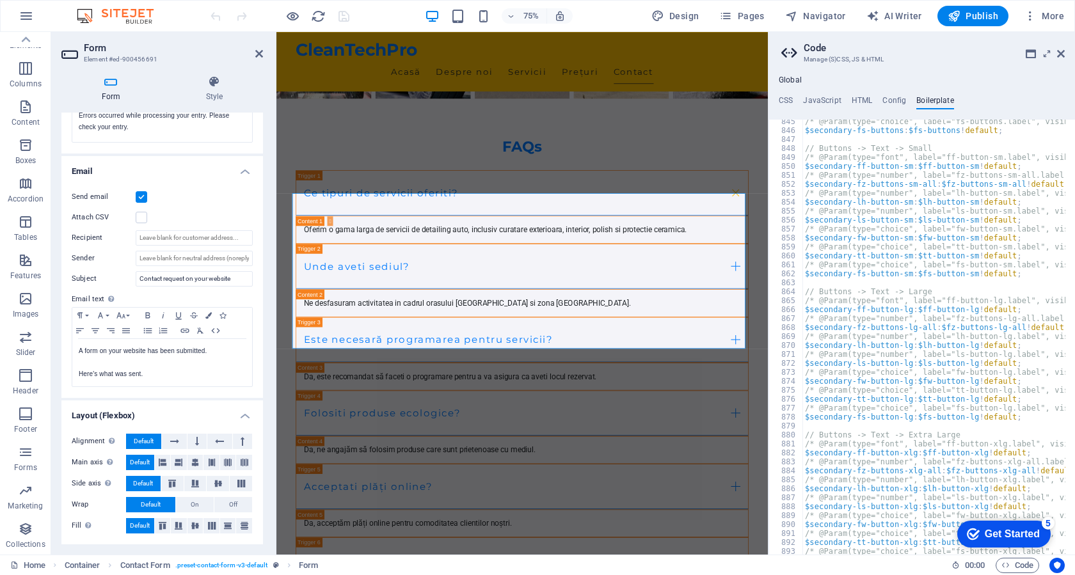
scroll to position [4312, 0]
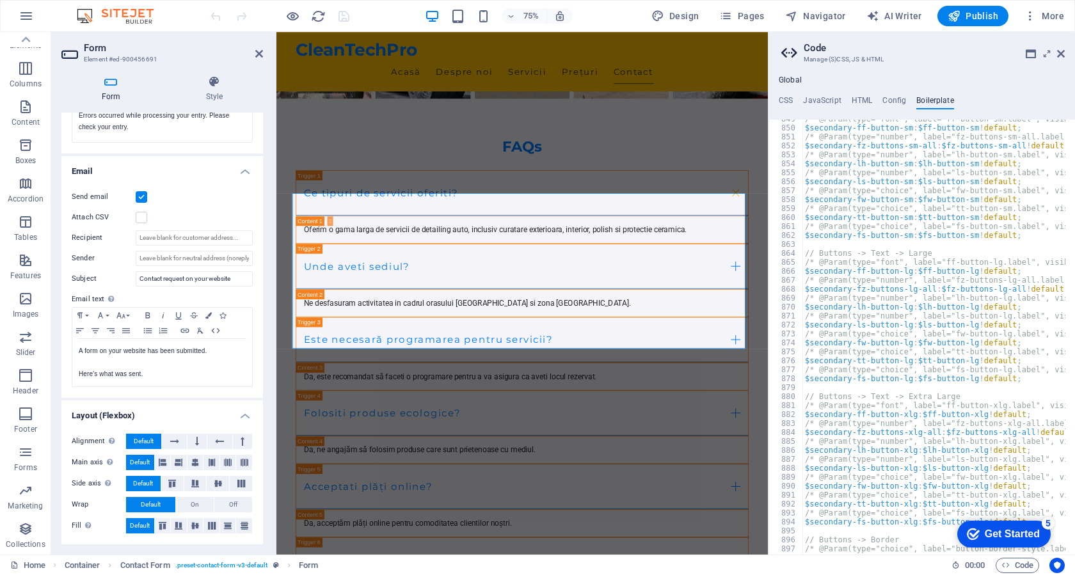
click at [1064, 55] on aside "Code Manage (S)CSS, JS & HTML Global CSS JavaScript HTML Config Boilerplate /* …" at bounding box center [921, 293] width 307 height 523
click at [1060, 52] on icon at bounding box center [1061, 54] width 8 height 10
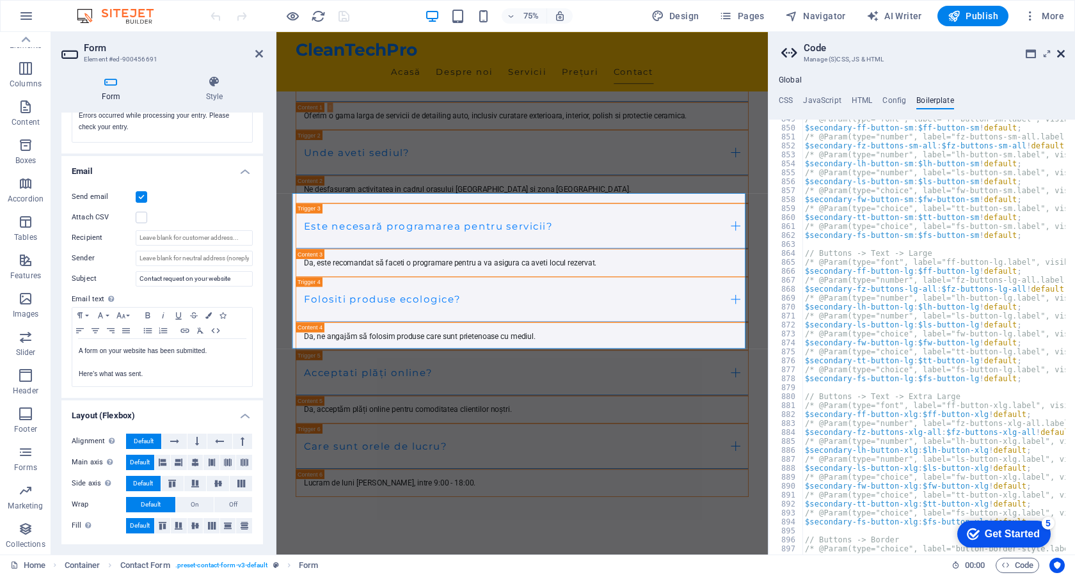
scroll to position [4742, 0]
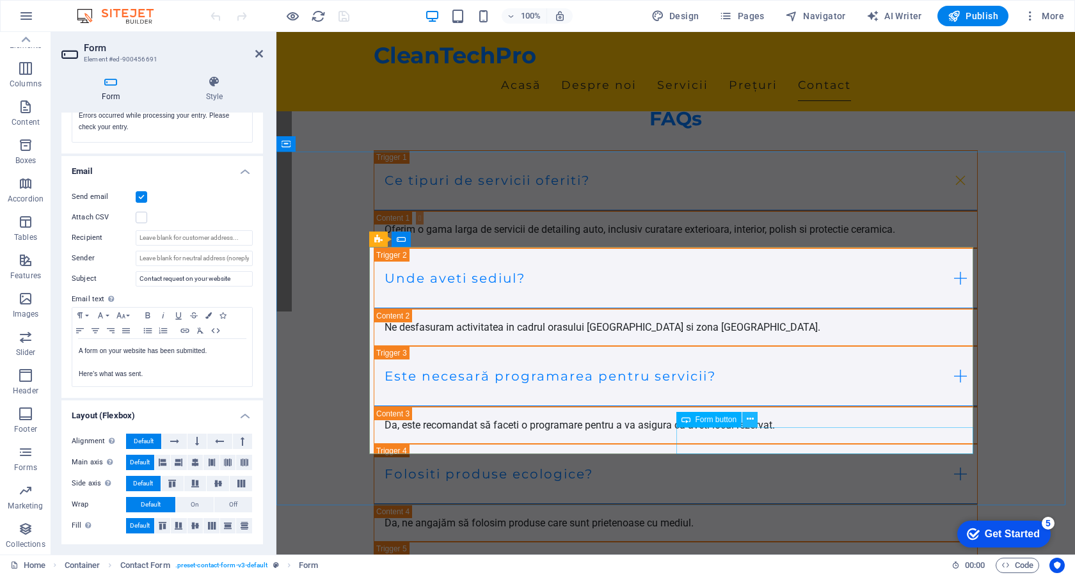
click at [746, 420] on icon at bounding box center [749, 419] width 7 height 13
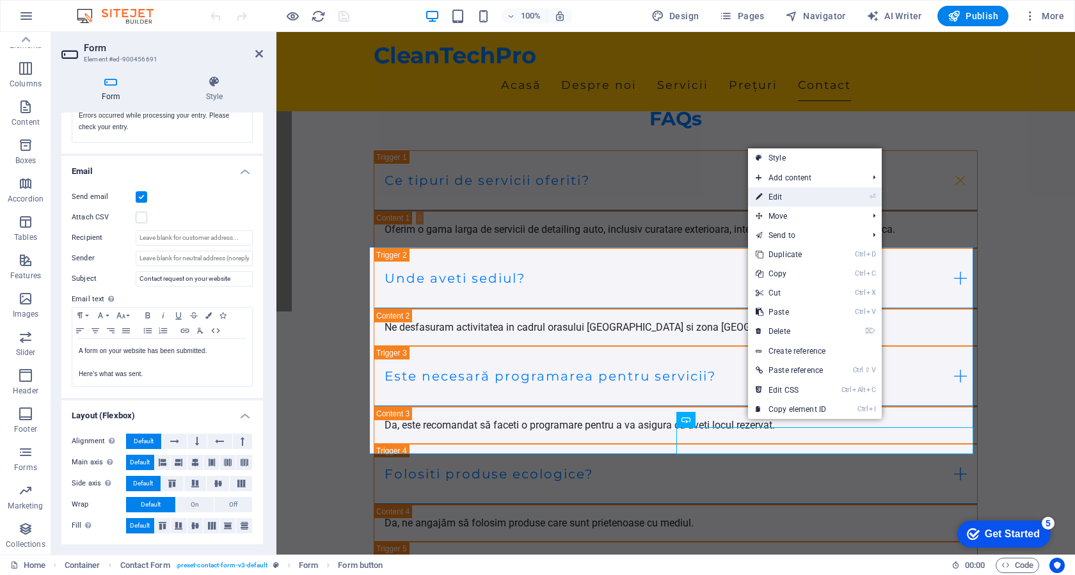
click at [785, 195] on link "⏎ Edit" at bounding box center [791, 196] width 86 height 19
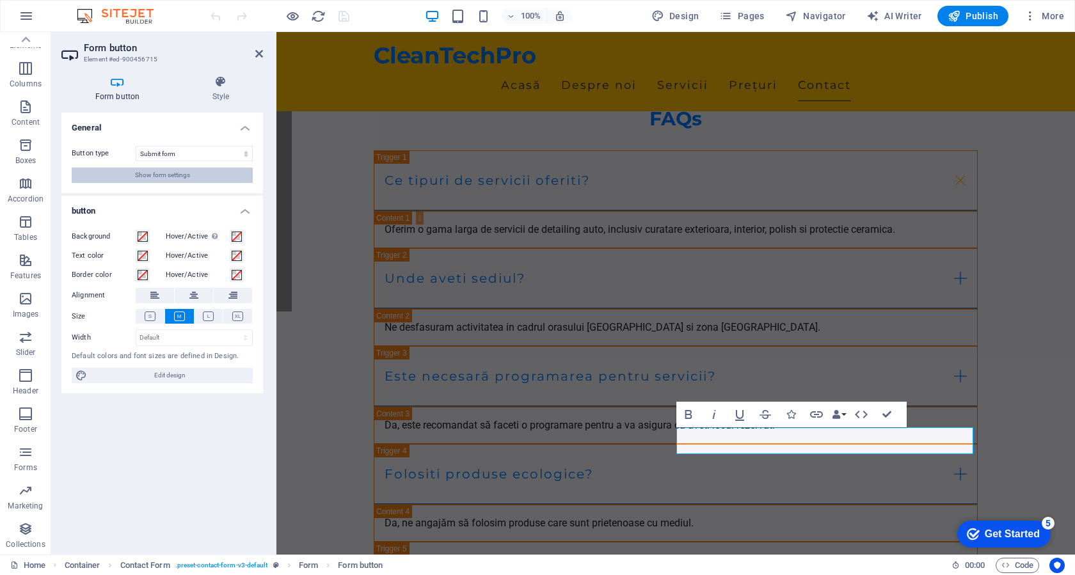
click at [197, 177] on button "Show form settings" at bounding box center [162, 175] width 181 height 15
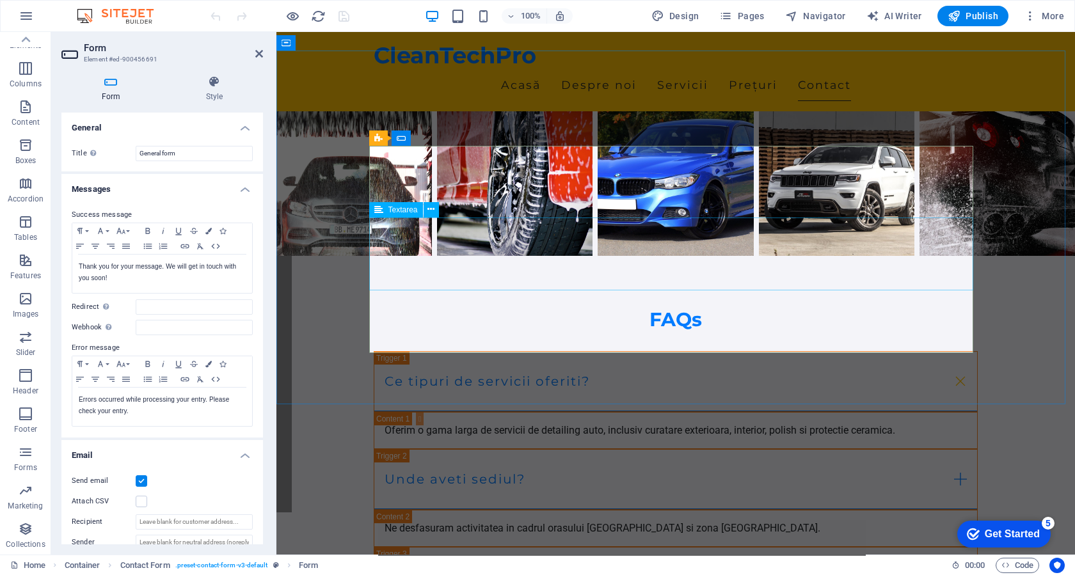
scroll to position [4934, 0]
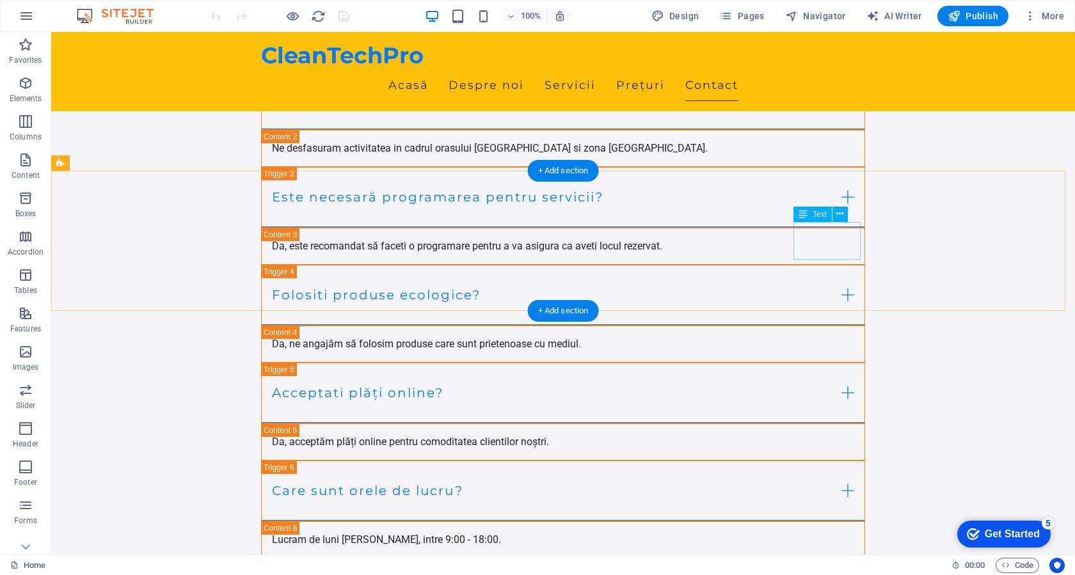
scroll to position [4979, 0]
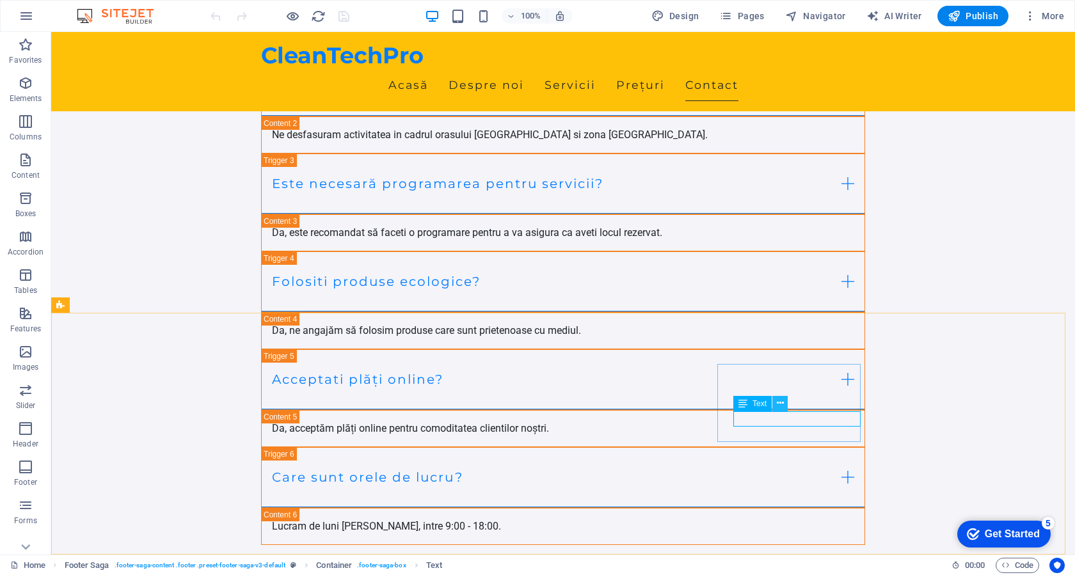
click at [782, 404] on icon at bounding box center [779, 403] width 7 height 13
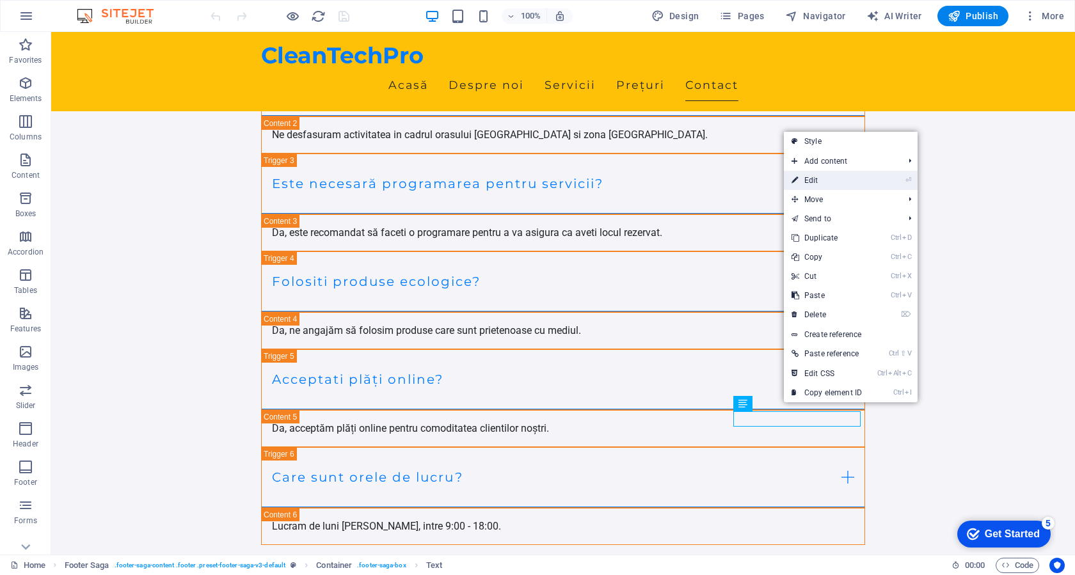
click at [859, 180] on link "⏎ Edit" at bounding box center [827, 180] width 86 height 19
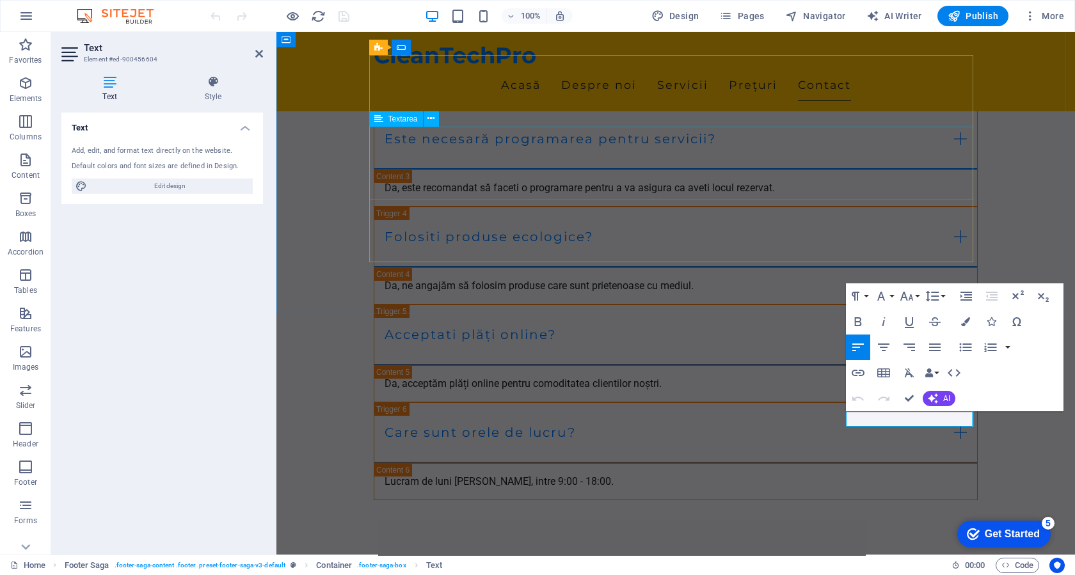
scroll to position [4934, 0]
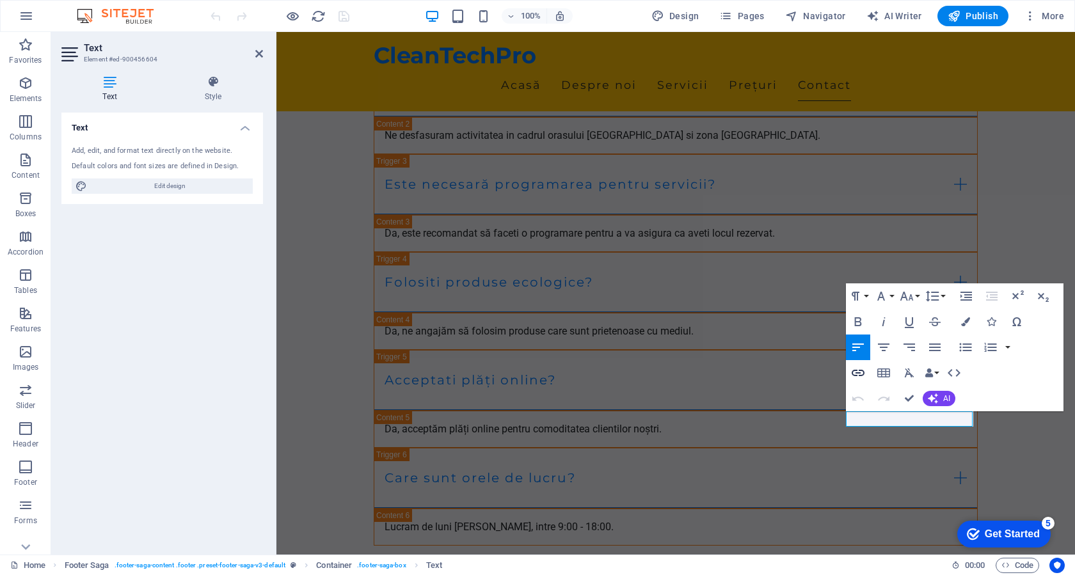
click at [860, 375] on icon "button" at bounding box center [857, 373] width 13 height 6
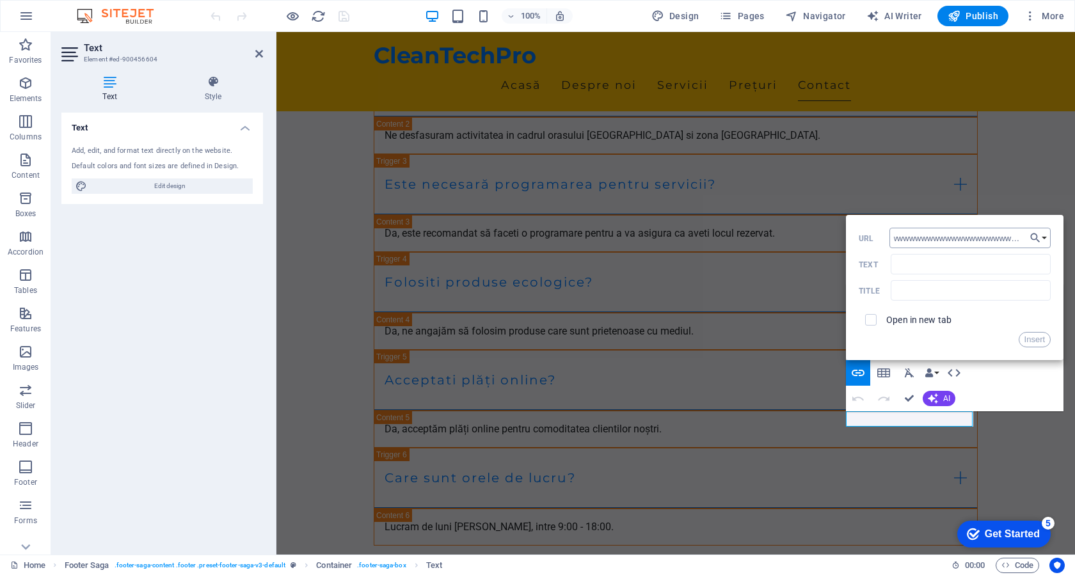
scroll to position [0, 0]
type input "w"
click at [1046, 238] on button "Choose Link" at bounding box center [1038, 238] width 24 height 20
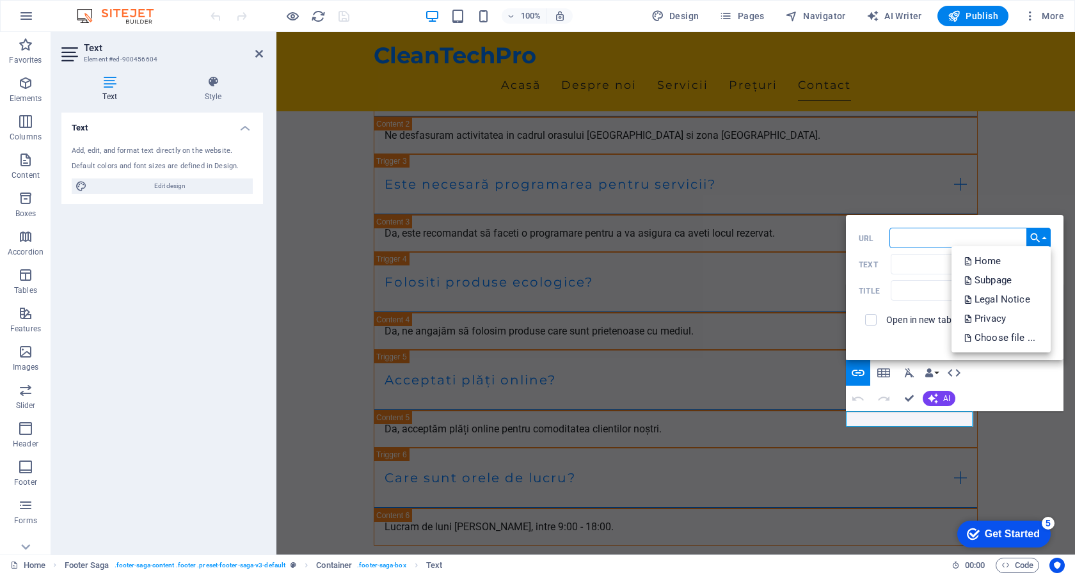
click at [952, 238] on input "URL" at bounding box center [969, 238] width 161 height 20
type input "www.tiktok.com"
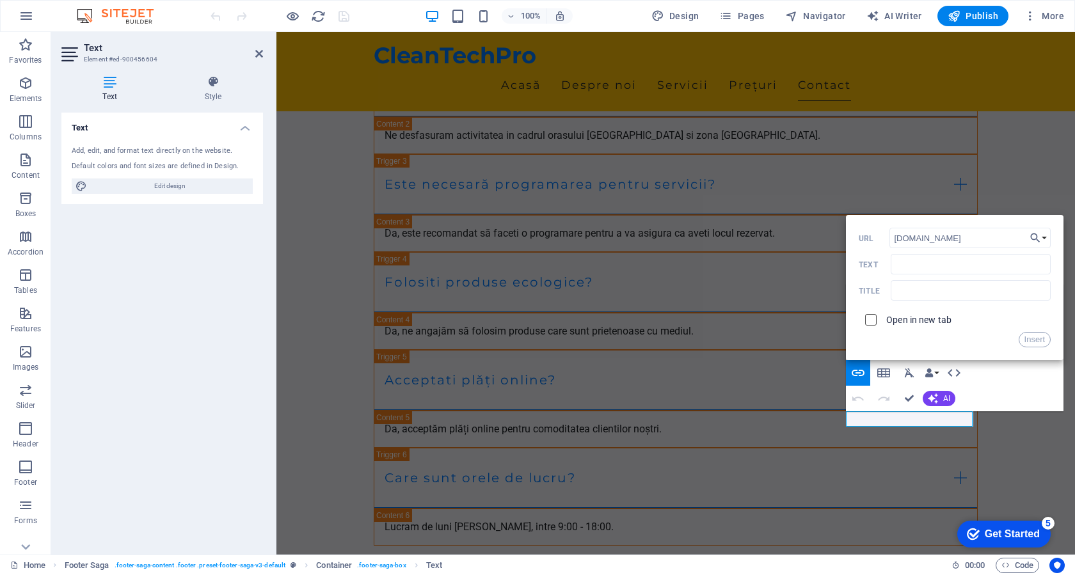
click at [874, 320] on input "checkbox" at bounding box center [869, 318] width 12 height 12
checkbox input "true"
click at [1032, 339] on button "Insert" at bounding box center [1034, 339] width 33 height 15
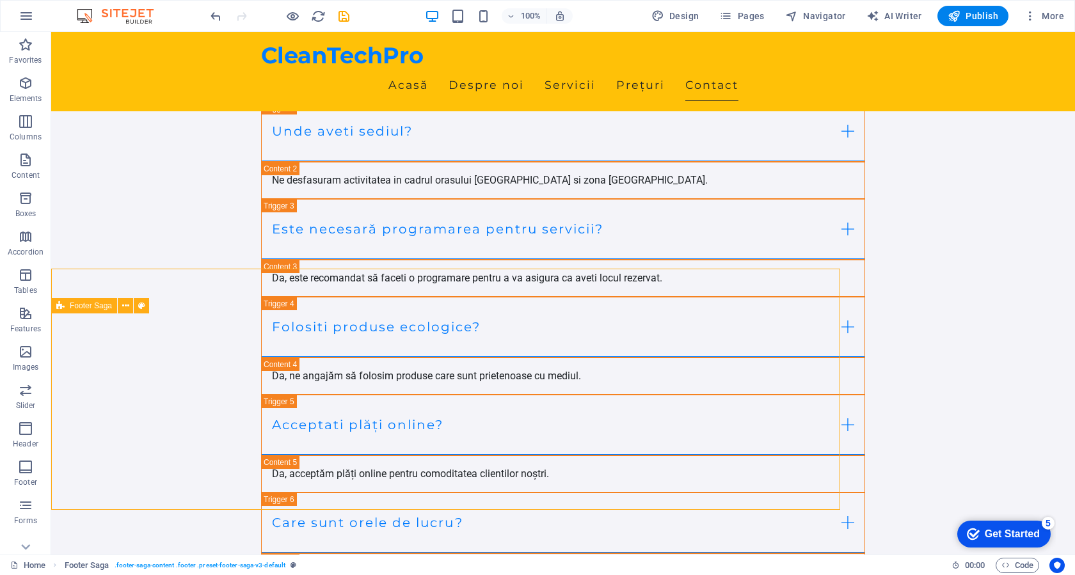
scroll to position [4979, 0]
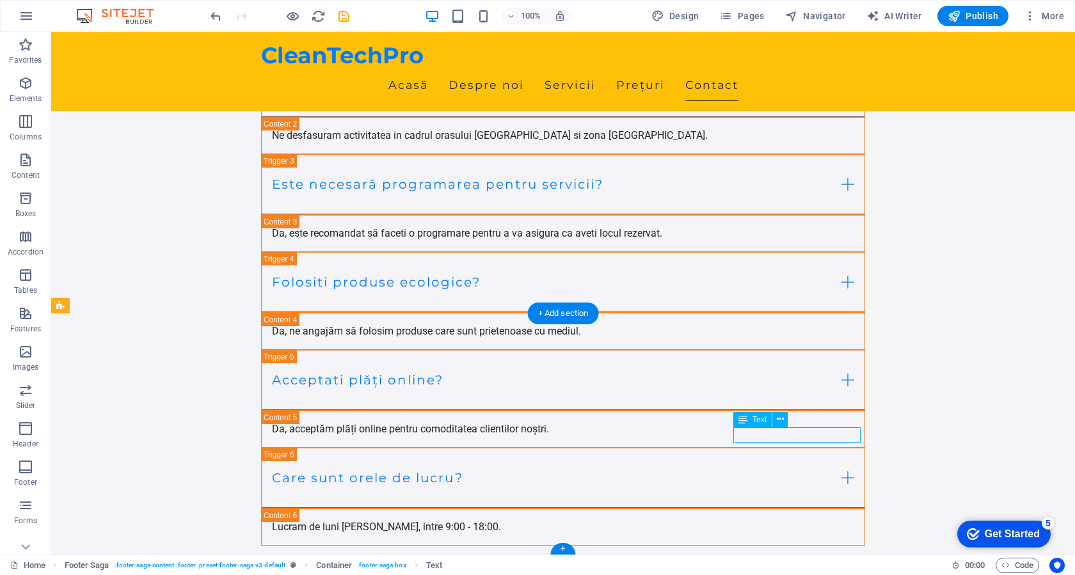
click at [776, 421] on icon at bounding box center [779, 419] width 7 height 13
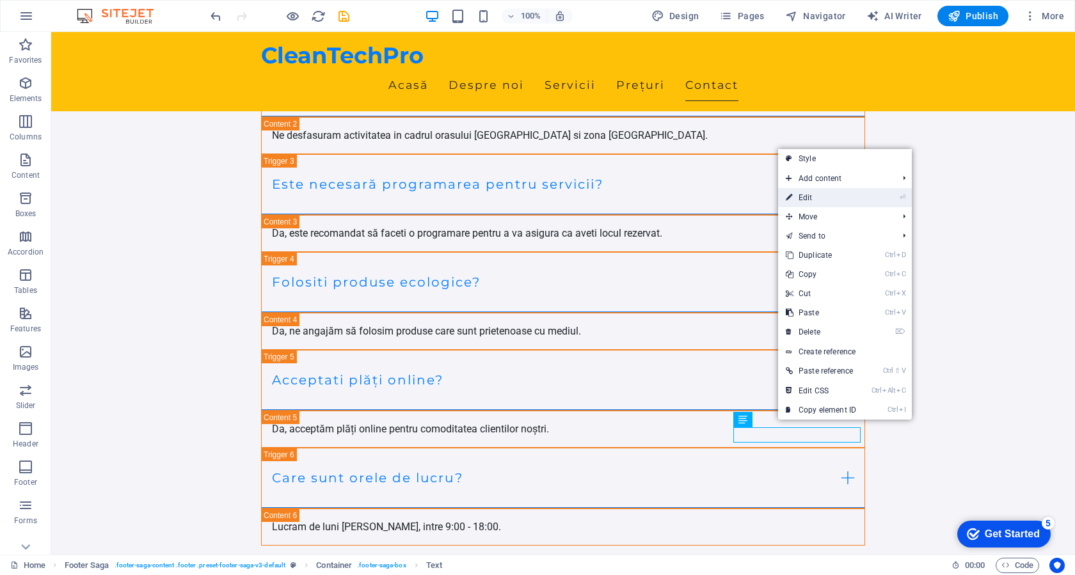
click at [833, 198] on link "⏎ Edit" at bounding box center [821, 197] width 86 height 19
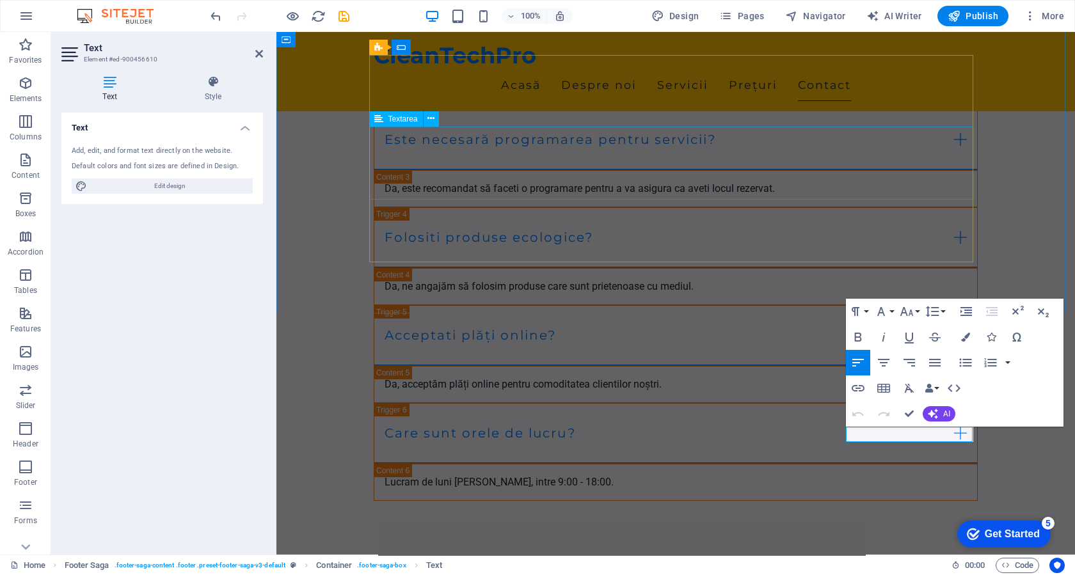
scroll to position [4934, 0]
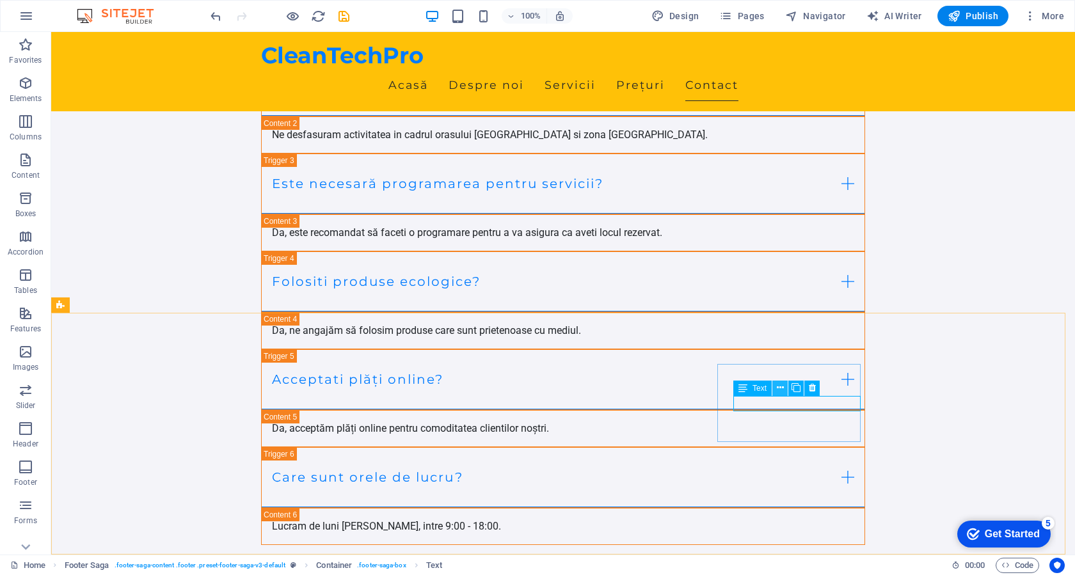
click at [778, 387] on icon at bounding box center [779, 387] width 7 height 13
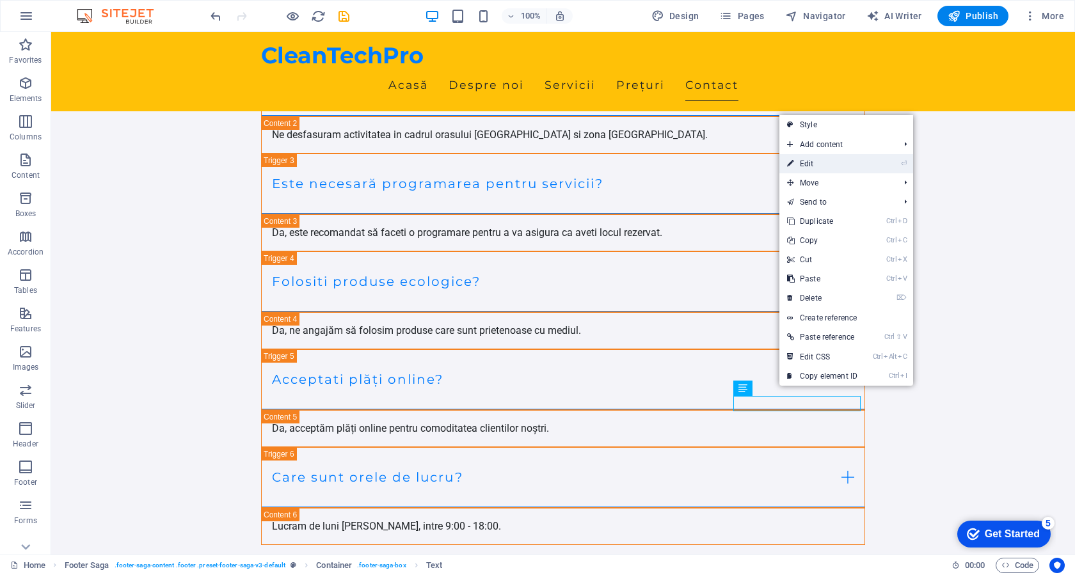
click at [830, 166] on link "⏎ Edit" at bounding box center [822, 163] width 86 height 19
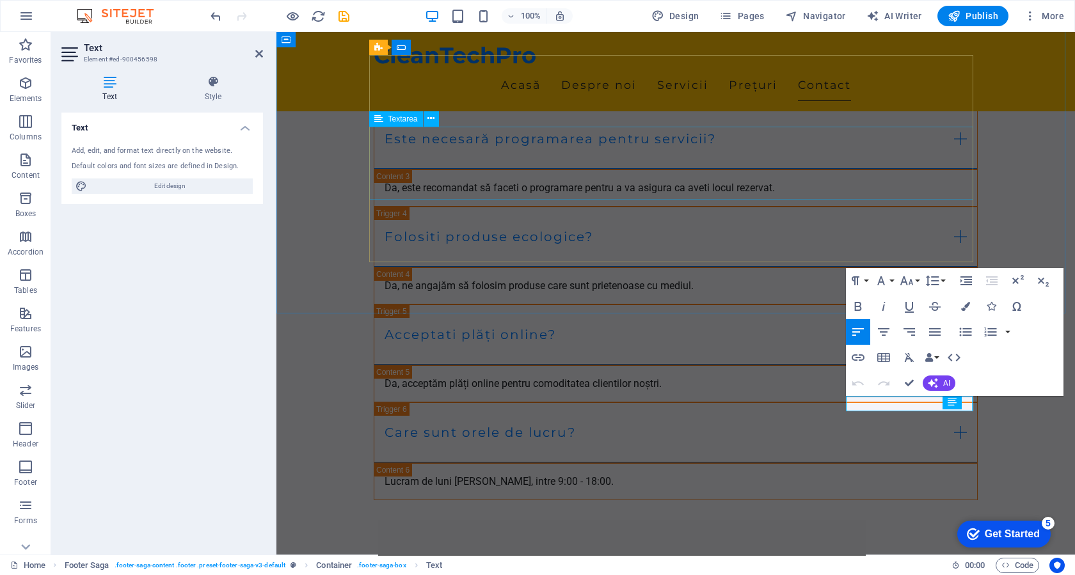
scroll to position [4934, 0]
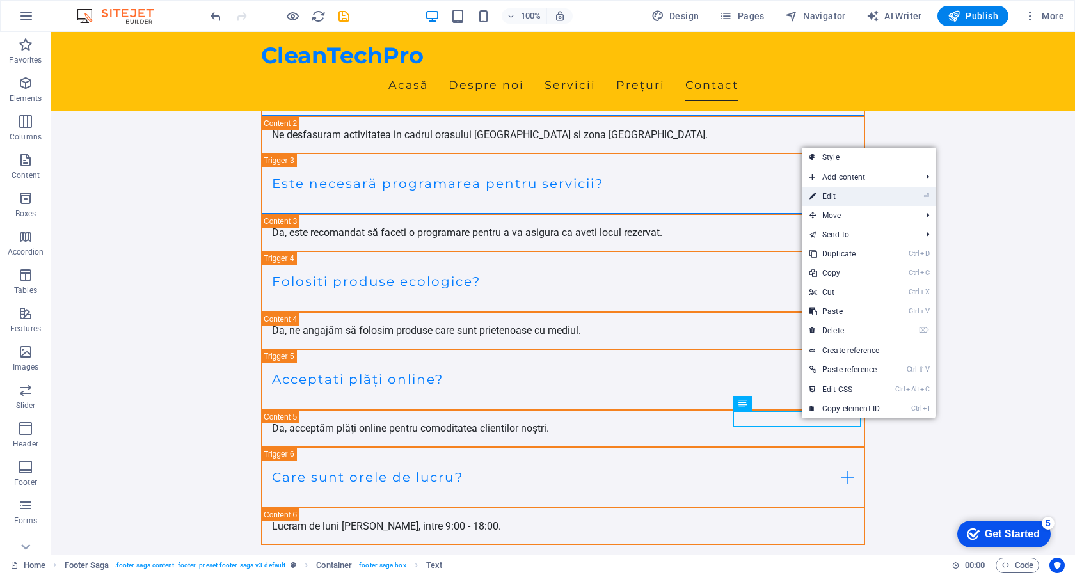
click at [864, 198] on link "⏎ Edit" at bounding box center [844, 196] width 86 height 19
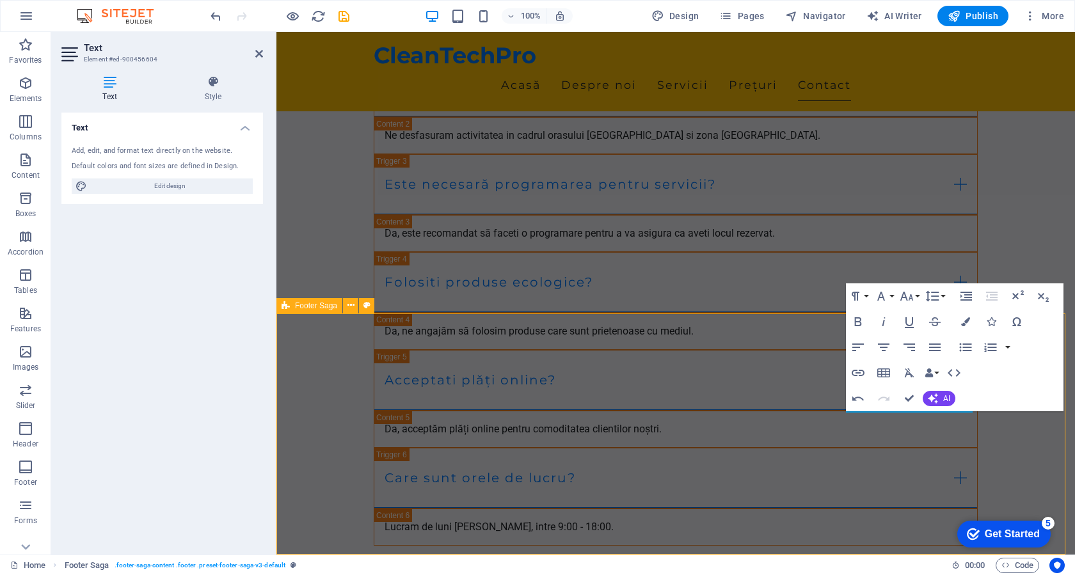
scroll to position [4979, 0]
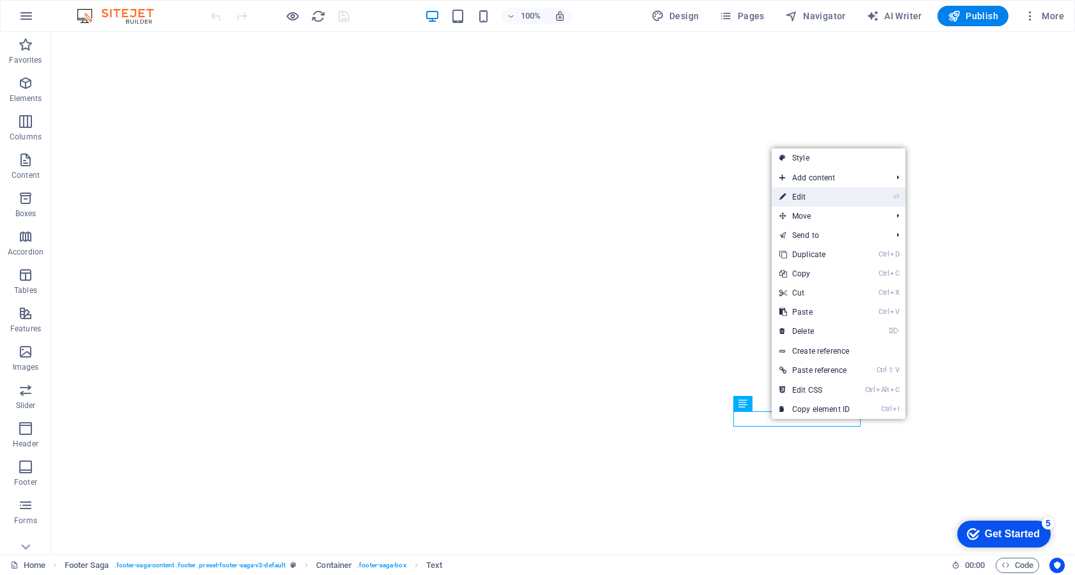
click at [801, 200] on link "⏎ Edit" at bounding box center [814, 196] width 86 height 19
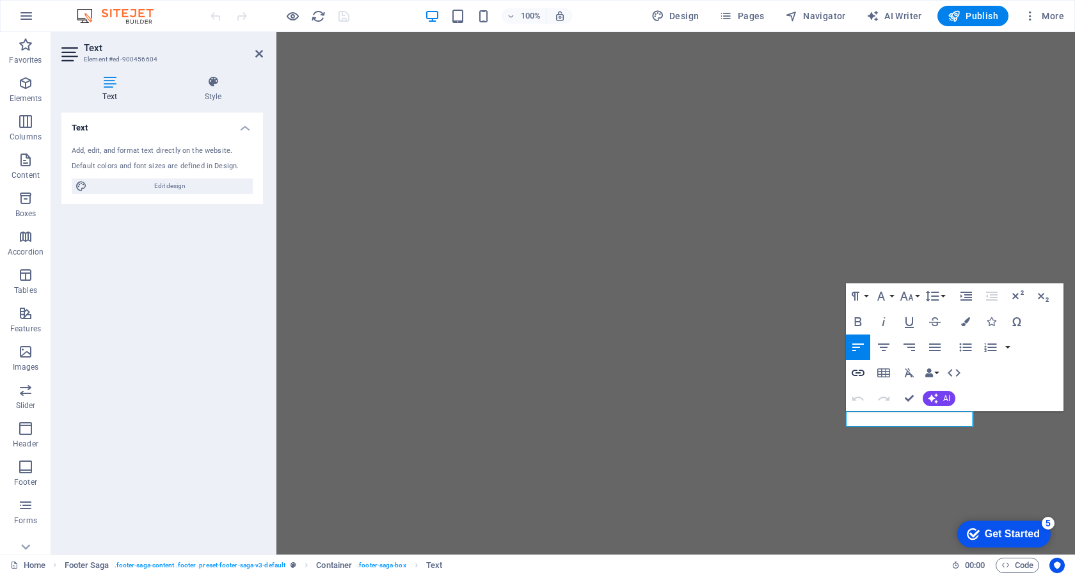
click at [862, 374] on icon "button" at bounding box center [857, 372] width 15 height 15
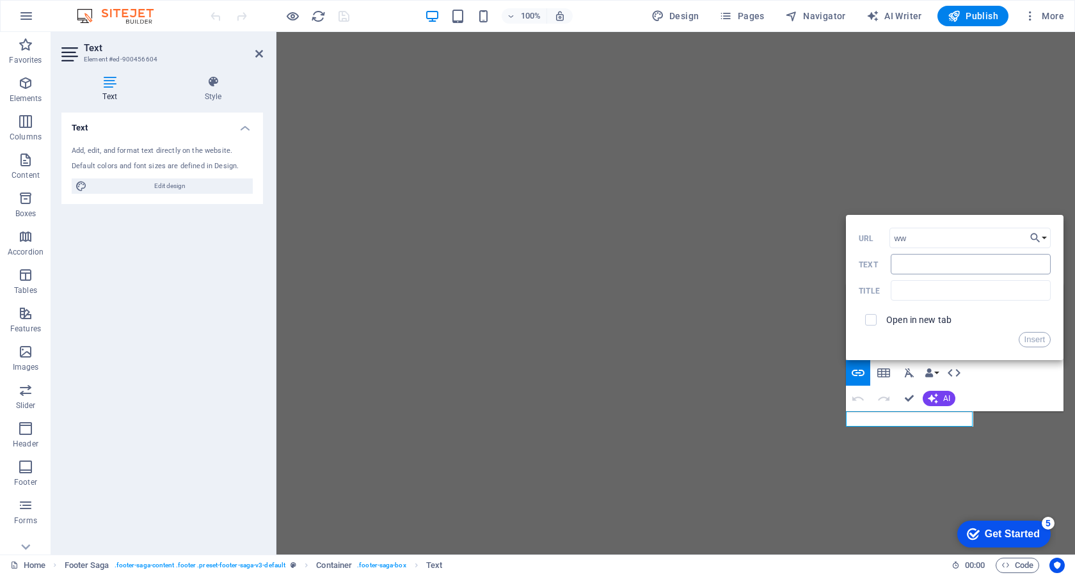
type input "www.tiktok.com"
click at [959, 267] on input "Text" at bounding box center [970, 264] width 160 height 20
type input "TikTok"
click at [1038, 341] on button "Insert" at bounding box center [1034, 339] width 33 height 15
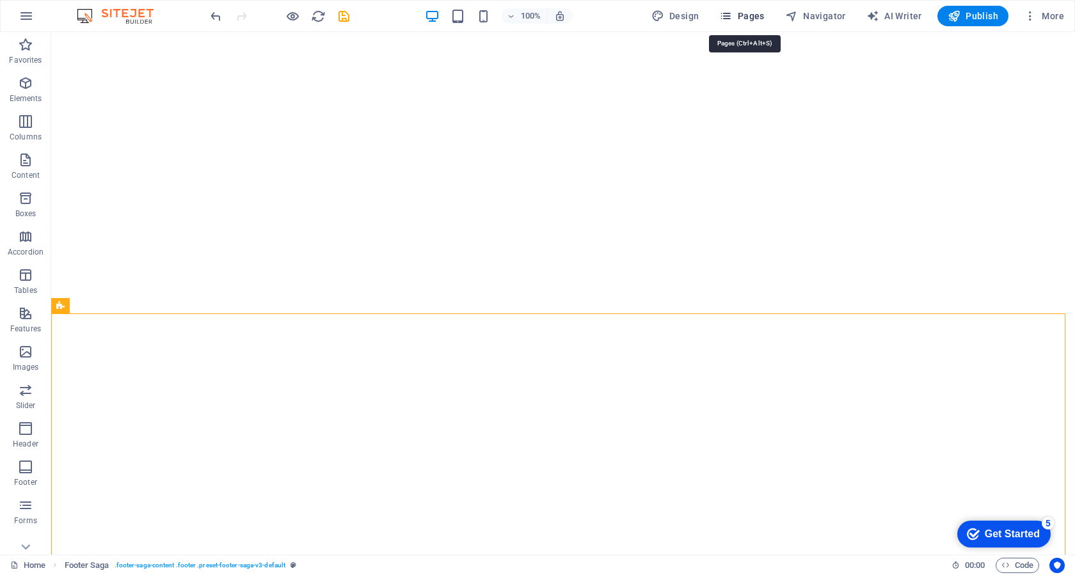
click at [746, 16] on span "Pages" at bounding box center [741, 16] width 45 height 13
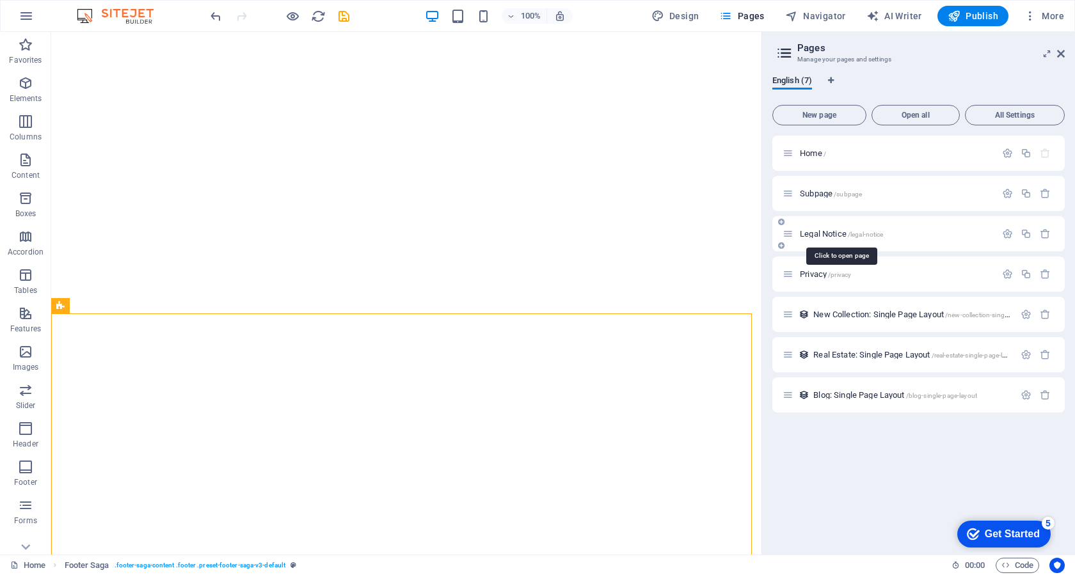
click at [826, 233] on span "Legal Notice /legal-notice" at bounding box center [840, 234] width 83 height 10
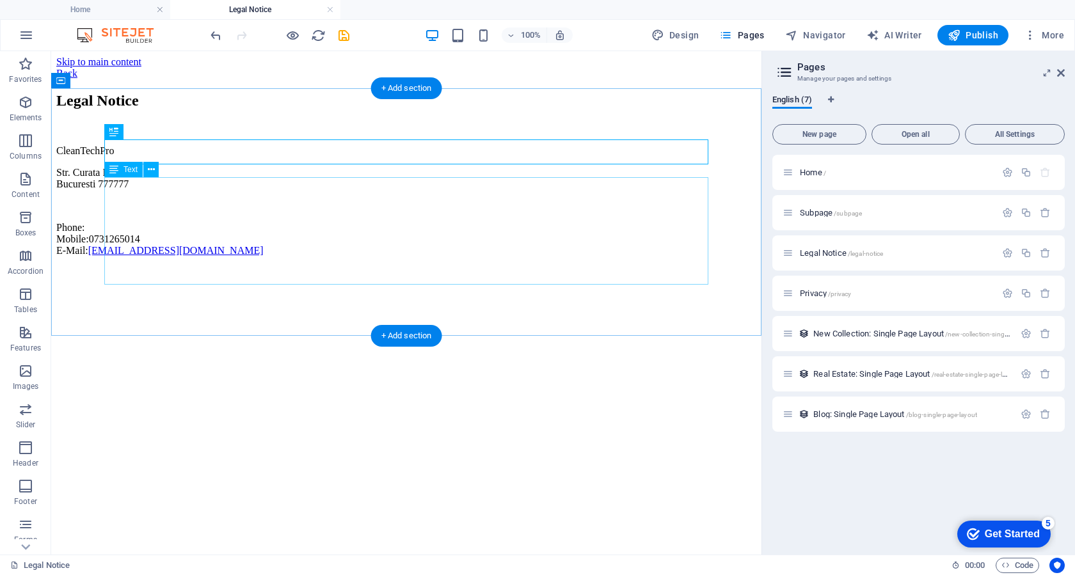
click at [138, 246] on div "CleanTechPro Str. Curata Nr.1 Bucuresti 777777 Phone: Mobile: 0731265014 E-Mail…" at bounding box center [406, 200] width 700 height 111
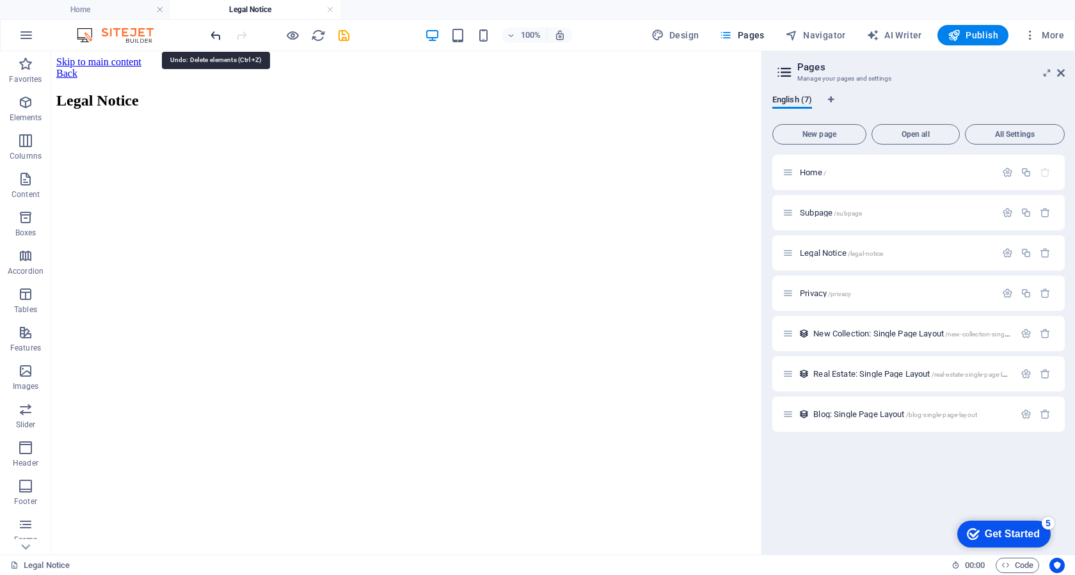
click at [214, 36] on icon "undo" at bounding box center [216, 35] width 15 height 15
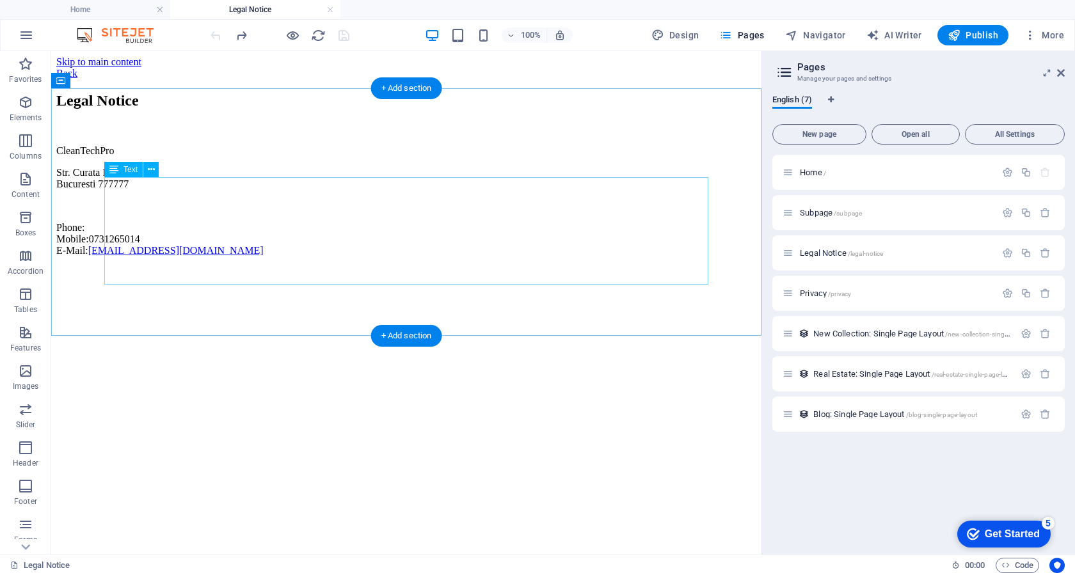
click at [141, 192] on div "CleanTechPro Str. Curata Nr.1 Bucuresti 777777 Phone: Mobile: 0731265014 E-Mail…" at bounding box center [406, 200] width 700 height 111
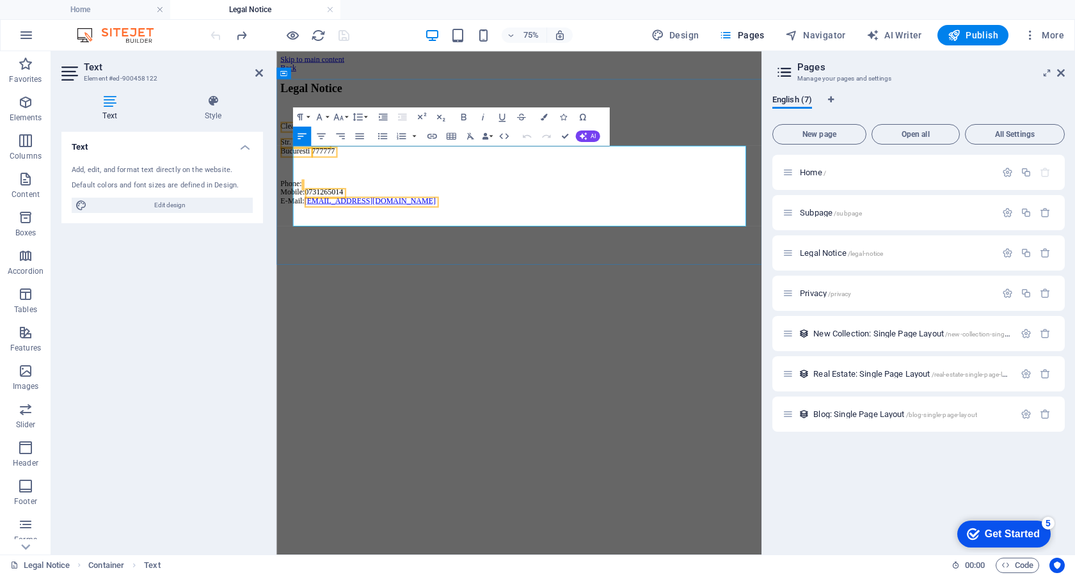
click at [349, 242] on p "Phone: Mobile: 0731265014 E-Mail: contact@cleantechpro.ro" at bounding box center [599, 239] width 636 height 35
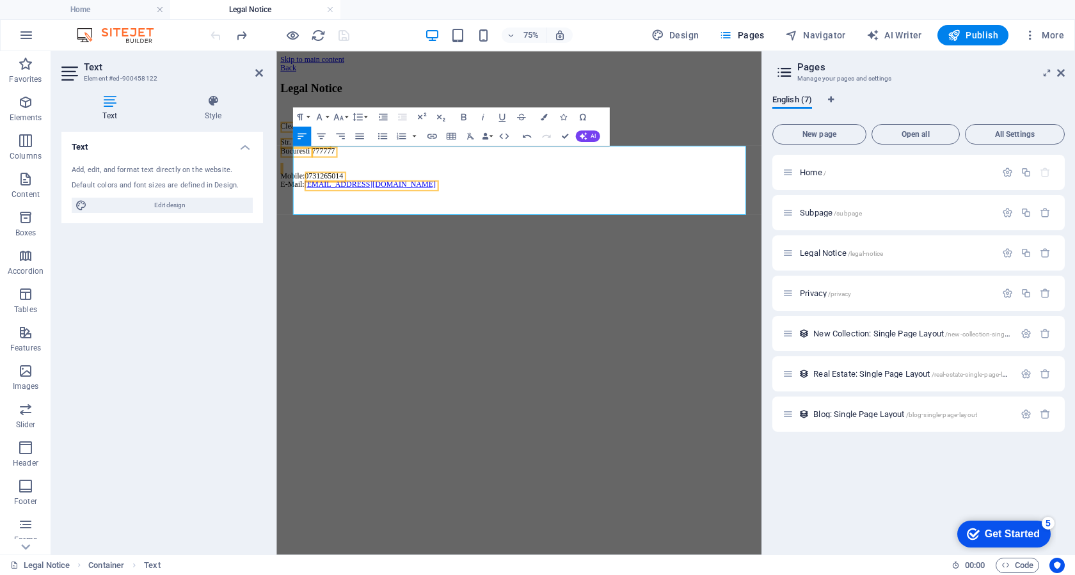
click at [193, 314] on div "Text Add, edit, and format text directly on the website. Default colors and fon…" at bounding box center [161, 338] width 201 height 413
click at [258, 76] on icon at bounding box center [259, 73] width 8 height 10
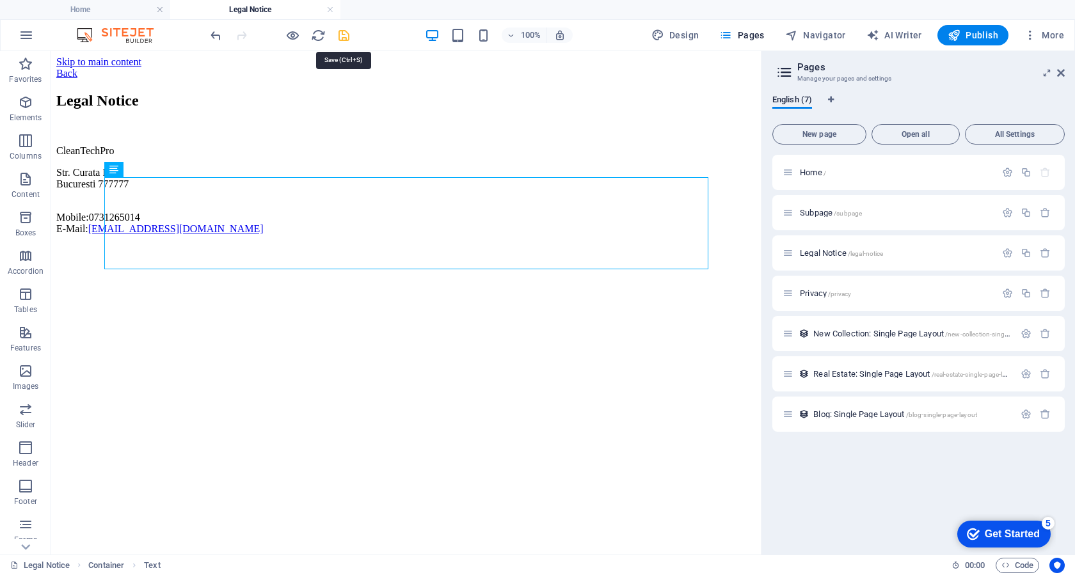
click at [340, 38] on icon "save" at bounding box center [343, 35] width 15 height 15
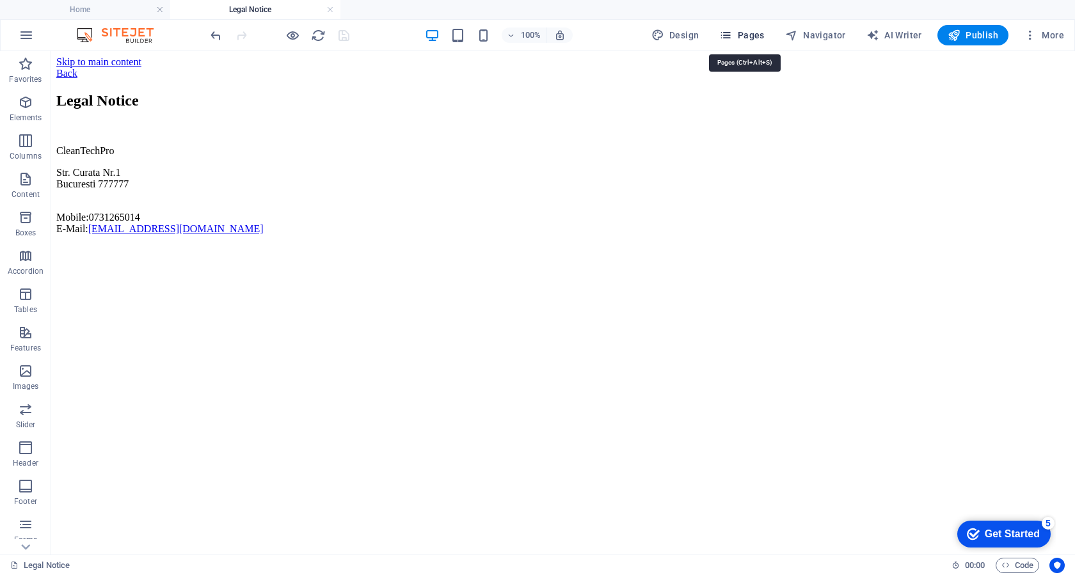
click at [732, 34] on icon "button" at bounding box center [725, 35] width 13 height 13
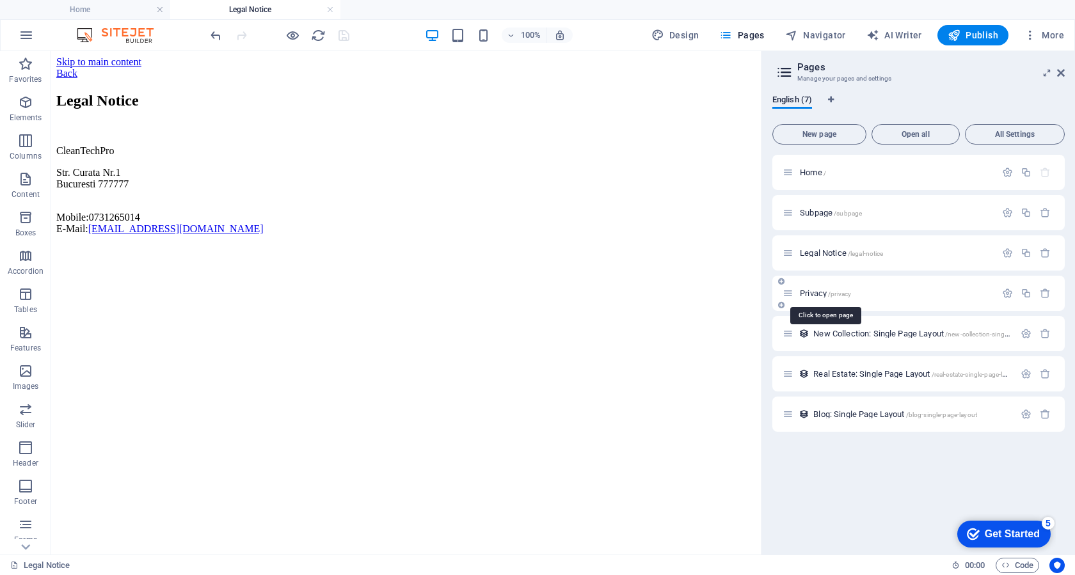
click at [823, 295] on span "Privacy /privacy" at bounding box center [824, 293] width 51 height 10
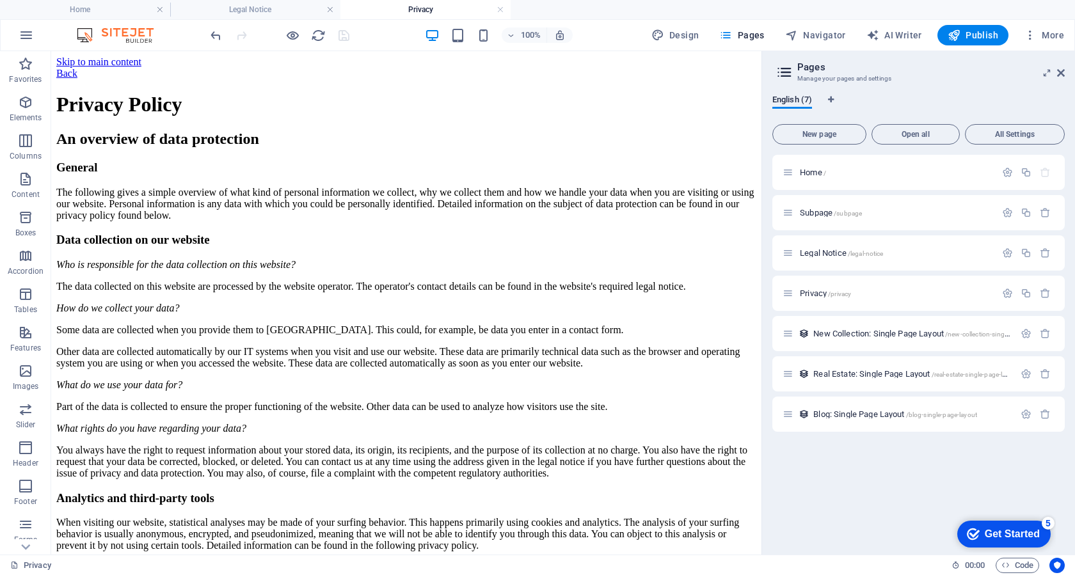
click at [792, 73] on icon at bounding box center [784, 72] width 19 height 18
click at [788, 74] on icon at bounding box center [784, 72] width 19 height 18
click at [736, 32] on span "Pages" at bounding box center [741, 35] width 45 height 13
click at [805, 169] on span "Home /" at bounding box center [812, 173] width 26 height 10
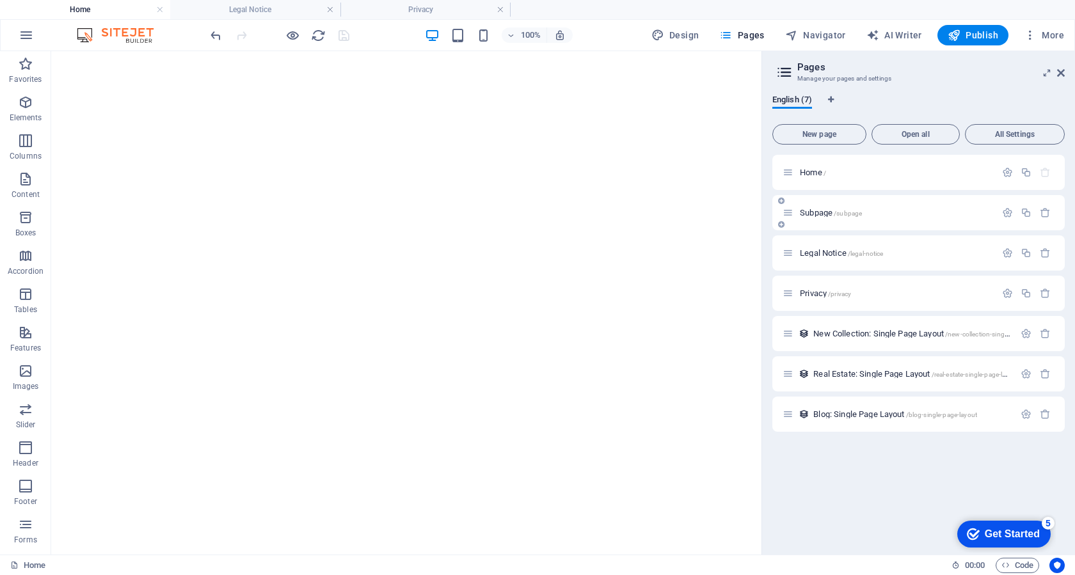
click at [825, 209] on span "Subpage /subpage" at bounding box center [830, 213] width 62 height 10
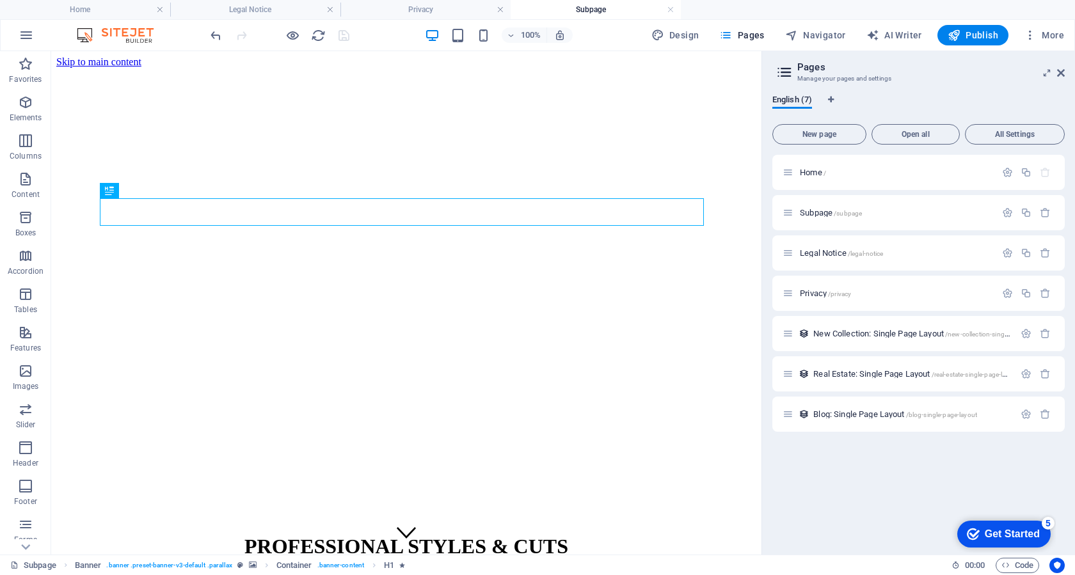
click at [784, 74] on icon at bounding box center [784, 72] width 19 height 18
click at [806, 174] on span "Home /" at bounding box center [812, 173] width 26 height 10
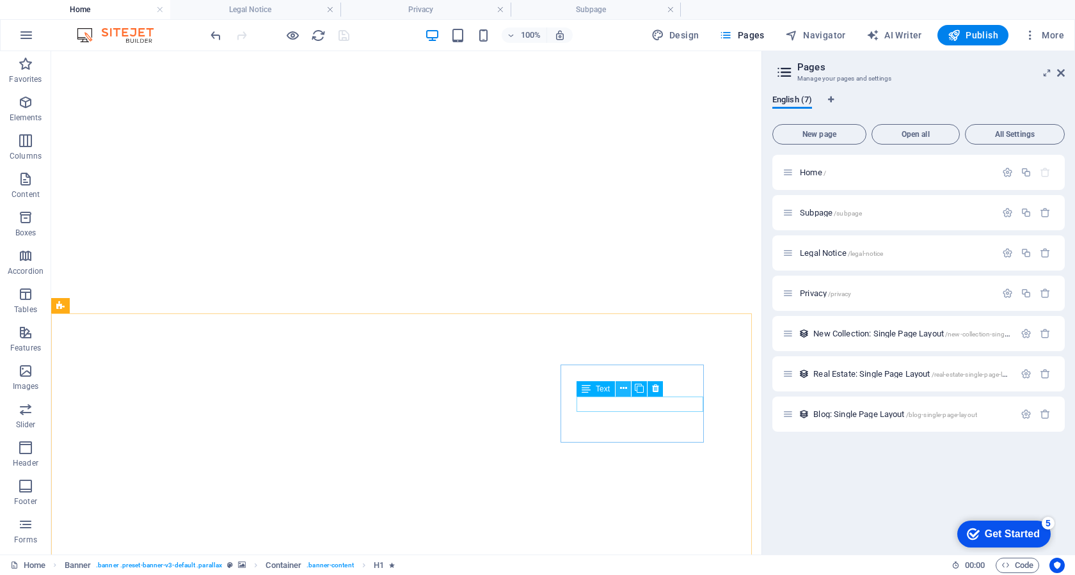
click at [624, 393] on icon at bounding box center [623, 388] width 7 height 13
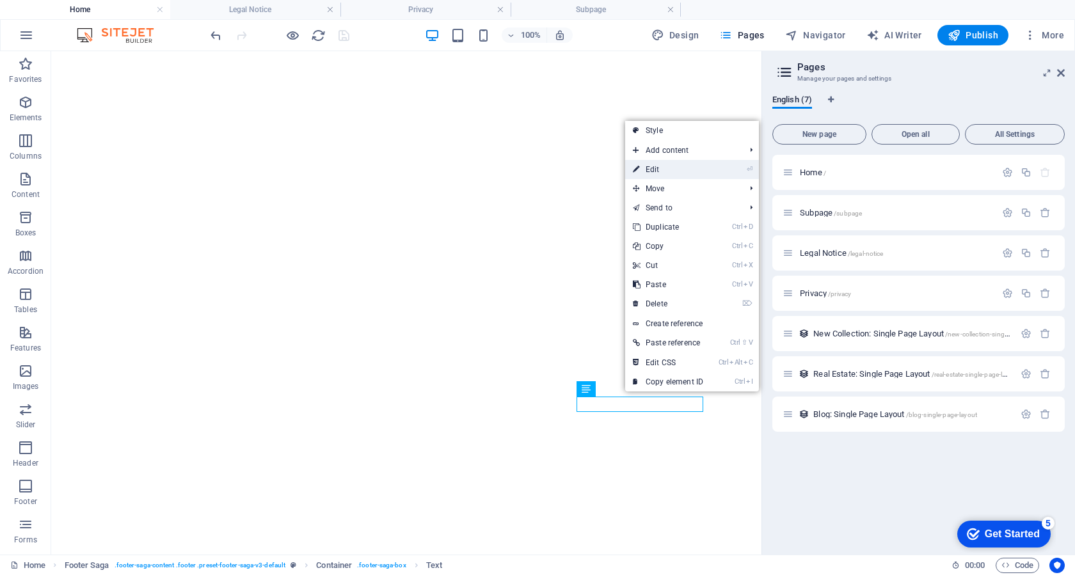
click at [671, 165] on link "⏎ Edit" at bounding box center [668, 169] width 86 height 19
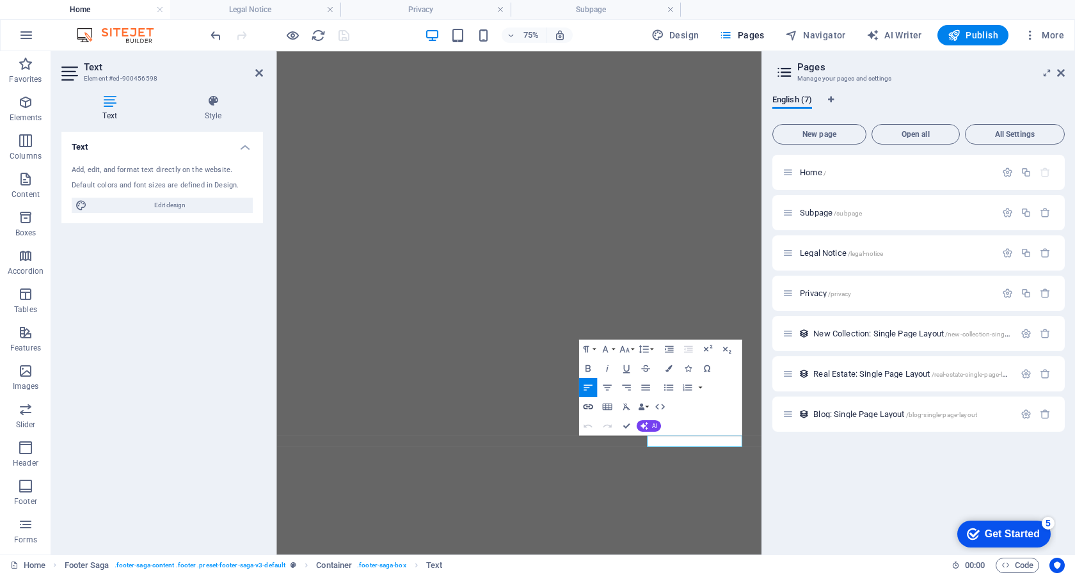
click at [591, 410] on icon "button" at bounding box center [587, 407] width 12 height 12
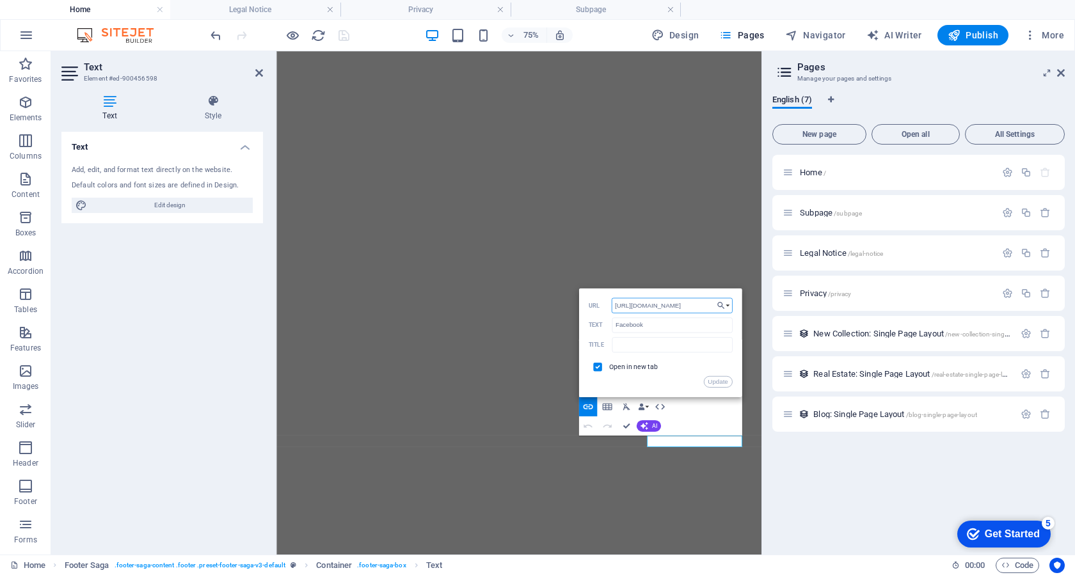
click at [644, 306] on input "https://www.facebook.com/" at bounding box center [671, 304] width 121 height 15
paste input "profile.php?id=61552190554120"
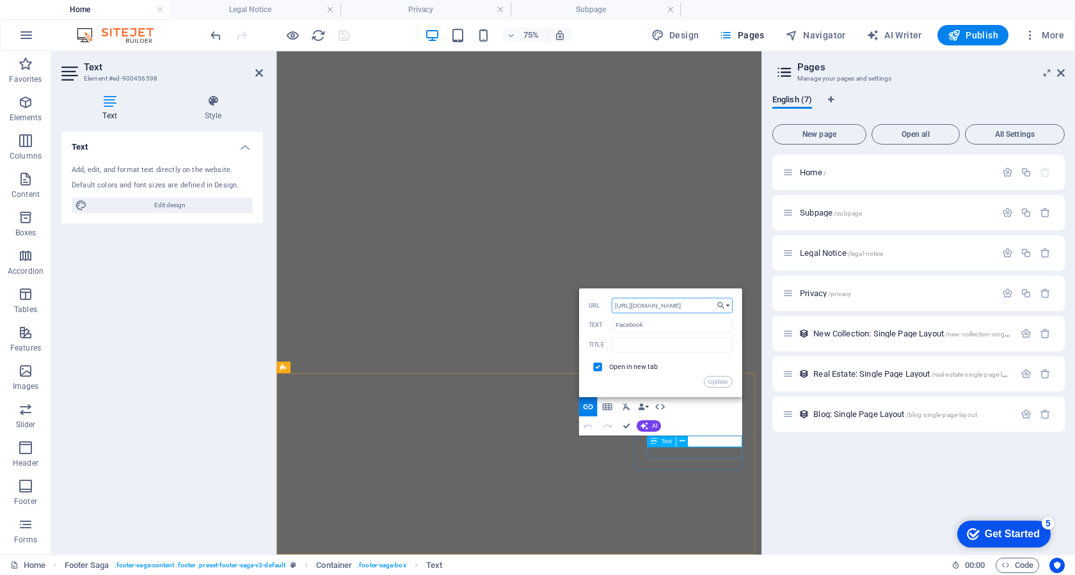
type input "https://www.facebook.com/profile.php?id=61552190554120"
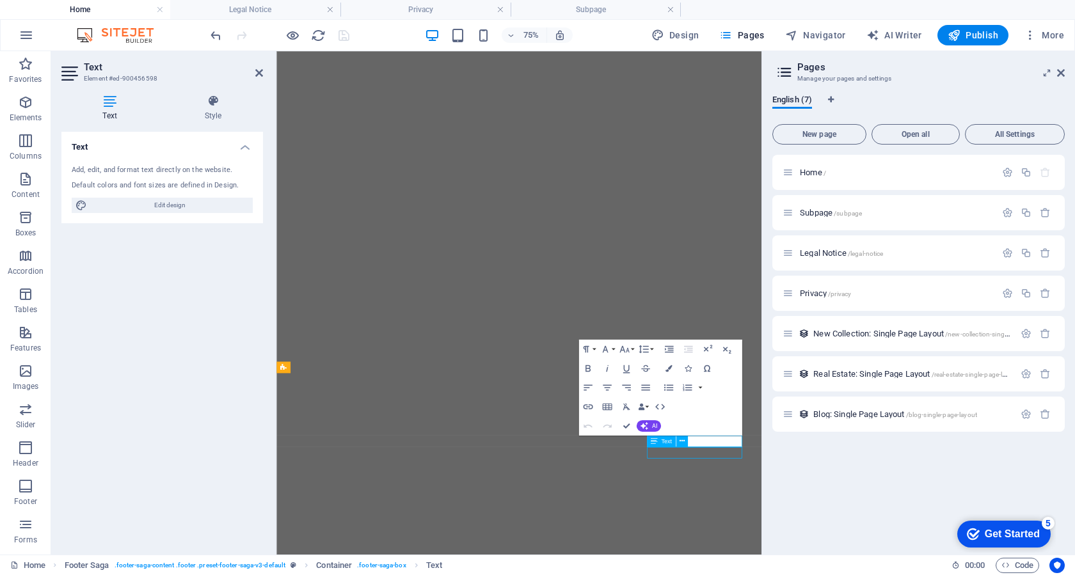
scroll to position [0, 0]
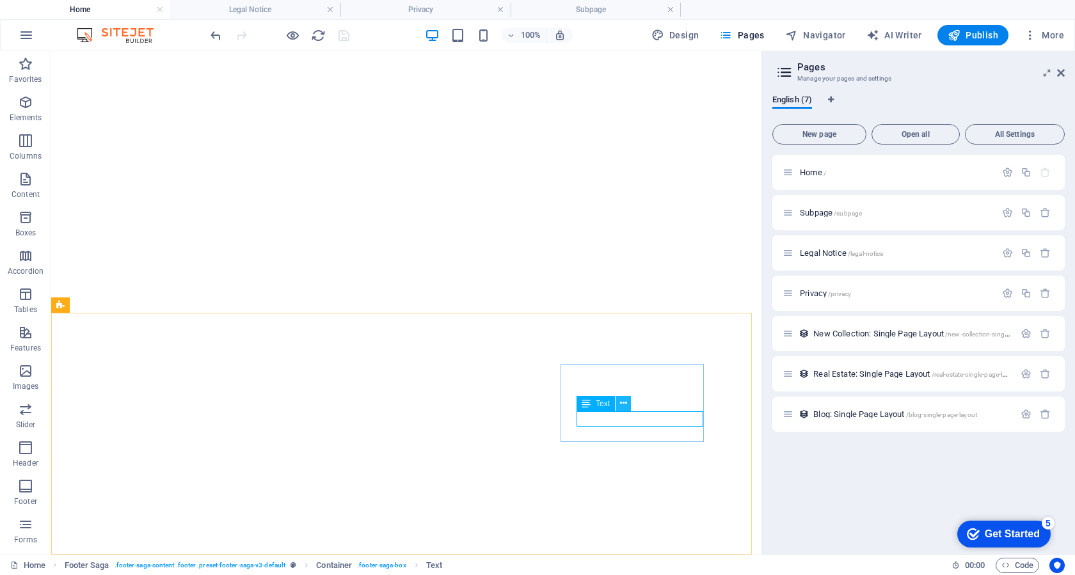
click at [624, 408] on icon at bounding box center [623, 403] width 7 height 13
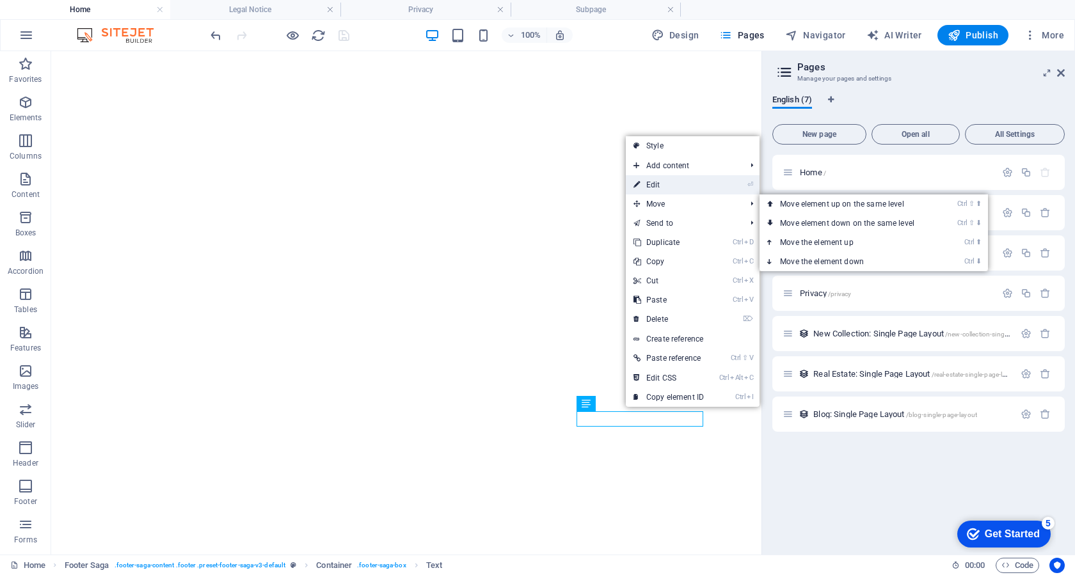
click at [645, 180] on link "⏎ Edit" at bounding box center [669, 184] width 86 height 19
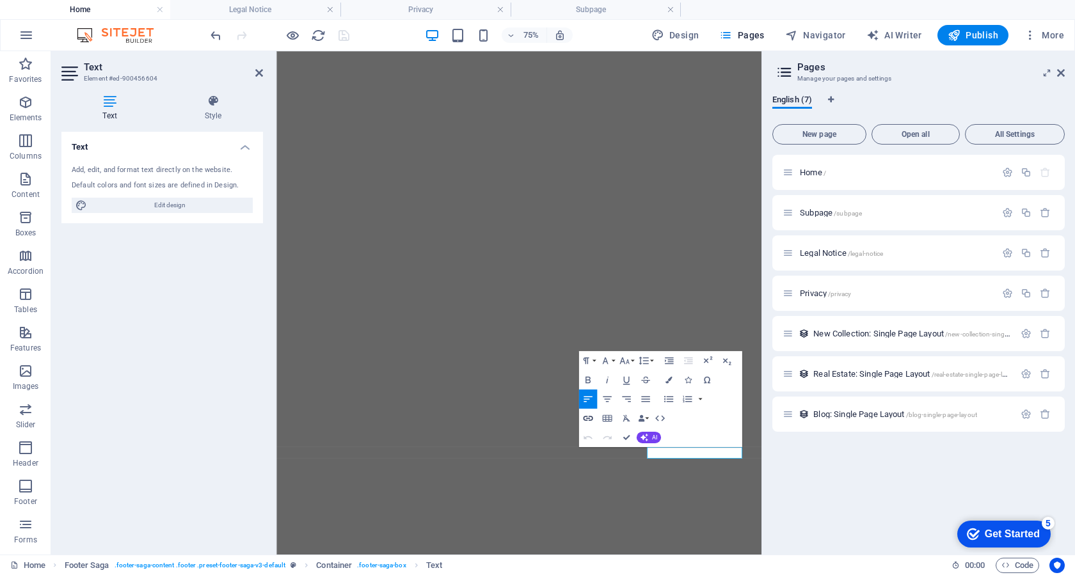
click at [588, 414] on icon "button" at bounding box center [587, 419] width 12 height 12
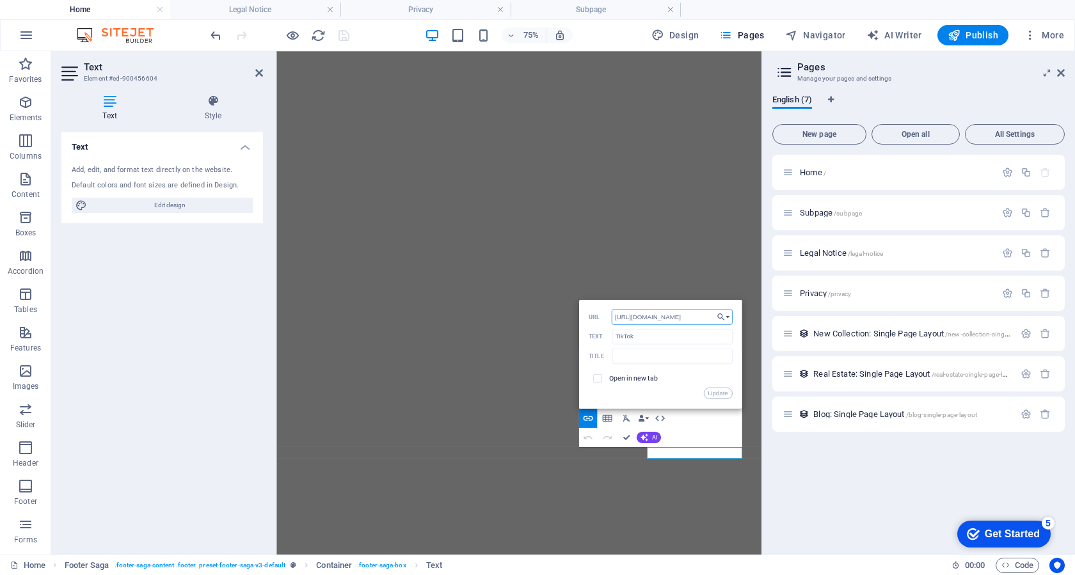
click at [682, 319] on input "http://www.tiktok.com" at bounding box center [671, 316] width 121 height 15
paste input "s://www.tiktok.com/@ala_cu_golfu"
drag, startPoint x: 692, startPoint y: 313, endPoint x: 600, endPoint y: 319, distance: 92.3
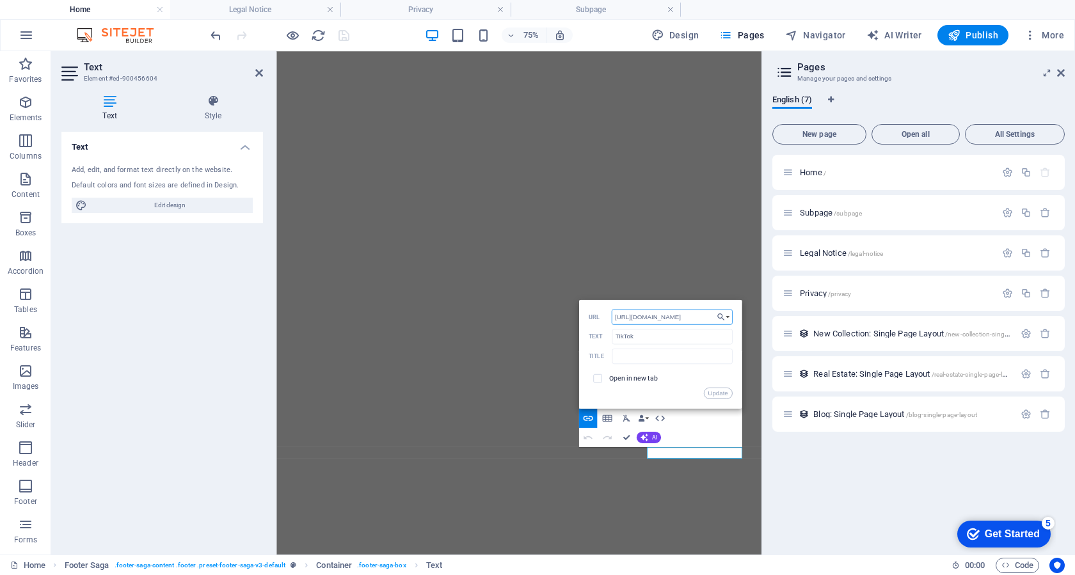
click at [600, 319] on div "https://www.tiktok.com/@ala_cu_golfu URL" at bounding box center [660, 317] width 144 height 16
click at [682, 319] on input "https://www.tiktok.com/@ala_cu_golfu" at bounding box center [671, 316] width 121 height 15
drag, startPoint x: 634, startPoint y: 317, endPoint x: 727, endPoint y: 315, distance: 92.1
click at [727, 315] on div "Back Choose Link Home Subpage Legal Notice Privacy Choose file ... https://www.…" at bounding box center [659, 353] width 163 height 109
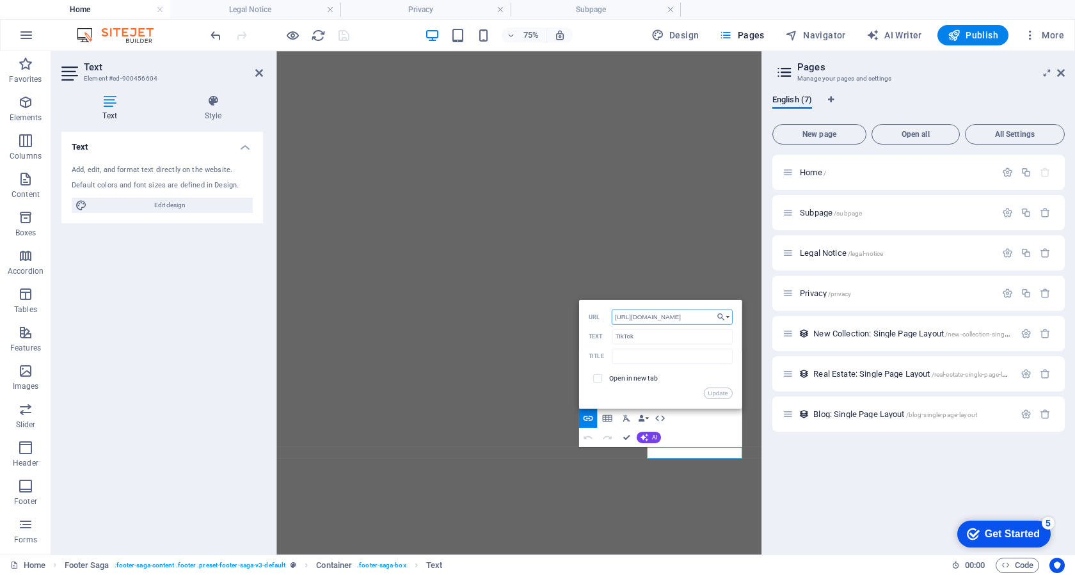
type input "https://www.tiktok.com/@ala_cu_golfu"
click at [853, 492] on div "Home / Subpage /subpage Legal Notice /legal-notice Privacy /privacy New Collect…" at bounding box center [918, 350] width 292 height 390
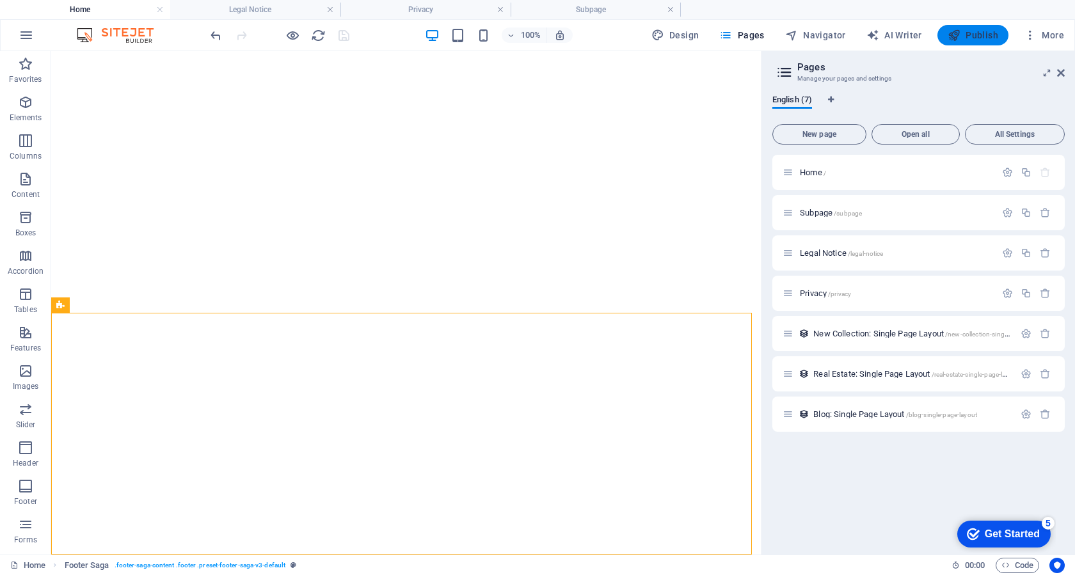
click at [973, 39] on span "Publish" at bounding box center [972, 35] width 51 height 13
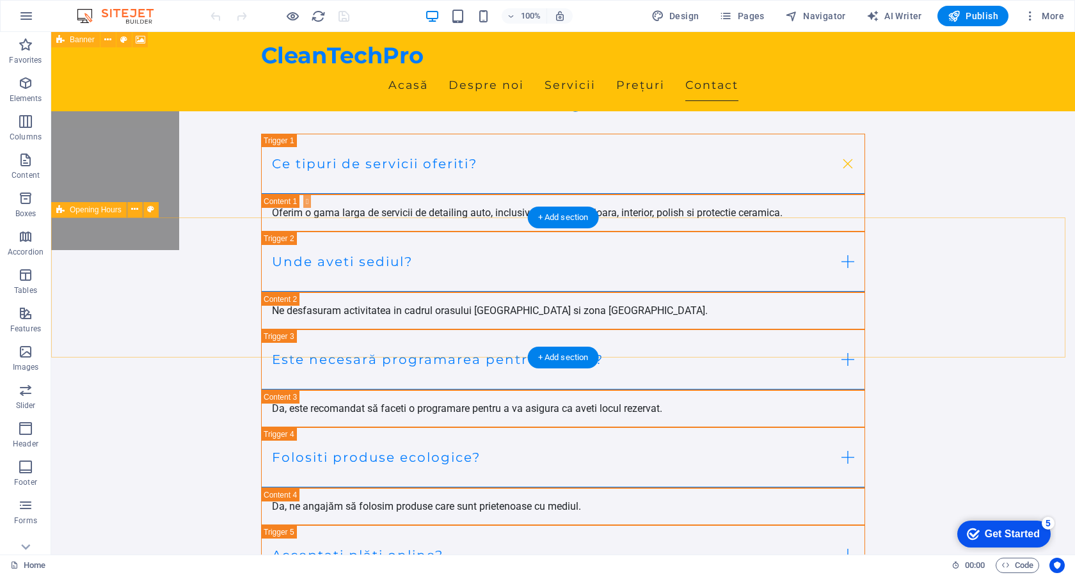
scroll to position [4861, 0]
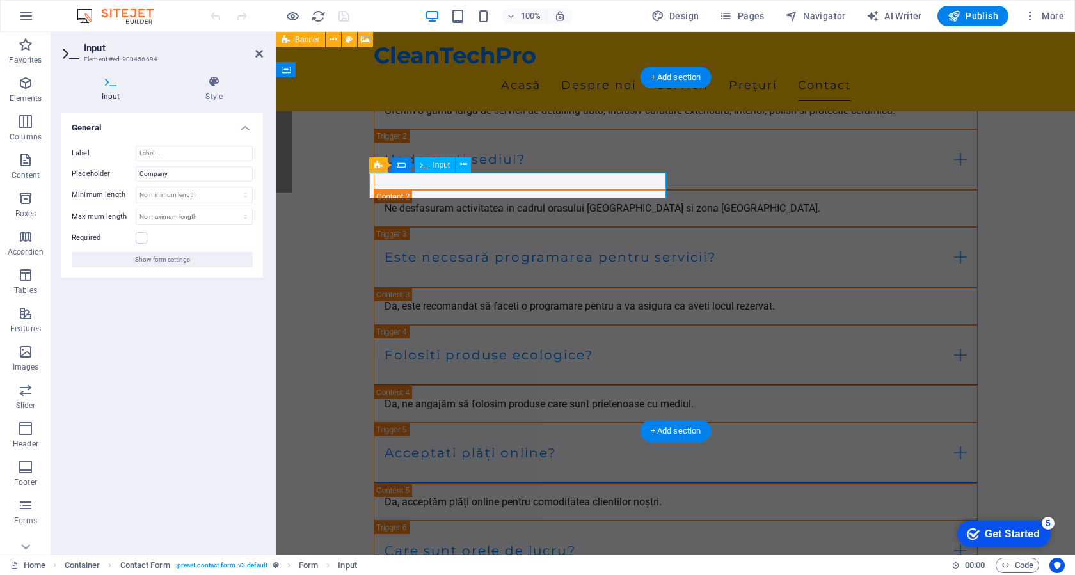
scroll to position [4816, 0]
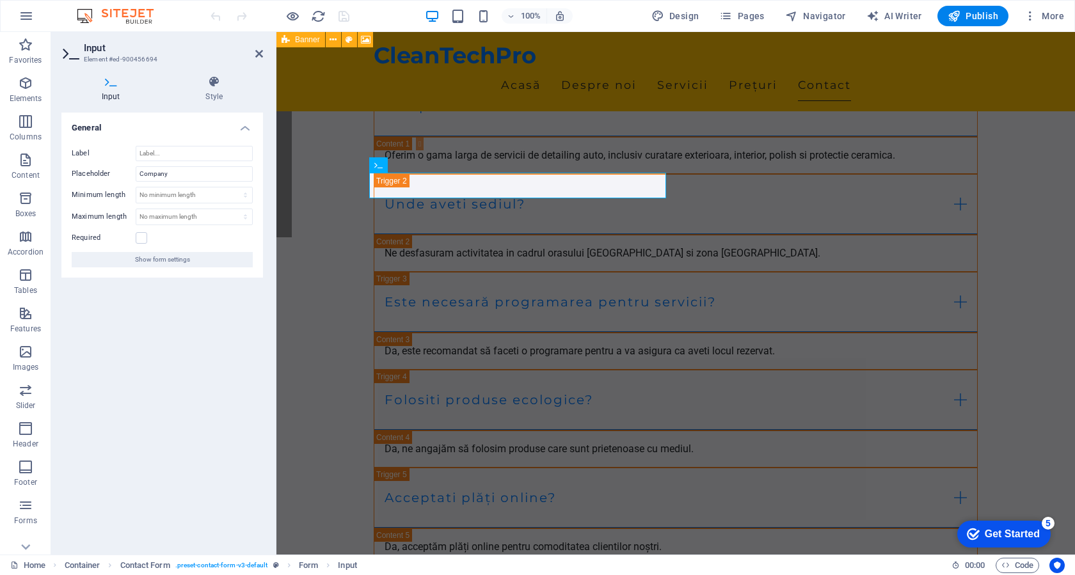
type input "Nume"
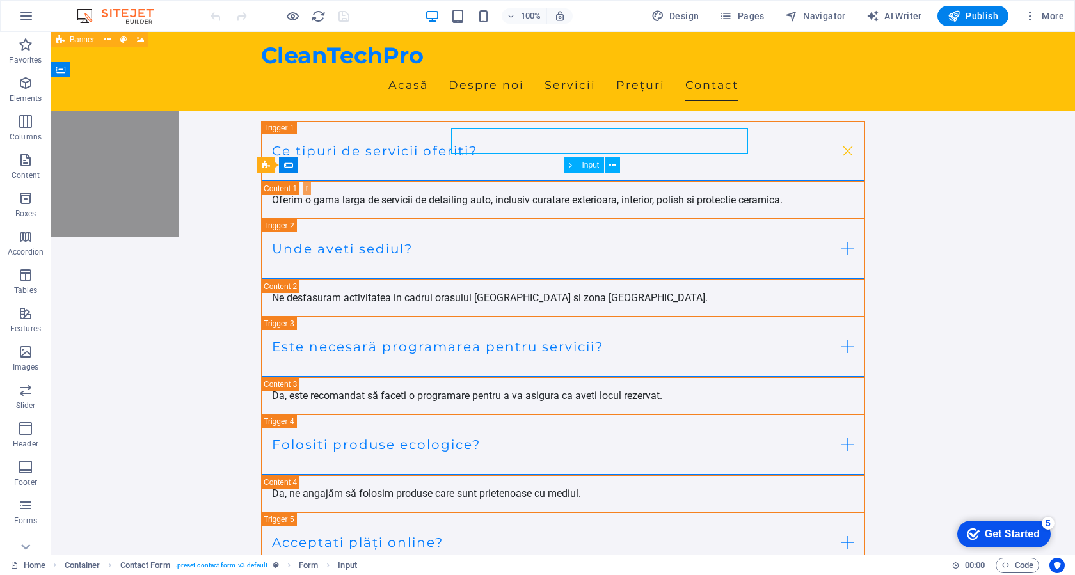
scroll to position [4861, 0]
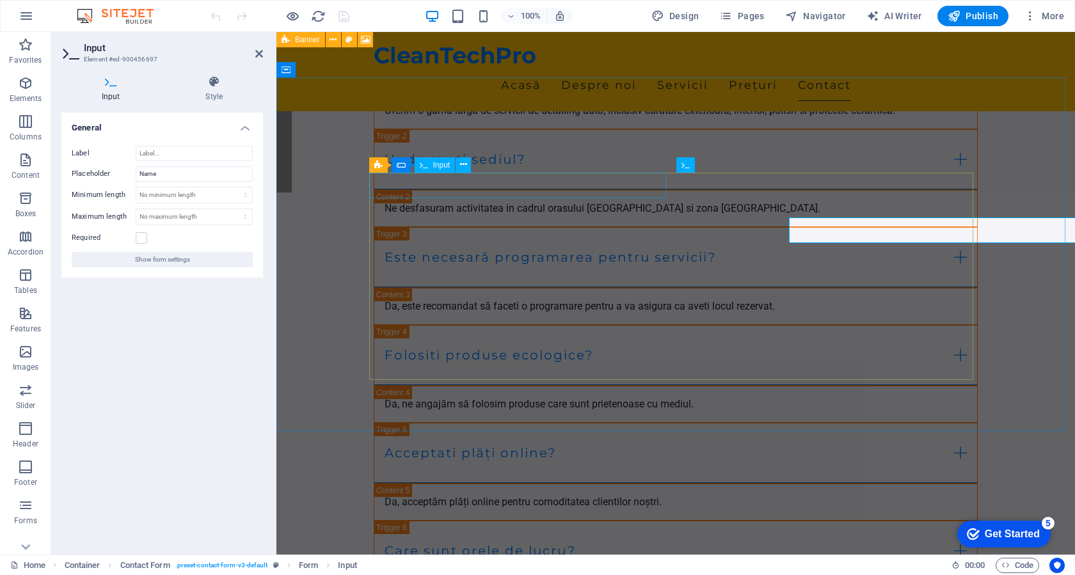
scroll to position [4816, 0]
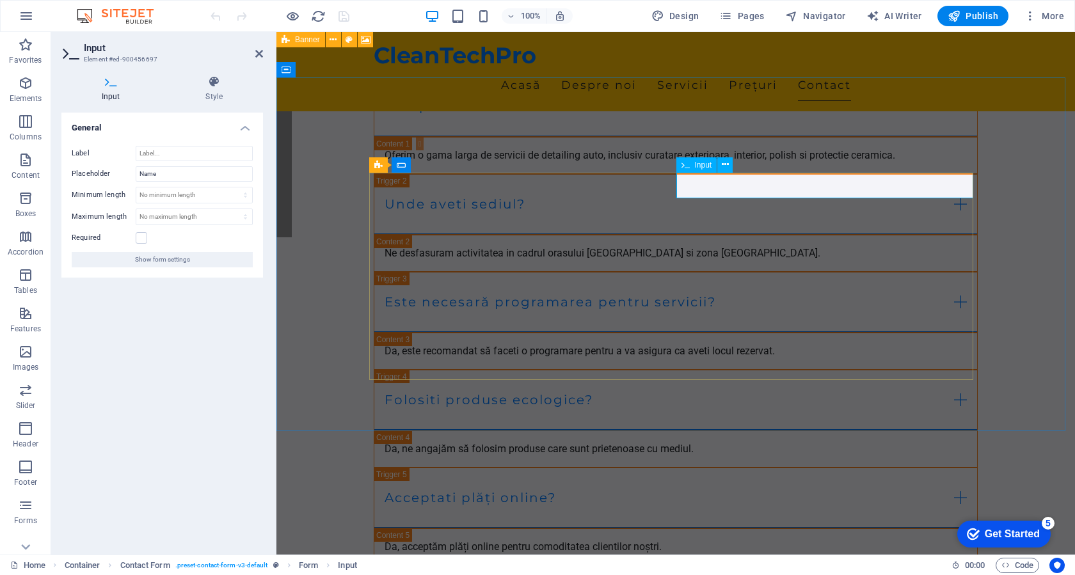
type input "Prenume"
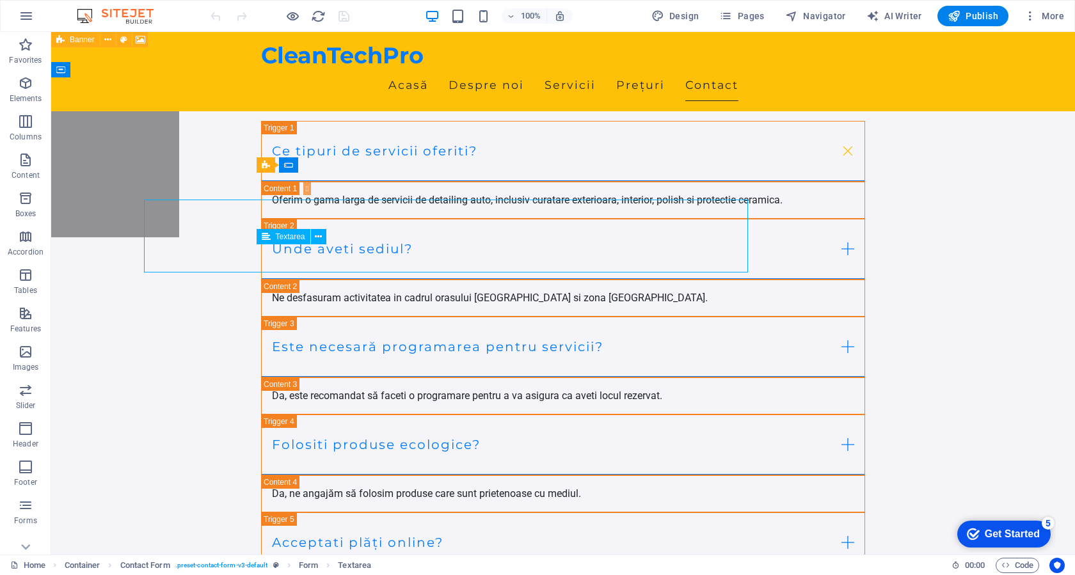
scroll to position [4861, 0]
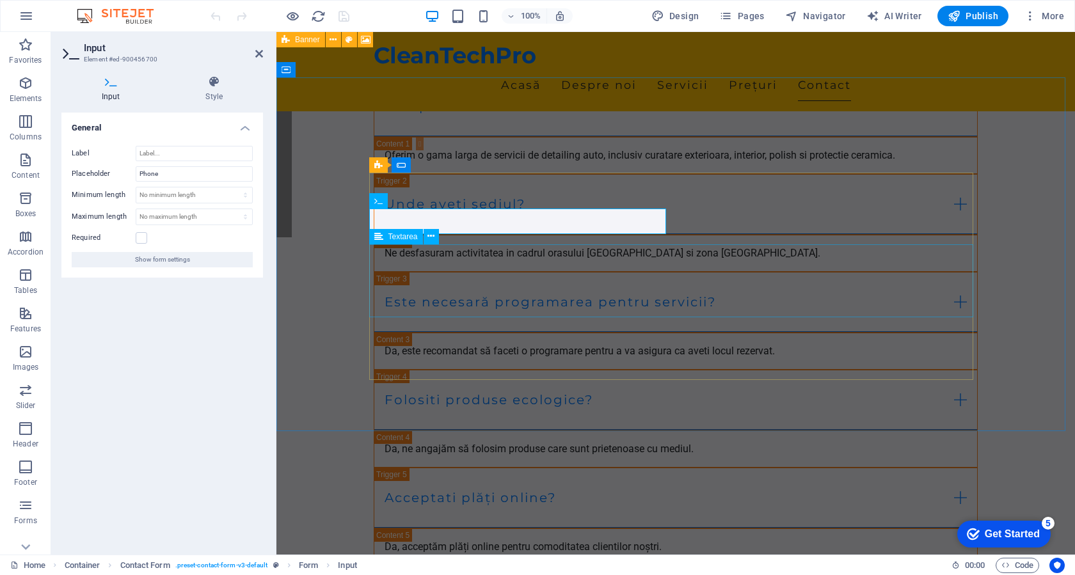
type input "Telefon"
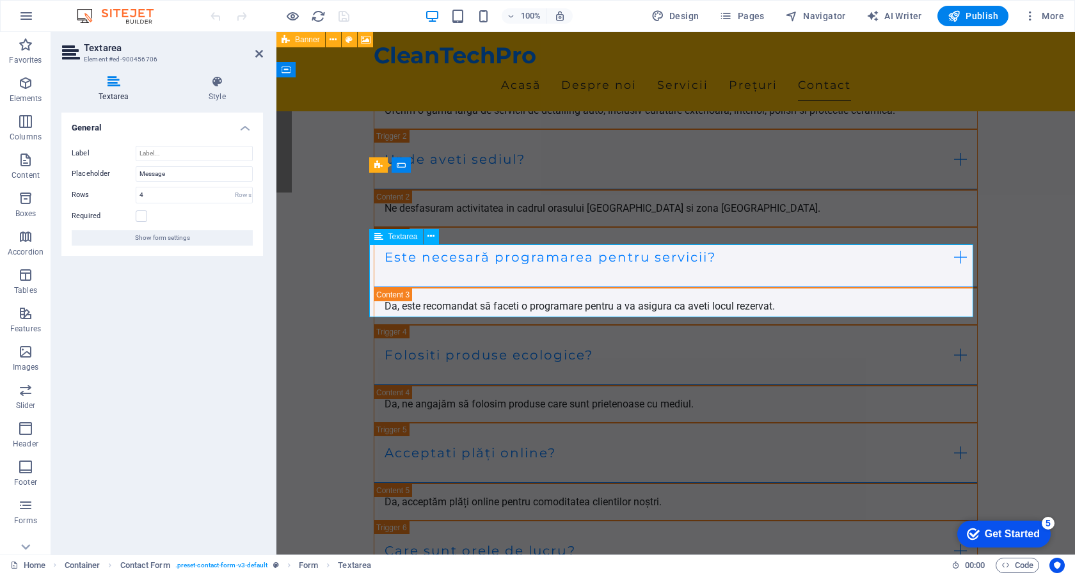
scroll to position [4816, 0]
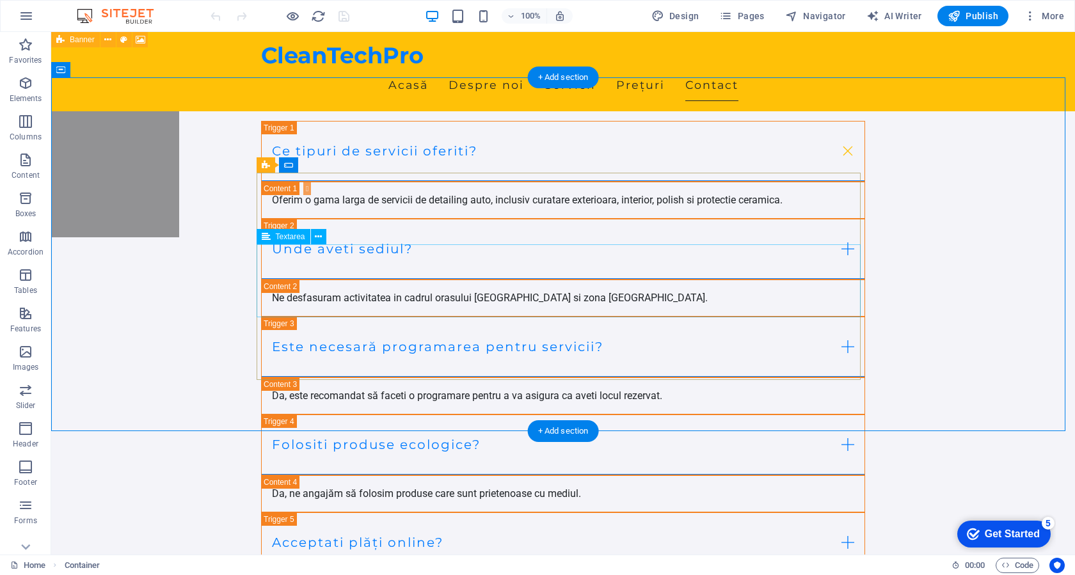
scroll to position [4861, 0]
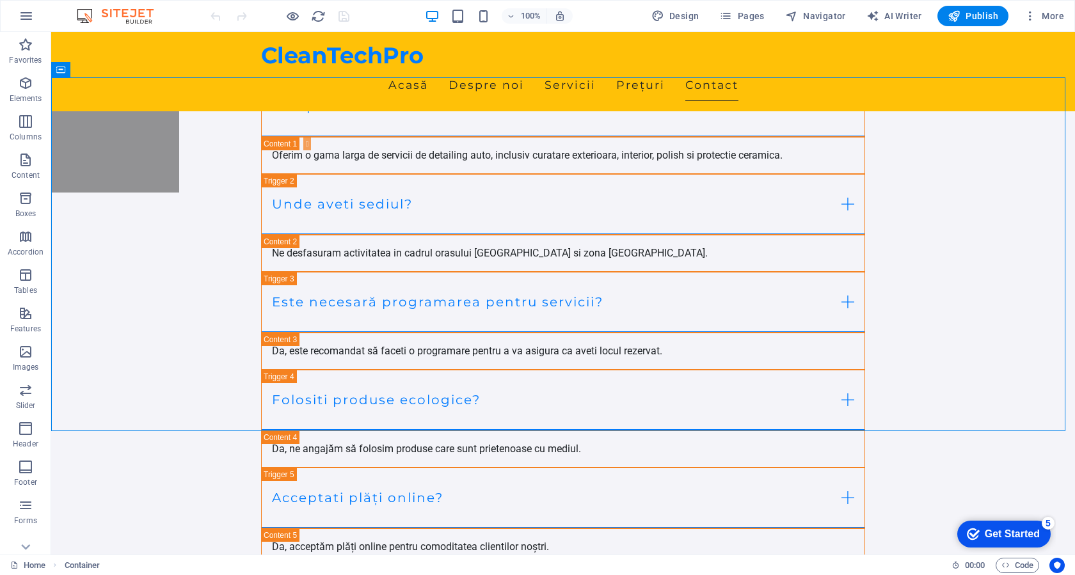
type textarea "Mesaj"
click at [340, 17] on div at bounding box center [279, 16] width 143 height 20
click at [738, 12] on span "Pages" at bounding box center [741, 16] width 45 height 13
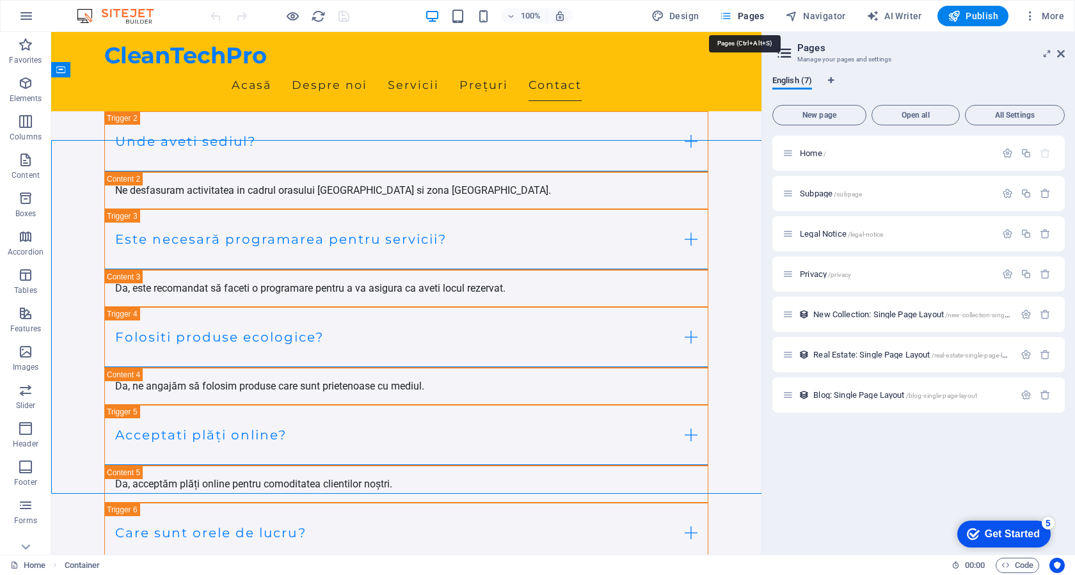
scroll to position [4798, 0]
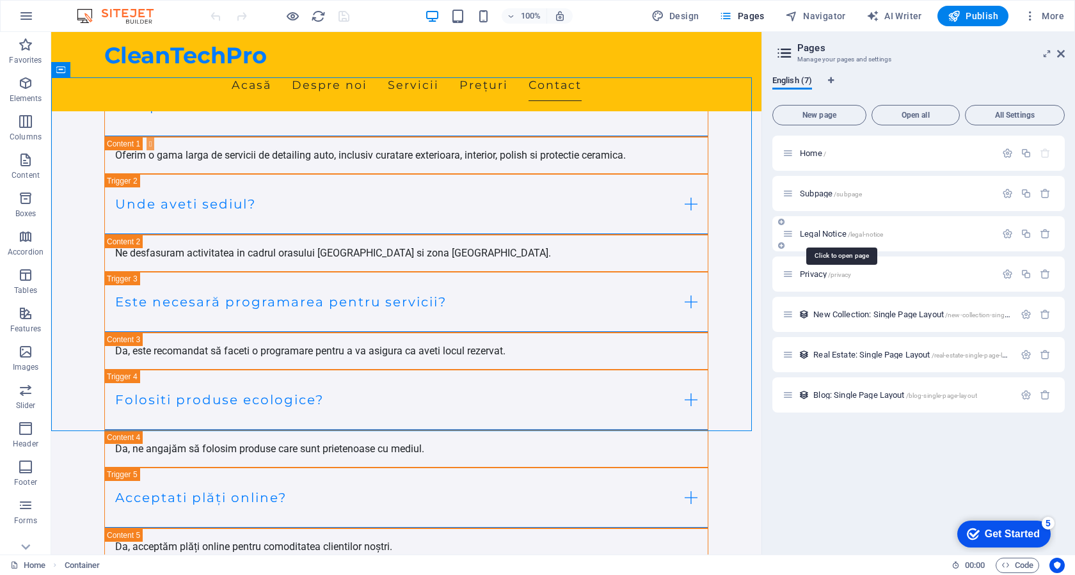
click at [818, 236] on span "Legal Notice /legal-notice" at bounding box center [840, 234] width 83 height 10
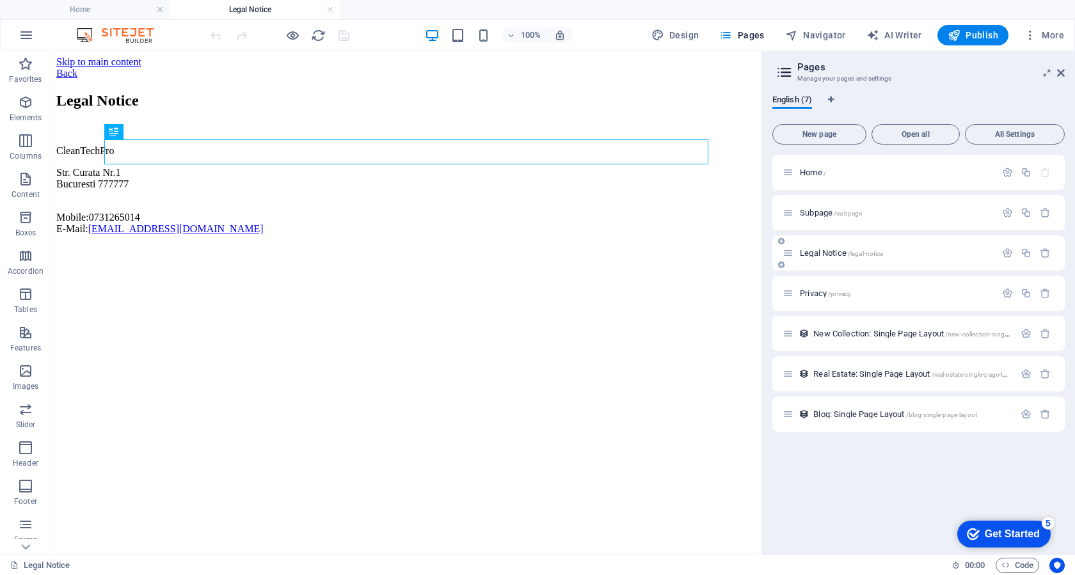
scroll to position [0, 0]
click at [814, 168] on div "Home /" at bounding box center [888, 172] width 213 height 15
click at [810, 172] on span "Home /" at bounding box center [812, 173] width 26 height 10
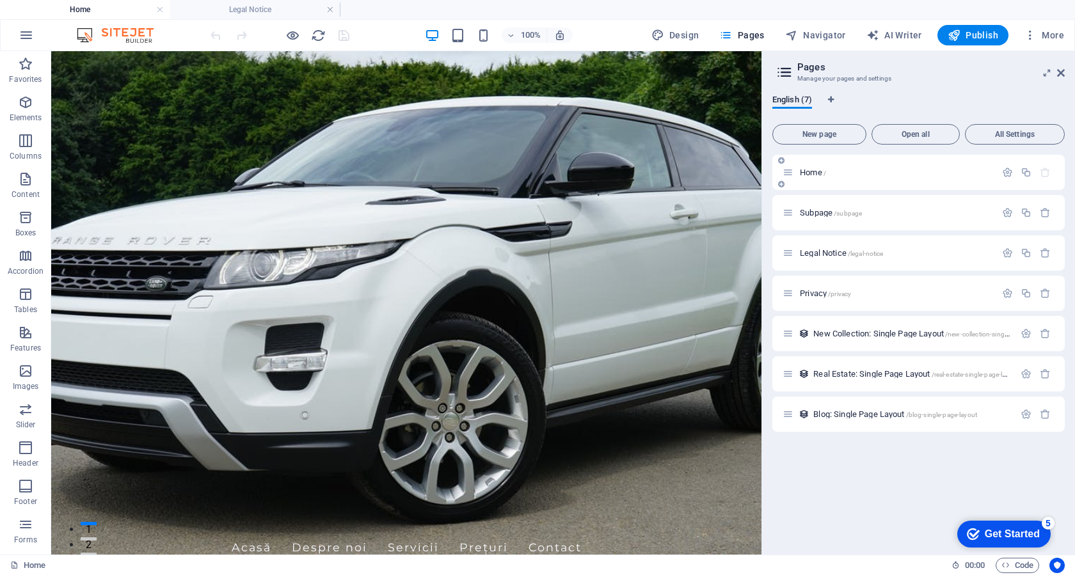
scroll to position [4853, 0]
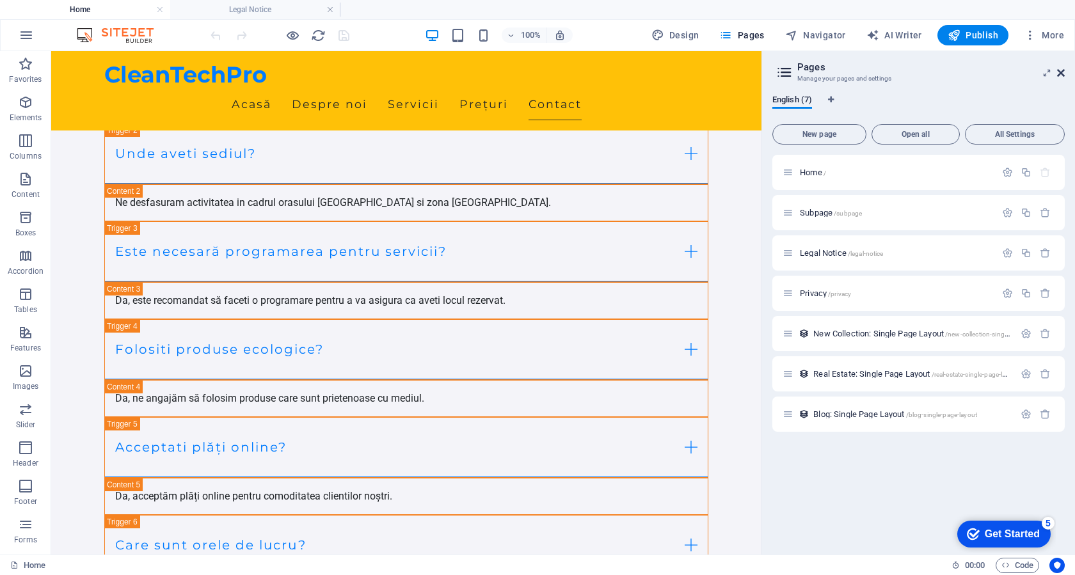
click at [1058, 73] on icon at bounding box center [1061, 73] width 8 height 10
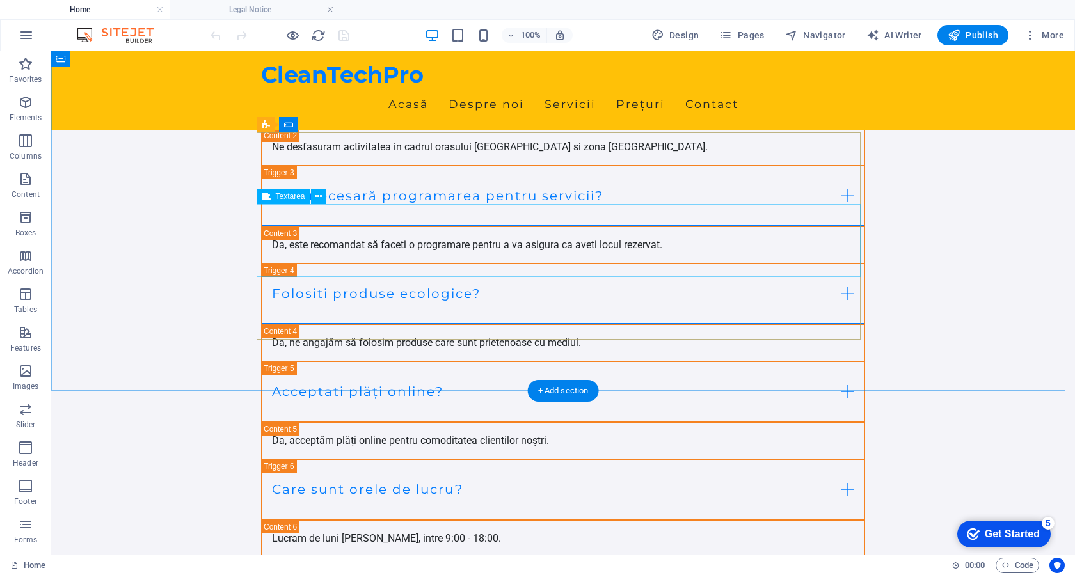
scroll to position [4998, 0]
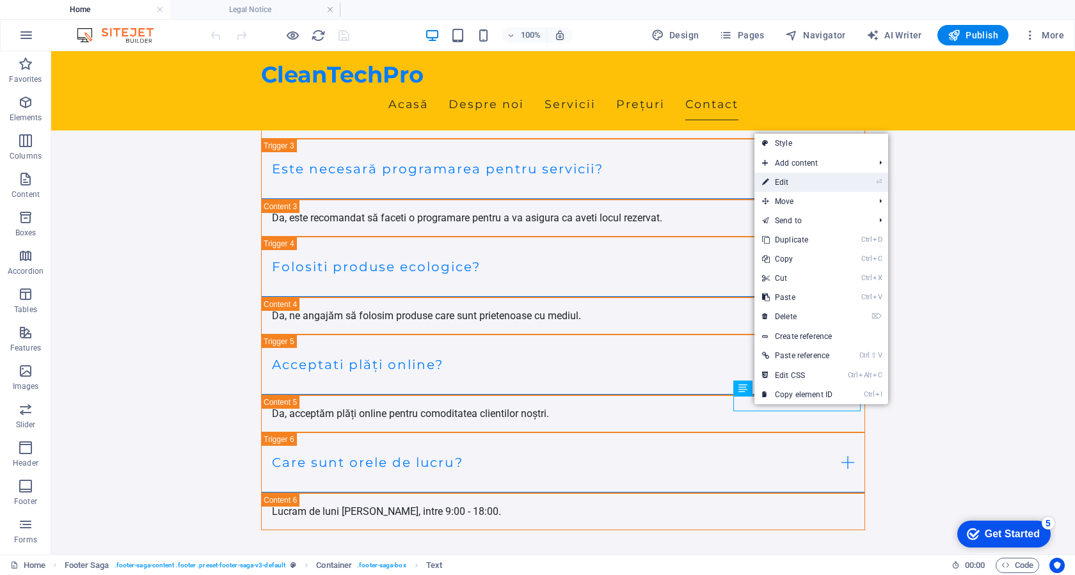
click at [796, 186] on link "⏎ Edit" at bounding box center [797, 182] width 86 height 19
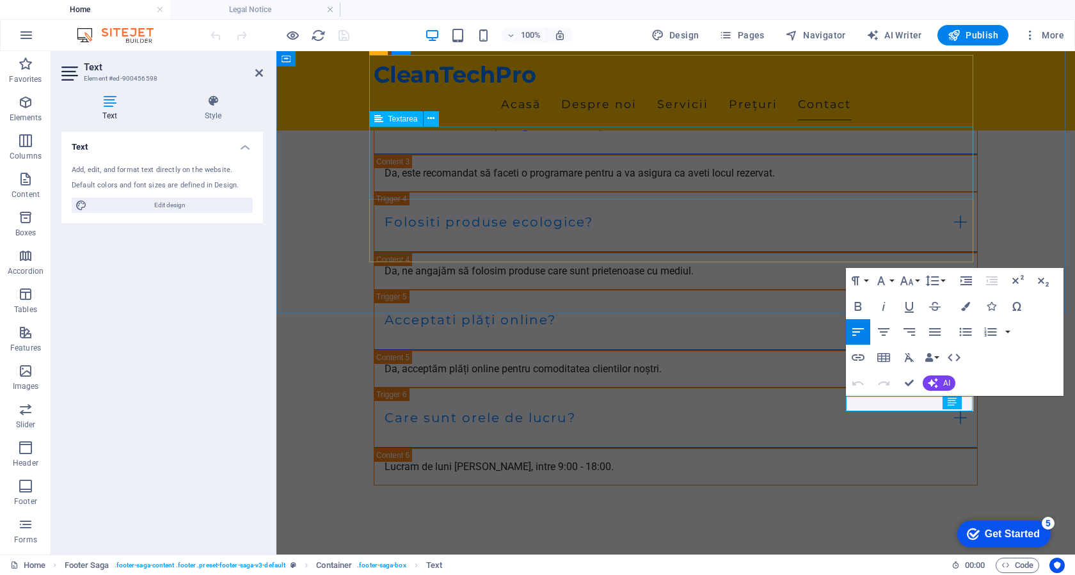
scroll to position [4953, 0]
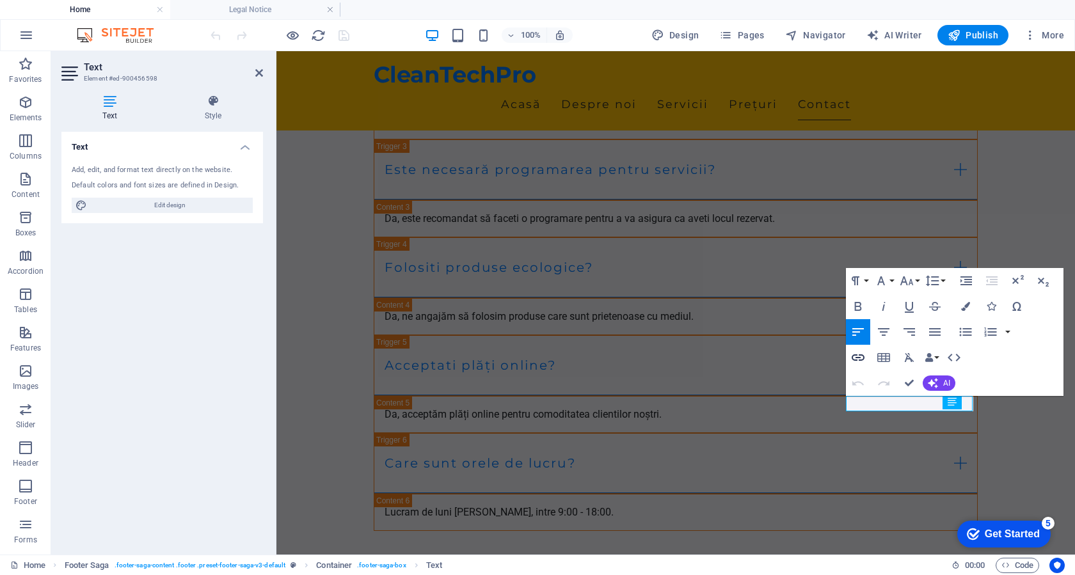
click at [860, 354] on icon "button" at bounding box center [857, 357] width 15 height 15
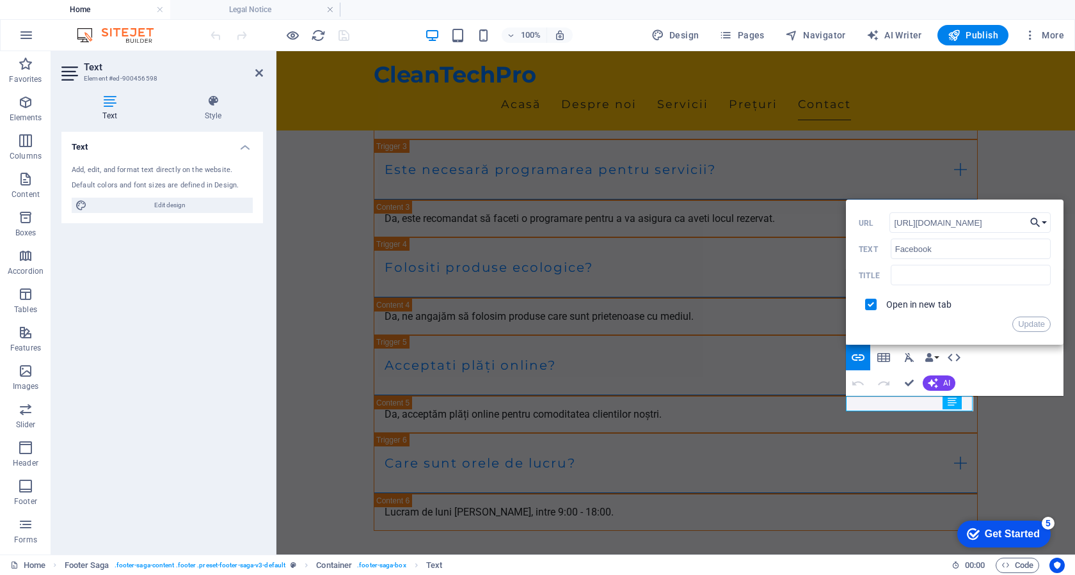
click at [1046, 223] on button "Choose Link" at bounding box center [1038, 222] width 24 height 20
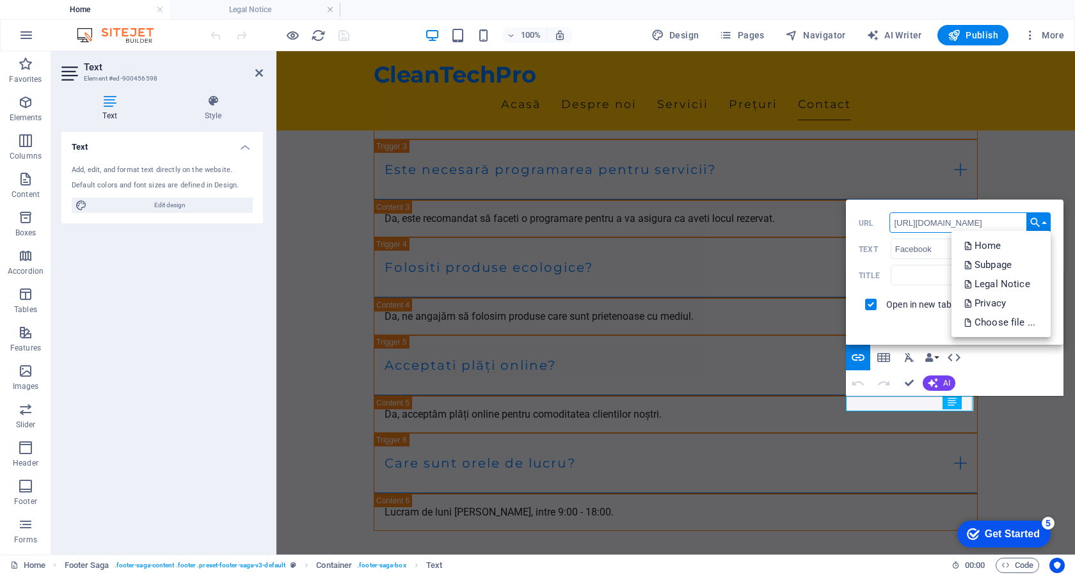
click at [997, 217] on input "[URL][DOMAIN_NAME]" at bounding box center [969, 222] width 161 height 20
click at [996, 217] on input "[URL][DOMAIN_NAME]" at bounding box center [969, 222] width 161 height 20
type input "[URL][DOMAIN_NAME]"
click at [954, 225] on input "[URL][DOMAIN_NAME]" at bounding box center [969, 222] width 161 height 20
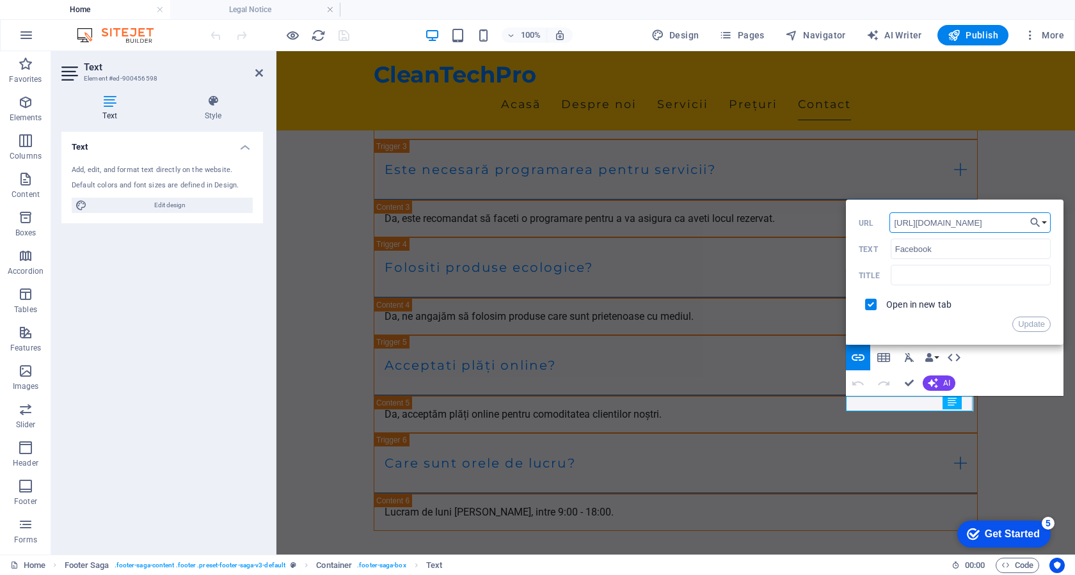
click at [935, 225] on input "https://www.facebook.com/profile.php?id=61552190554120" at bounding box center [969, 222] width 161 height 20
click at [961, 251] on input "Facebook" at bounding box center [970, 249] width 160 height 20
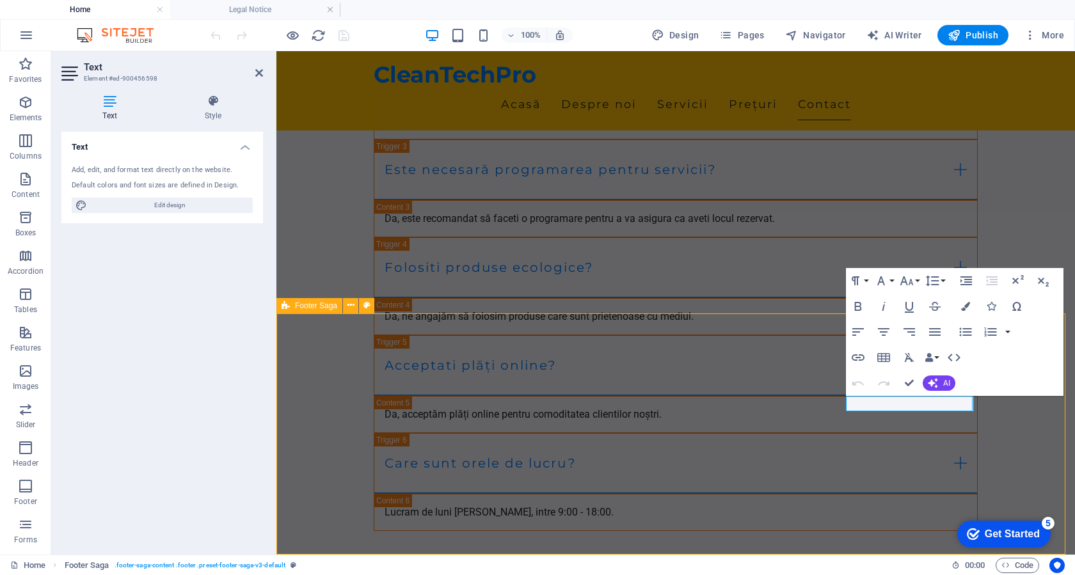
scroll to position [4998, 0]
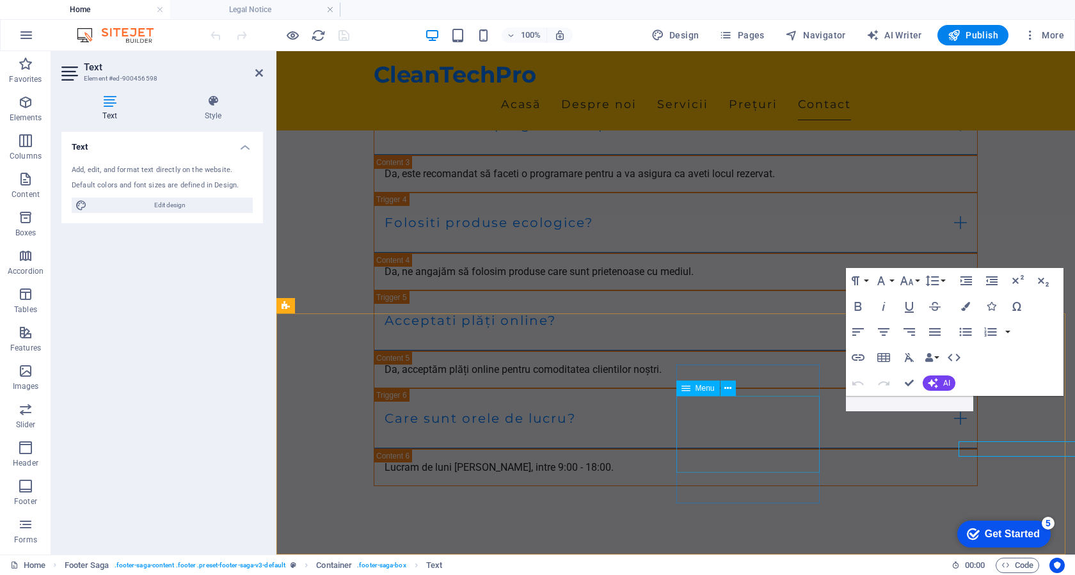
scroll to position [4953, 0]
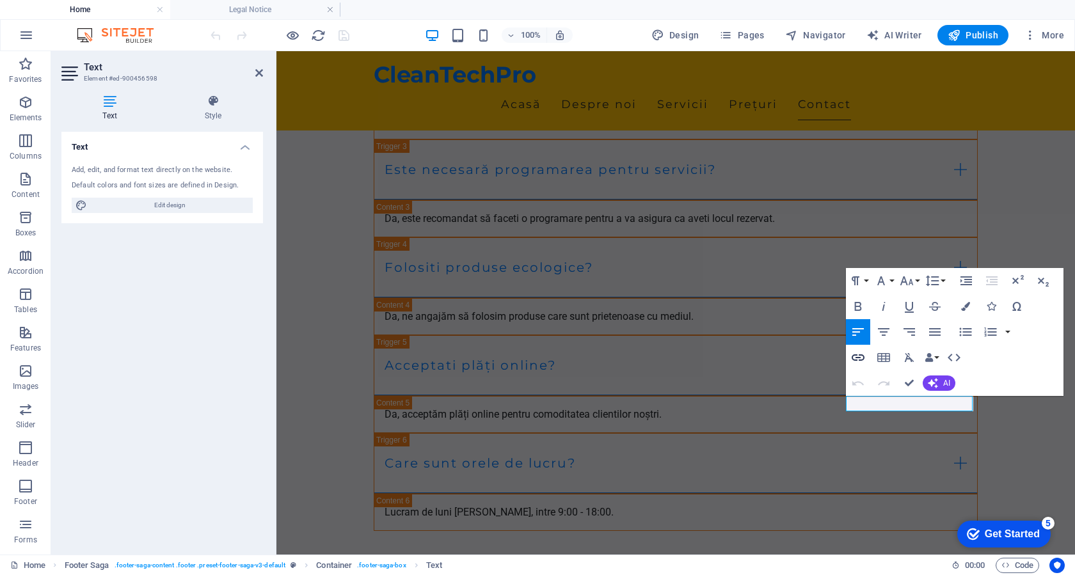
click at [856, 359] on icon "button" at bounding box center [857, 357] width 15 height 15
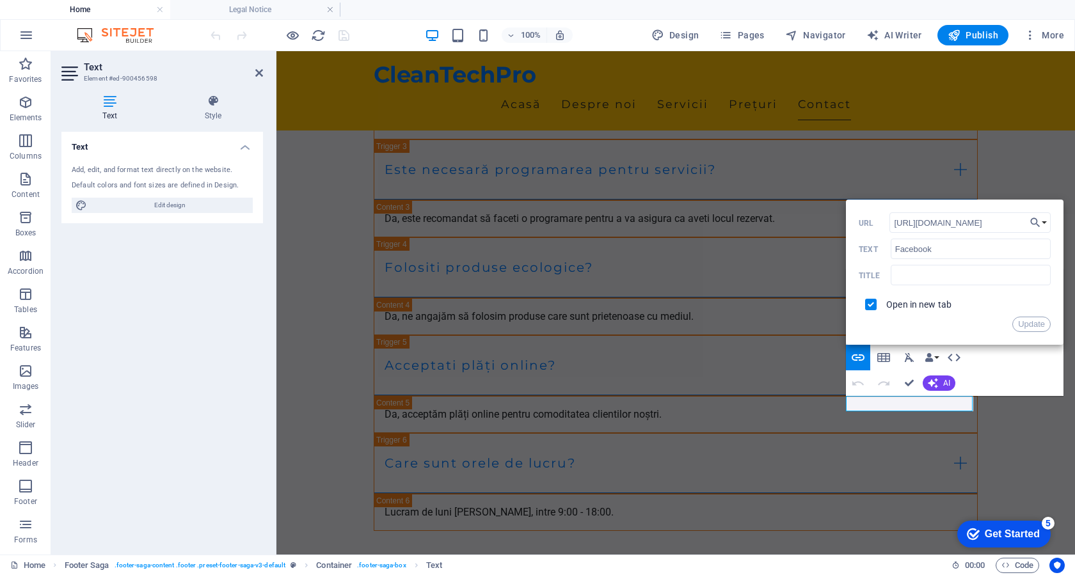
drag, startPoint x: 1000, startPoint y: 222, endPoint x: 856, endPoint y: 223, distance: 143.3
click at [856, 223] on div "Back Choose Link Home Subpage Legal Notice Privacy Choose file ... https://www.…" at bounding box center [954, 272] width 217 height 145
click at [952, 221] on input "https://www.tiktok.com/@ala_cu_golfu" at bounding box center [969, 222] width 161 height 20
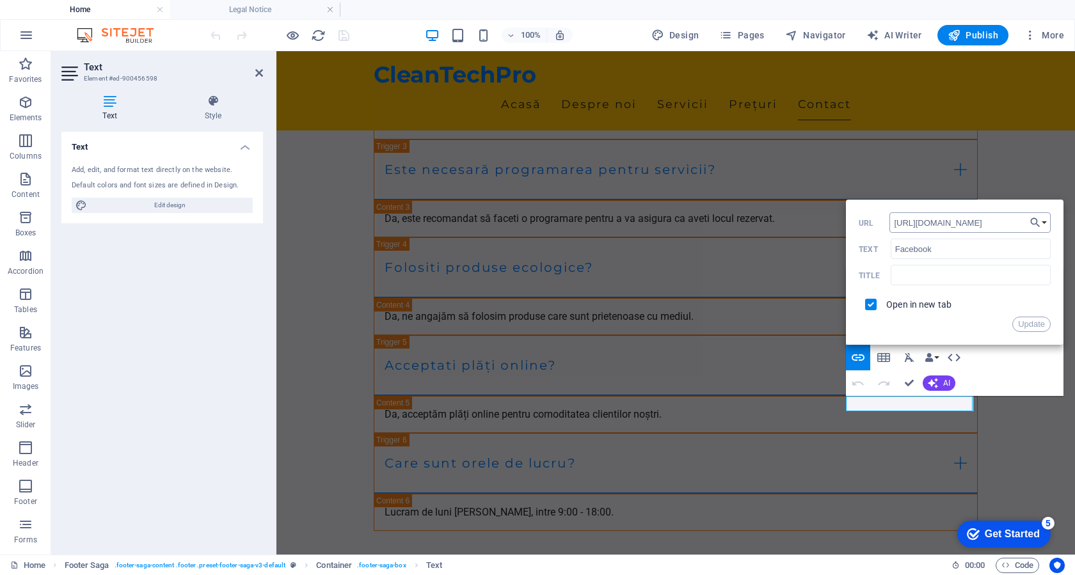
click at [952, 221] on input "https://www.tiktok.com/@ala_cu_golfu" at bounding box center [969, 222] width 161 height 20
type input "f"
type input "www.facebook.com"
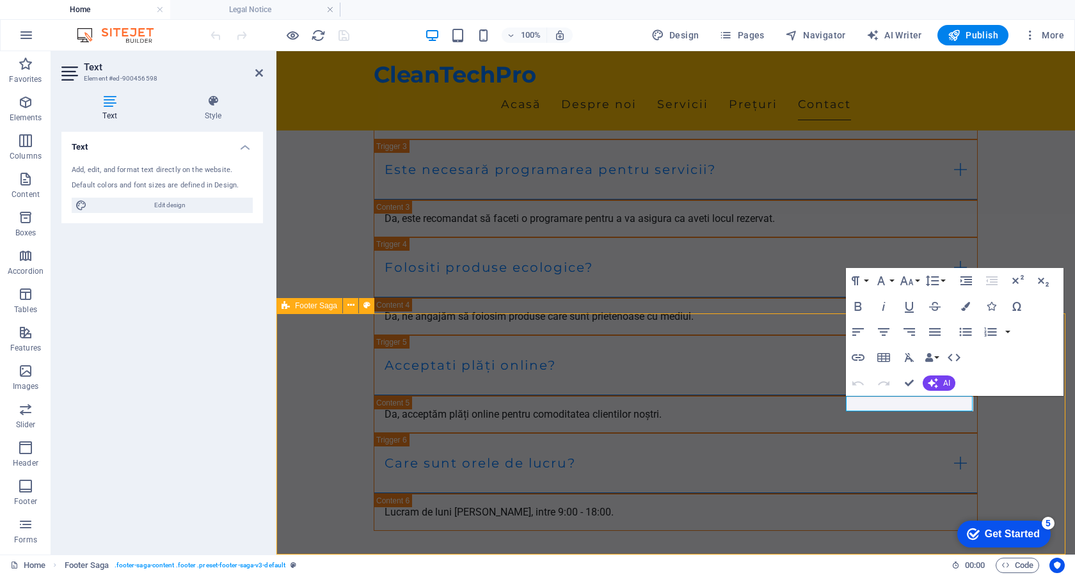
scroll to position [4998, 0]
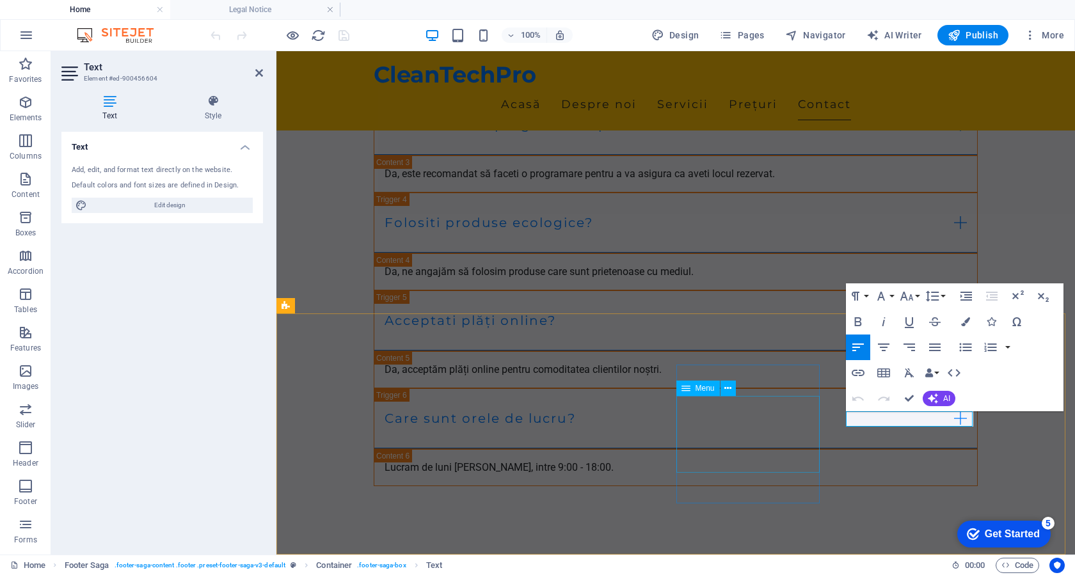
scroll to position [4953, 0]
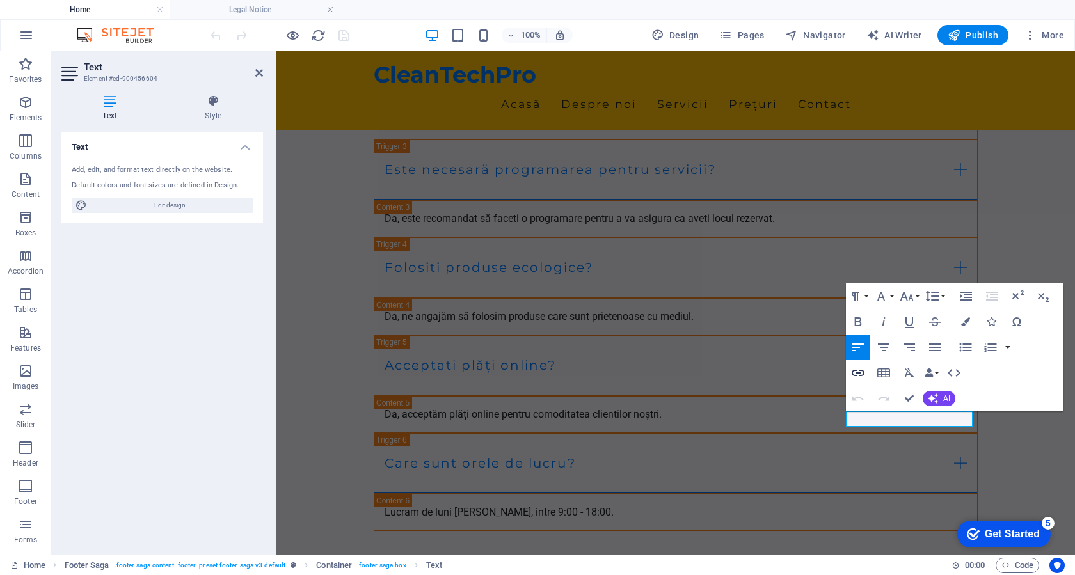
click at [860, 379] on icon "button" at bounding box center [857, 372] width 15 height 15
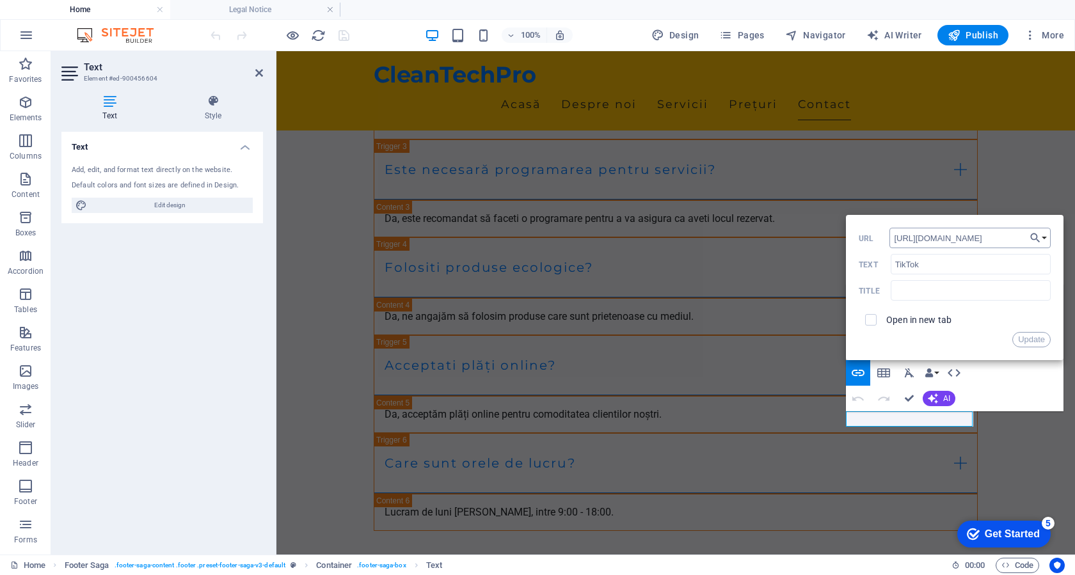
click at [981, 239] on input "http://www.tiktok.com" at bounding box center [969, 238] width 161 height 20
click at [981, 238] on input "http://www.tiktok.com" at bounding box center [969, 238] width 161 height 20
type input "https://www.tiktok.com/@ala_cu_golfu"
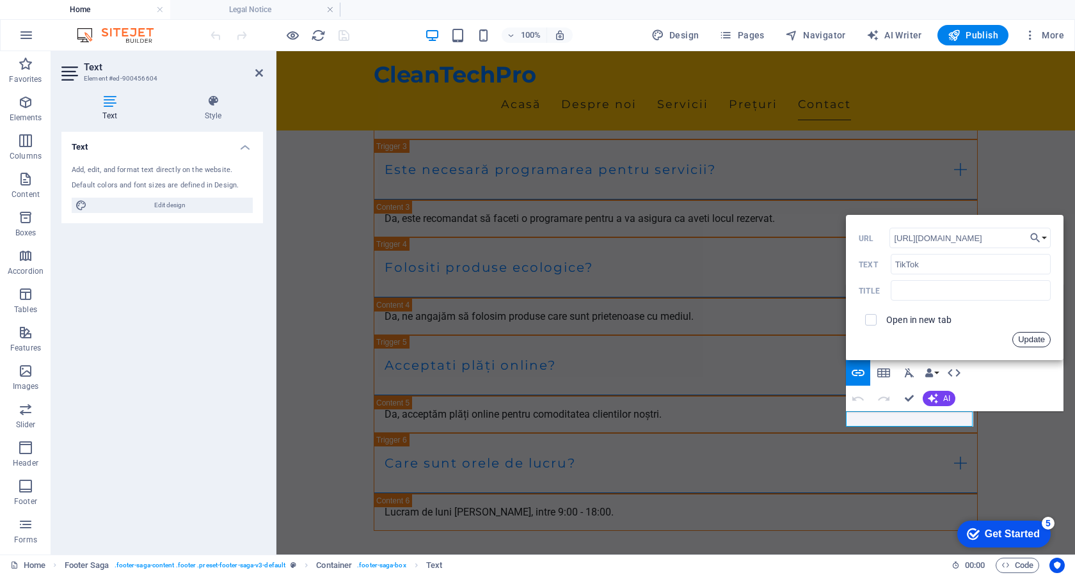
click at [1032, 340] on button "Update" at bounding box center [1031, 339] width 38 height 15
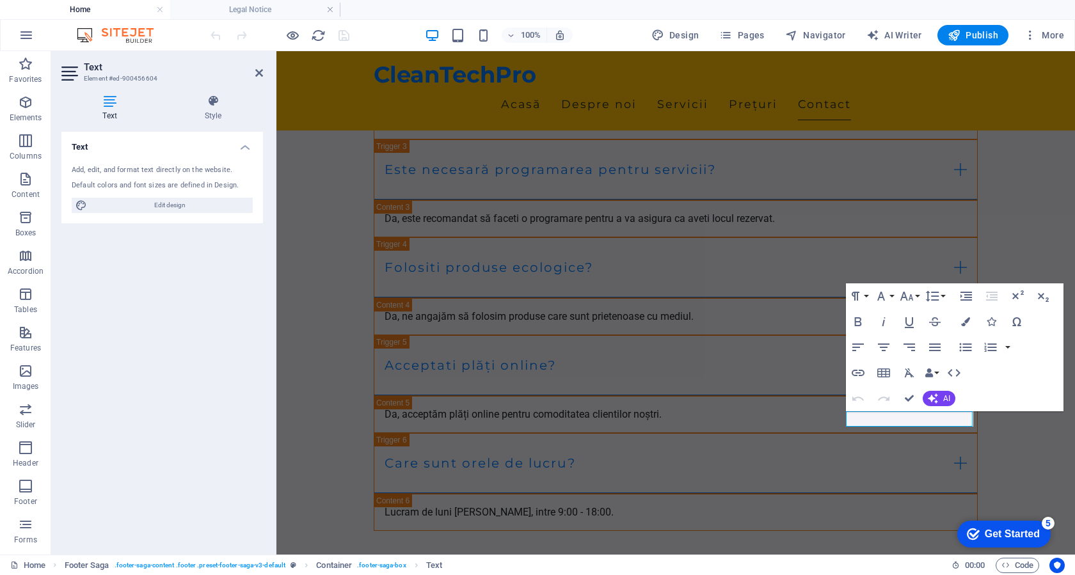
scroll to position [0, 0]
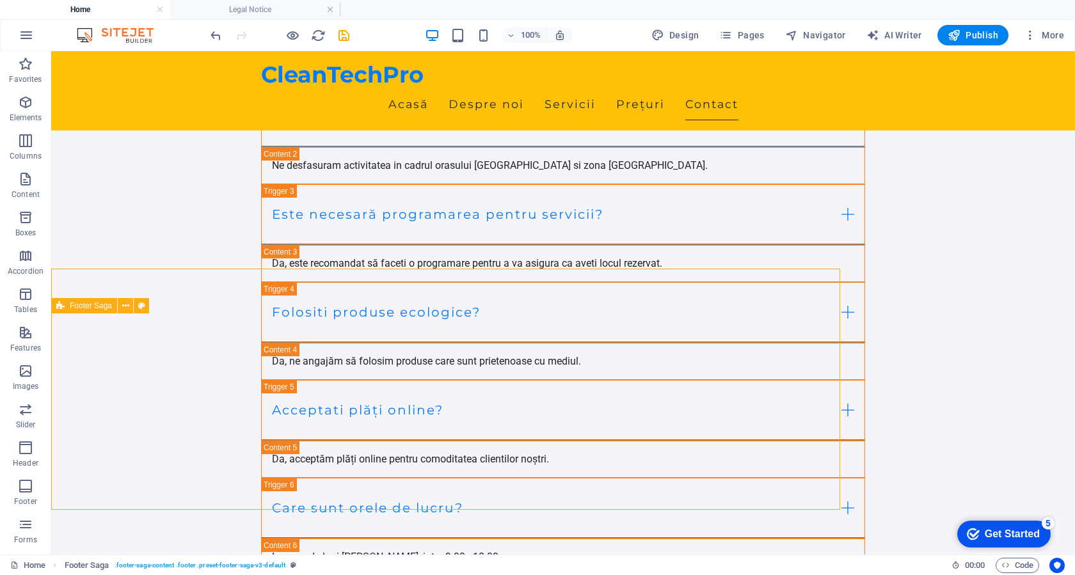
scroll to position [4998, 0]
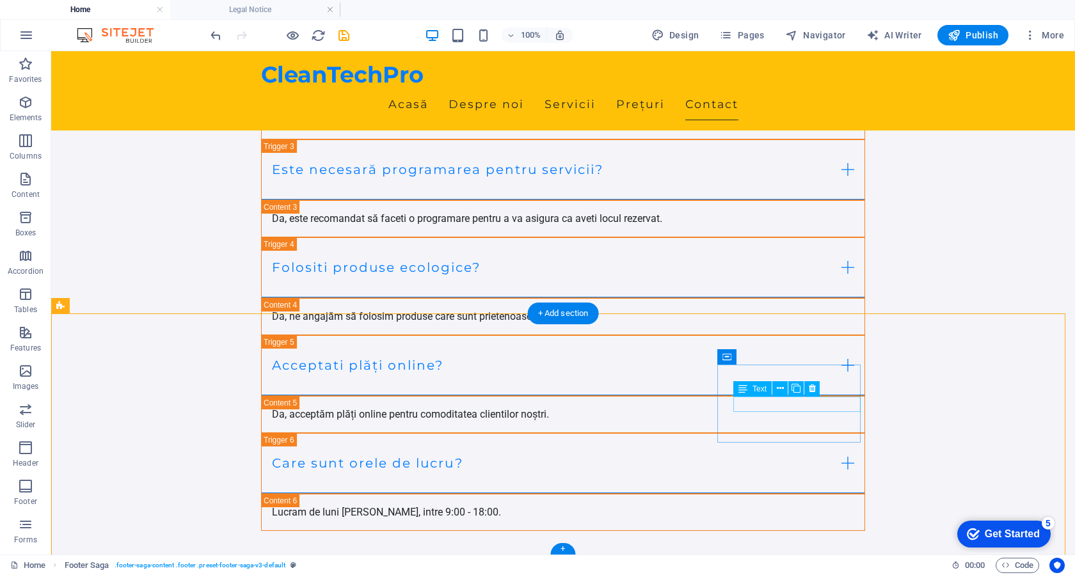
drag, startPoint x: 755, startPoint y: 405, endPoint x: 530, endPoint y: 404, distance: 225.1
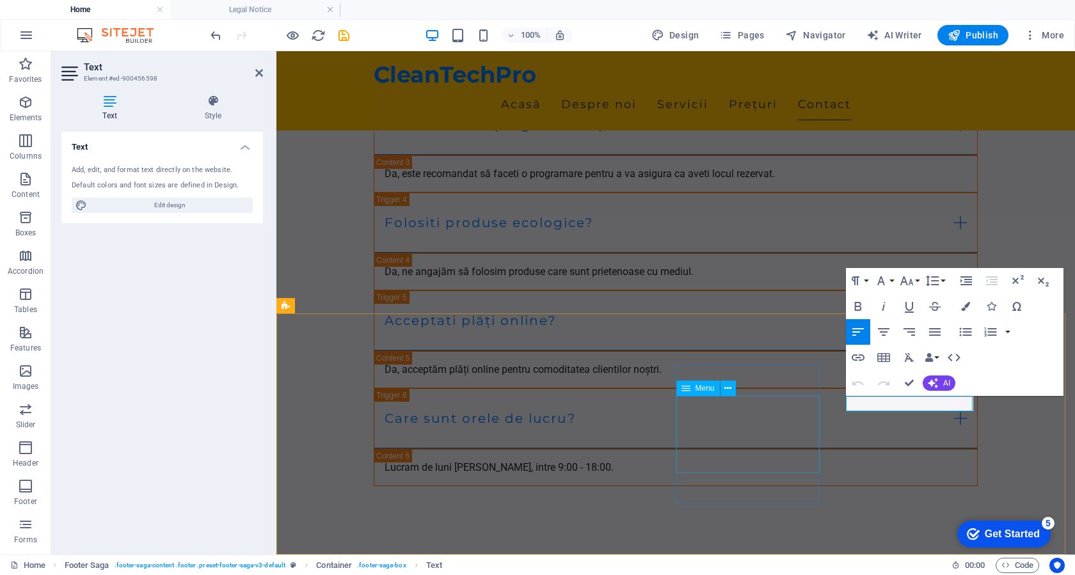
scroll to position [4953, 0]
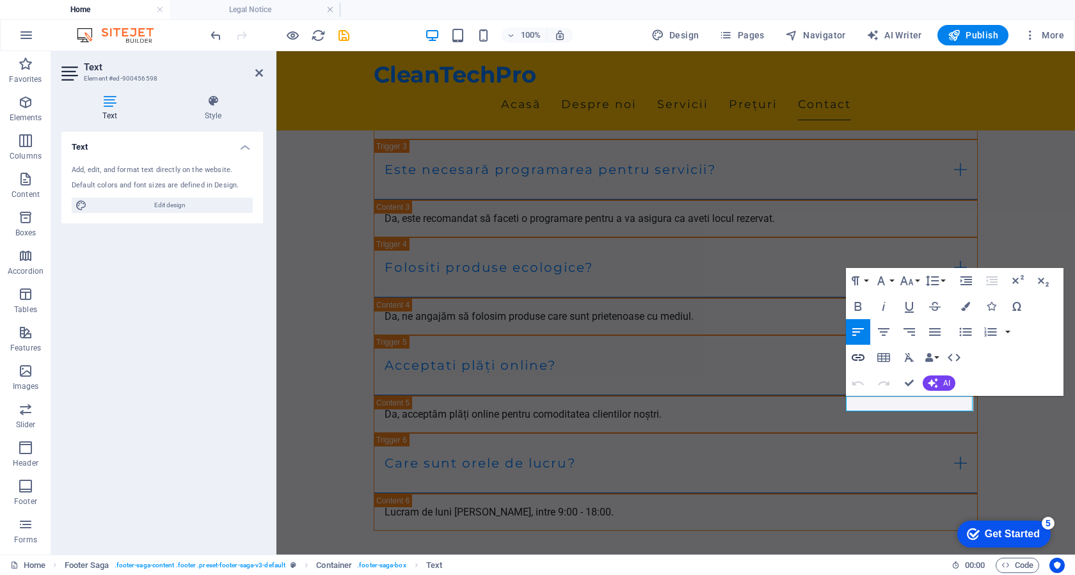
click at [862, 358] on icon "button" at bounding box center [857, 357] width 15 height 15
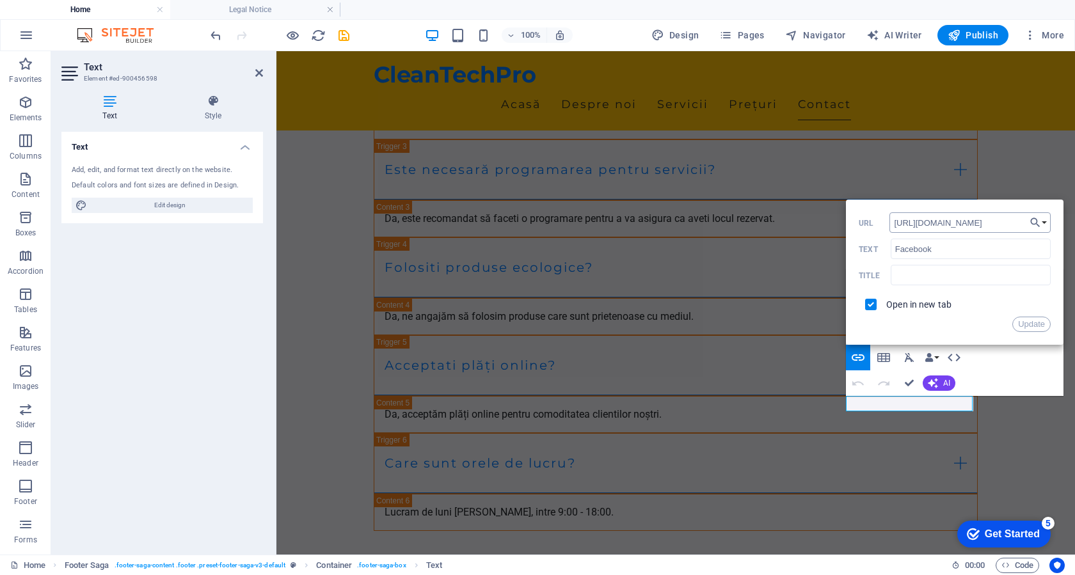
click at [965, 228] on input "https://www.facebook.com/" at bounding box center [969, 222] width 161 height 20
type input "https://www.facebook.com/profile.php?id=61552190554120"
click at [1036, 323] on button "Update" at bounding box center [1031, 324] width 38 height 15
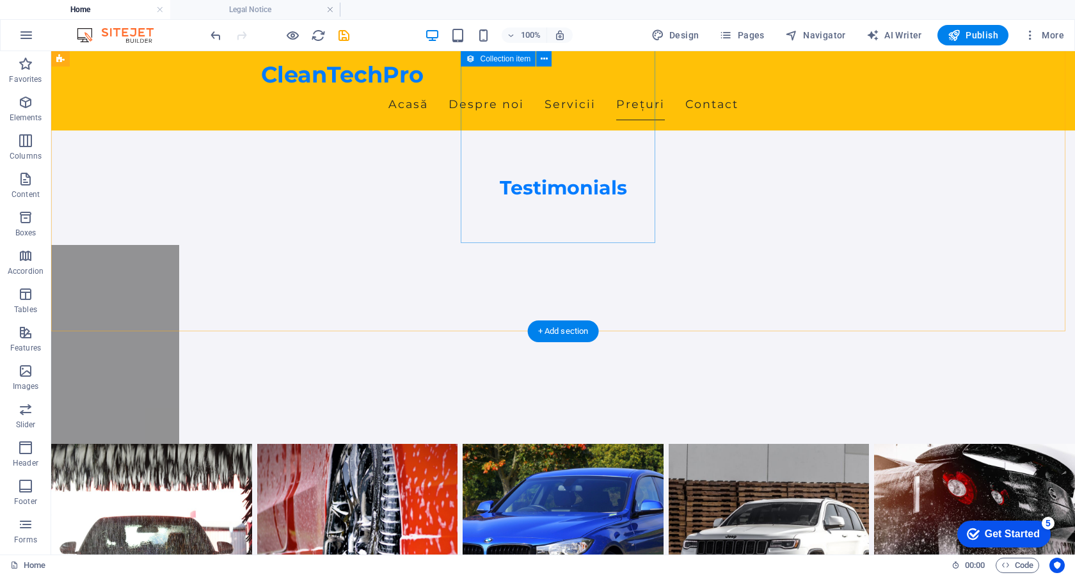
scroll to position [4166, 0]
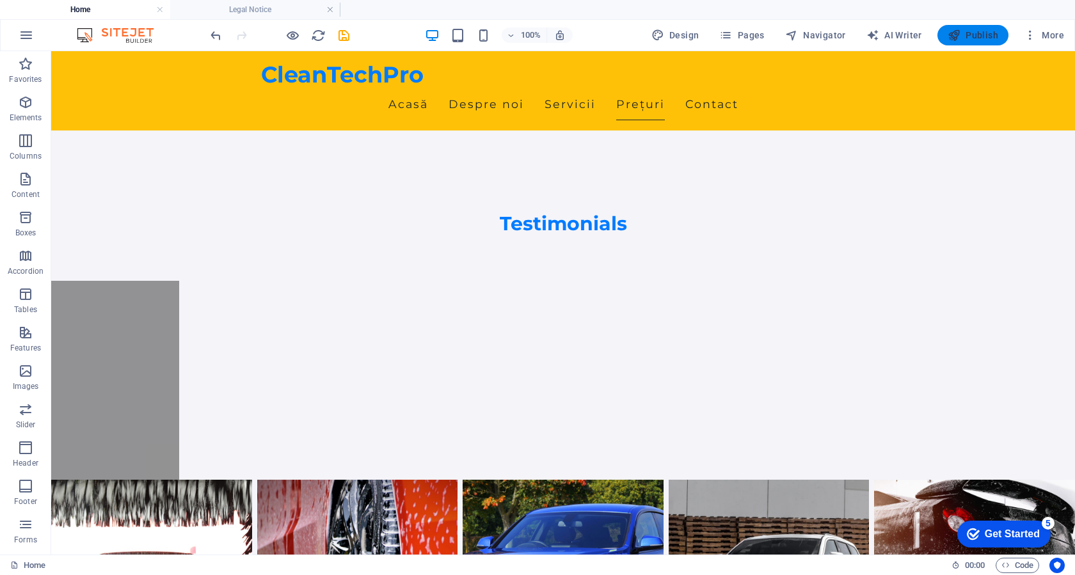
click at [970, 40] on span "Publish" at bounding box center [972, 35] width 51 height 13
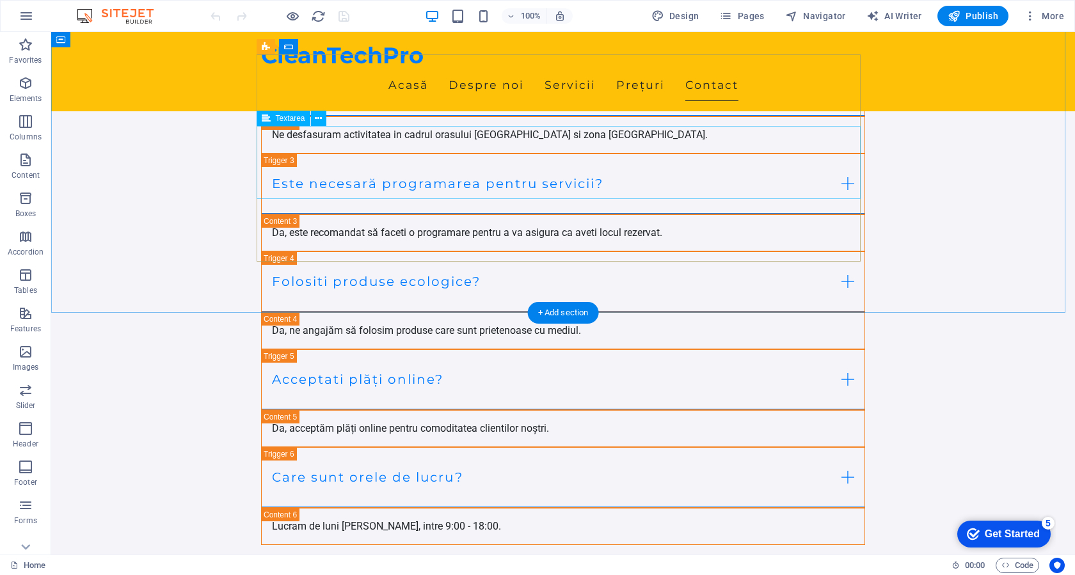
scroll to position [4787, 0]
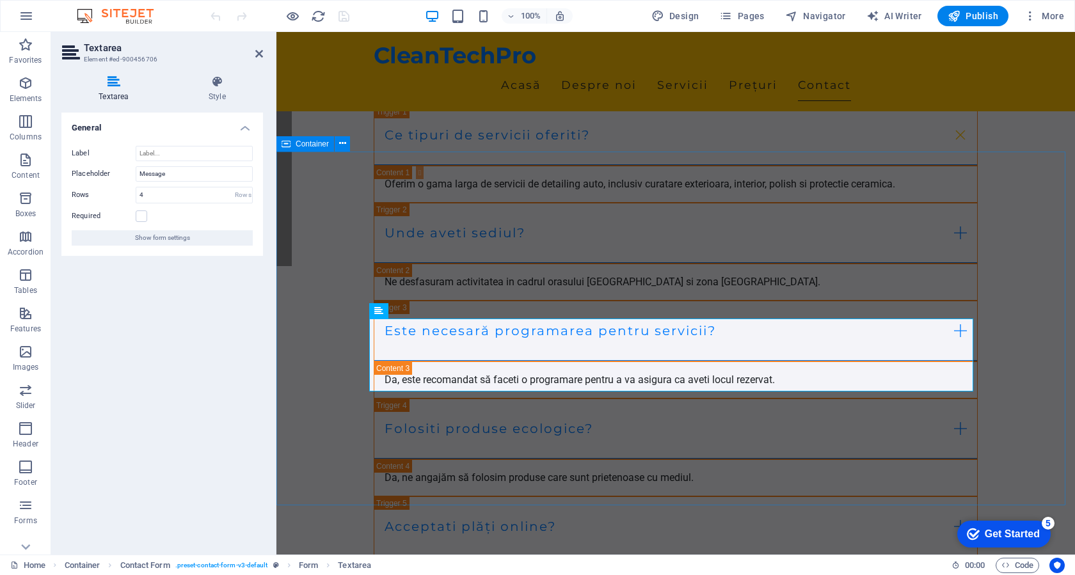
scroll to position [4742, 0]
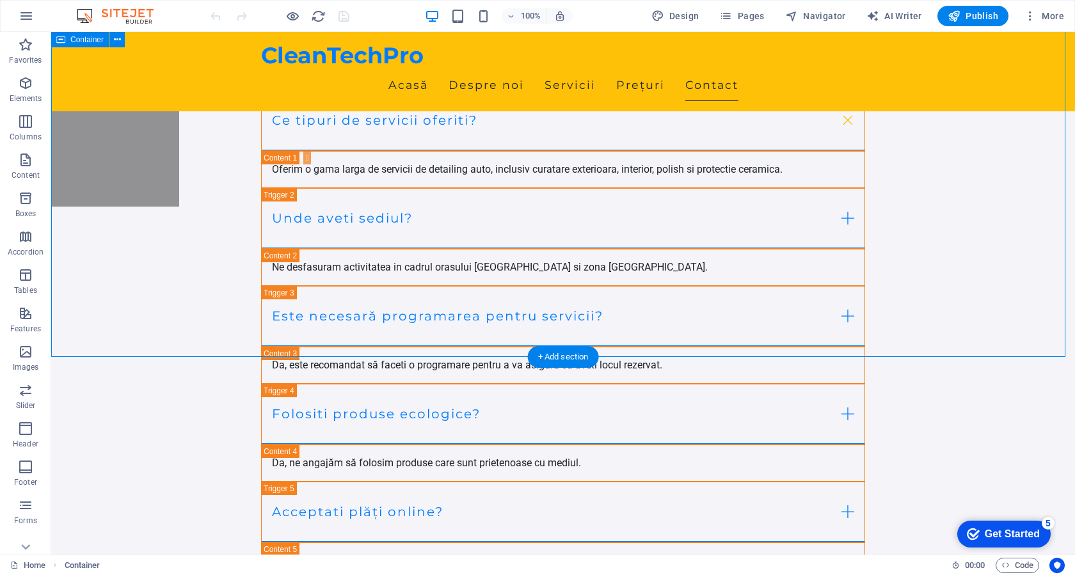
scroll to position [4979, 0]
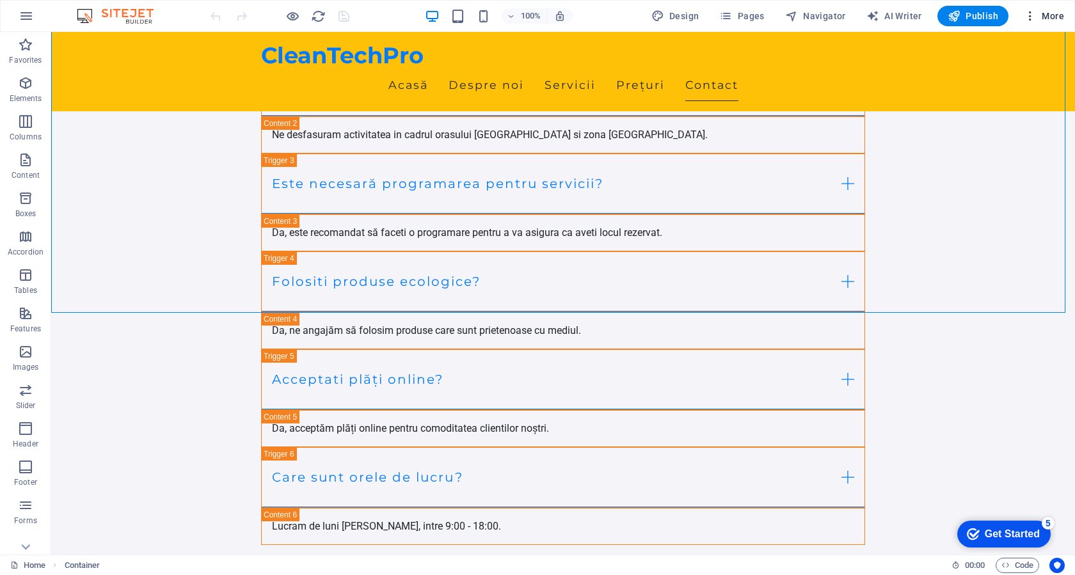
type textarea "Mesaj"
click at [1029, 17] on icon "button" at bounding box center [1029, 16] width 13 height 13
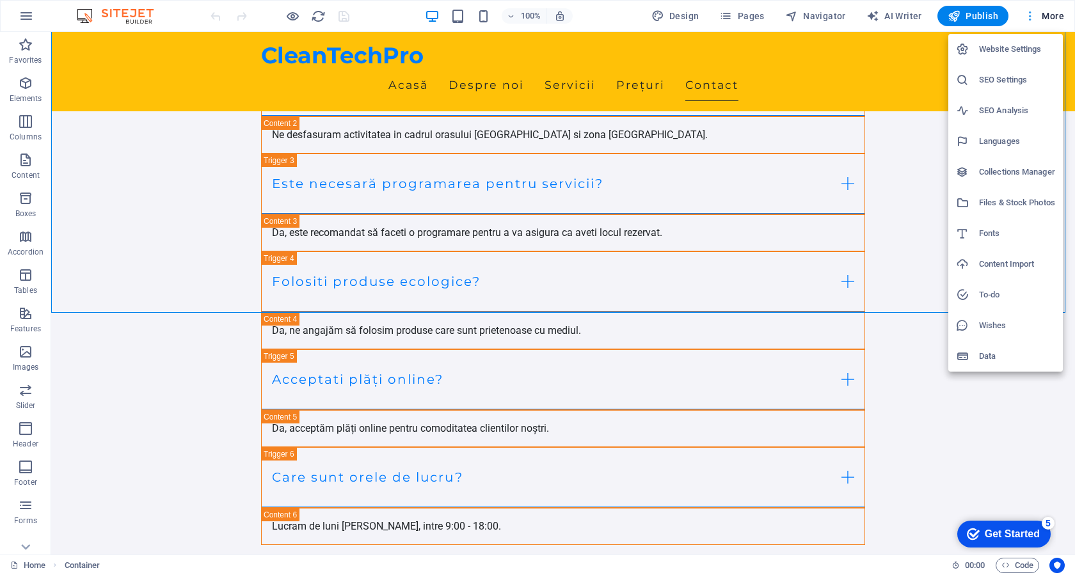
click at [1029, 17] on div at bounding box center [537, 287] width 1075 height 575
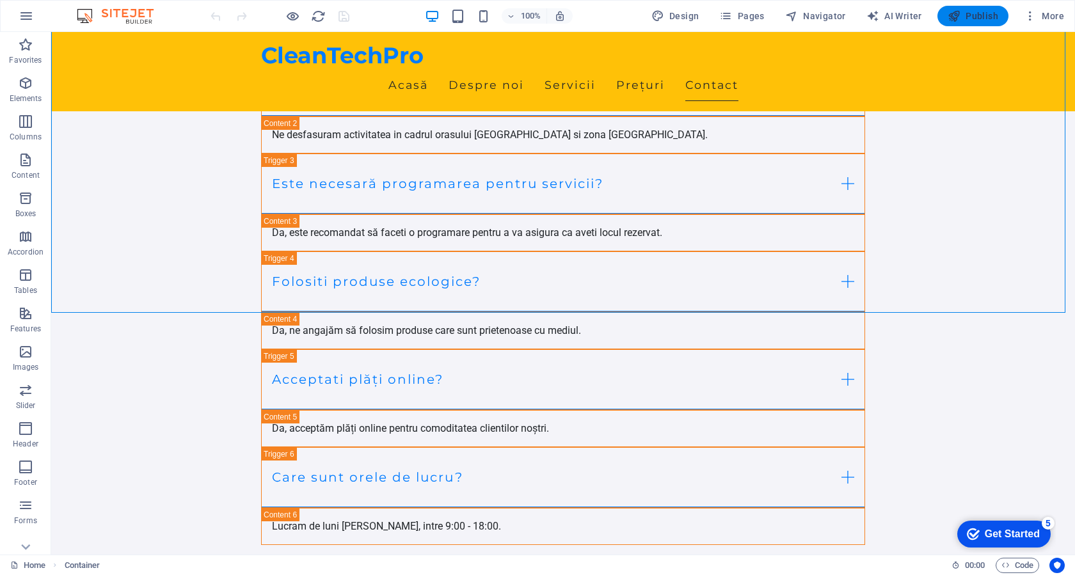
click at [989, 16] on span "Publish" at bounding box center [972, 16] width 51 height 13
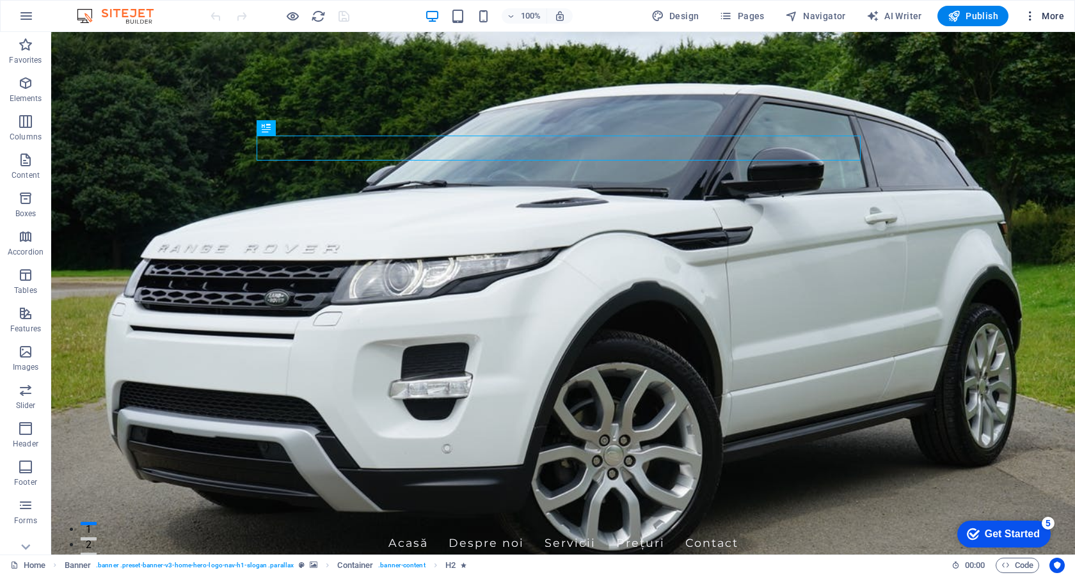
click at [1031, 18] on icon "button" at bounding box center [1029, 16] width 13 height 13
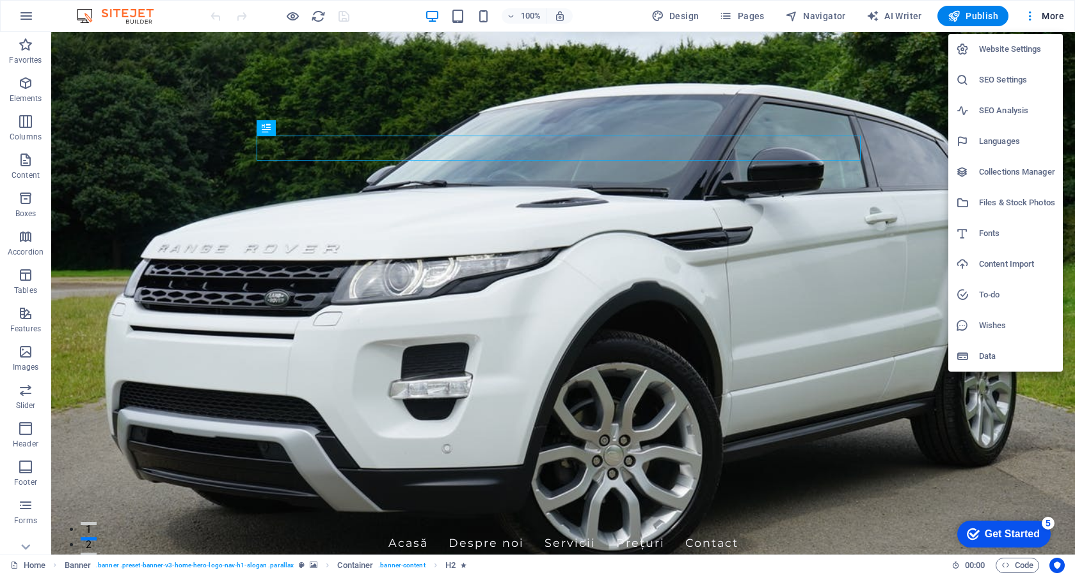
click at [1025, 45] on h6 "Website Settings" at bounding box center [1017, 49] width 76 height 15
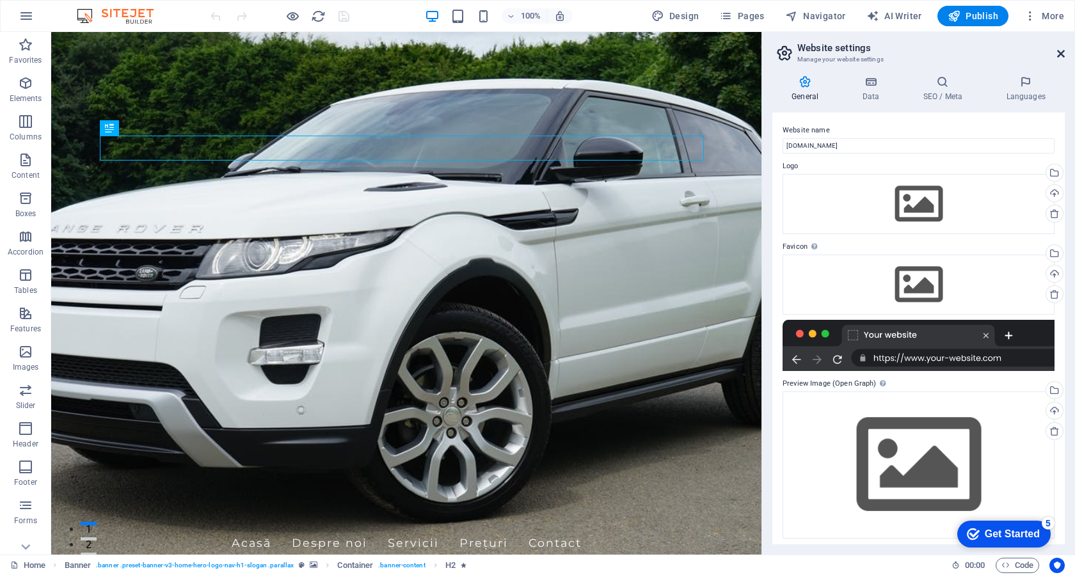
click at [1059, 52] on icon at bounding box center [1061, 54] width 8 height 10
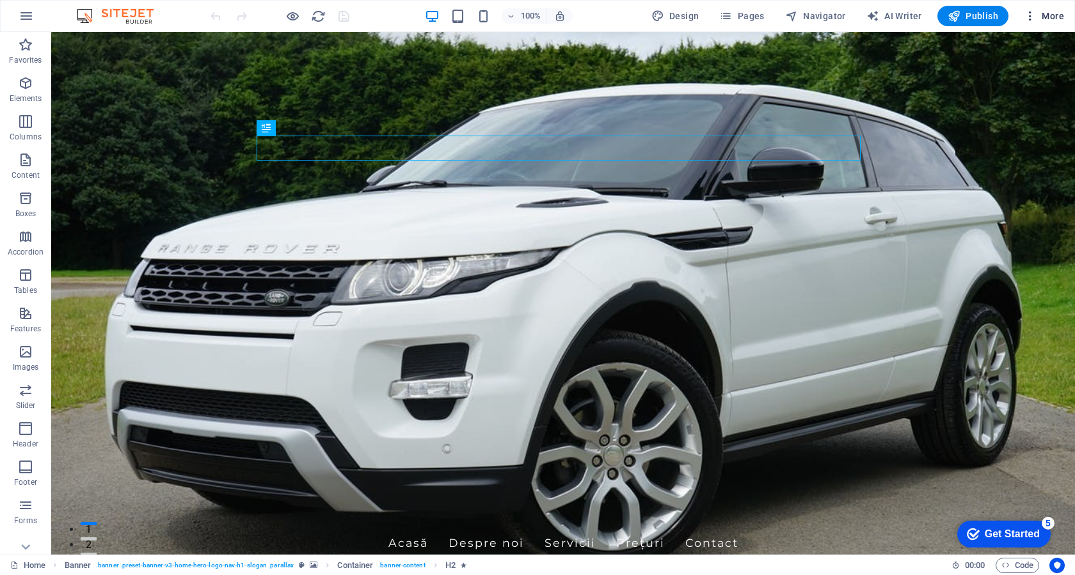
click at [1031, 13] on icon "button" at bounding box center [1029, 16] width 13 height 13
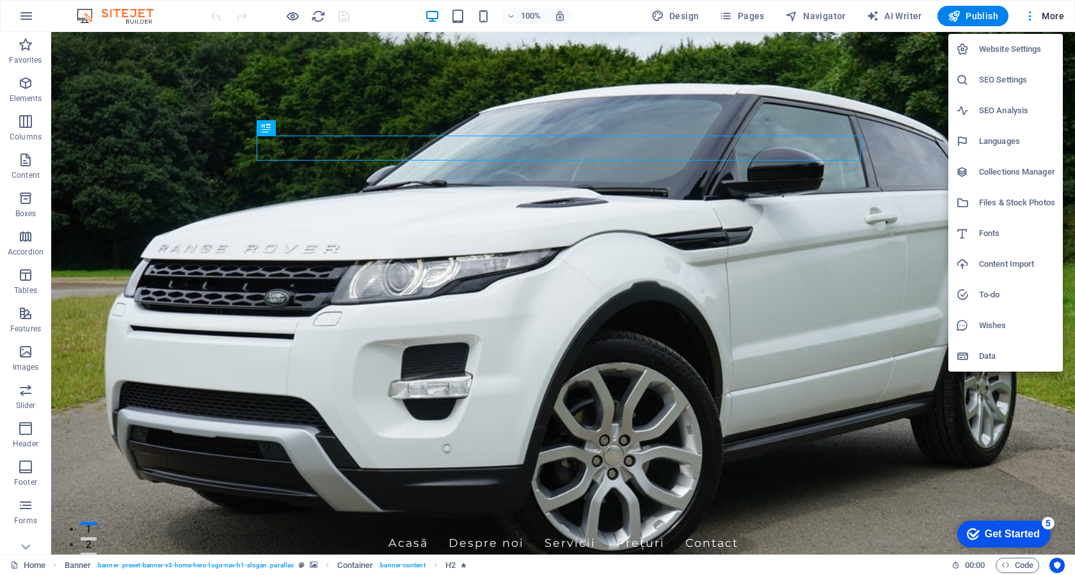
click at [1020, 48] on h6 "Website Settings" at bounding box center [1017, 49] width 76 height 15
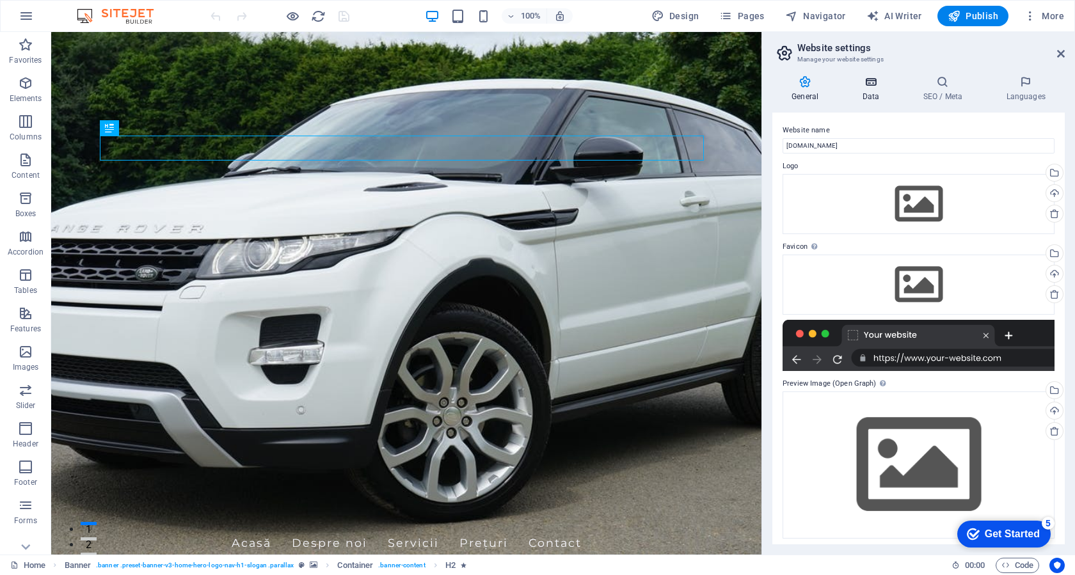
click at [864, 79] on icon at bounding box center [870, 81] width 56 height 13
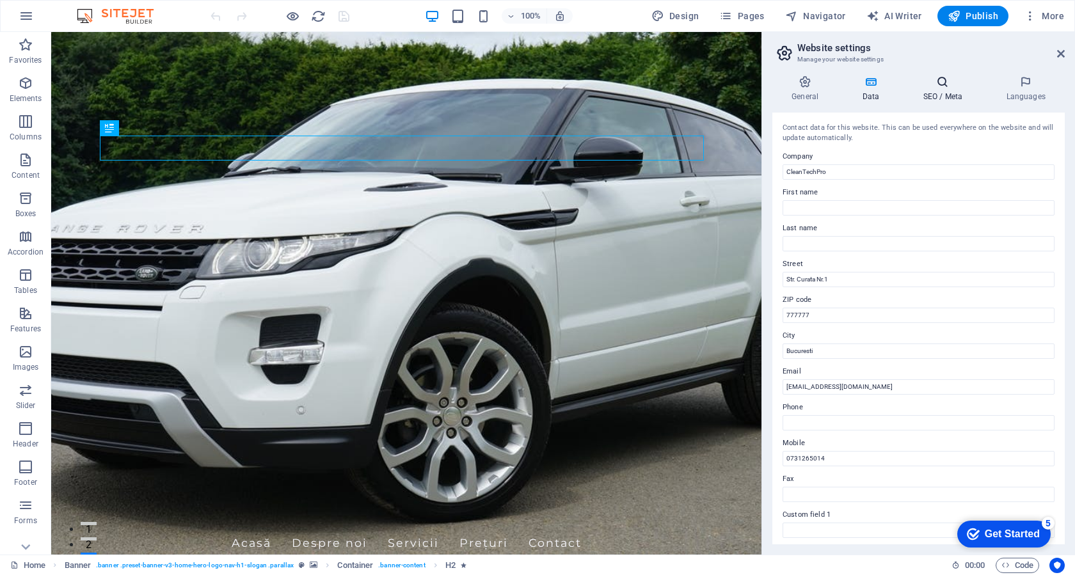
click at [936, 101] on h4 "SEO / Meta" at bounding box center [944, 88] width 83 height 27
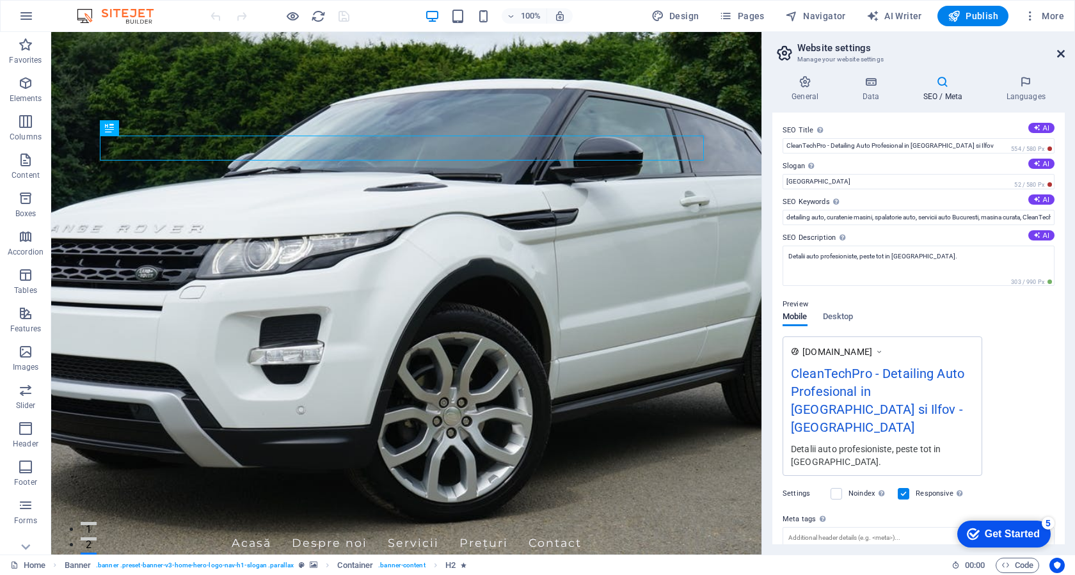
click at [1060, 54] on icon at bounding box center [1061, 54] width 8 height 10
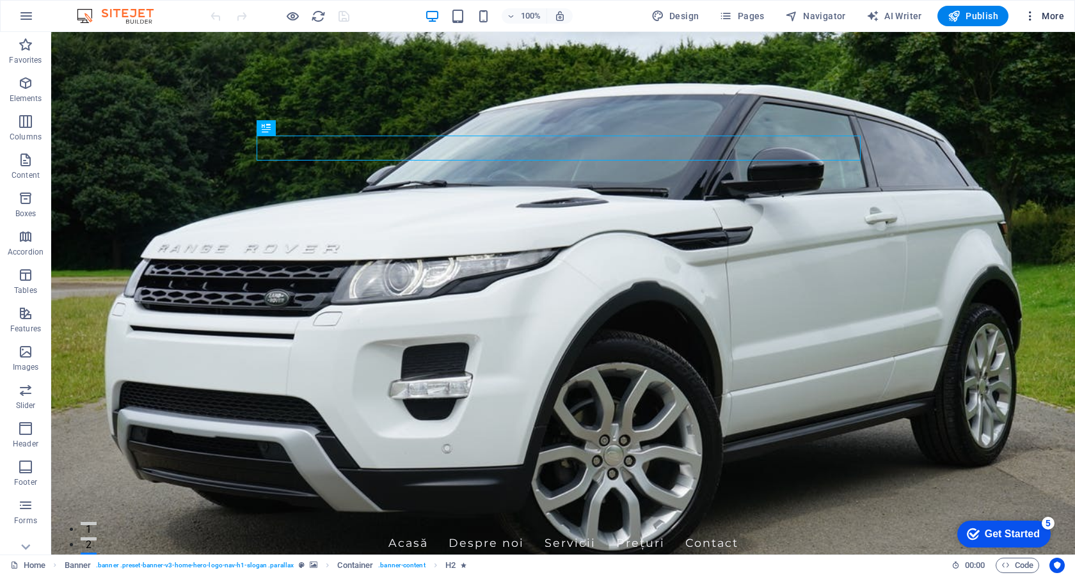
click at [1030, 20] on icon "button" at bounding box center [1029, 16] width 13 height 13
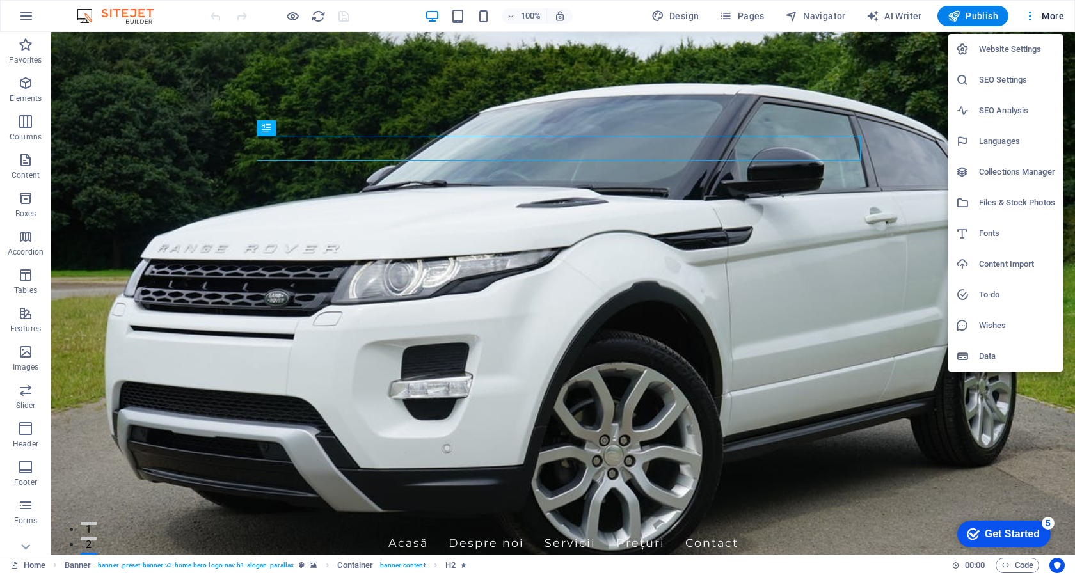
click at [1014, 49] on h6 "Website Settings" at bounding box center [1017, 49] width 76 height 15
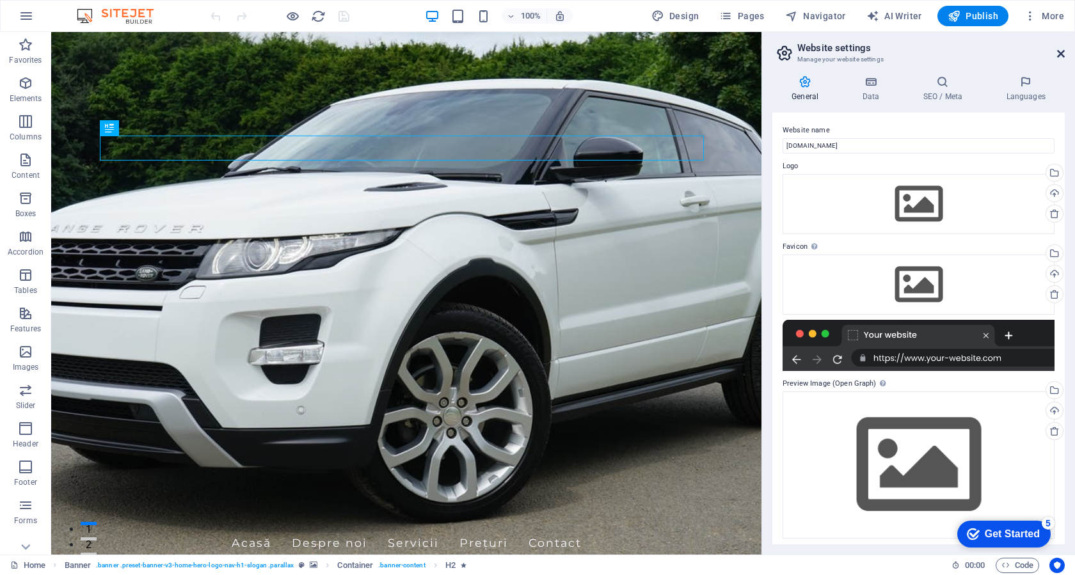
drag, startPoint x: 1060, startPoint y: 50, endPoint x: 990, endPoint y: 1, distance: 85.4
click at [1060, 50] on icon at bounding box center [1061, 54] width 8 height 10
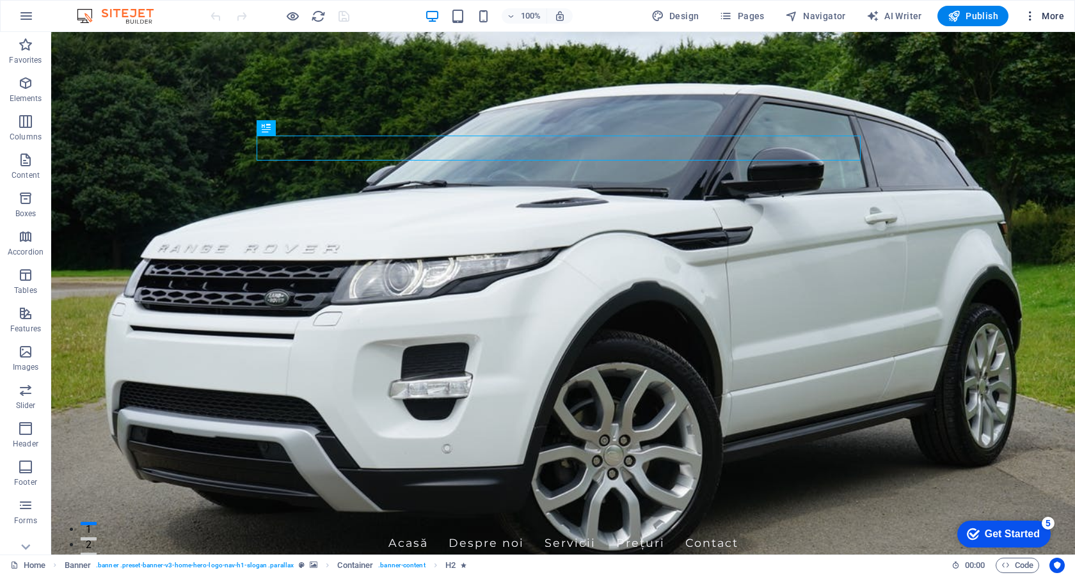
click at [1032, 20] on icon "button" at bounding box center [1029, 16] width 13 height 13
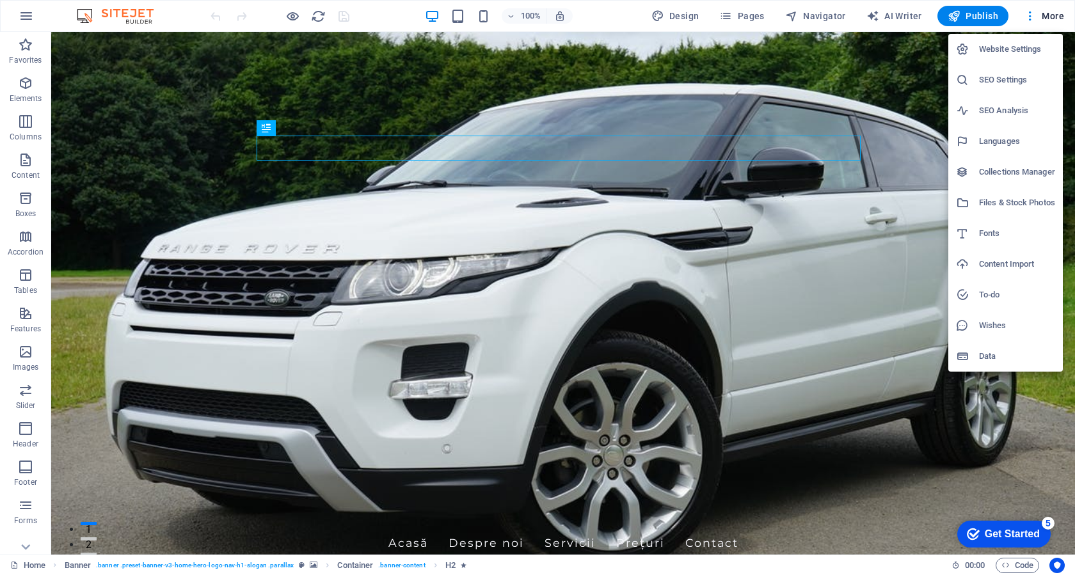
click at [1007, 83] on h6 "SEO Settings" at bounding box center [1017, 79] width 76 height 15
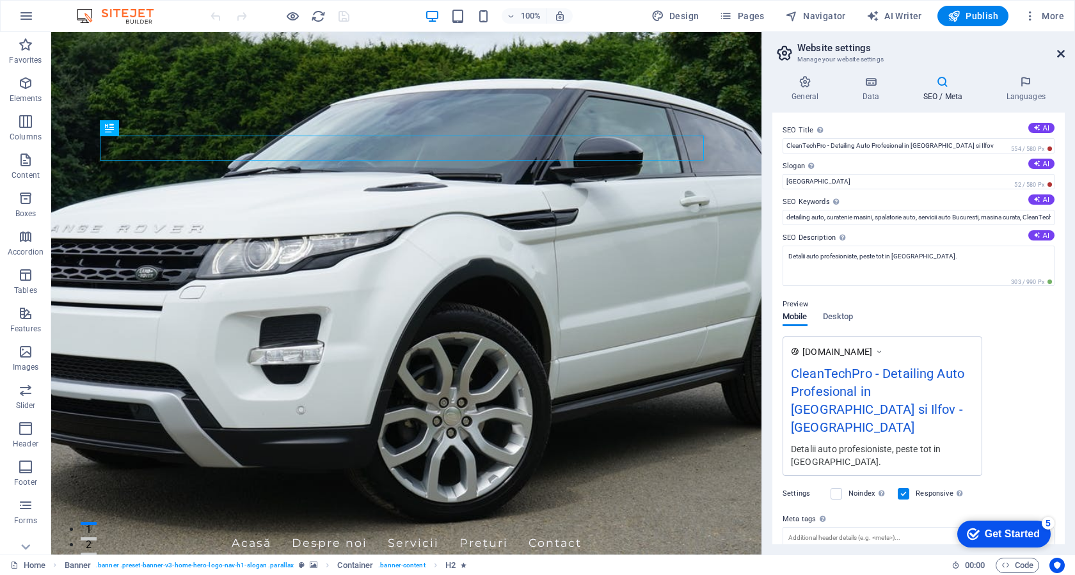
click at [1061, 51] on icon at bounding box center [1061, 54] width 8 height 10
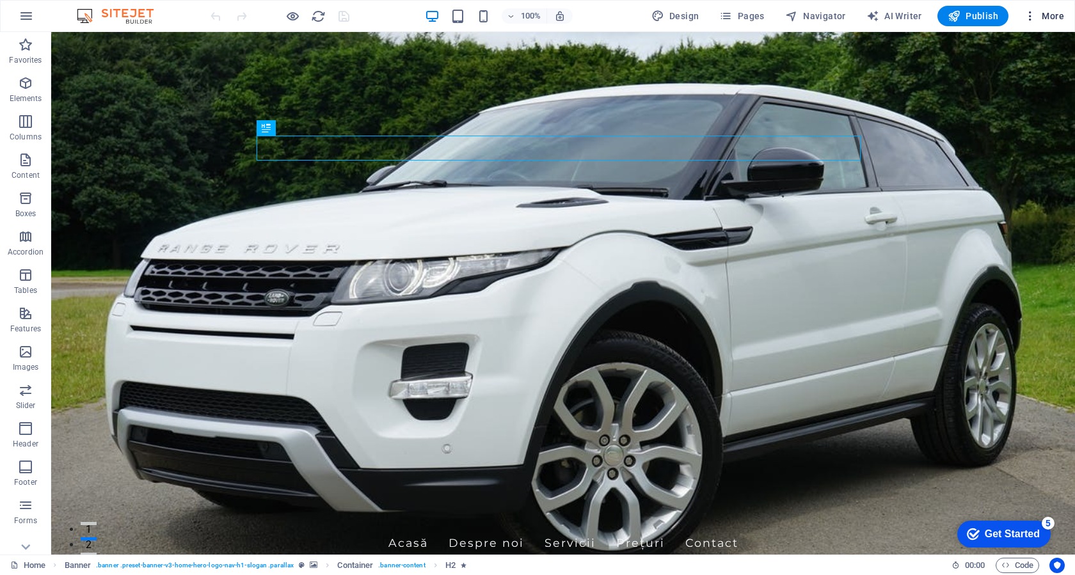
click at [1028, 21] on icon "button" at bounding box center [1029, 16] width 13 height 13
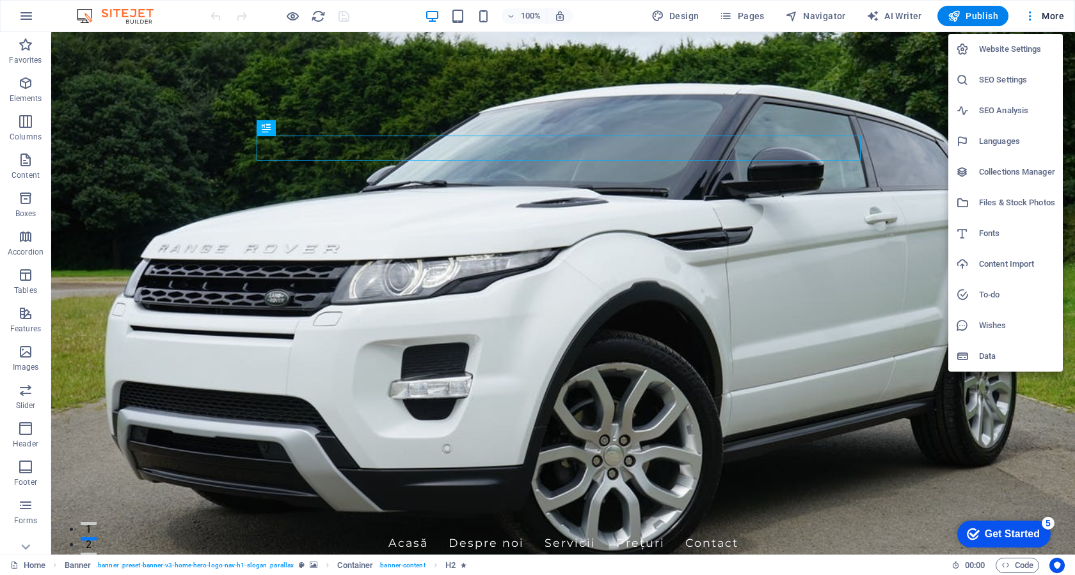
click at [1011, 111] on h6 "SEO Analysis" at bounding box center [1017, 110] width 76 height 15
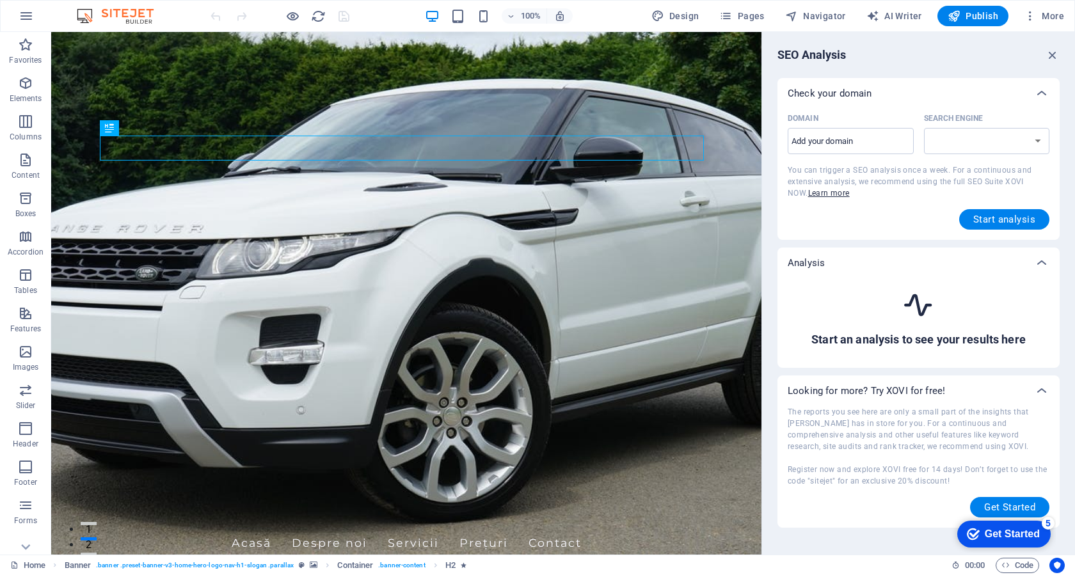
select select "google.com"
click at [871, 145] on input "Domain ​" at bounding box center [850, 141] width 126 height 20
type input "cleantechpro.ro"
click at [986, 215] on span "Start analysis" at bounding box center [1004, 219] width 62 height 10
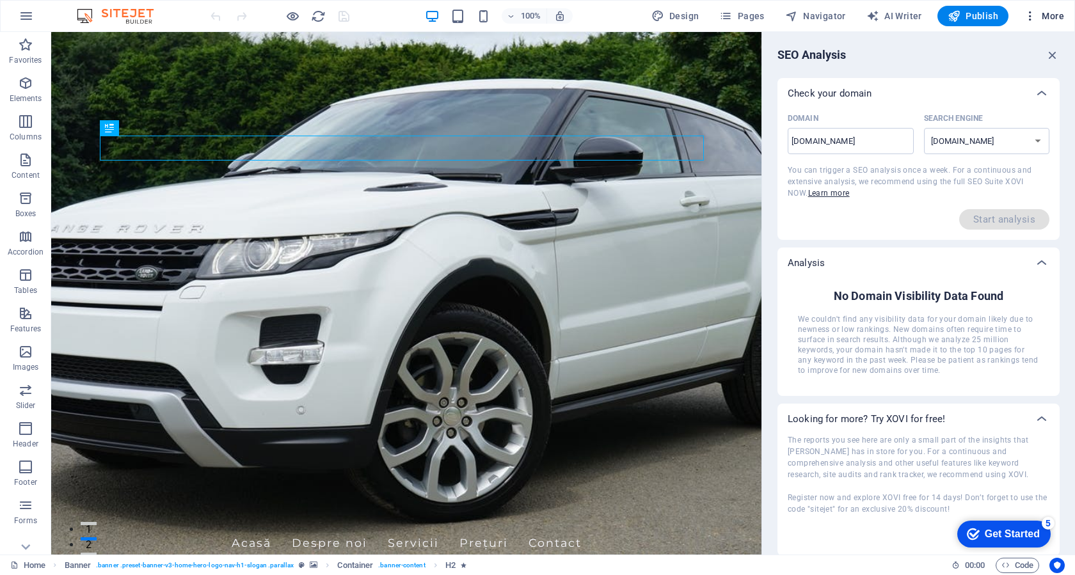
click at [1027, 19] on icon "button" at bounding box center [1029, 16] width 13 height 13
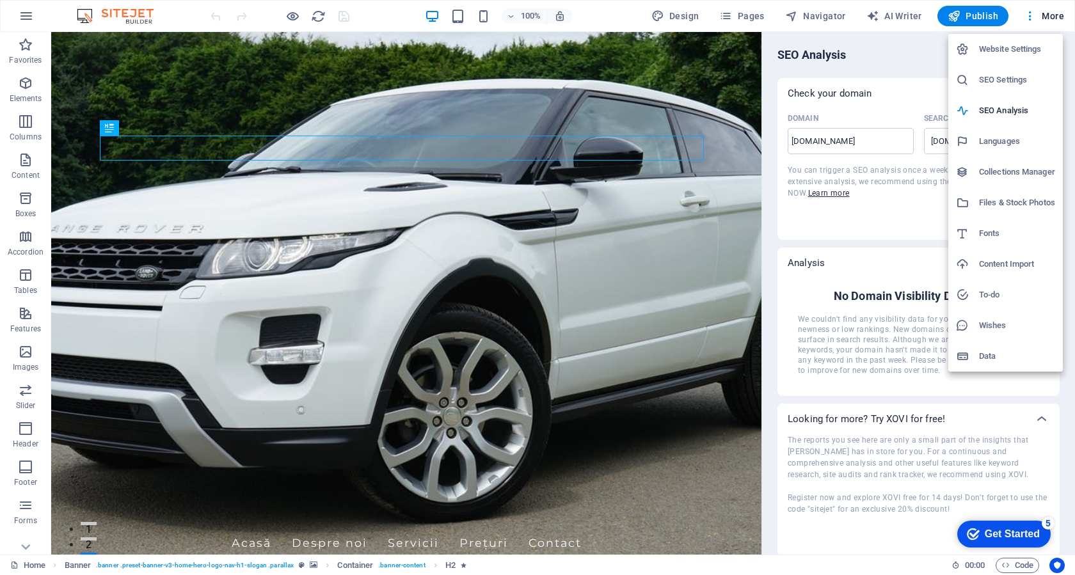
click at [1000, 169] on h6 "Collections Manager" at bounding box center [1017, 171] width 76 height 15
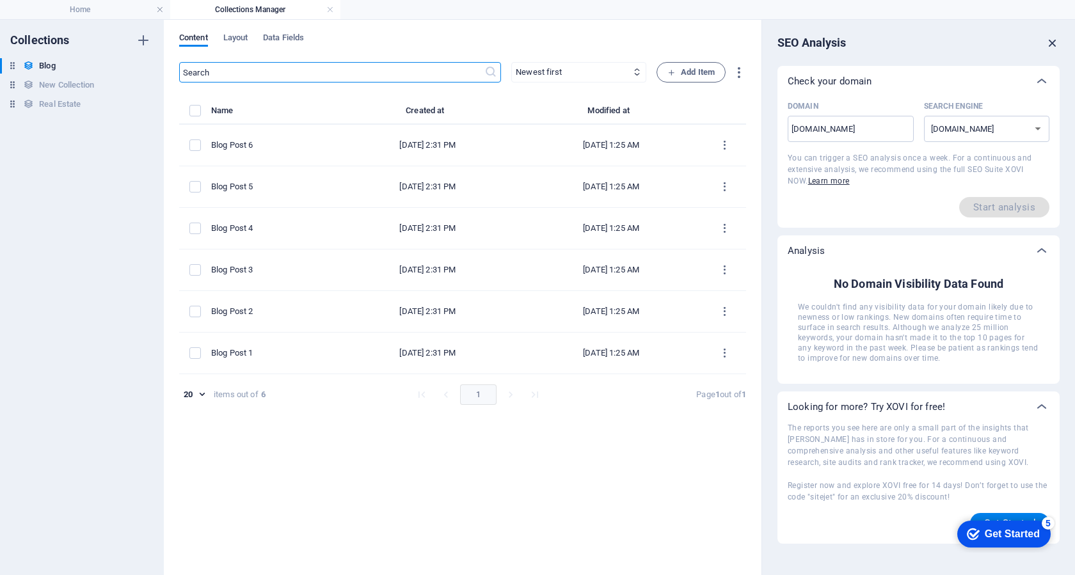
click at [1054, 44] on icon "button" at bounding box center [1052, 43] width 14 height 14
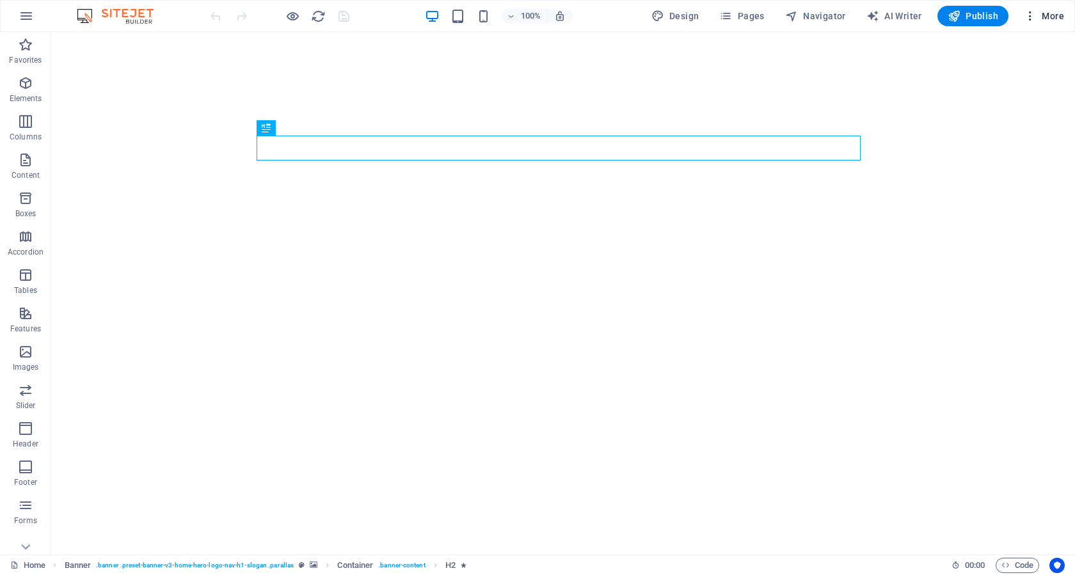
click at [1030, 17] on icon "button" at bounding box center [1029, 16] width 13 height 13
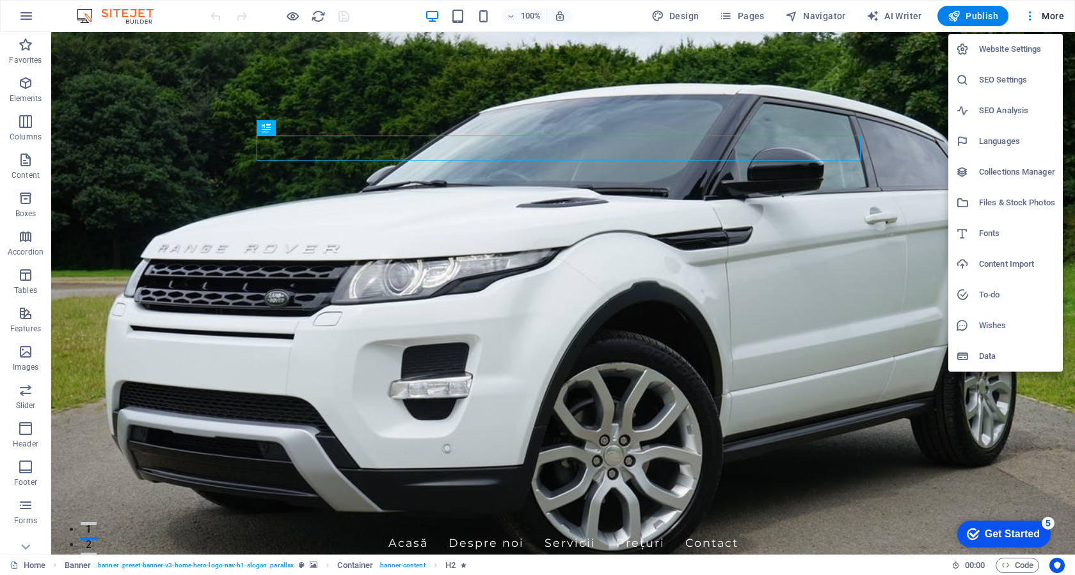
click at [735, 14] on div at bounding box center [537, 287] width 1075 height 575
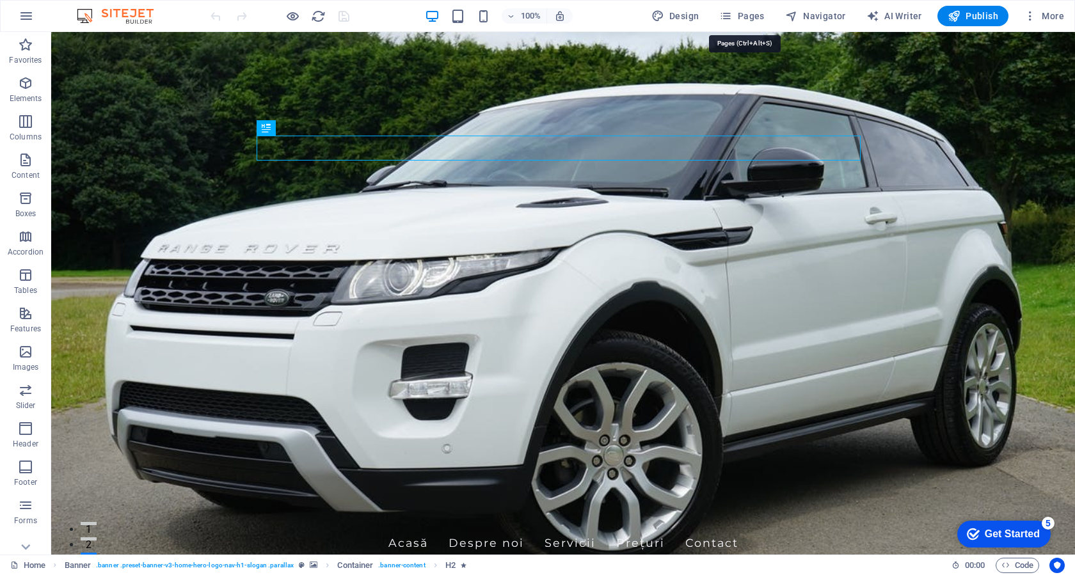
click at [732, 14] on icon "button" at bounding box center [725, 16] width 13 height 13
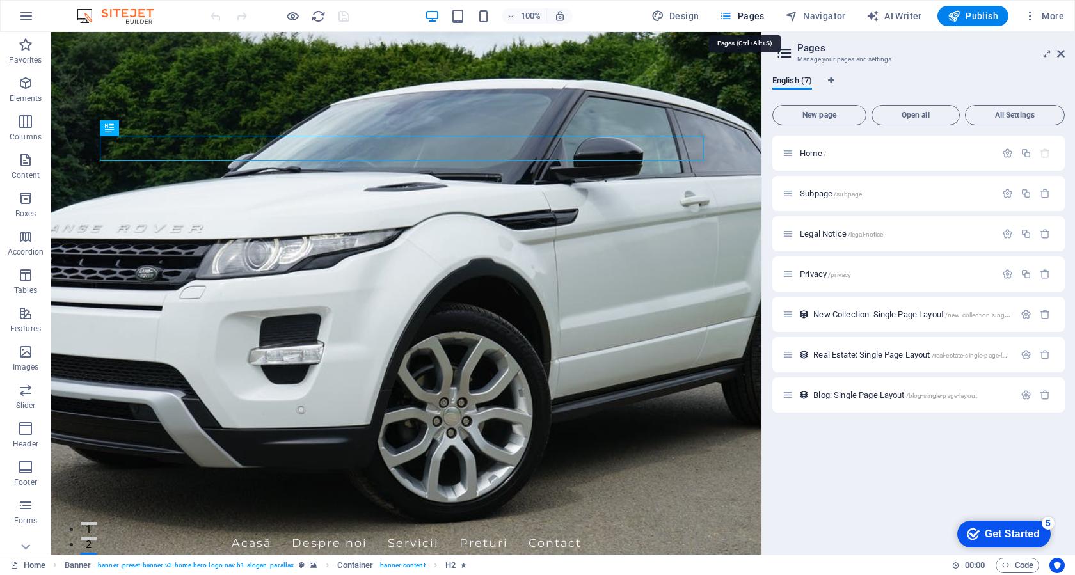
click at [732, 14] on icon "button" at bounding box center [725, 16] width 13 height 13
drag, startPoint x: 1062, startPoint y: 58, endPoint x: 1011, endPoint y: 24, distance: 61.0
click at [1062, 56] on icon at bounding box center [1061, 54] width 8 height 10
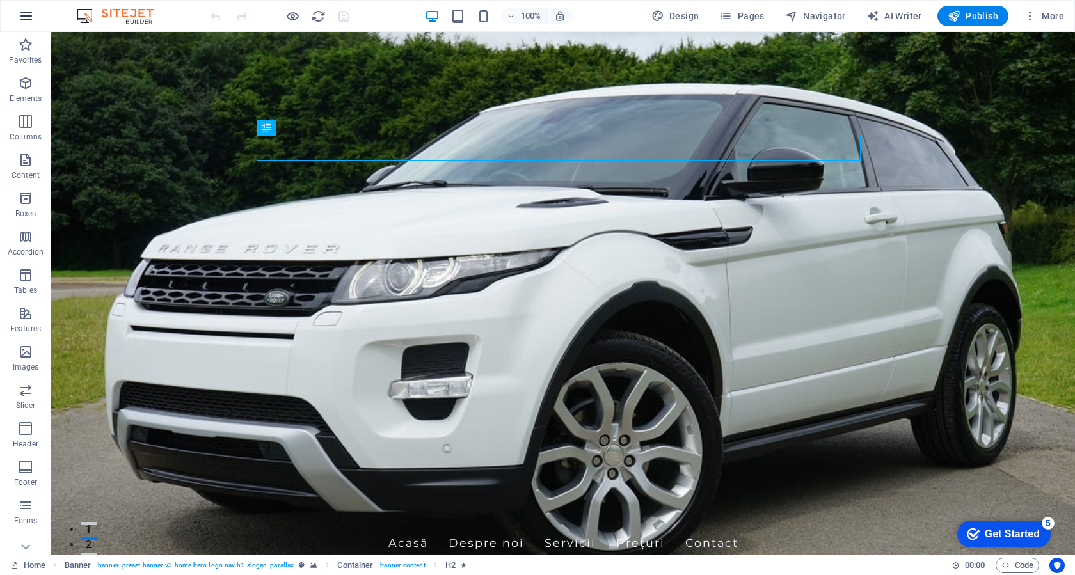
click at [20, 13] on icon "button" at bounding box center [26, 15] width 15 height 15
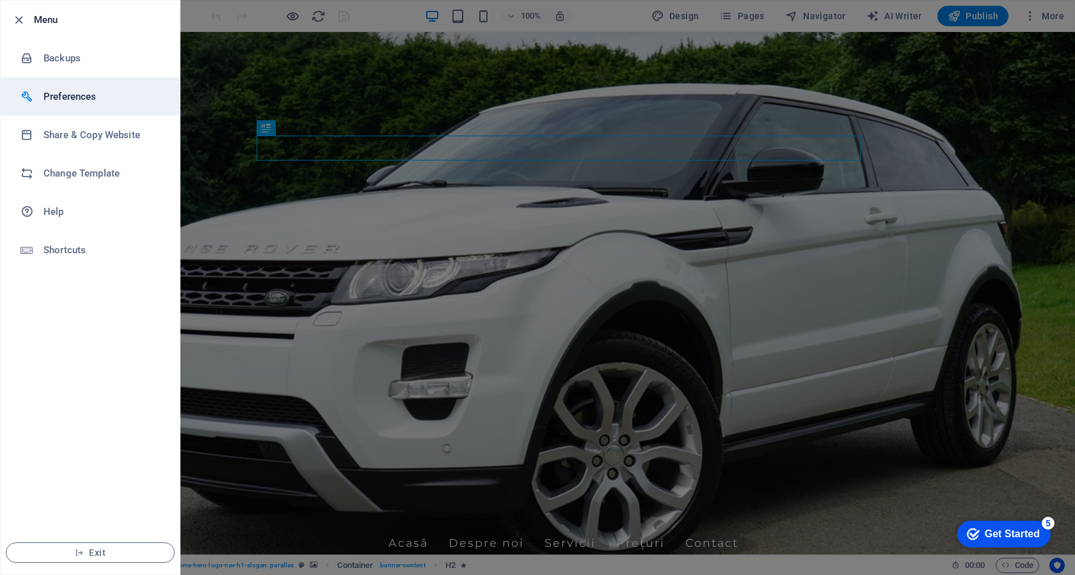
click at [55, 88] on li "Preferences" at bounding box center [90, 96] width 179 height 38
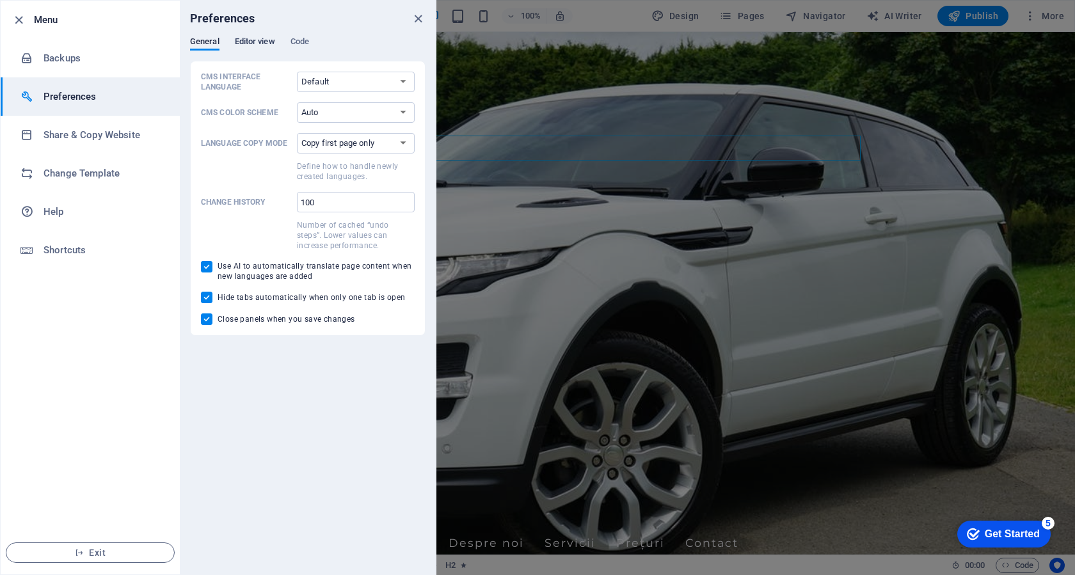
click at [251, 39] on span "Editor view" at bounding box center [255, 43] width 40 height 18
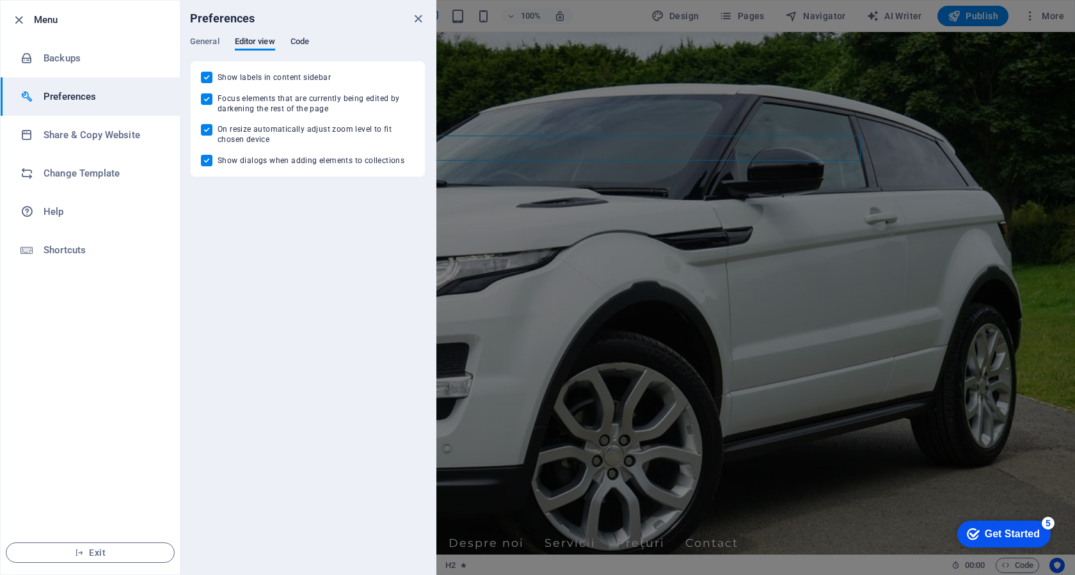
click at [308, 37] on span "Code" at bounding box center [299, 43] width 19 height 18
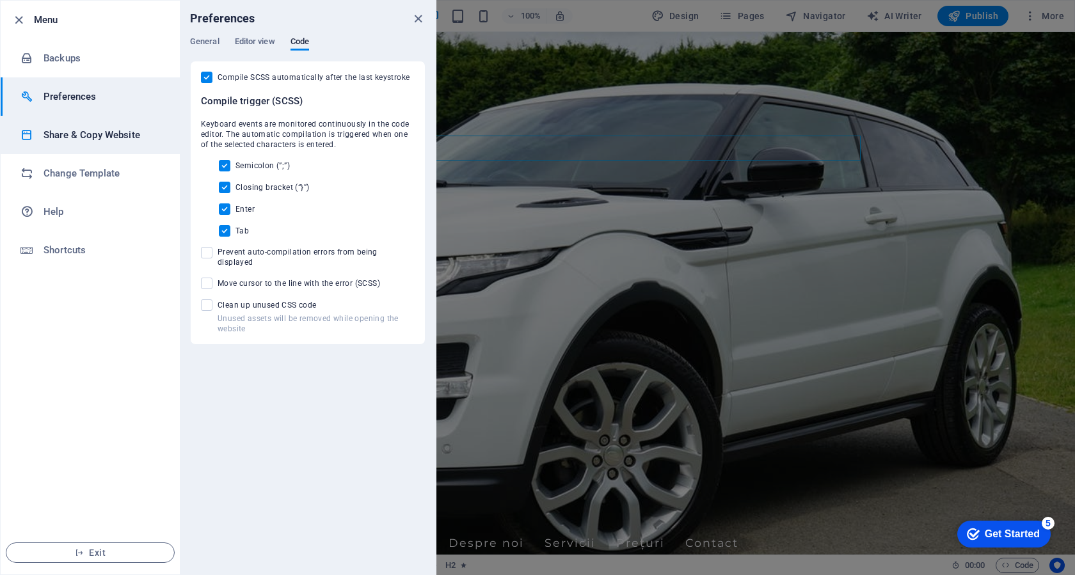
click at [90, 130] on h6 "Share & Copy Website" at bounding box center [102, 134] width 118 height 15
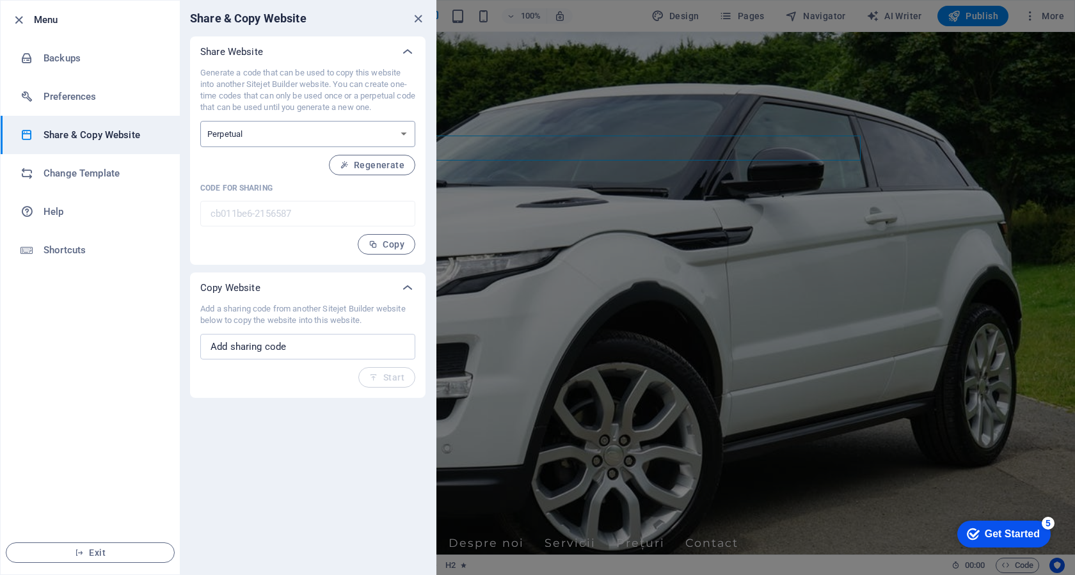
click at [244, 134] on select "One-time Perpetual" at bounding box center [307, 134] width 215 height 26
click at [109, 168] on h6 "Change Template" at bounding box center [102, 173] width 118 height 15
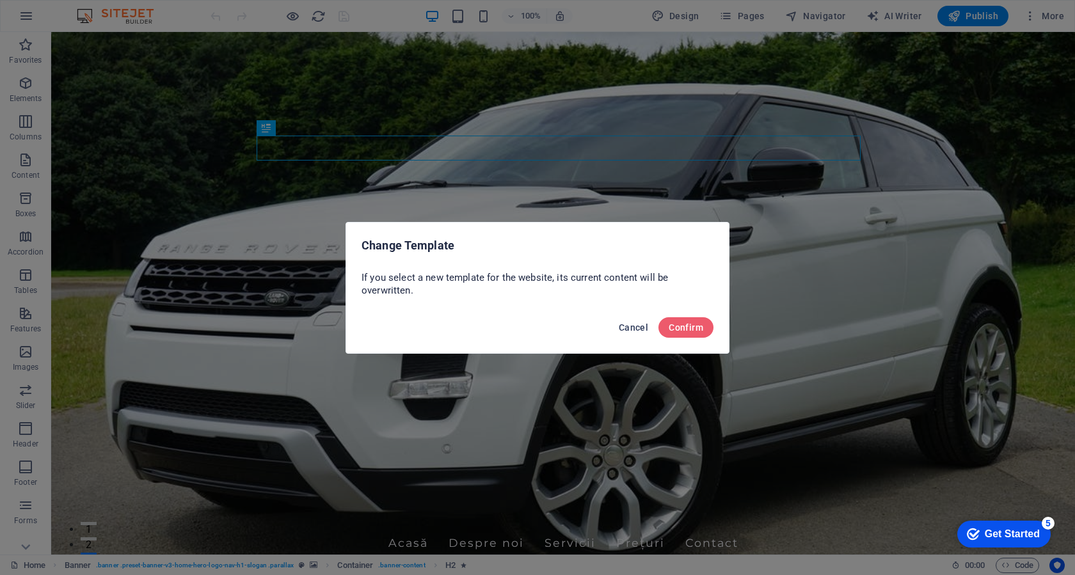
click at [634, 329] on span "Cancel" at bounding box center [632, 327] width 29 height 10
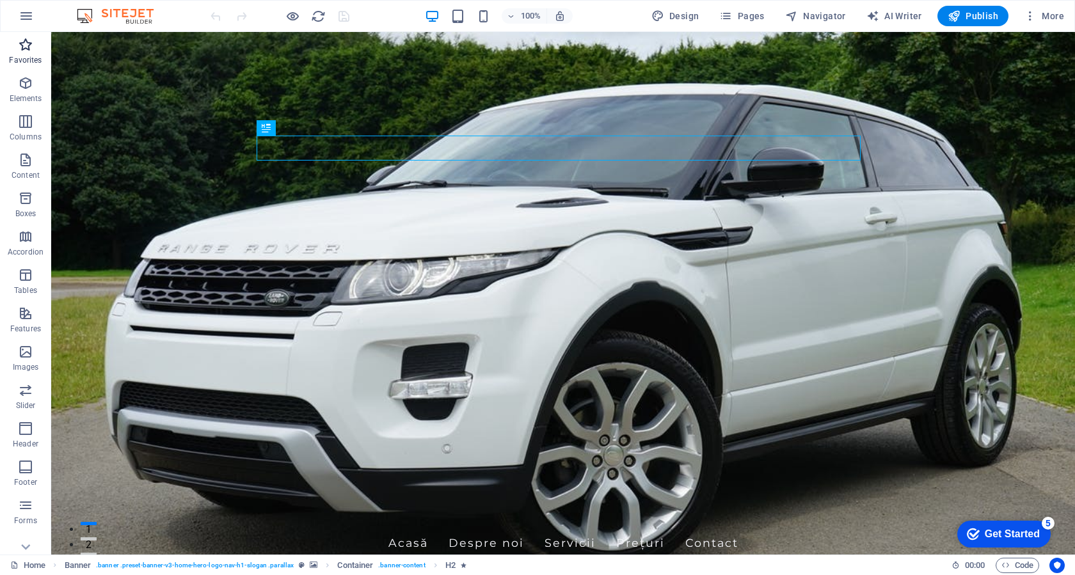
click at [27, 42] on icon "button" at bounding box center [25, 44] width 15 height 15
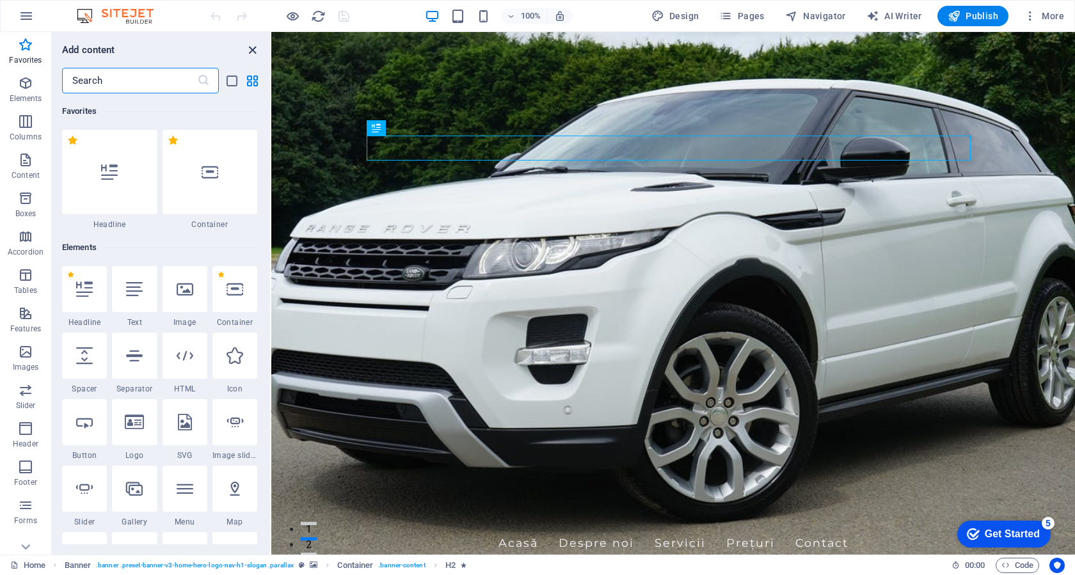
click at [248, 50] on icon "close panel" at bounding box center [252, 50] width 15 height 15
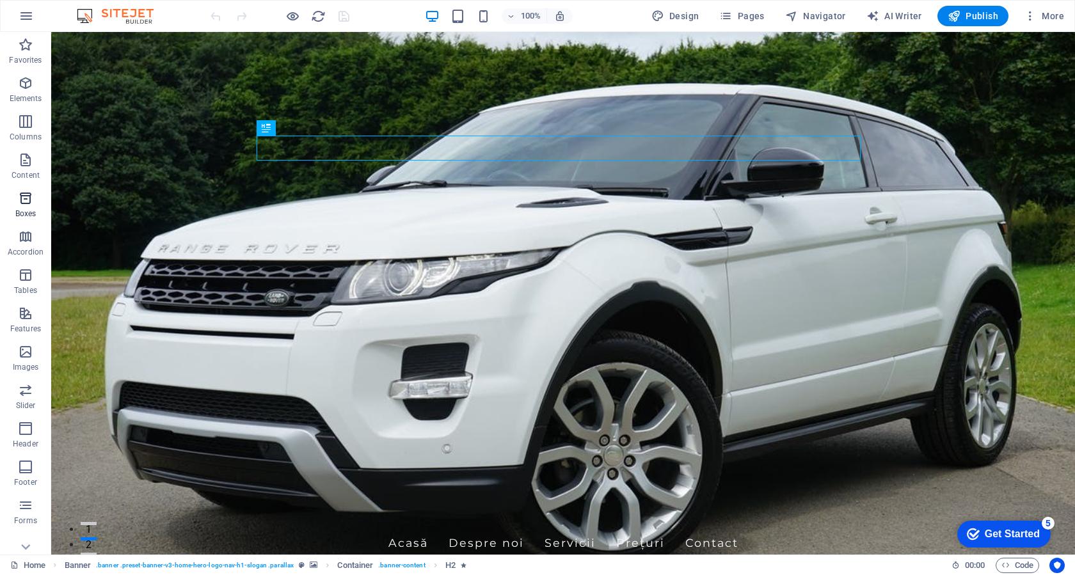
click at [25, 205] on icon "button" at bounding box center [25, 198] width 15 height 15
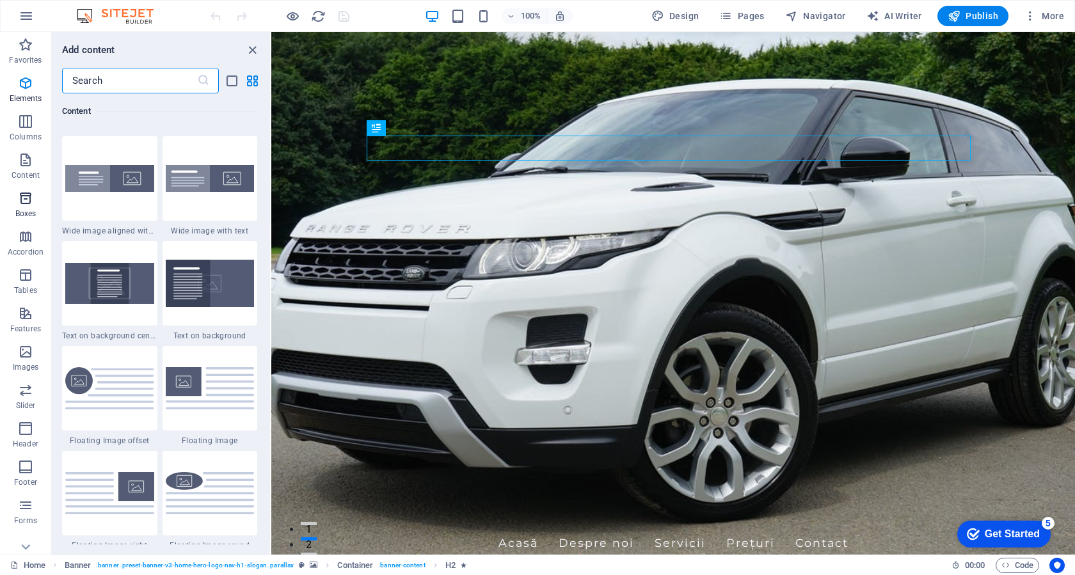
scroll to position [3528, 0]
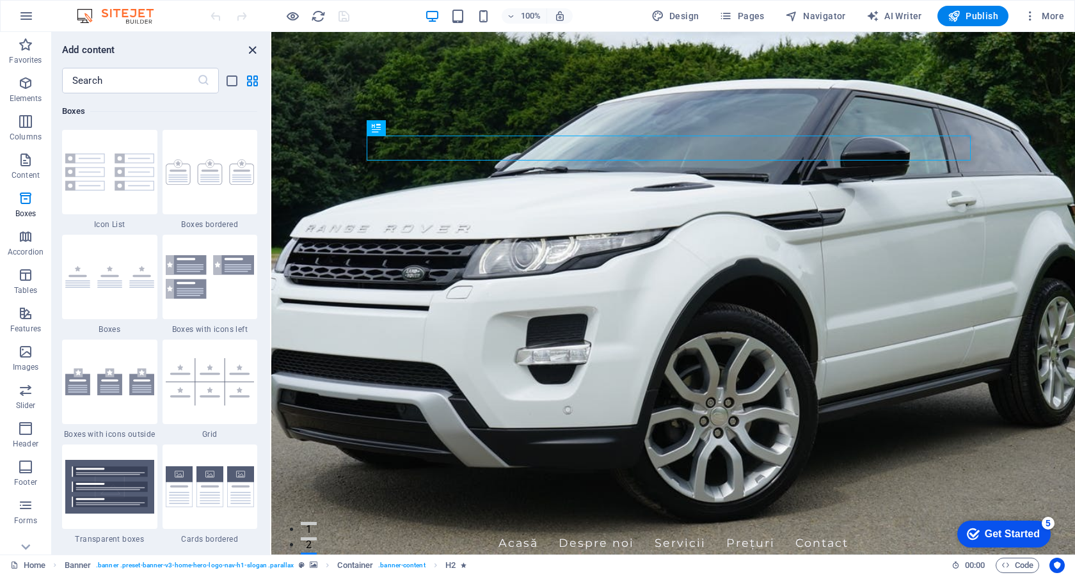
click at [249, 48] on icon "close panel" at bounding box center [252, 50] width 15 height 15
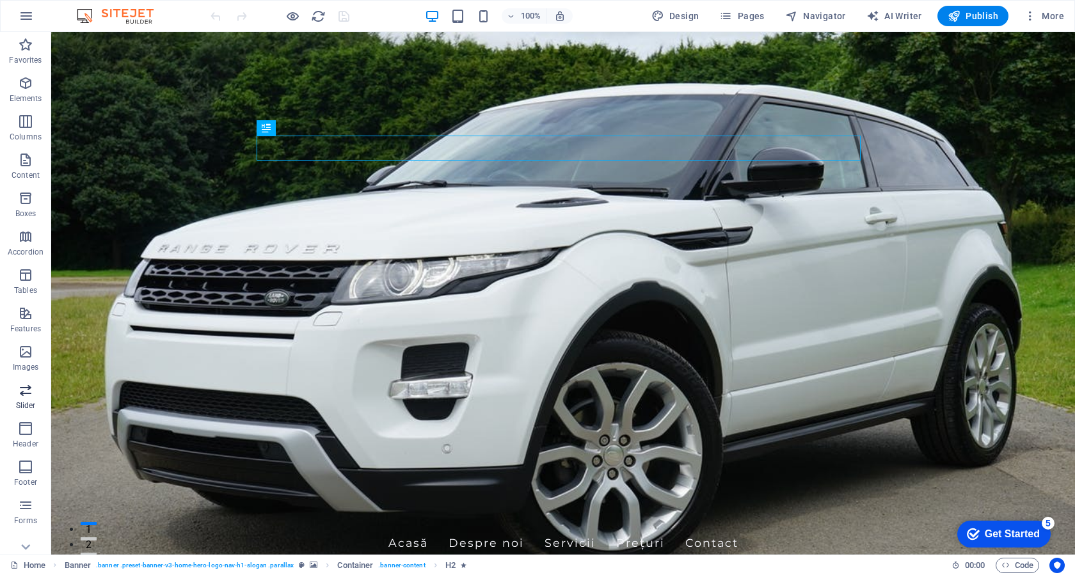
scroll to position [53, 0]
click at [28, 494] on icon "button" at bounding box center [25, 490] width 15 height 15
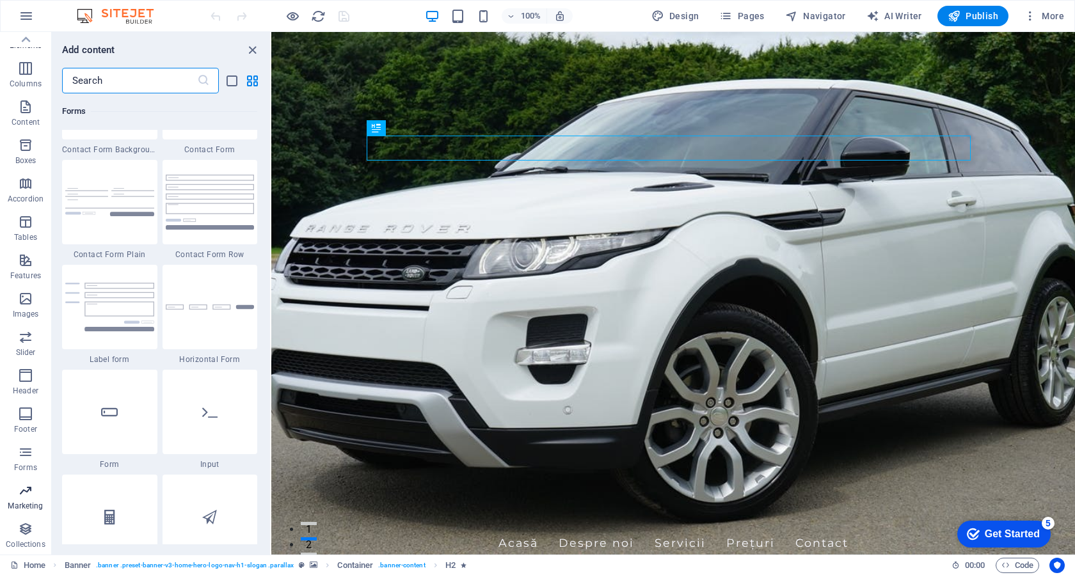
scroll to position [10418, 0]
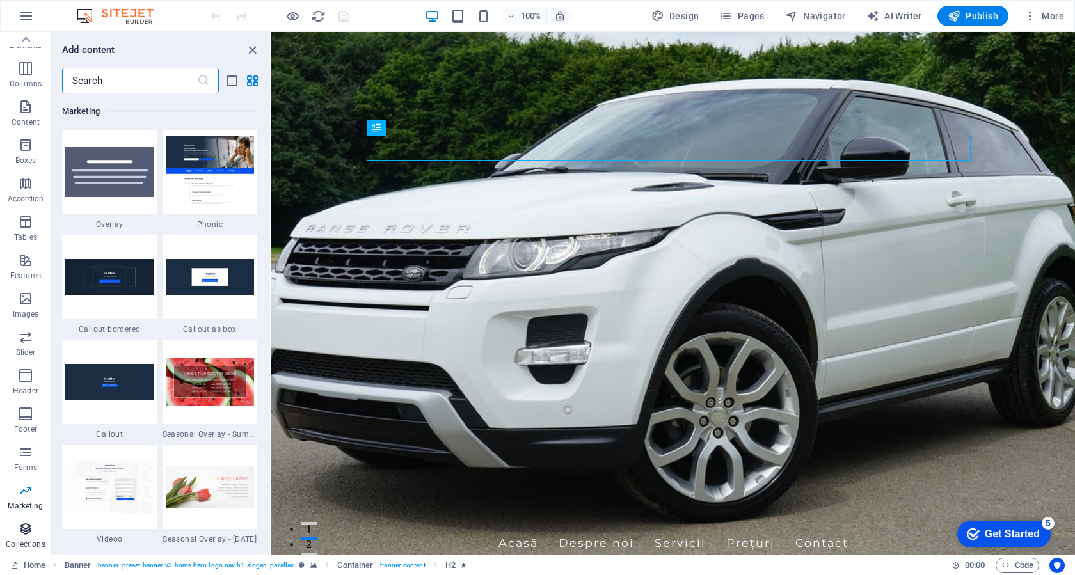
click at [19, 530] on icon "button" at bounding box center [25, 528] width 15 height 15
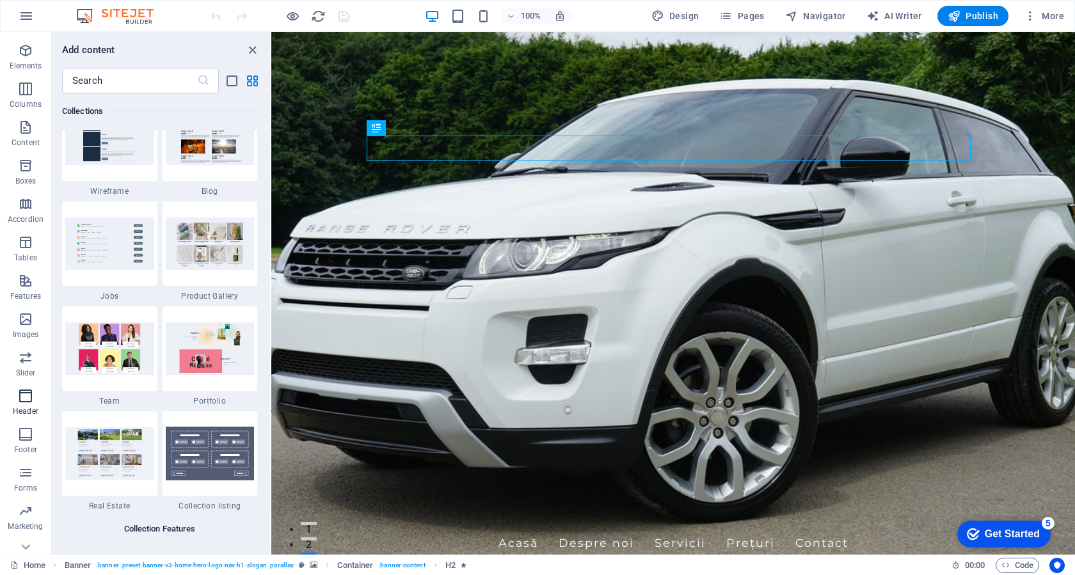
scroll to position [53, 0]
click at [26, 455] on icon "button" at bounding box center [25, 452] width 15 height 15
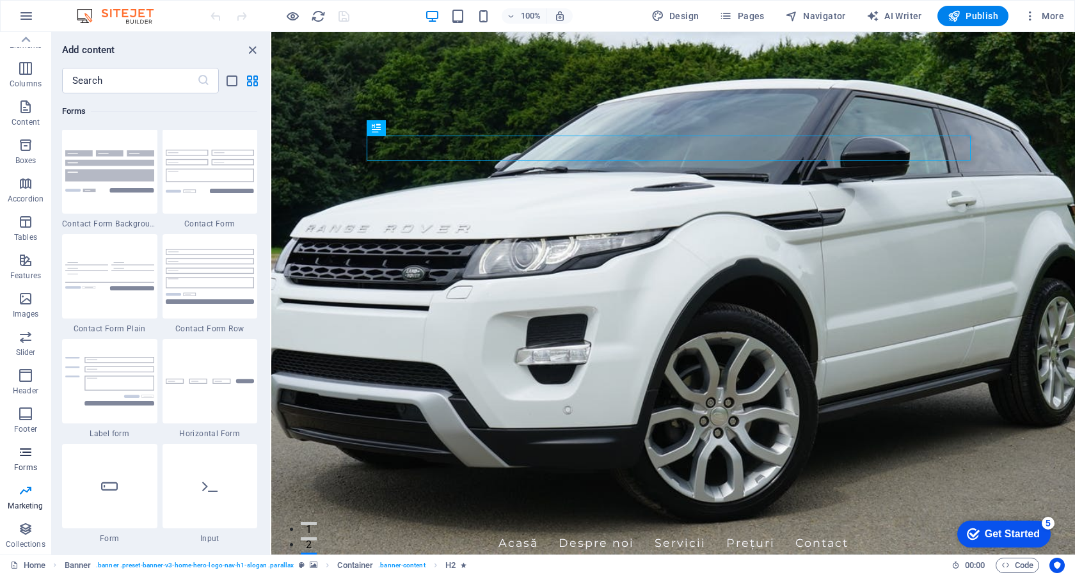
scroll to position [9338, 0]
click at [113, 179] on img at bounding box center [109, 172] width 89 height 42
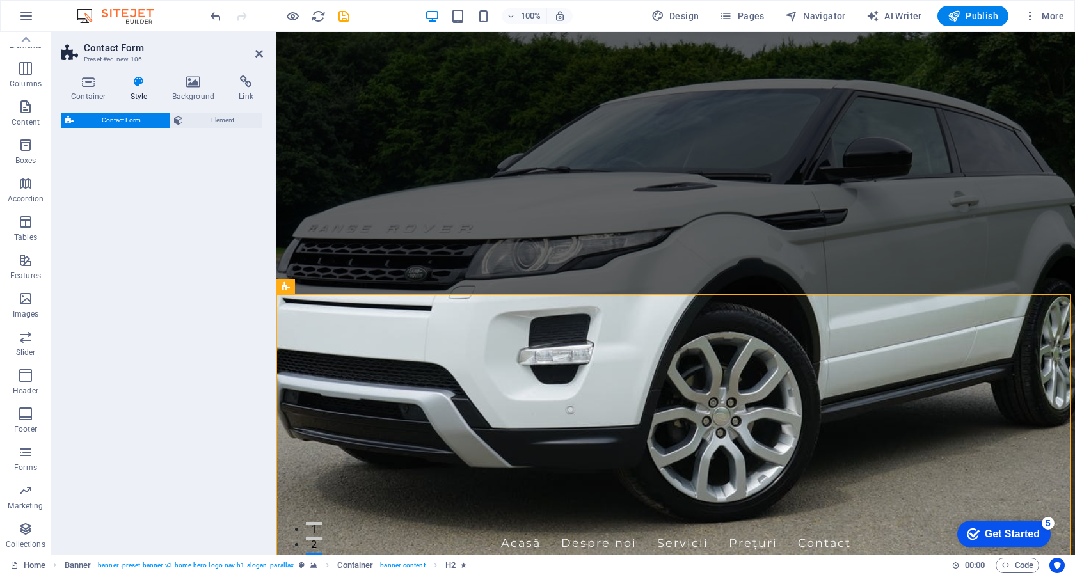
select select "rem"
select select "preset-contact-form-v3-background"
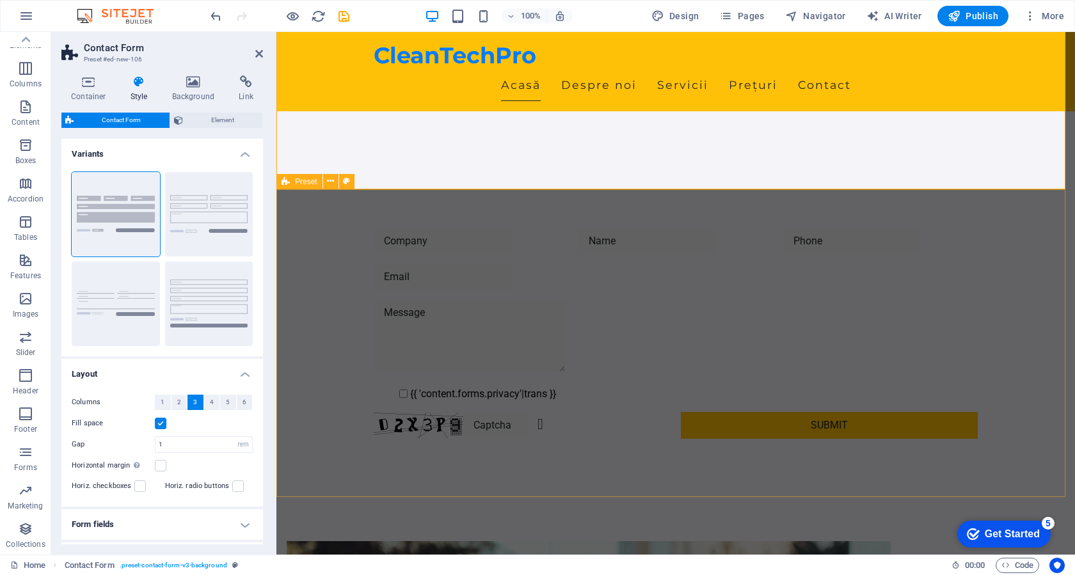
scroll to position [256, 0]
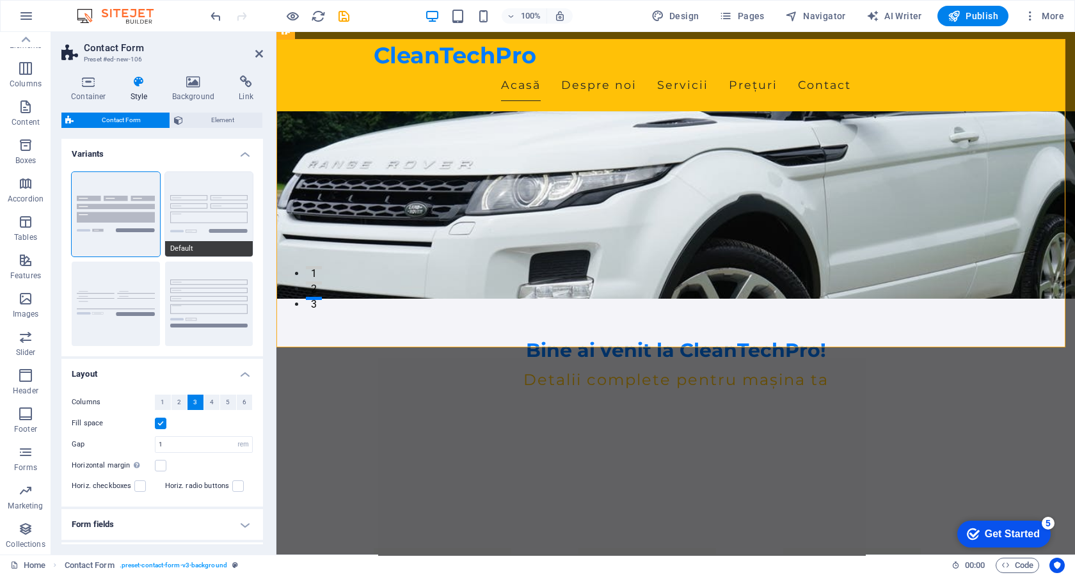
click at [210, 212] on button "Default" at bounding box center [209, 214] width 88 height 84
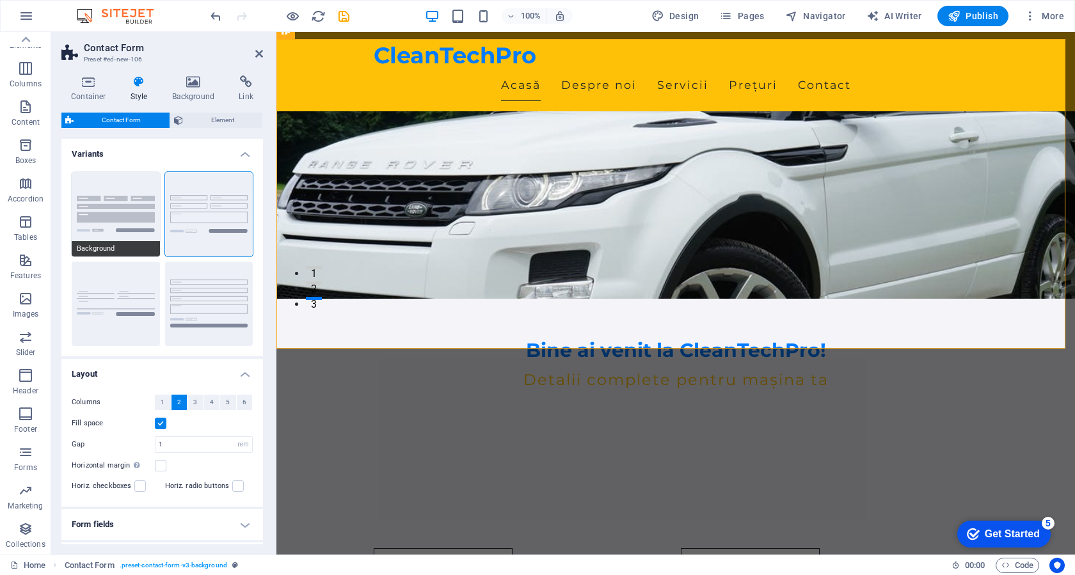
click at [89, 203] on button "Background" at bounding box center [116, 214] width 88 height 84
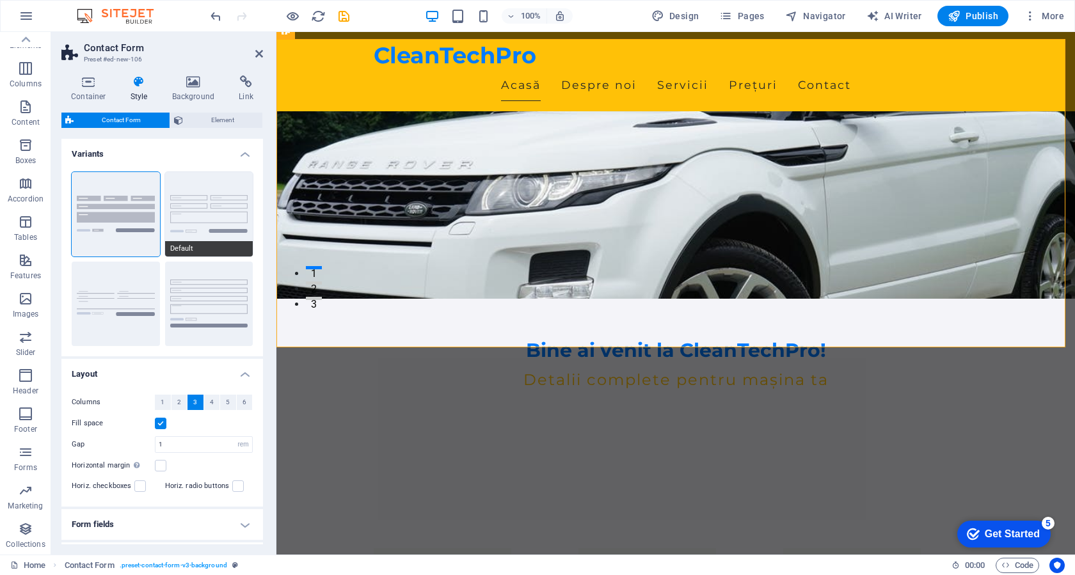
click at [217, 214] on button "Default" at bounding box center [209, 214] width 88 height 84
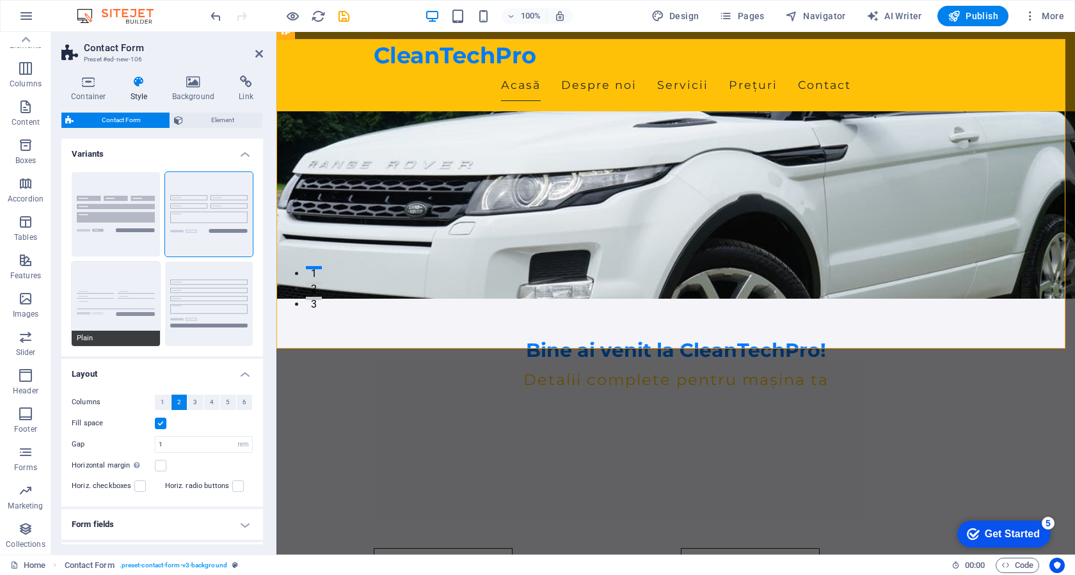
click at [117, 286] on button "Plain" at bounding box center [116, 304] width 88 height 84
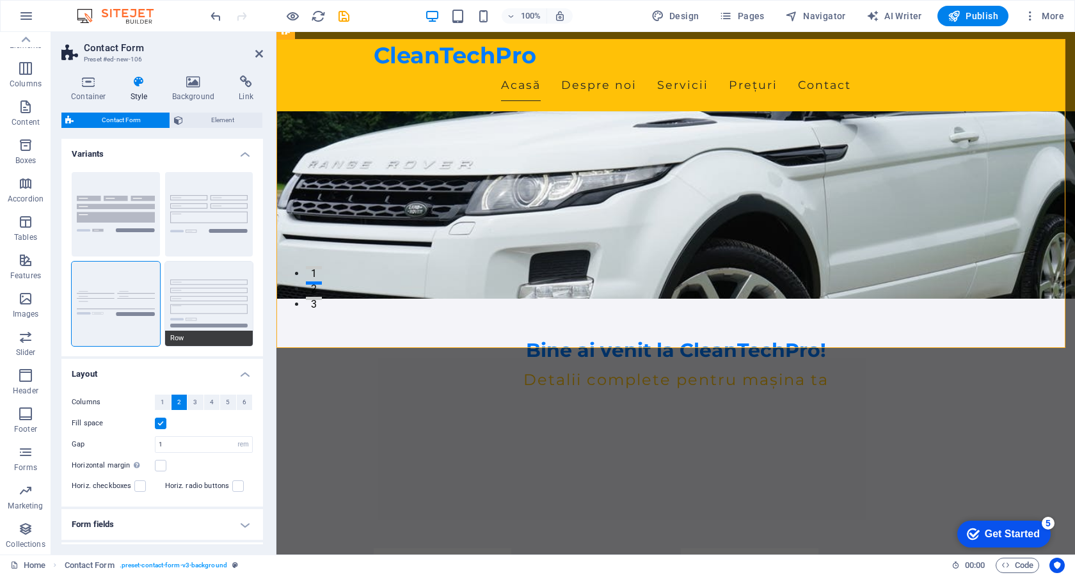
click at [181, 287] on button "Row" at bounding box center [209, 304] width 88 height 84
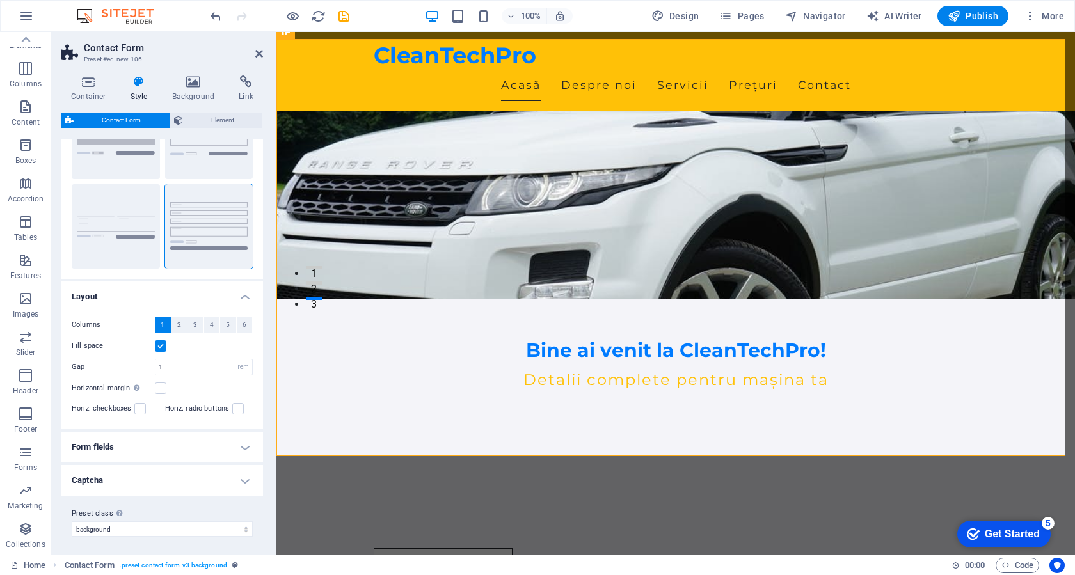
scroll to position [80, 0]
click at [95, 90] on h4 "Container" at bounding box center [90, 88] width 59 height 27
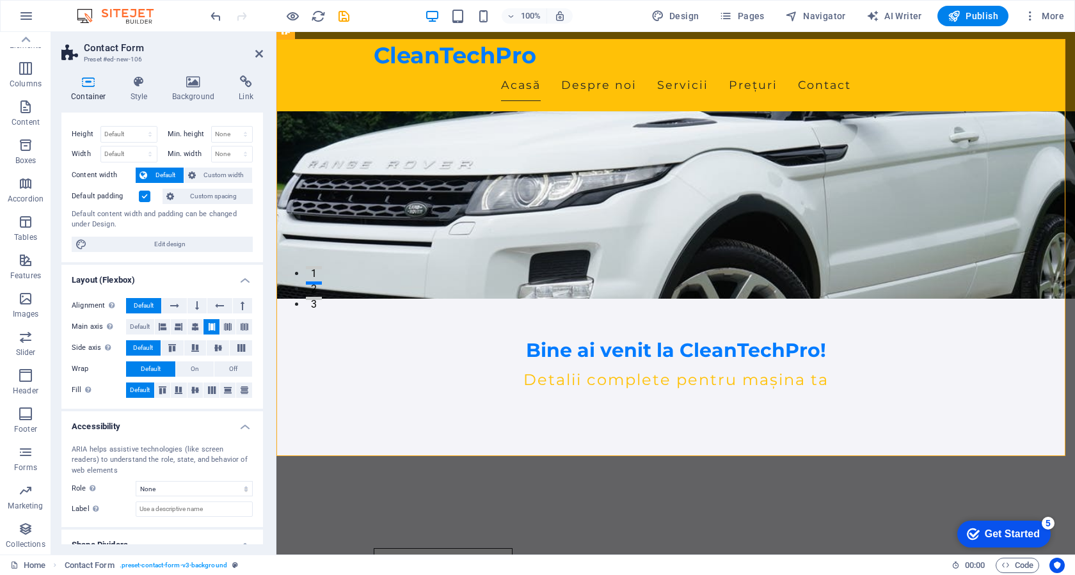
scroll to position [0, 0]
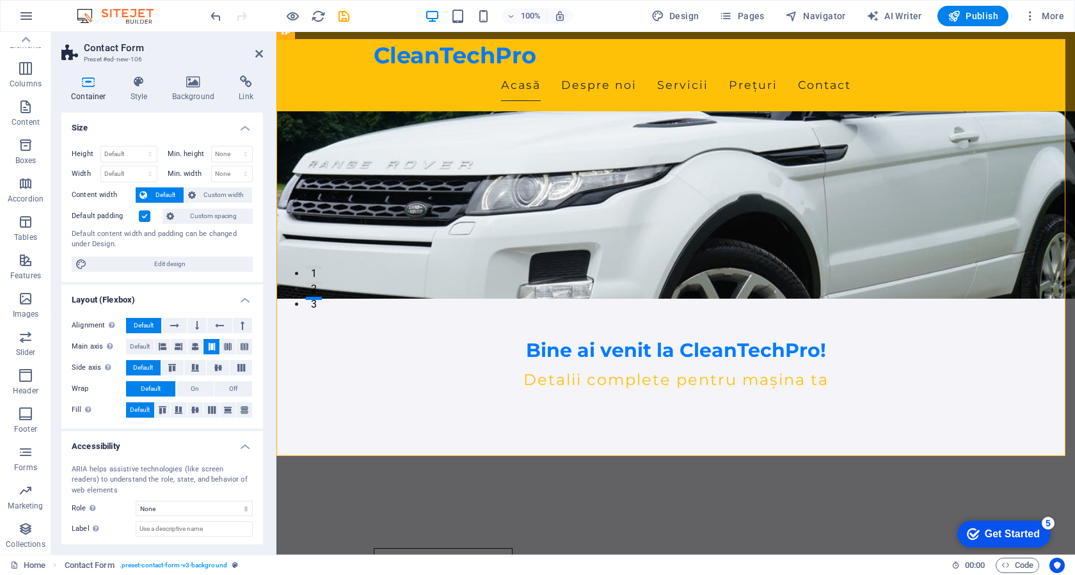
click at [132, 72] on div "Container Style Background Link Size Height Default px rem % vh vw Min. height …" at bounding box center [162, 309] width 222 height 489
click at [132, 83] on icon at bounding box center [139, 81] width 36 height 13
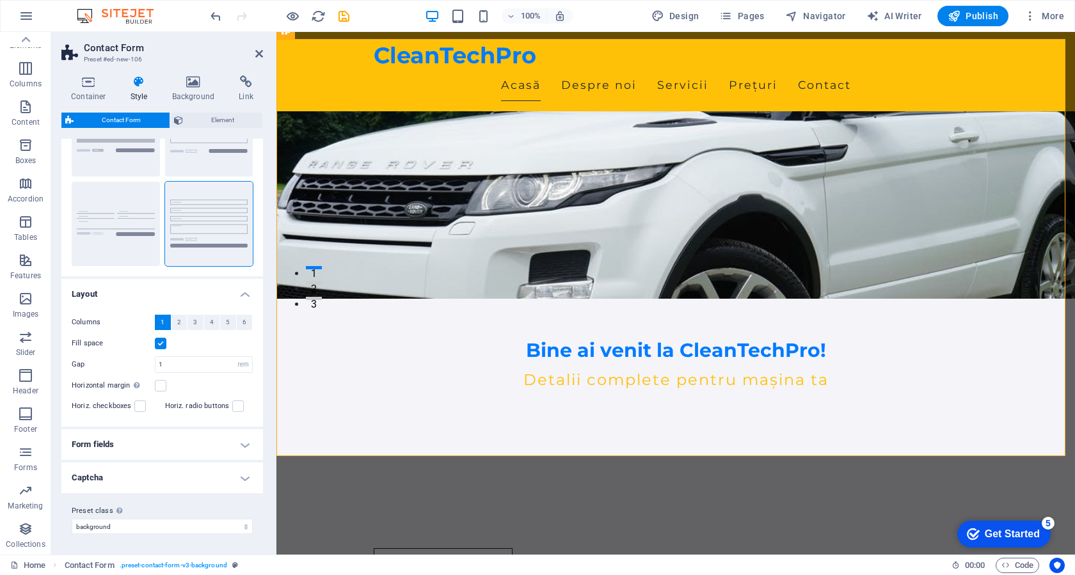
click at [168, 445] on h4 "Form fields" at bounding box center [161, 444] width 201 height 31
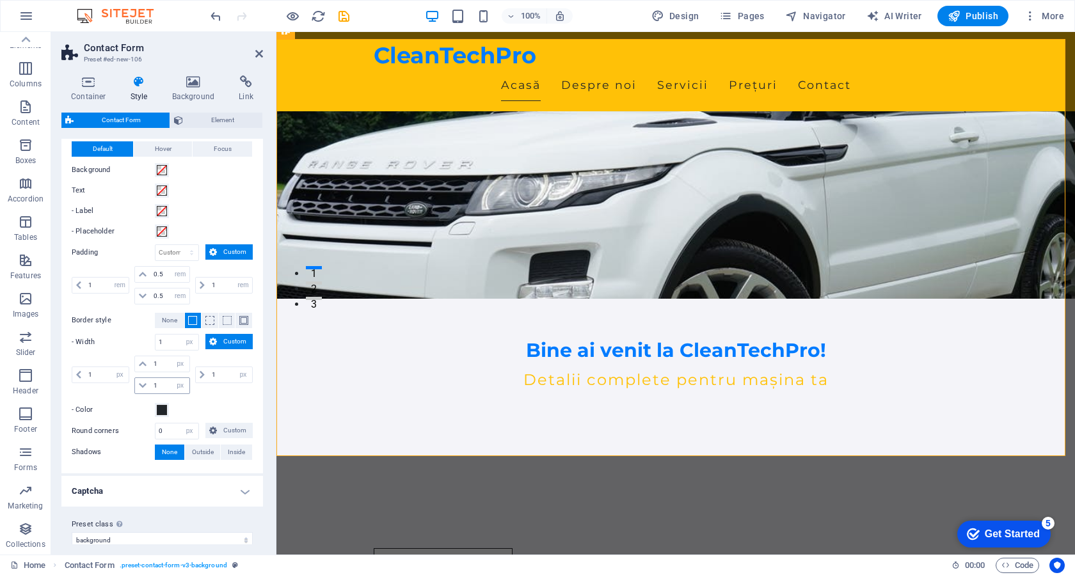
scroll to position [443, 0]
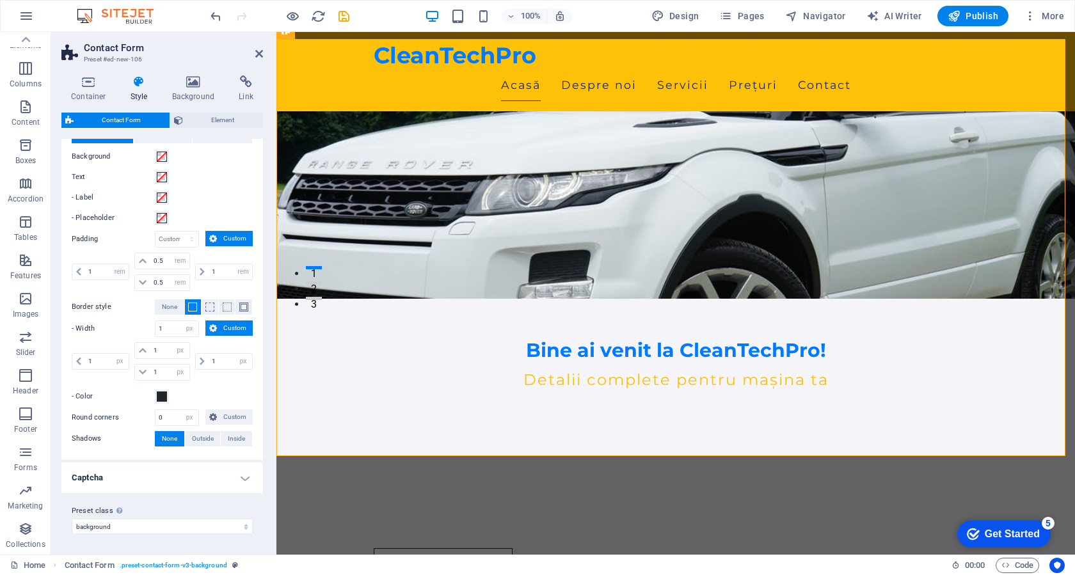
click at [164, 475] on h4 "Captcha" at bounding box center [161, 477] width 201 height 31
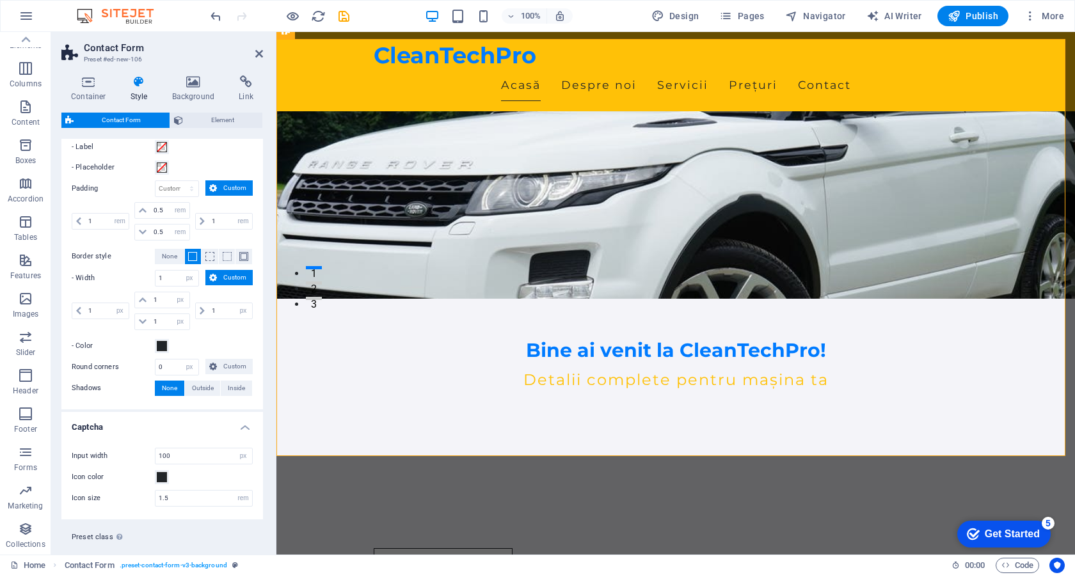
scroll to position [520, 0]
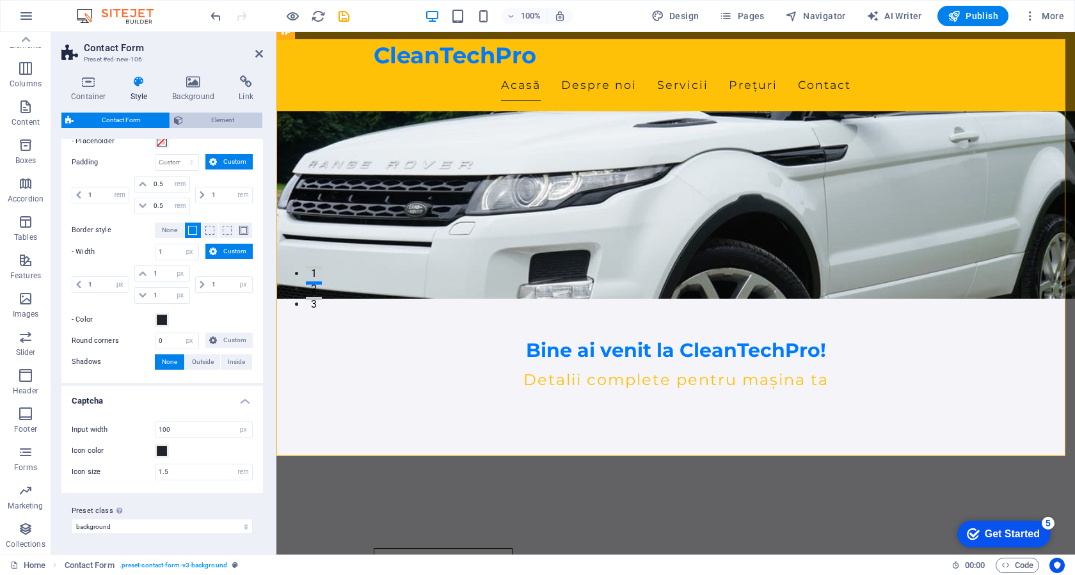
click at [206, 122] on span "Element" at bounding box center [223, 120] width 72 height 15
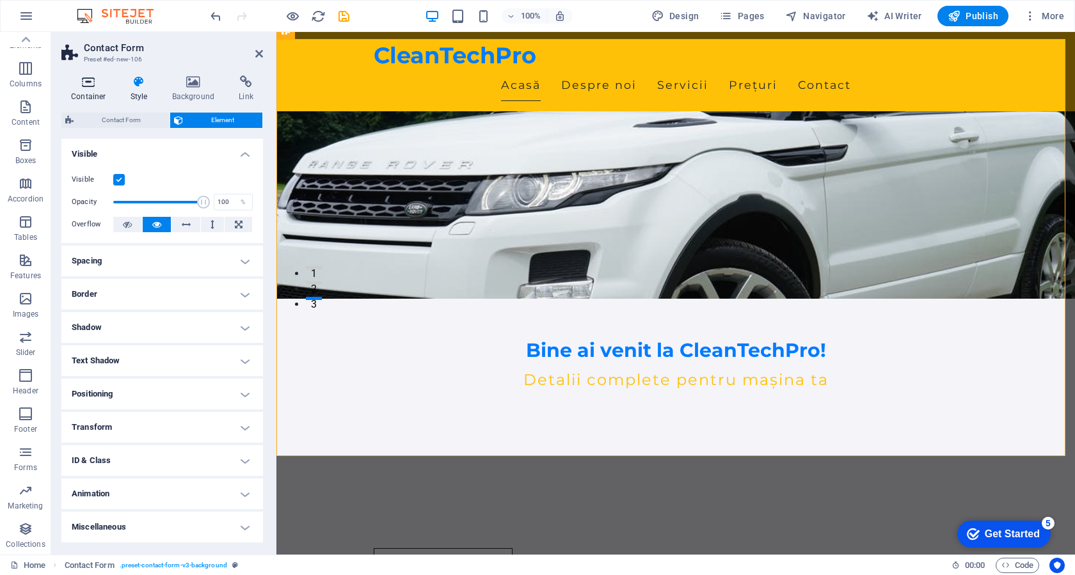
click at [83, 90] on h4 "Container" at bounding box center [90, 88] width 59 height 27
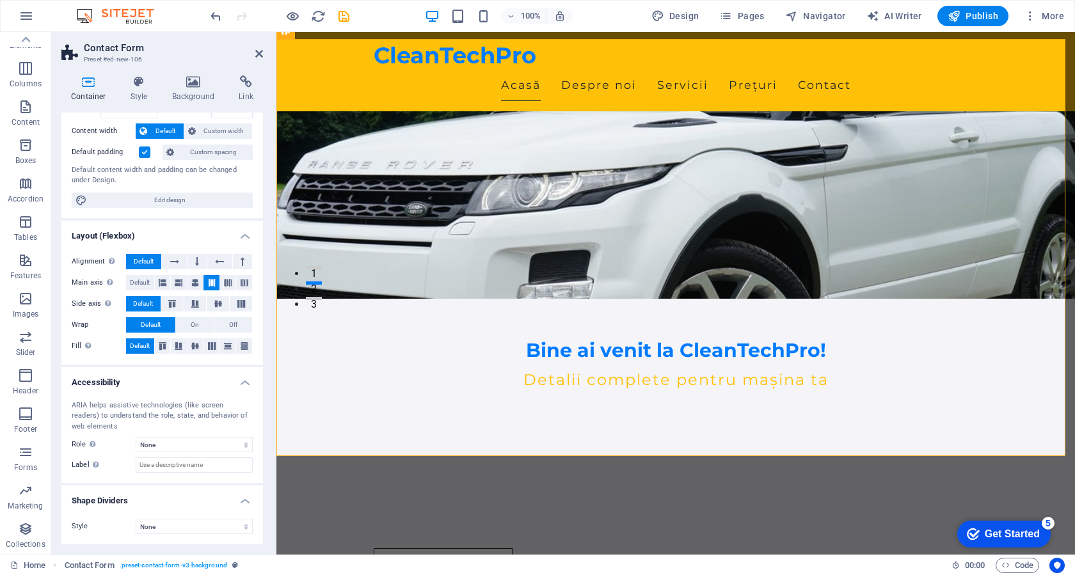
scroll to position [0, 0]
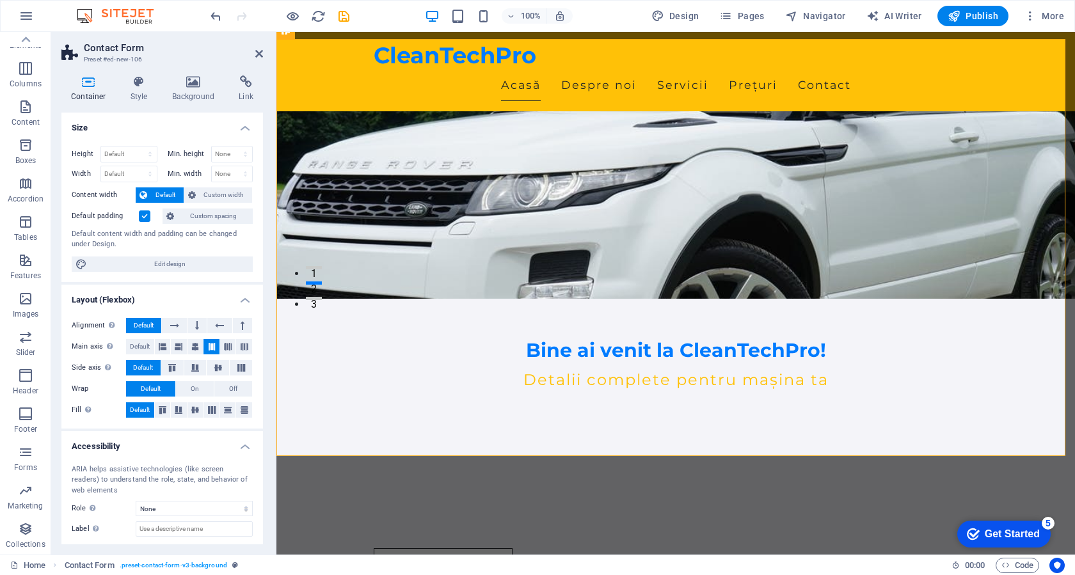
click at [104, 58] on h3 "Preset #ed-new-106" at bounding box center [161, 60] width 154 height 12
click at [113, 68] on div "Container Style Background Link Size Height Default px rem % vh vw Min. height …" at bounding box center [162, 309] width 222 height 489
click at [136, 88] on h4 "Style" at bounding box center [142, 88] width 42 height 27
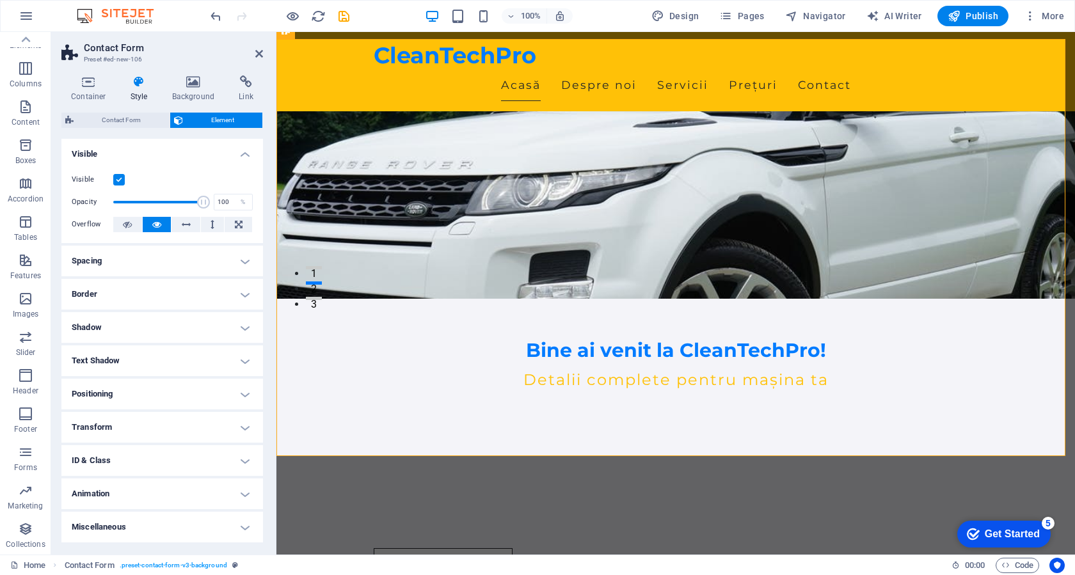
click at [148, 524] on h4 "Miscellaneous" at bounding box center [161, 527] width 201 height 31
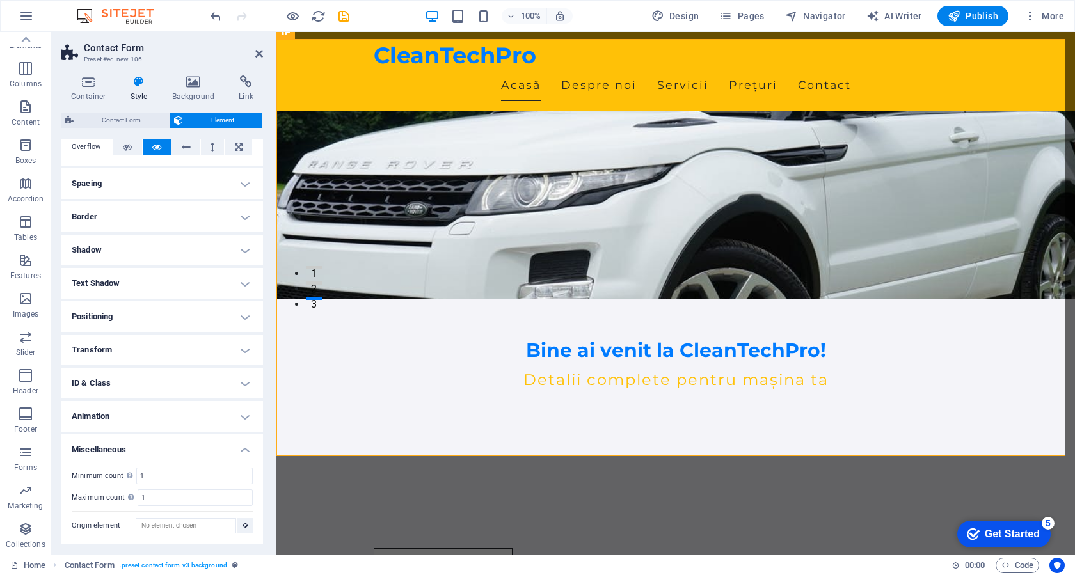
click at [173, 414] on h4 "Animation" at bounding box center [161, 416] width 201 height 31
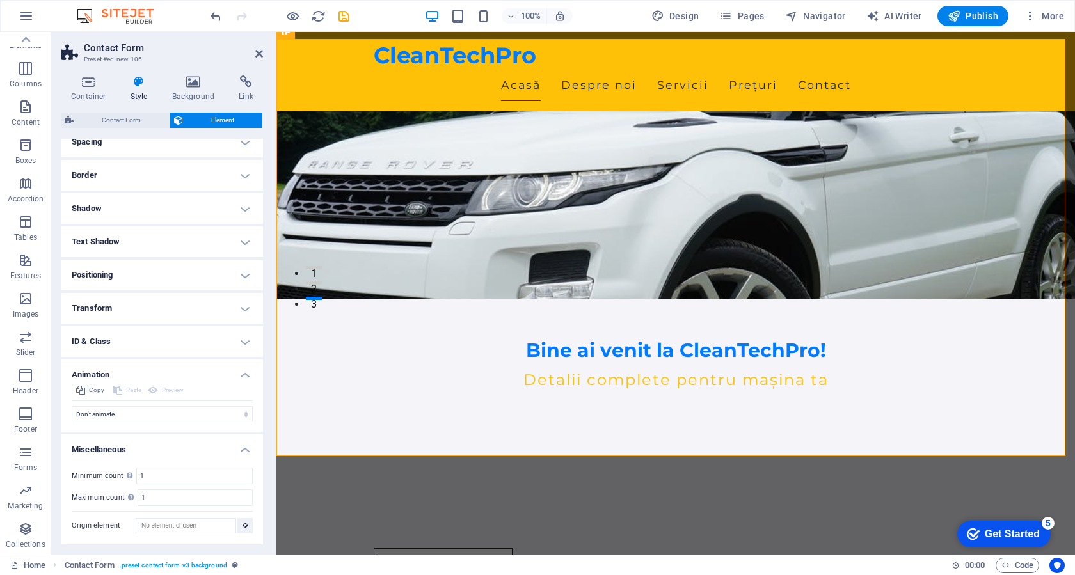
click at [179, 343] on h4 "ID & Class" at bounding box center [161, 341] width 201 height 31
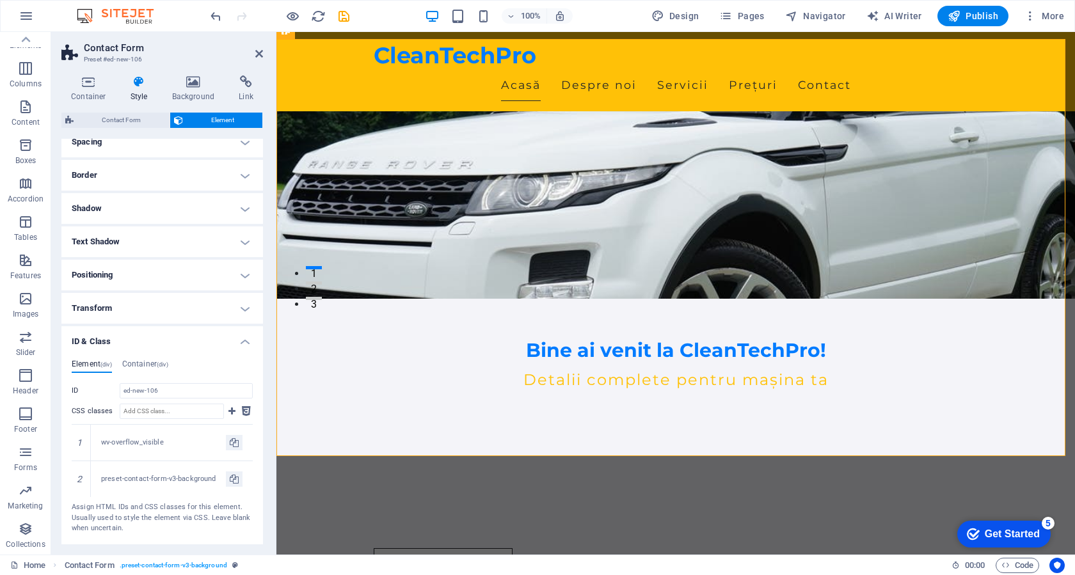
click at [178, 311] on h4 "Transform" at bounding box center [161, 308] width 201 height 31
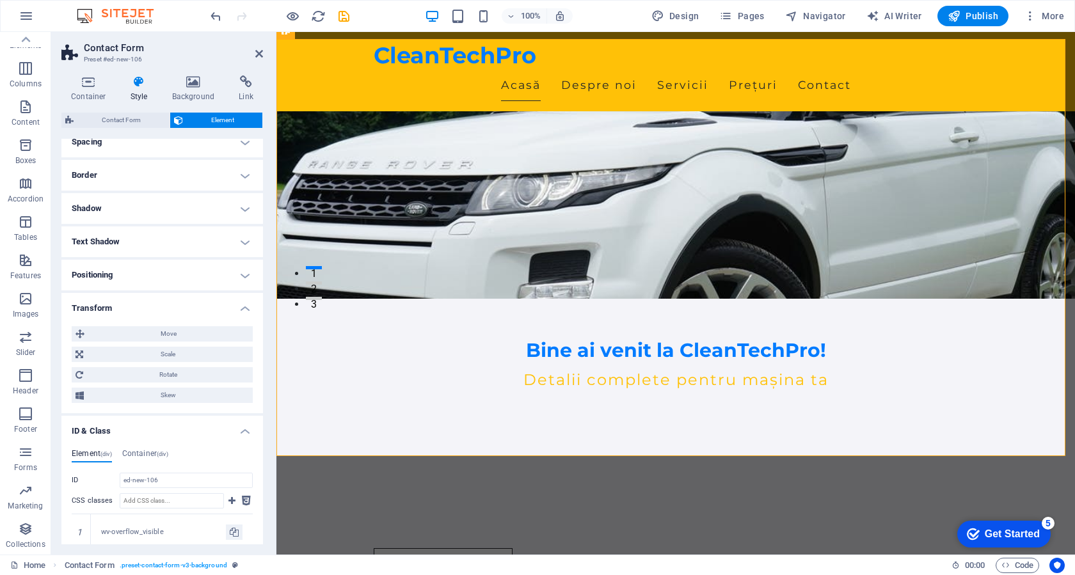
click at [180, 271] on h4 "Positioning" at bounding box center [161, 275] width 201 height 31
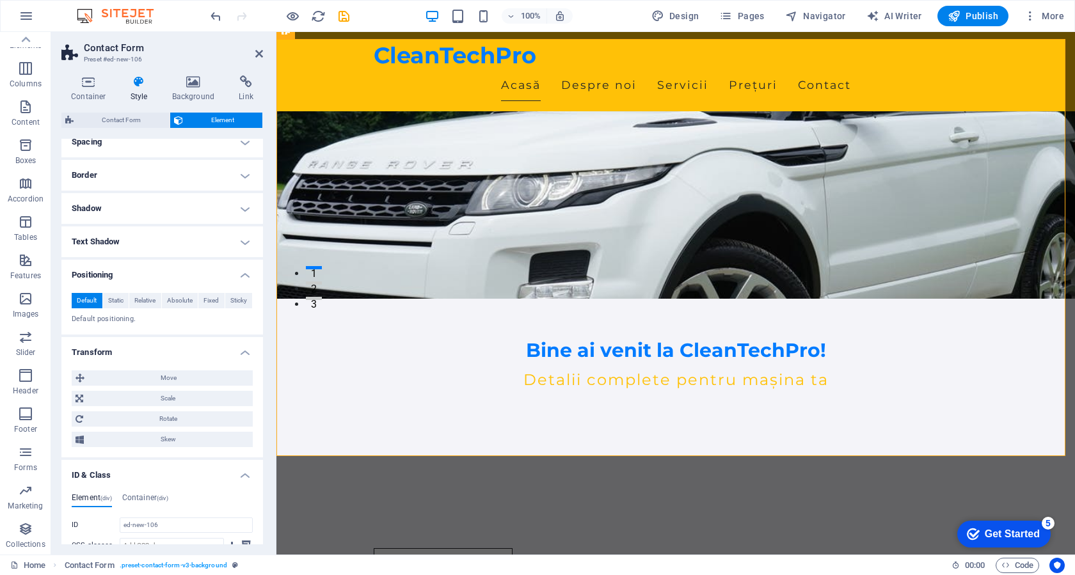
click at [179, 242] on h4 "Text Shadow" at bounding box center [161, 241] width 201 height 31
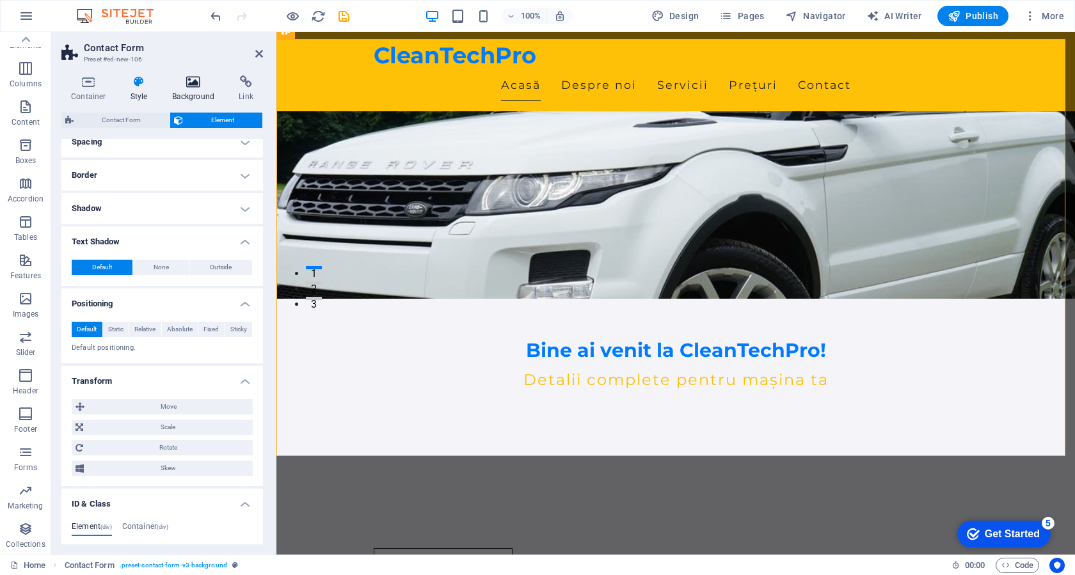
click at [201, 90] on h4 "Background" at bounding box center [195, 88] width 67 height 27
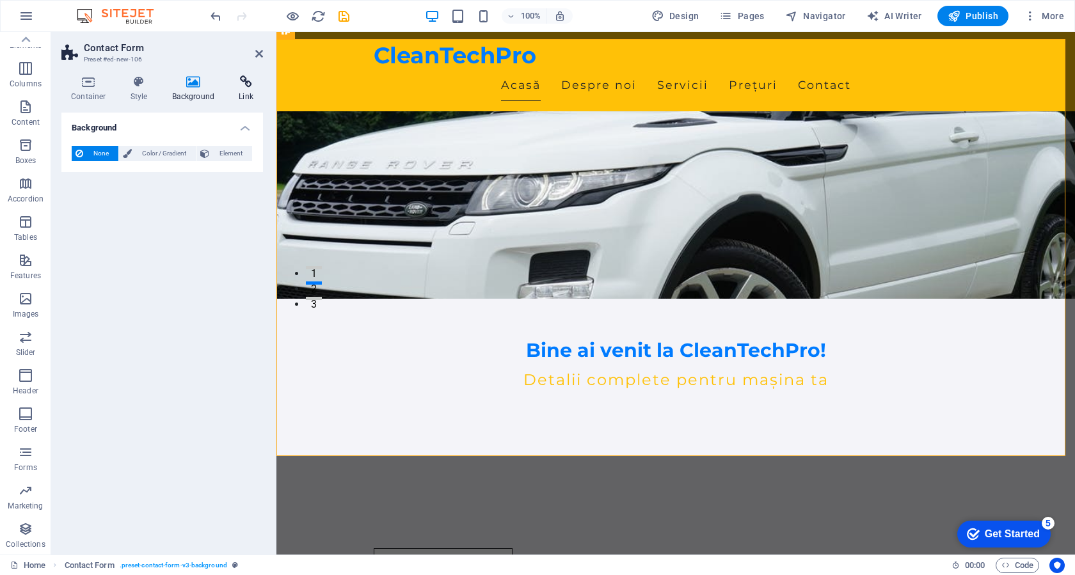
click at [235, 91] on h4 "Link" at bounding box center [246, 88] width 34 height 27
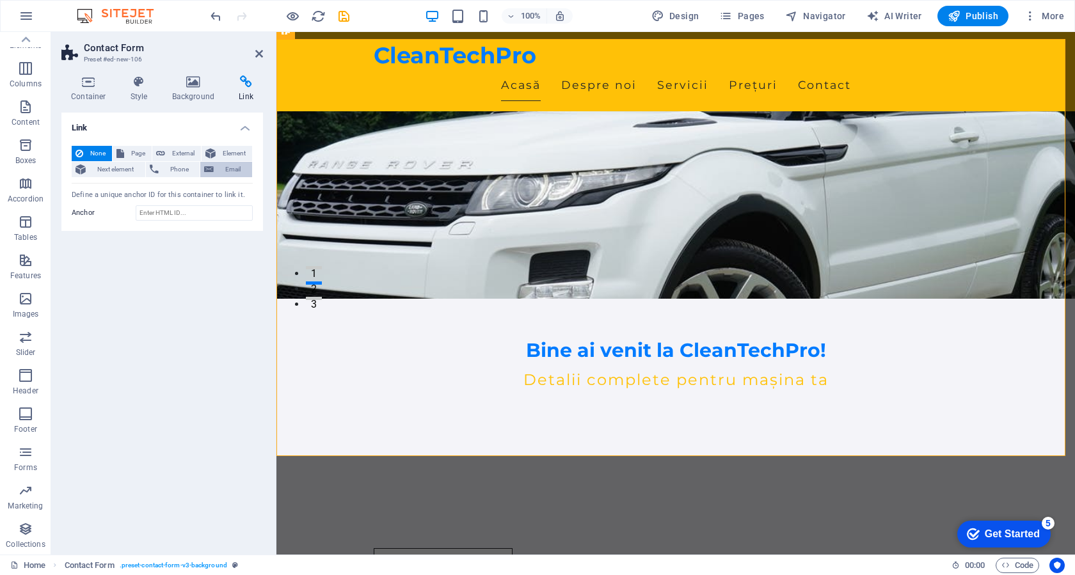
click at [219, 166] on span "Email" at bounding box center [232, 169] width 31 height 15
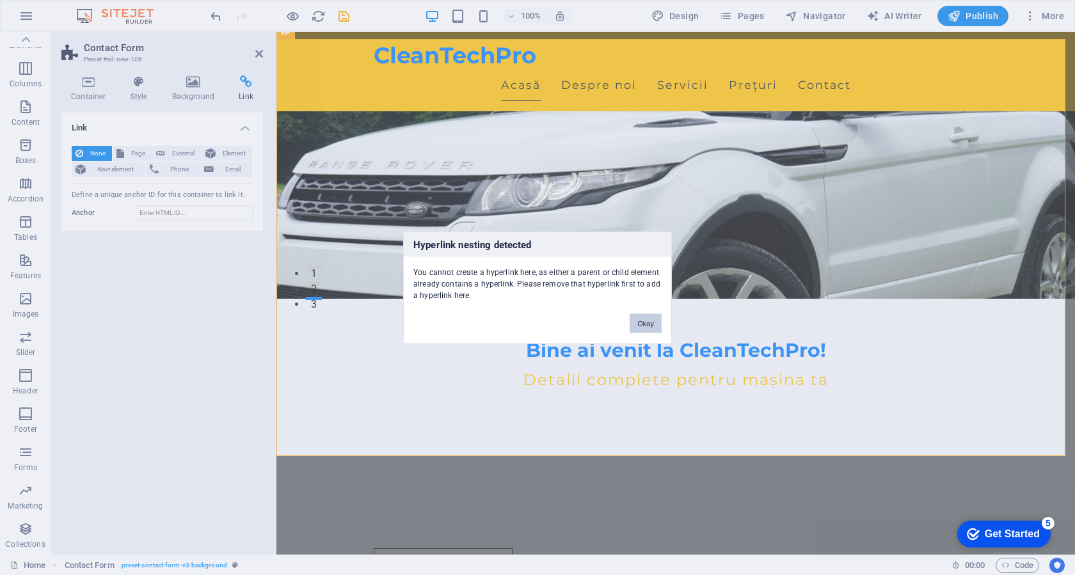
click at [643, 327] on button "Okay" at bounding box center [645, 322] width 32 height 19
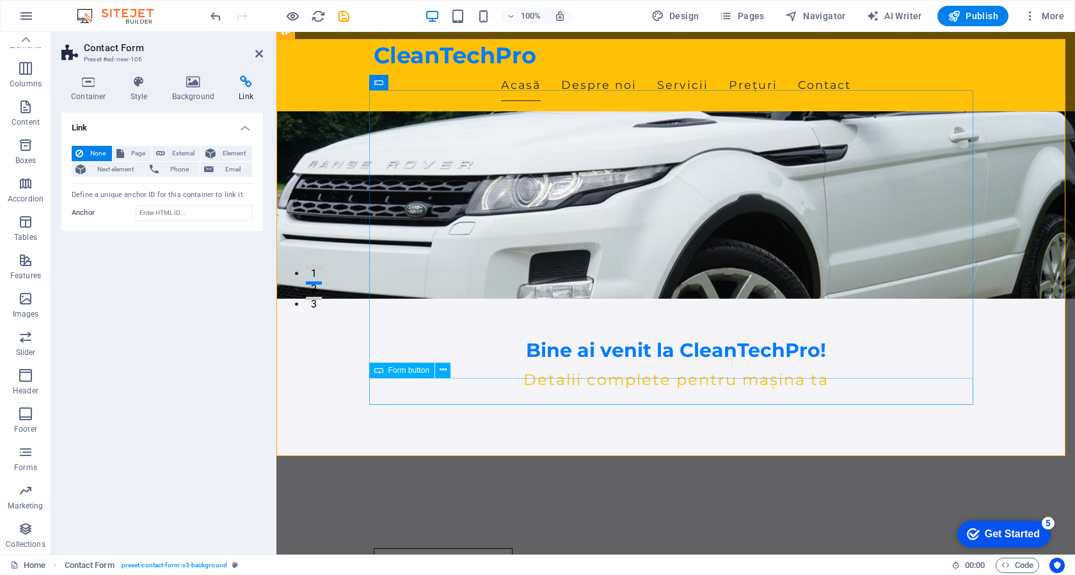
click at [413, 366] on span "Form button" at bounding box center [409, 370] width 42 height 8
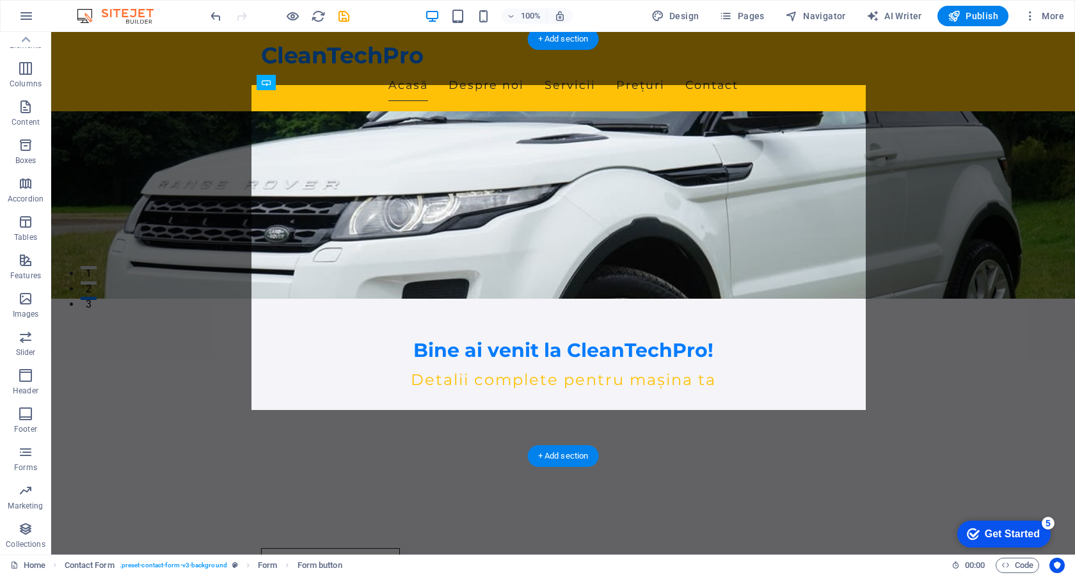
drag, startPoint x: 190, startPoint y: 381, endPoint x: 416, endPoint y: 320, distance: 234.6
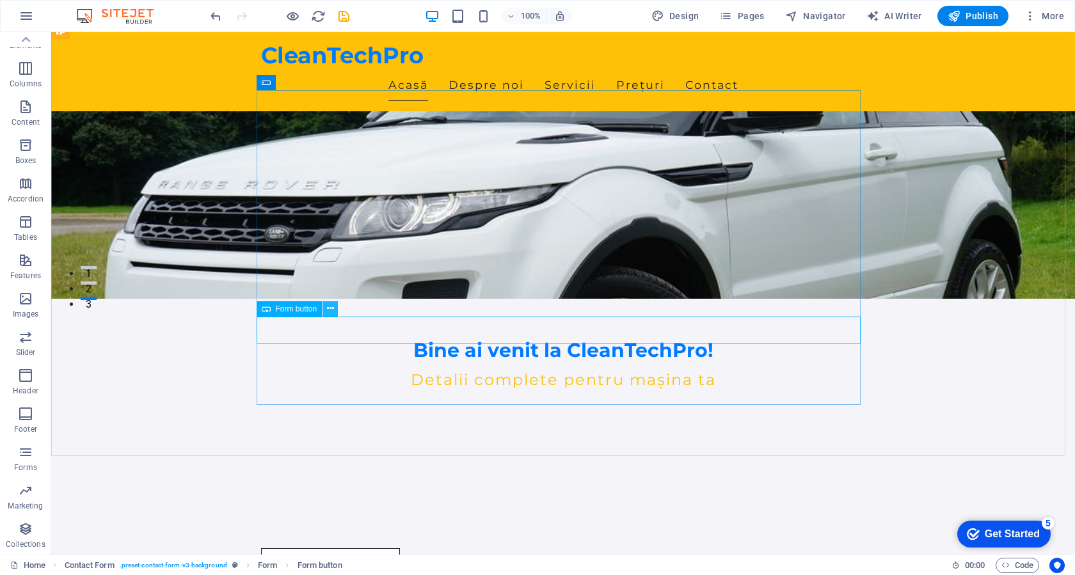
click at [331, 312] on icon at bounding box center [330, 308] width 7 height 13
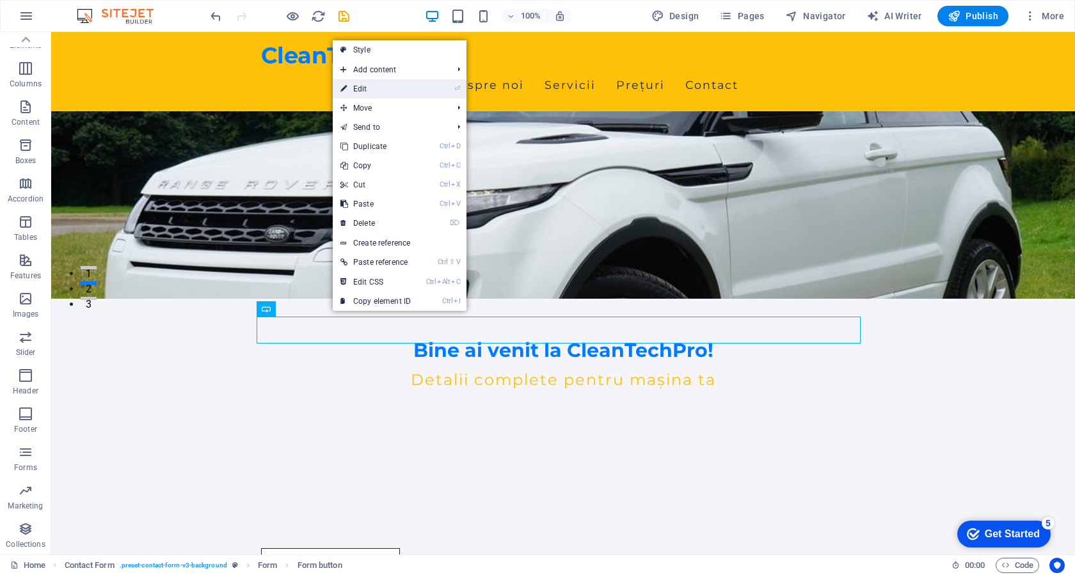
click at [404, 90] on link "⏎ Edit" at bounding box center [376, 88] width 86 height 19
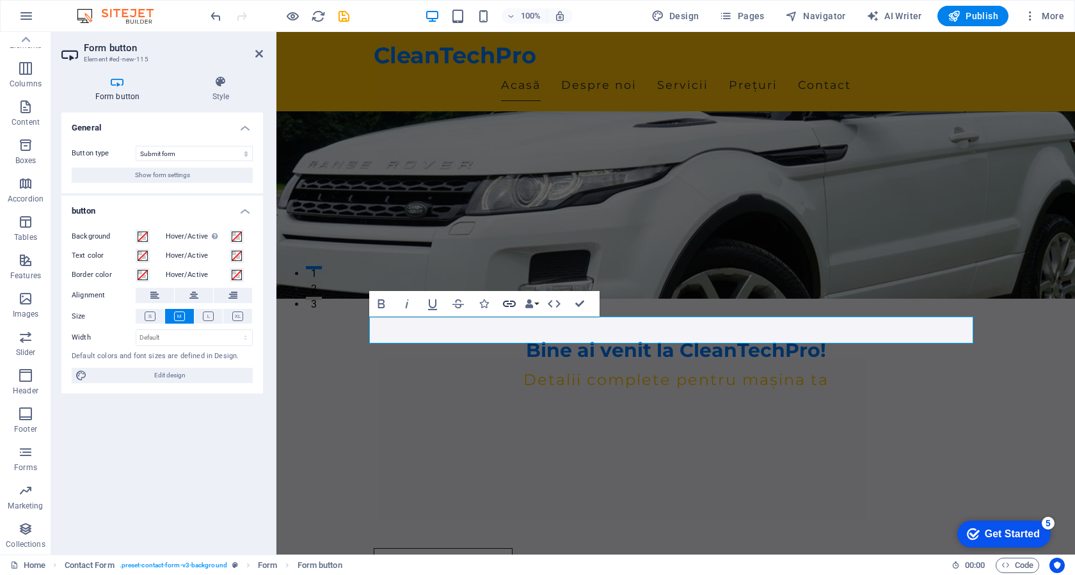
click at [510, 304] on icon "button" at bounding box center [508, 303] width 15 height 15
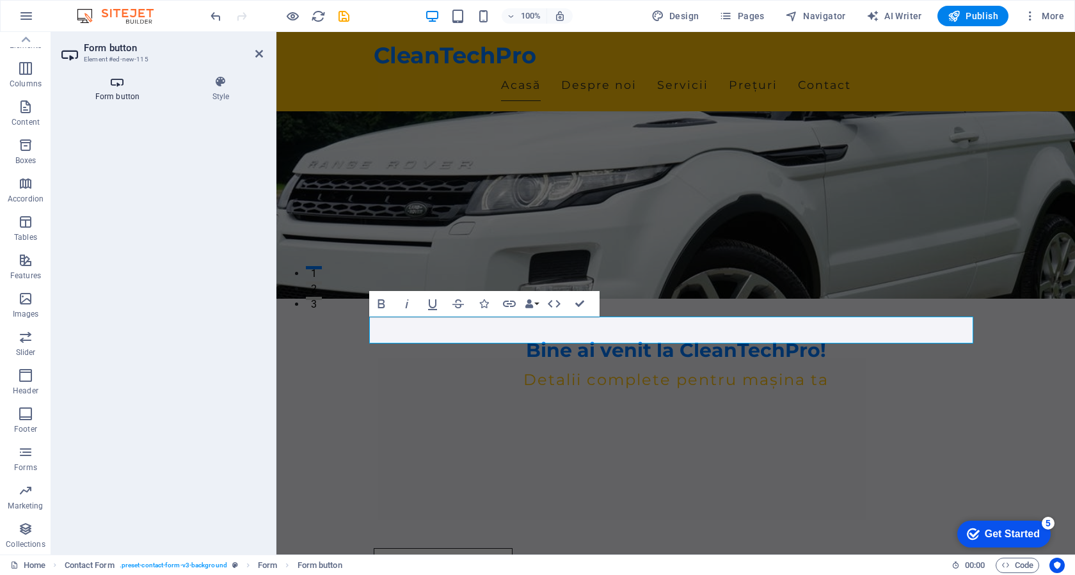
click at [131, 91] on h4 "Form button" at bounding box center [119, 88] width 117 height 27
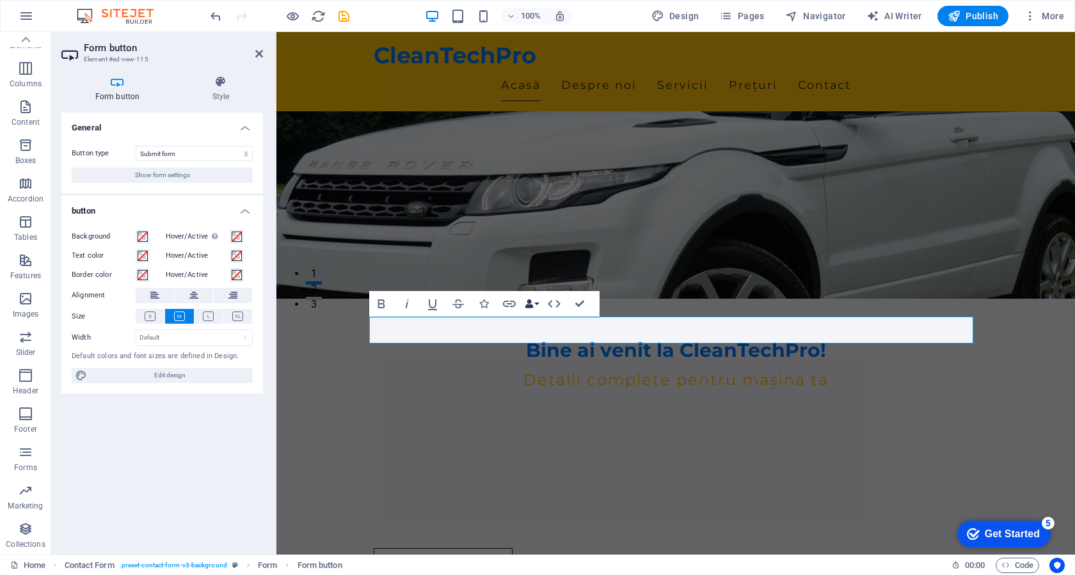
click at [535, 301] on button "Data Bindings" at bounding box center [532, 304] width 18 height 26
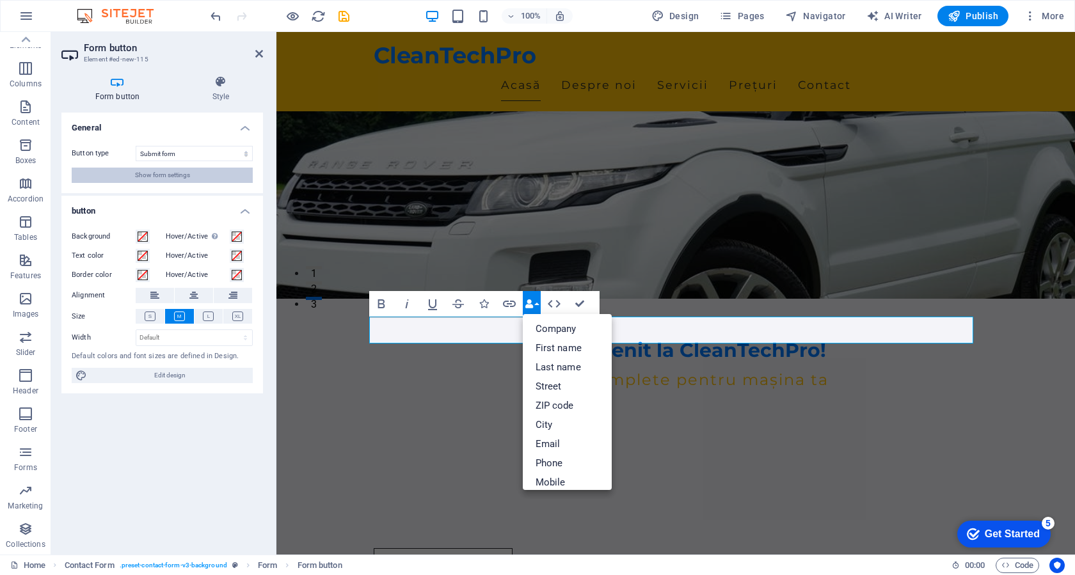
click at [175, 175] on span "Show form settings" at bounding box center [162, 175] width 55 height 15
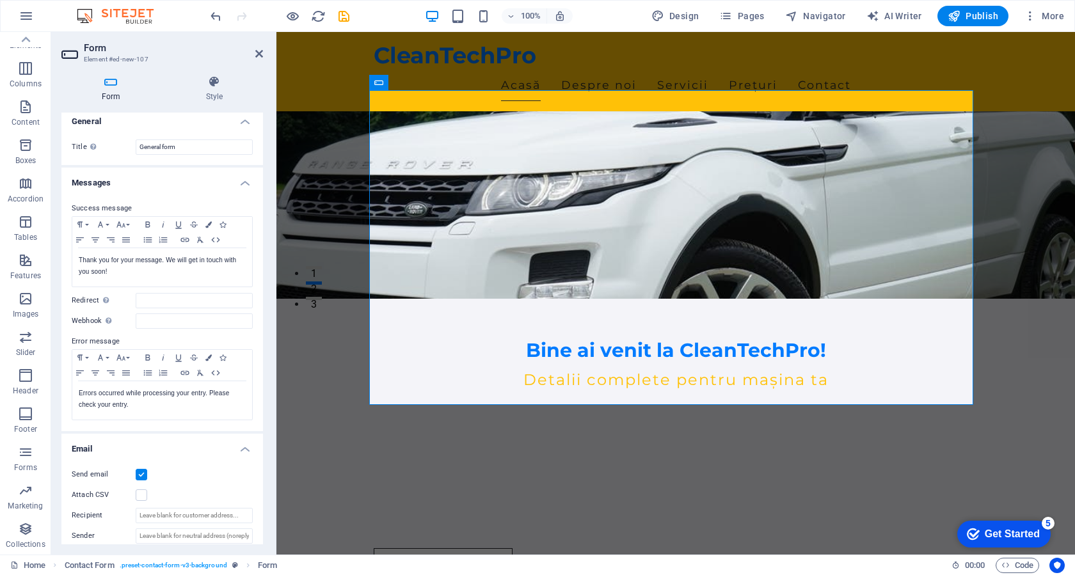
scroll to position [0, 0]
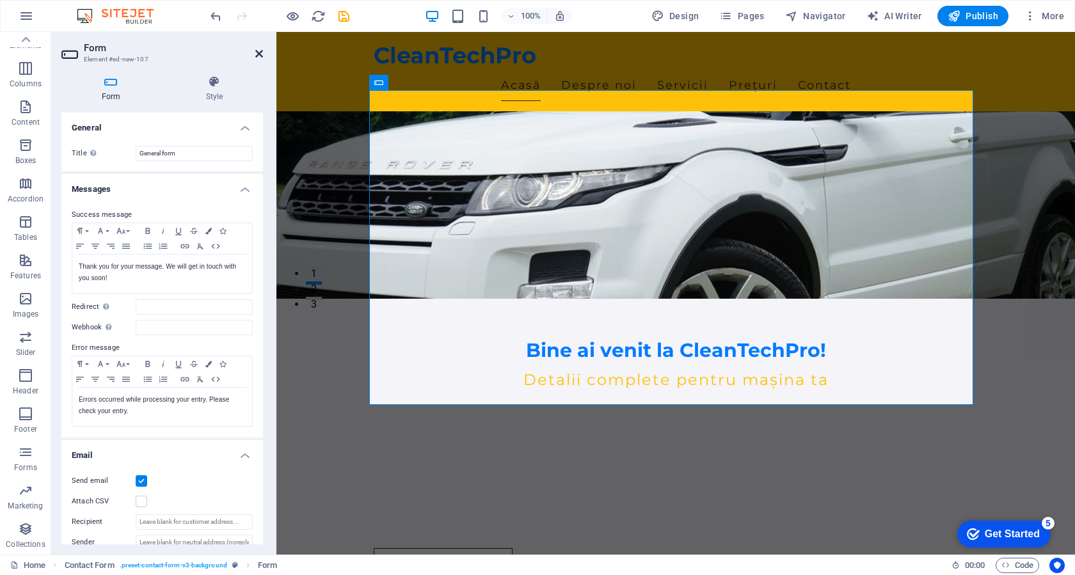
click at [261, 52] on icon at bounding box center [259, 54] width 8 height 10
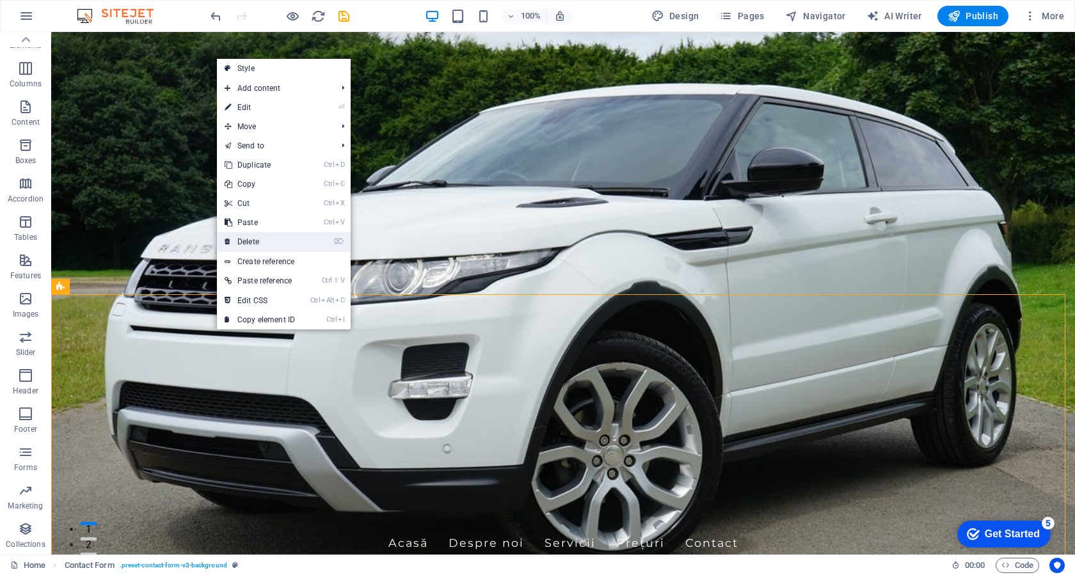
click at [255, 242] on link "⌦ Delete" at bounding box center [260, 241] width 86 height 19
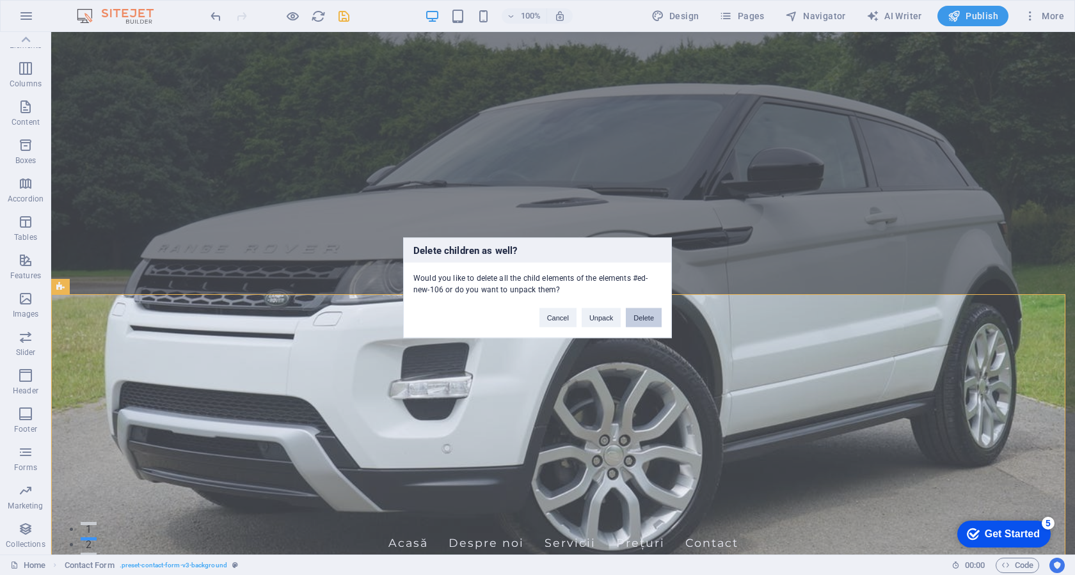
click at [637, 317] on button "Delete" at bounding box center [644, 317] width 36 height 19
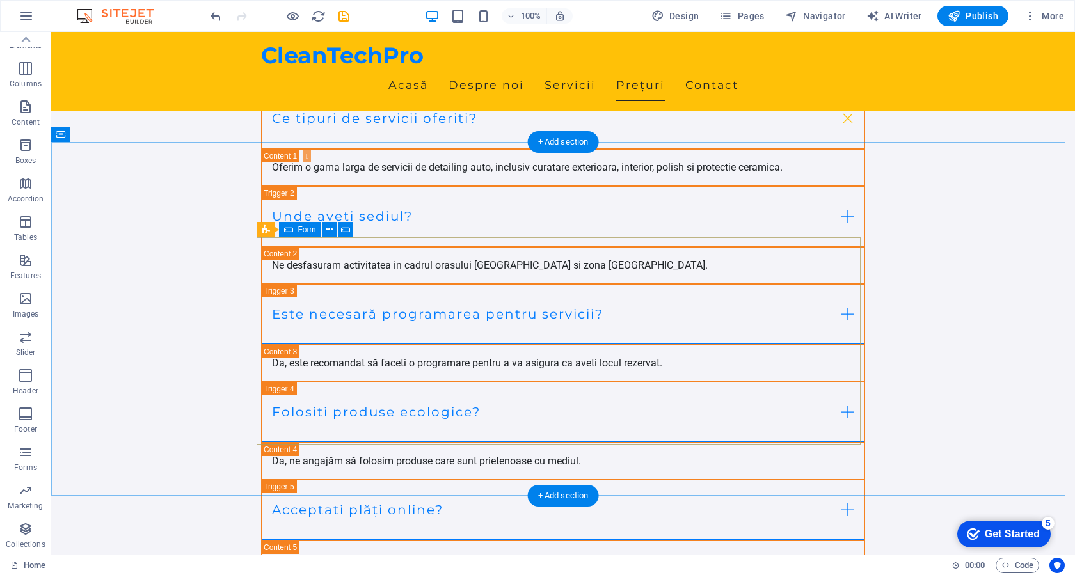
scroll to position [4851, 0]
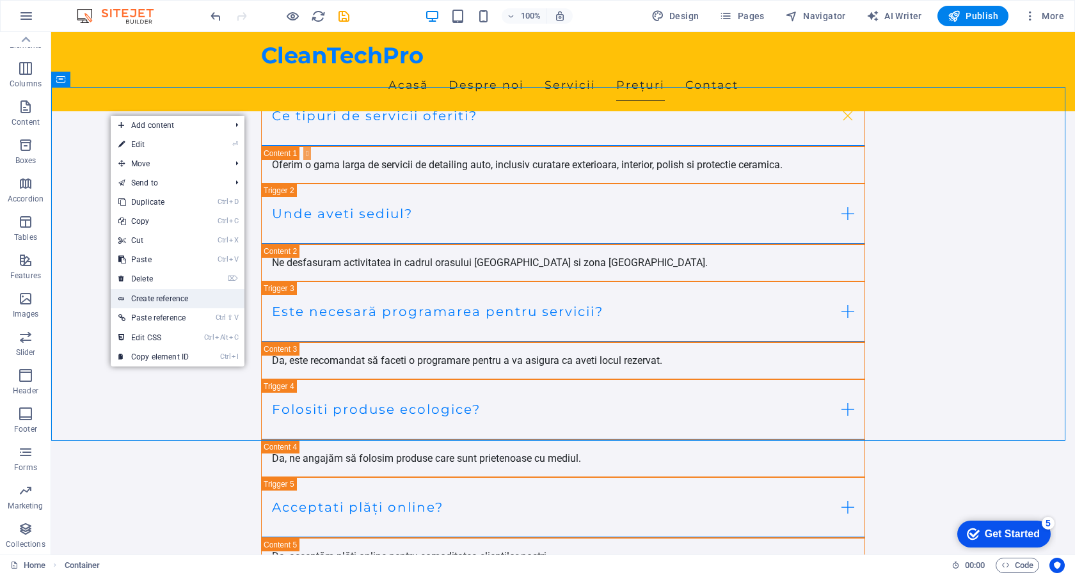
click at [154, 297] on link "Create reference" at bounding box center [178, 298] width 134 height 19
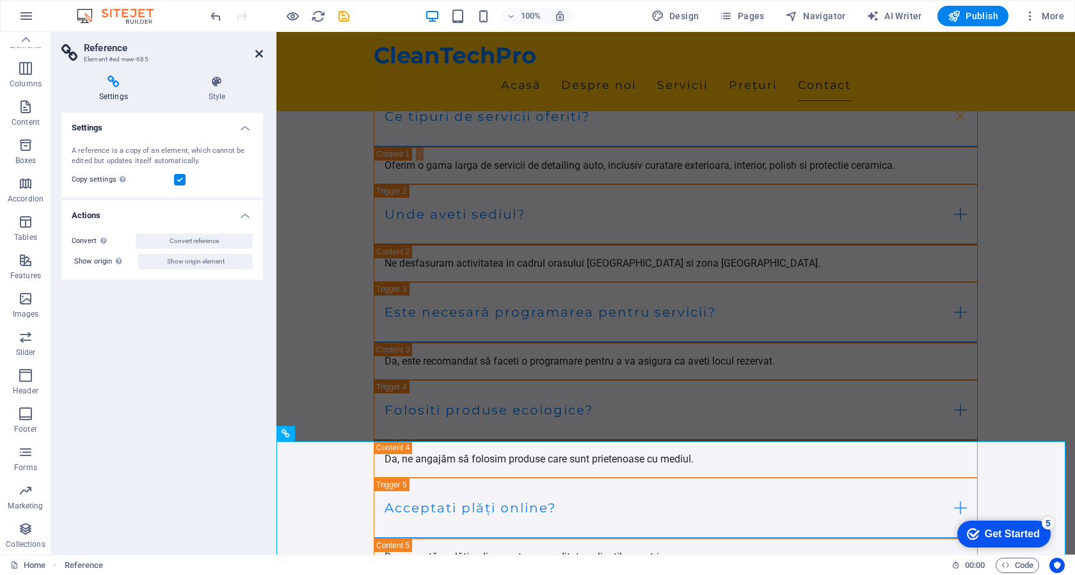
click at [257, 55] on icon at bounding box center [259, 54] width 8 height 10
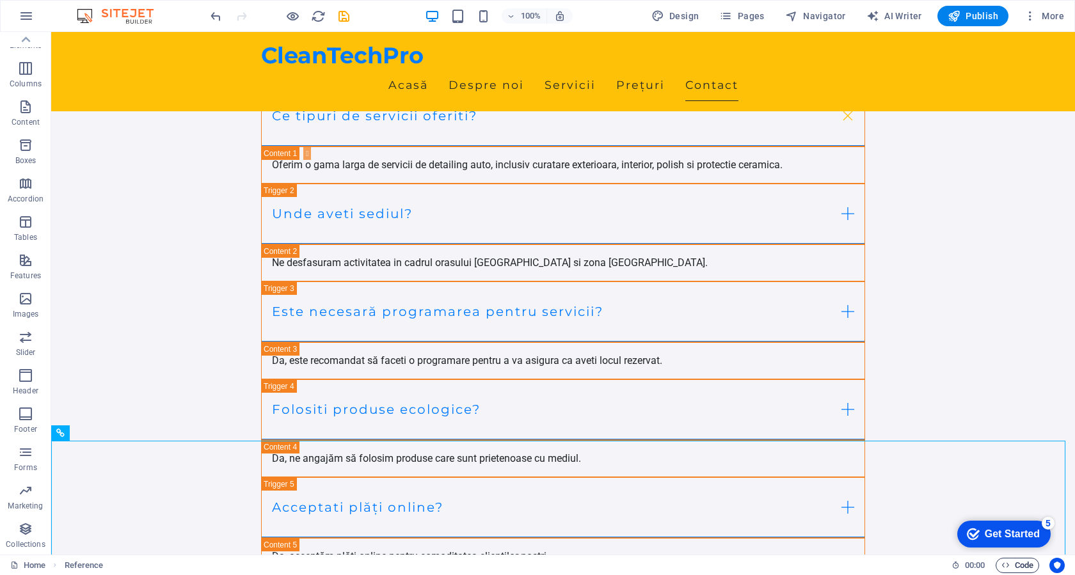
click at [1019, 567] on span "Code" at bounding box center [1017, 565] width 32 height 15
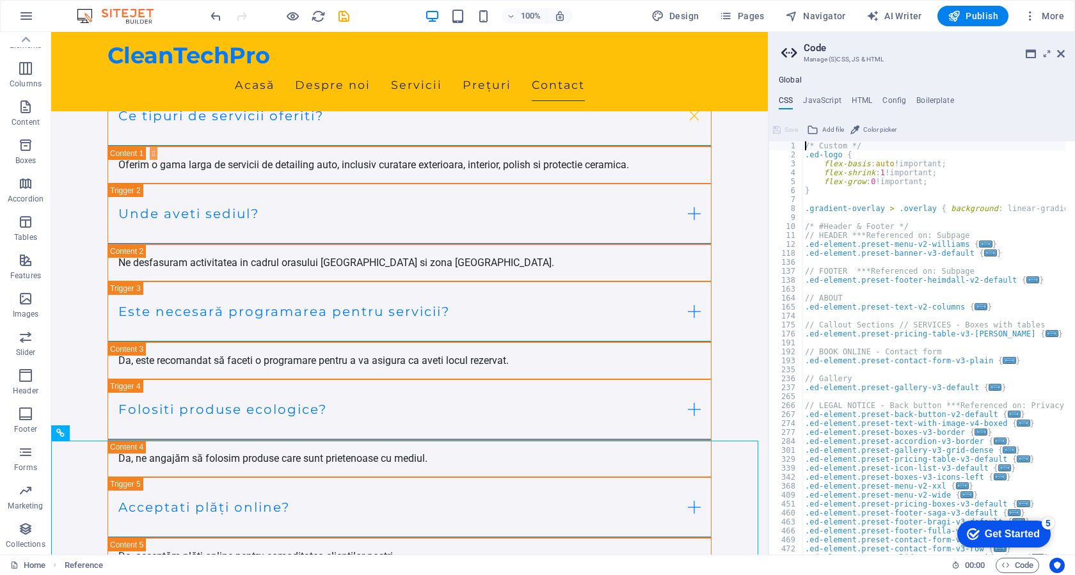
scroll to position [0, 0]
click at [830, 99] on h4 "JavaScript" at bounding box center [822, 103] width 38 height 14
type textarea "/* JS for preset "Menu V2" */"
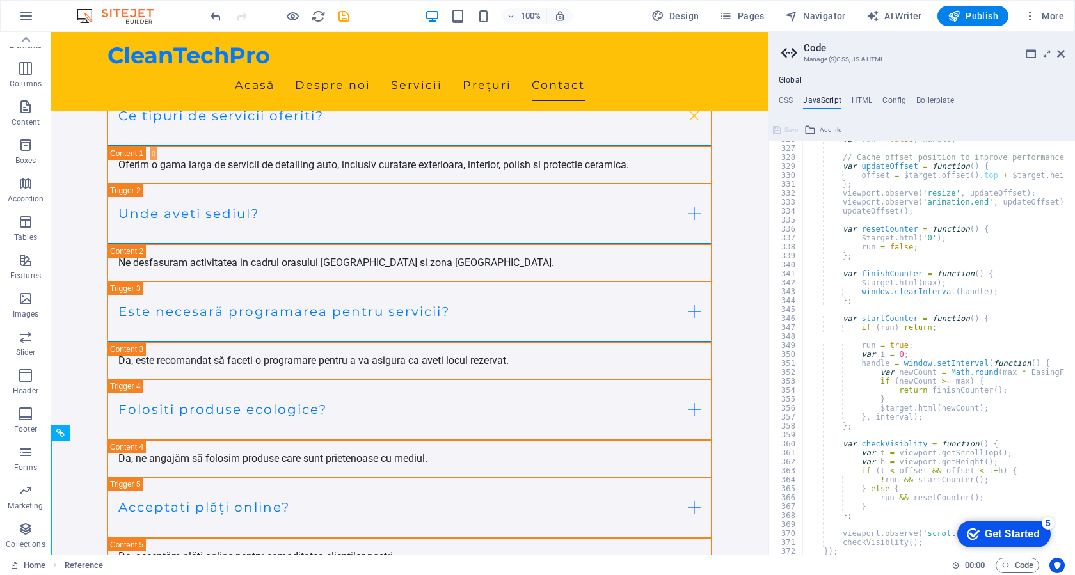
scroll to position [2945, 0]
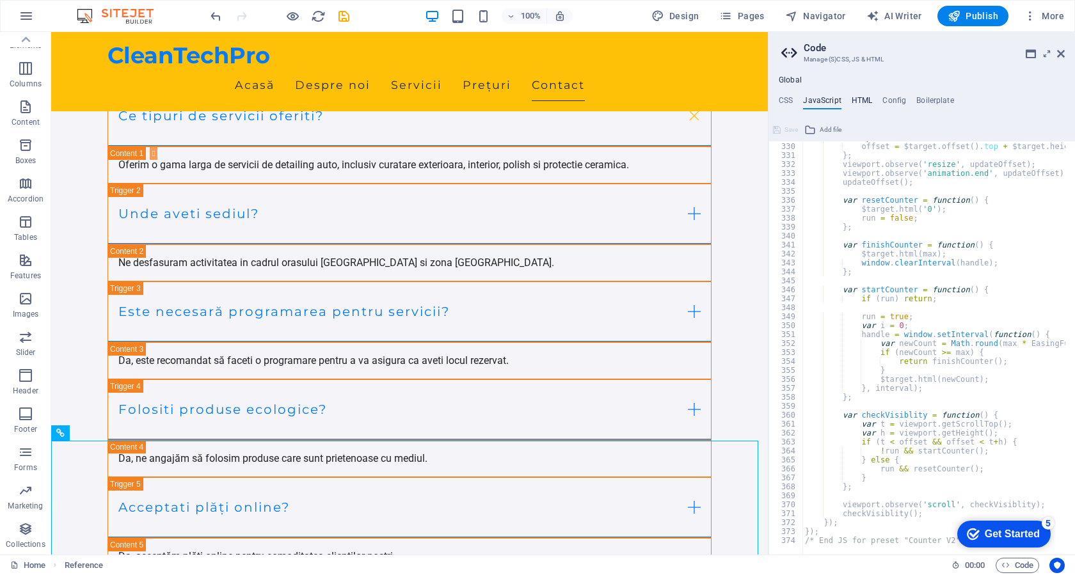
click at [869, 104] on h4 "HTML" at bounding box center [861, 103] width 21 height 14
type textarea "<a href="#main-content" class="wv-link-content button">Skip to main content</a>"
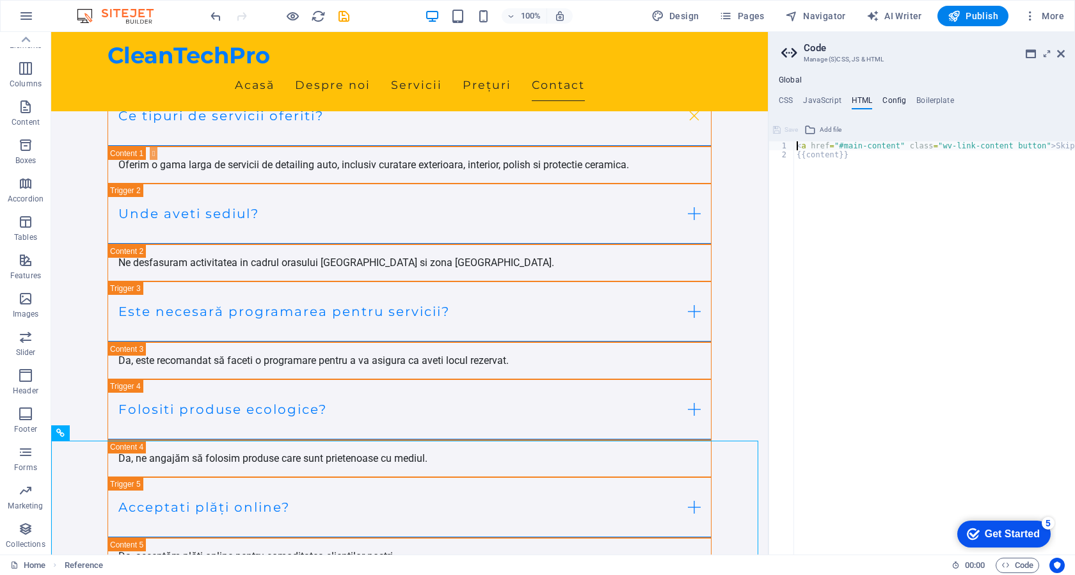
click at [885, 101] on h4 "Config" at bounding box center [894, 103] width 24 height 14
type textarea "$color-background: #F4F4F9;"
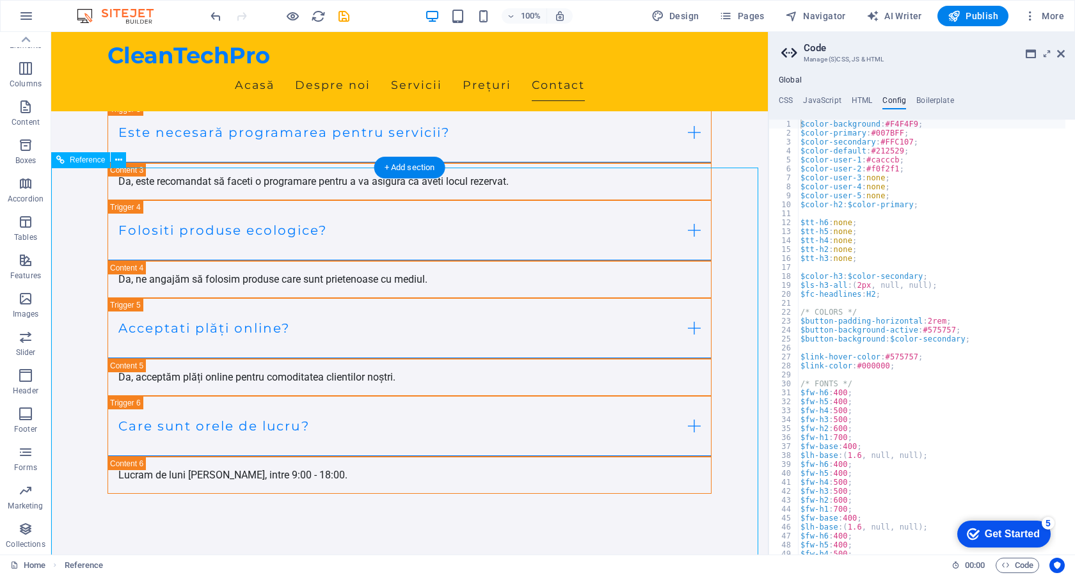
scroll to position [4918, 0]
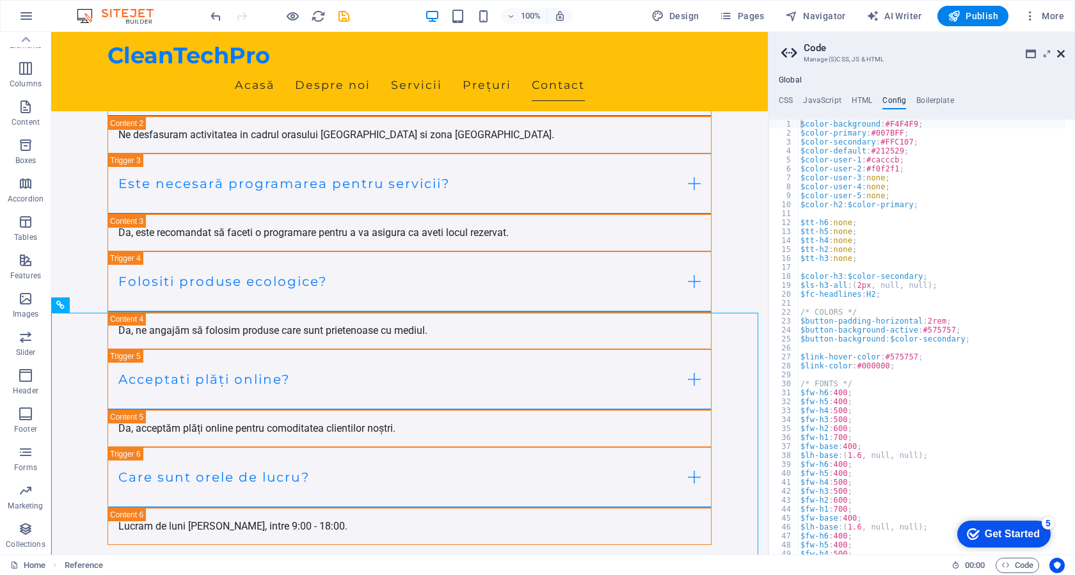
click at [1064, 56] on icon at bounding box center [1061, 54] width 8 height 10
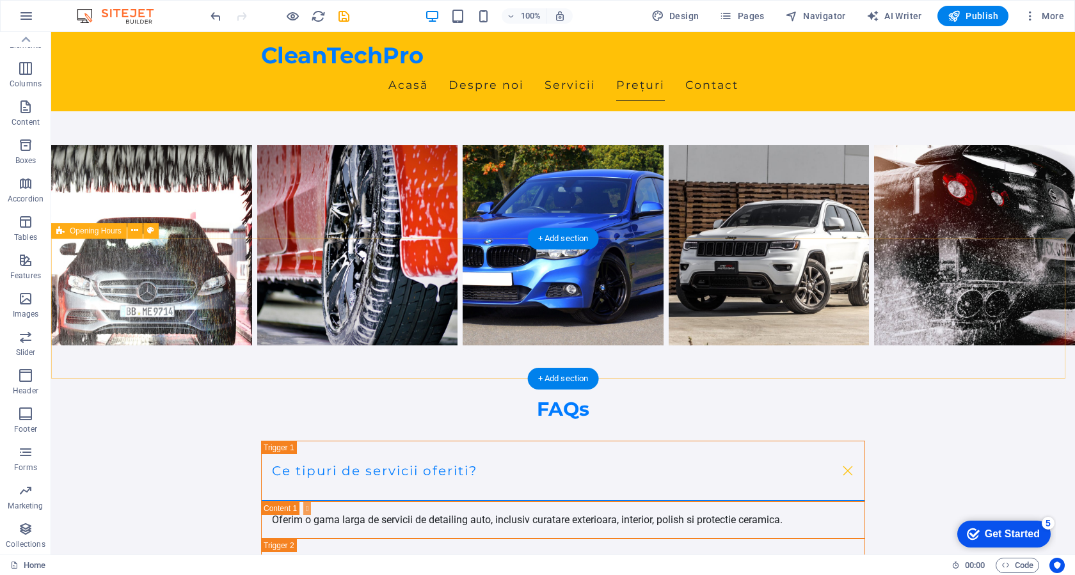
scroll to position [4404, 0]
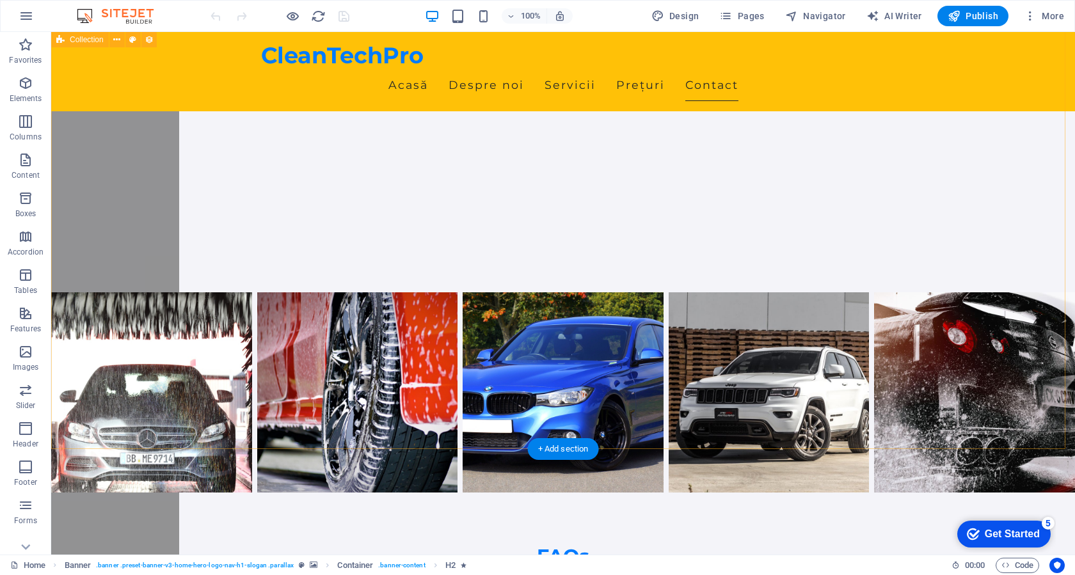
scroll to position [4797, 0]
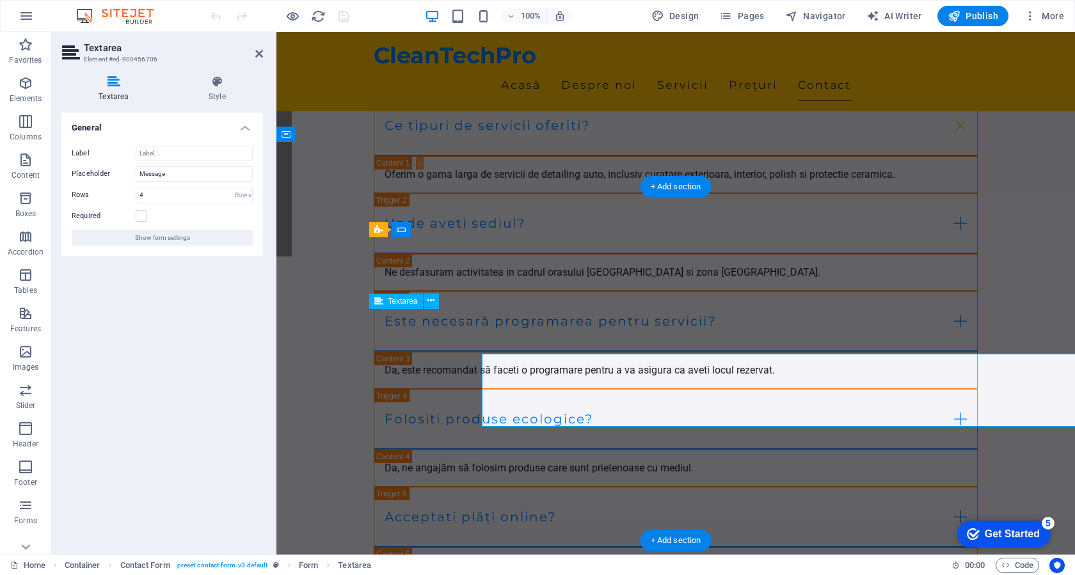
scroll to position [4752, 0]
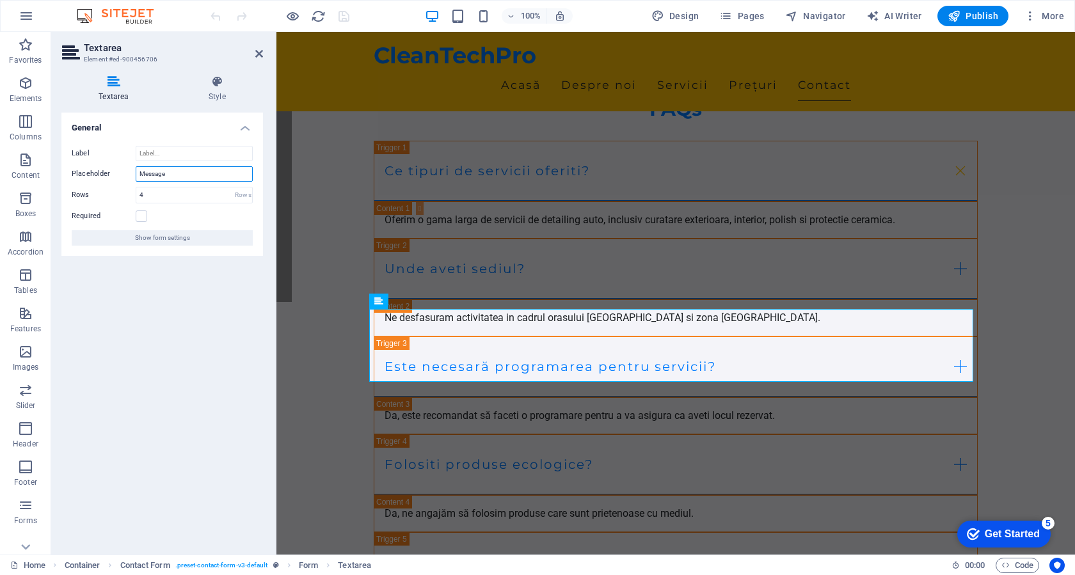
click at [180, 177] on input "Message" at bounding box center [194, 173] width 117 height 15
type input "Mesaj"
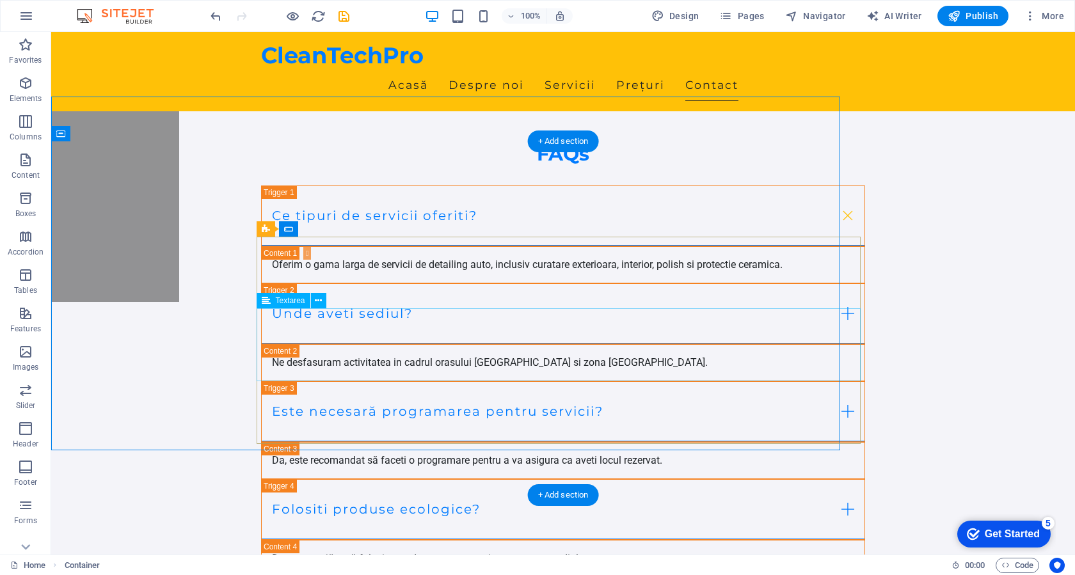
scroll to position [4797, 0]
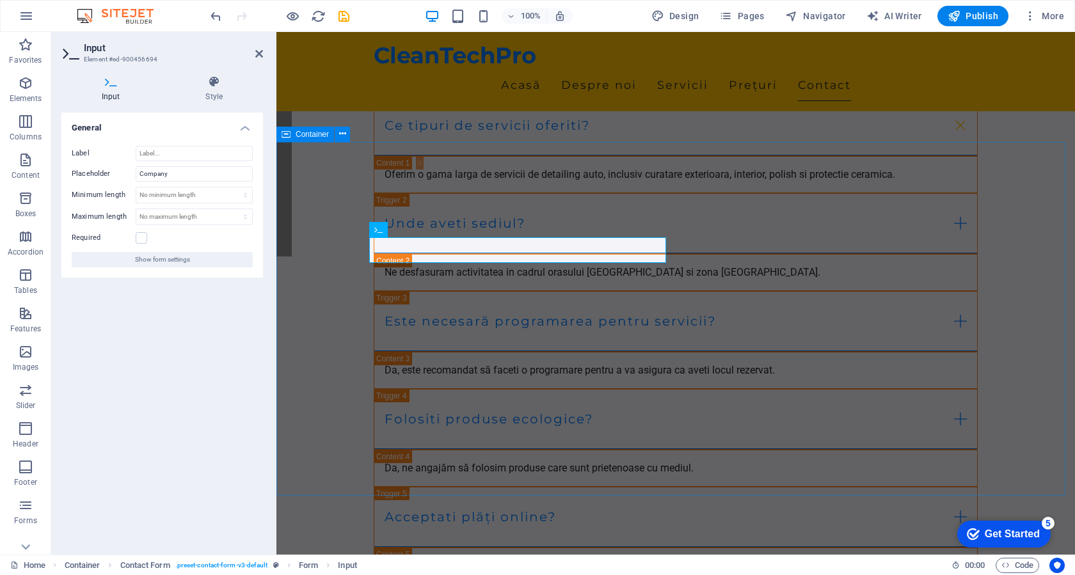
scroll to position [4752, 0]
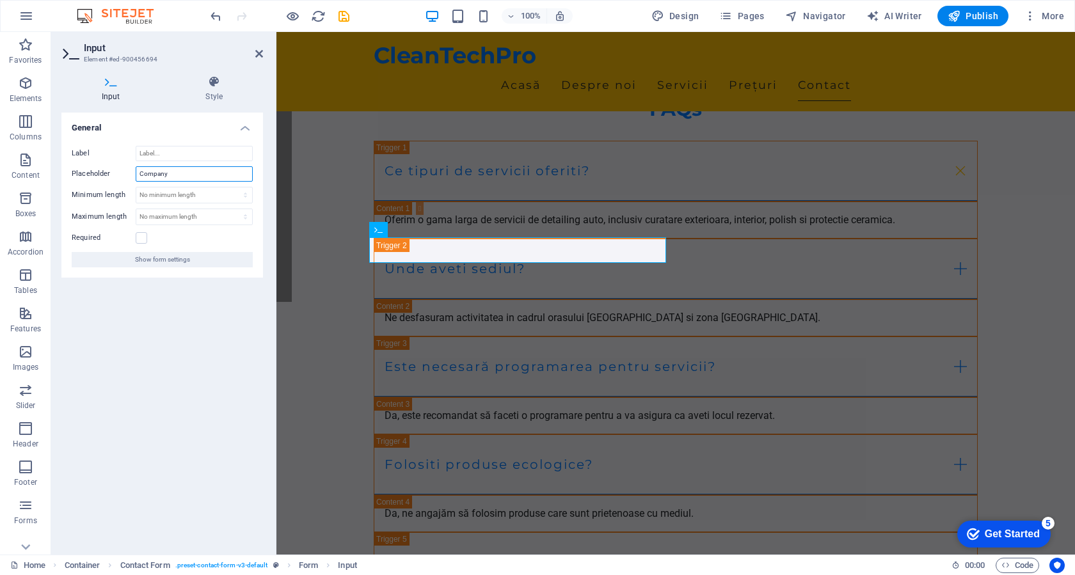
click at [181, 173] on input "Company" at bounding box center [194, 173] width 117 height 15
type input "Nume"
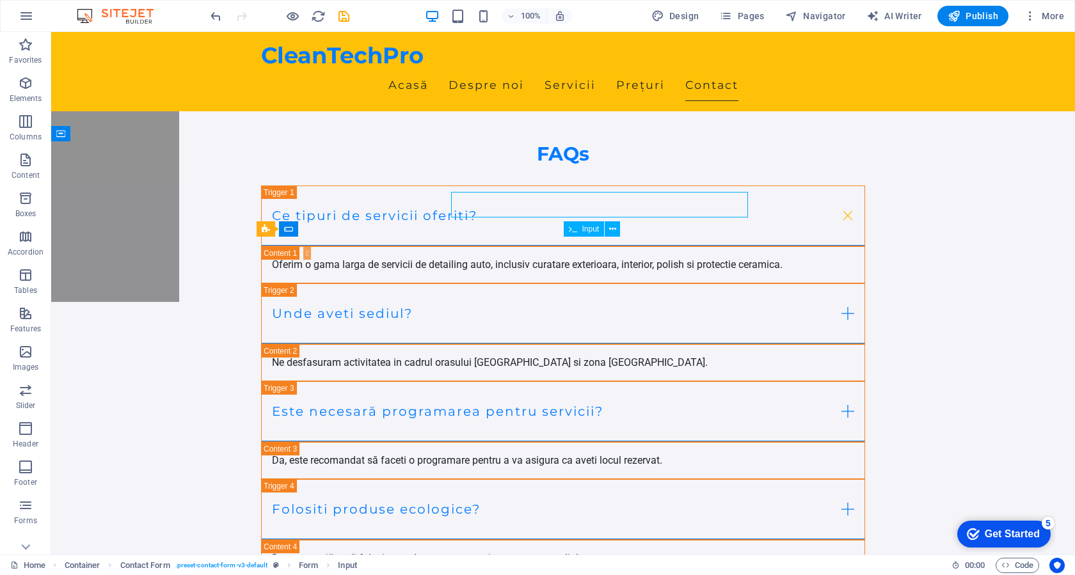
scroll to position [4797, 0]
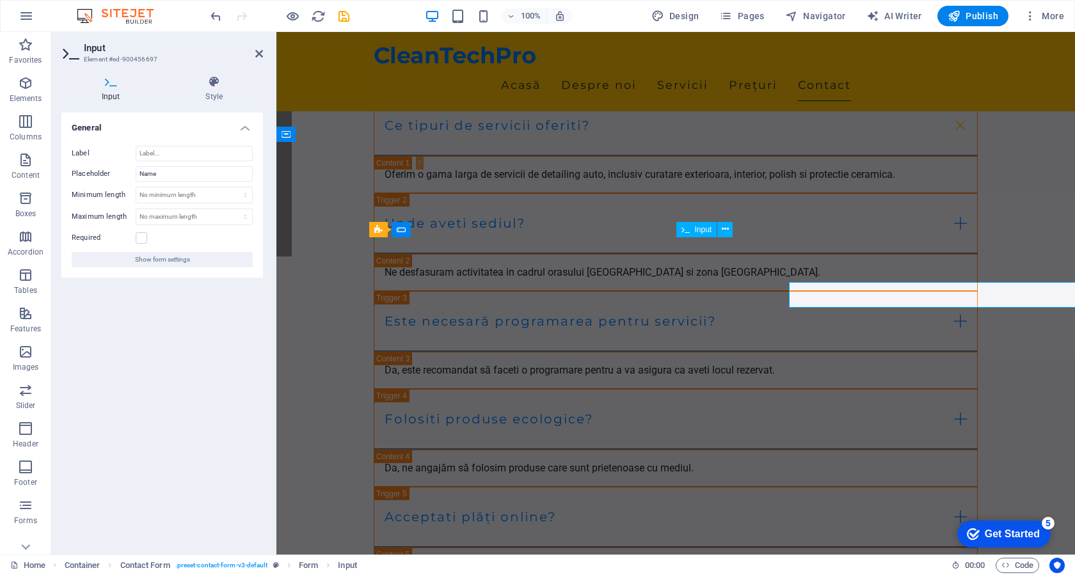
scroll to position [4752, 0]
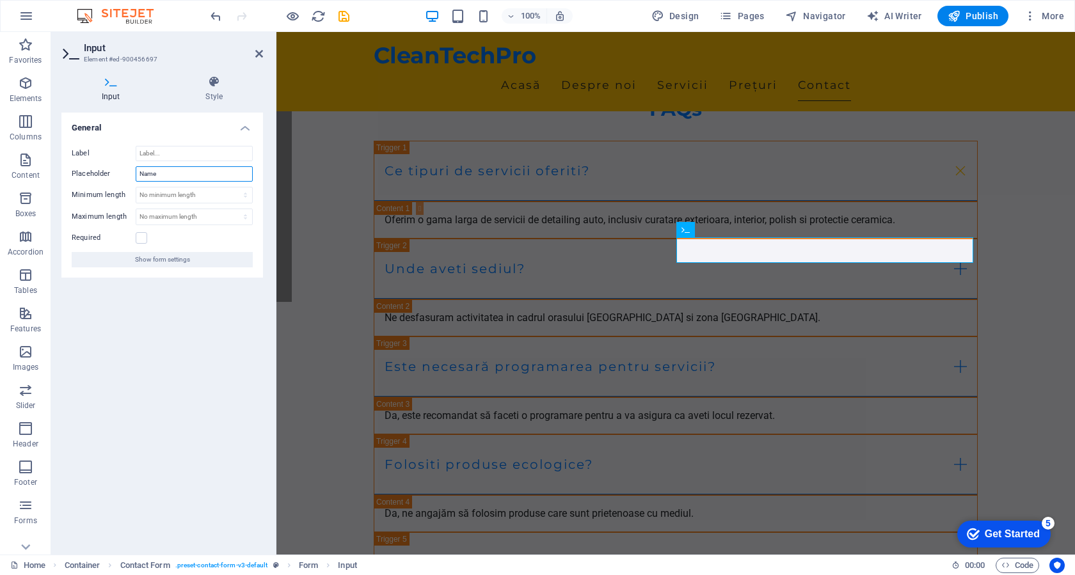
click at [168, 174] on input "Name" at bounding box center [194, 173] width 117 height 15
type input "Prenume"
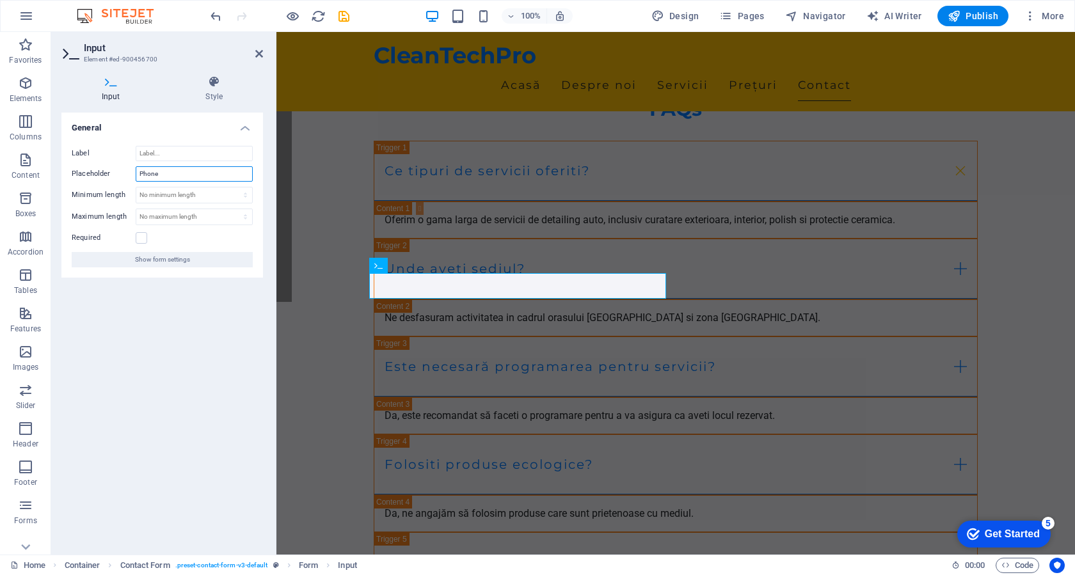
click at [167, 171] on input "Phone" at bounding box center [194, 173] width 117 height 15
type input "Telefon"
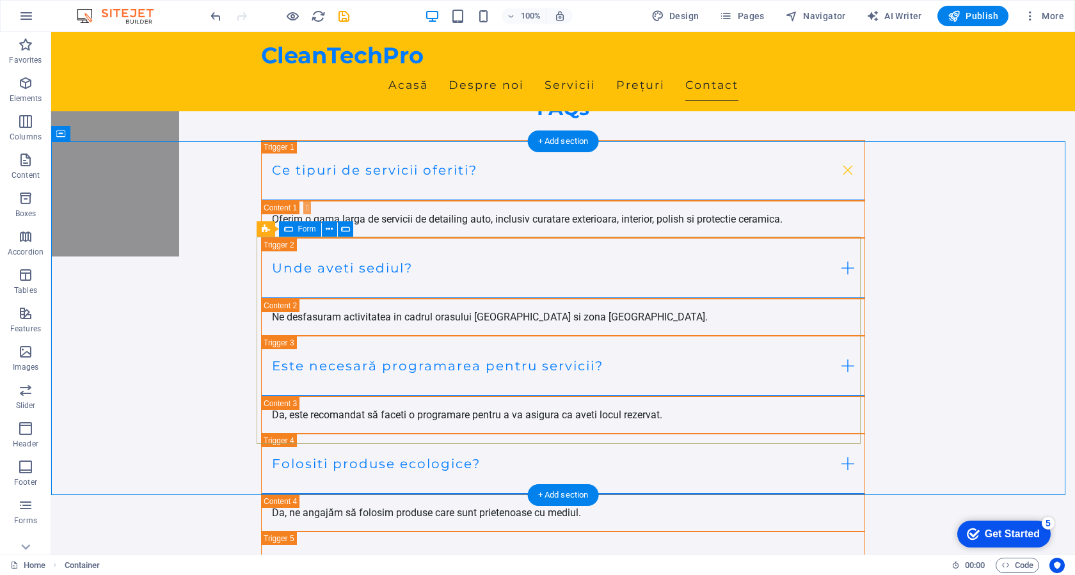
scroll to position [4979, 0]
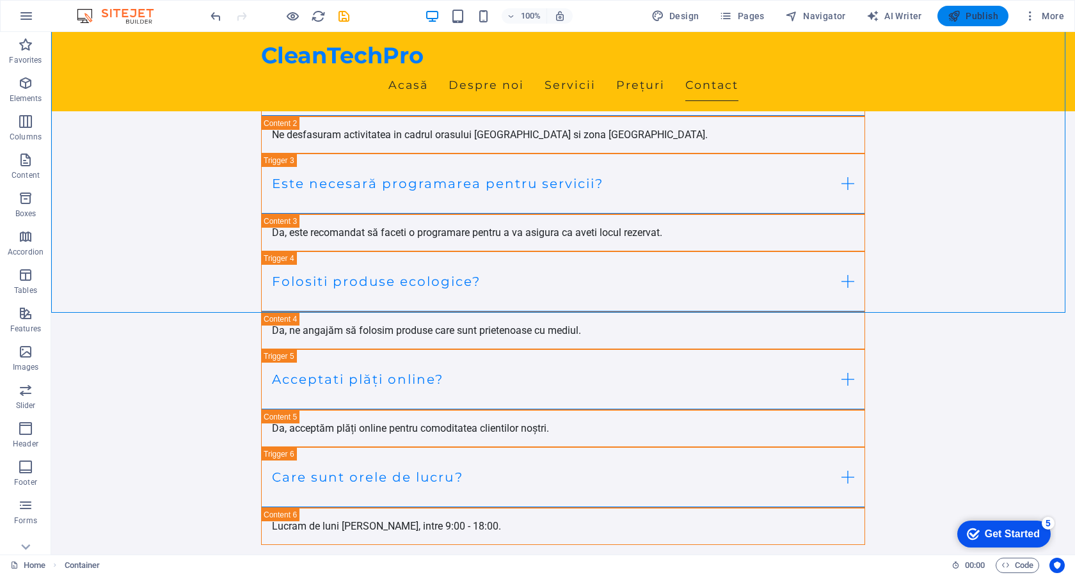
click at [968, 6] on button "Publish" at bounding box center [972, 16] width 71 height 20
